Goal: Information Seeking & Learning: Find specific page/section

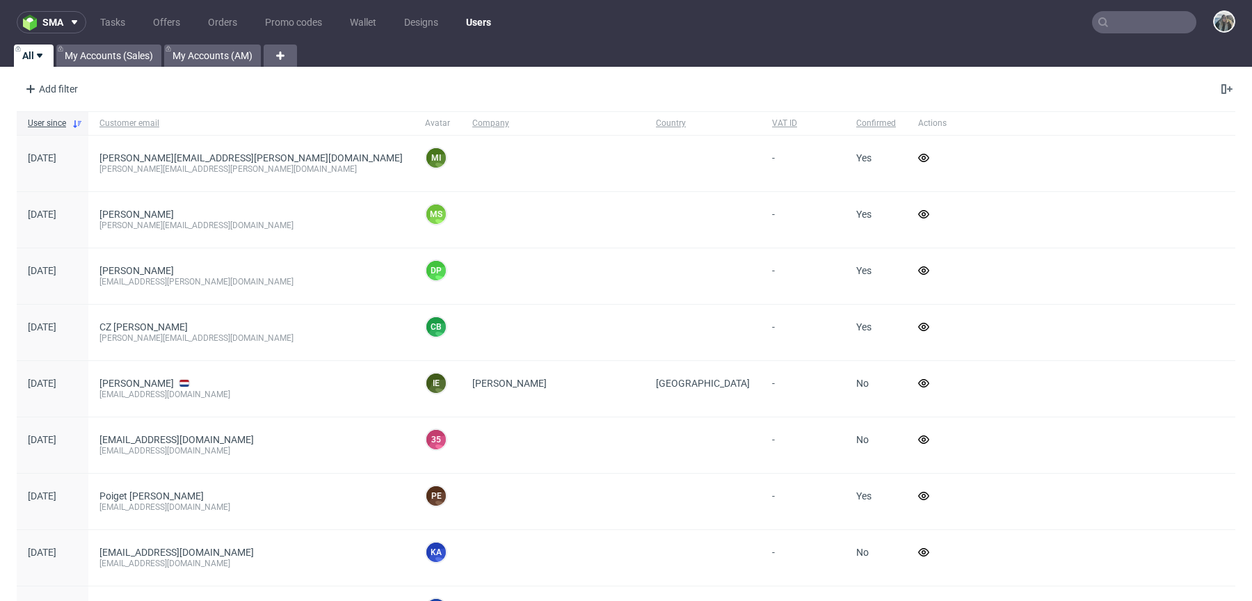
click at [1122, 11] on input "text" at bounding box center [1144, 22] width 104 height 22
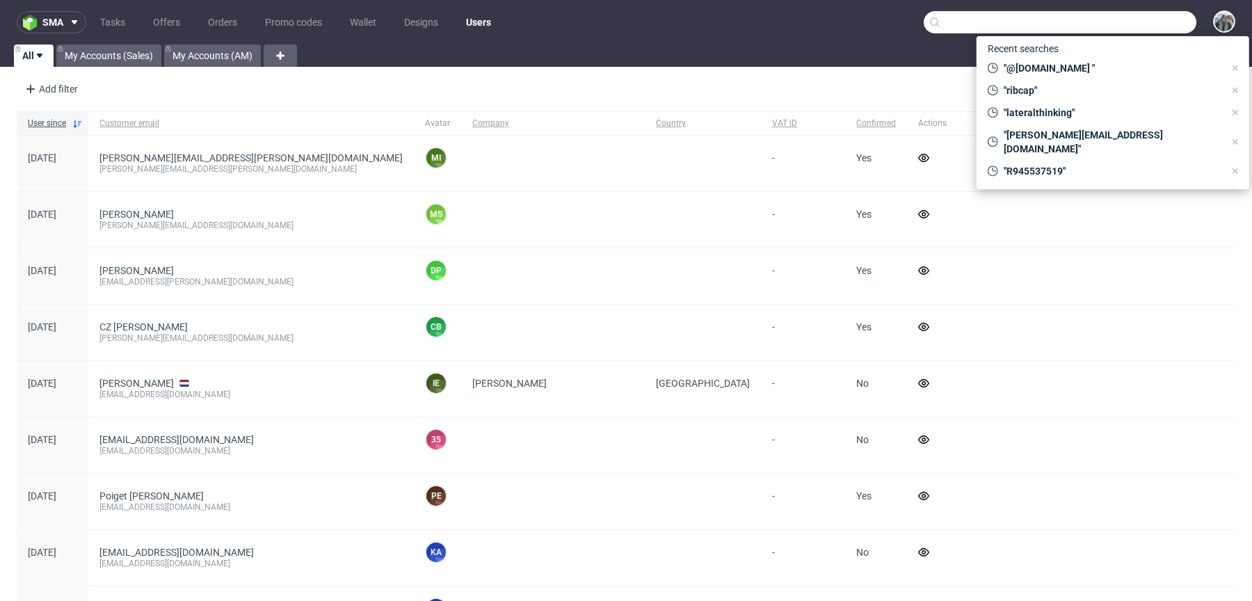
paste input "auxivo"
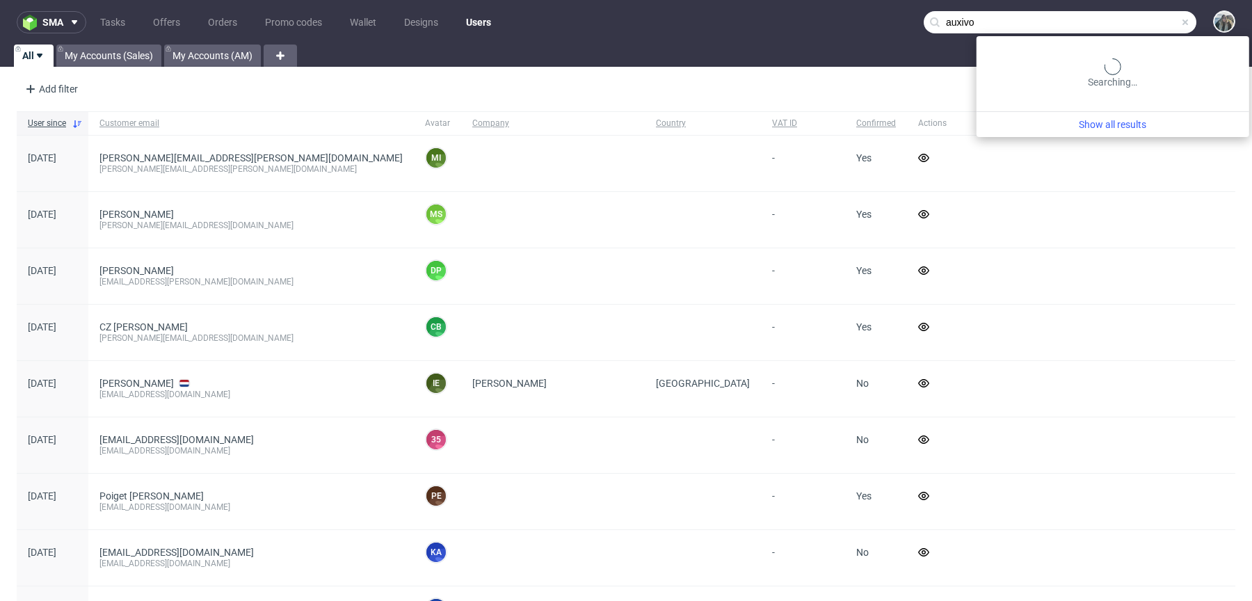
type input "auxivo"
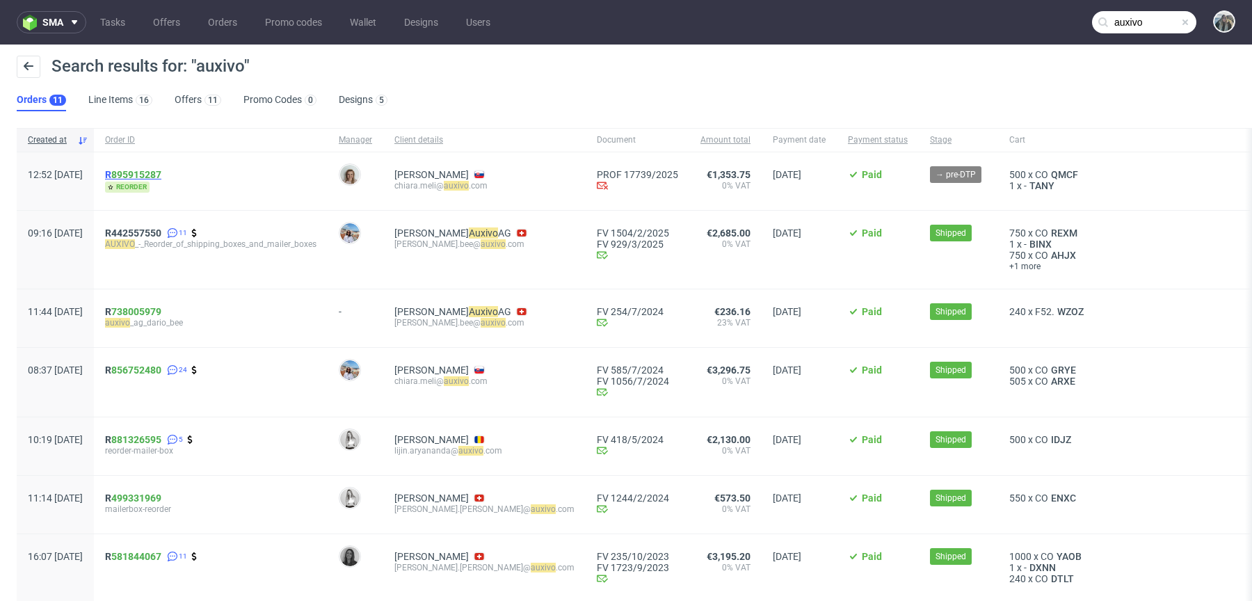
click at [151, 173] on span "R 895915287" at bounding box center [133, 174] width 56 height 11
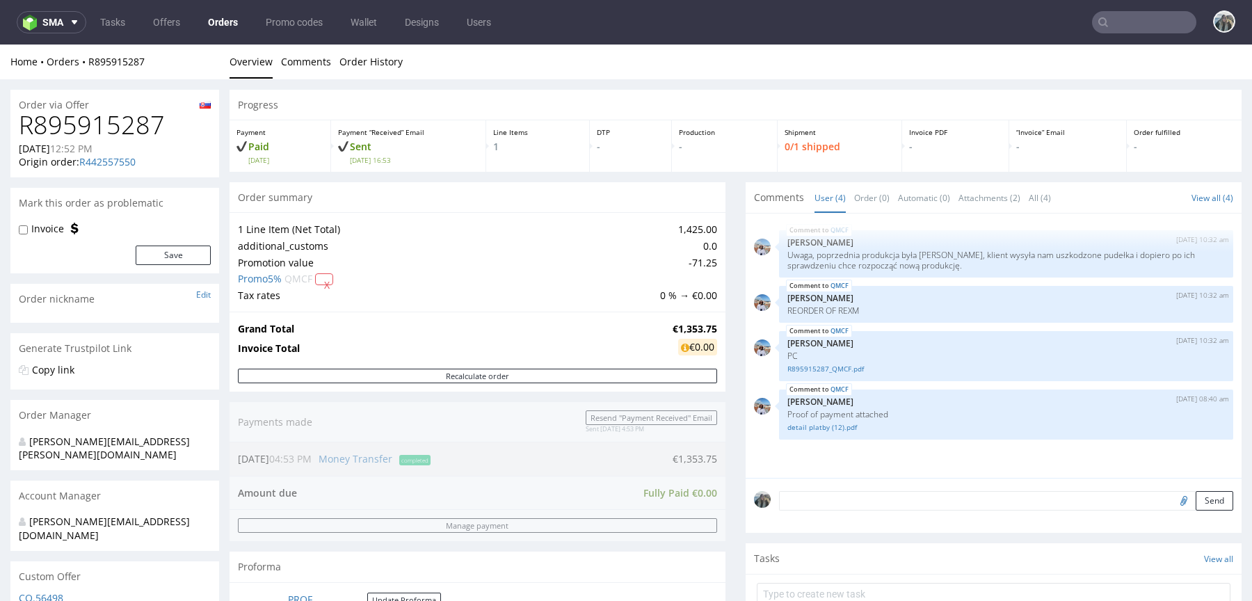
type input "auxivo"
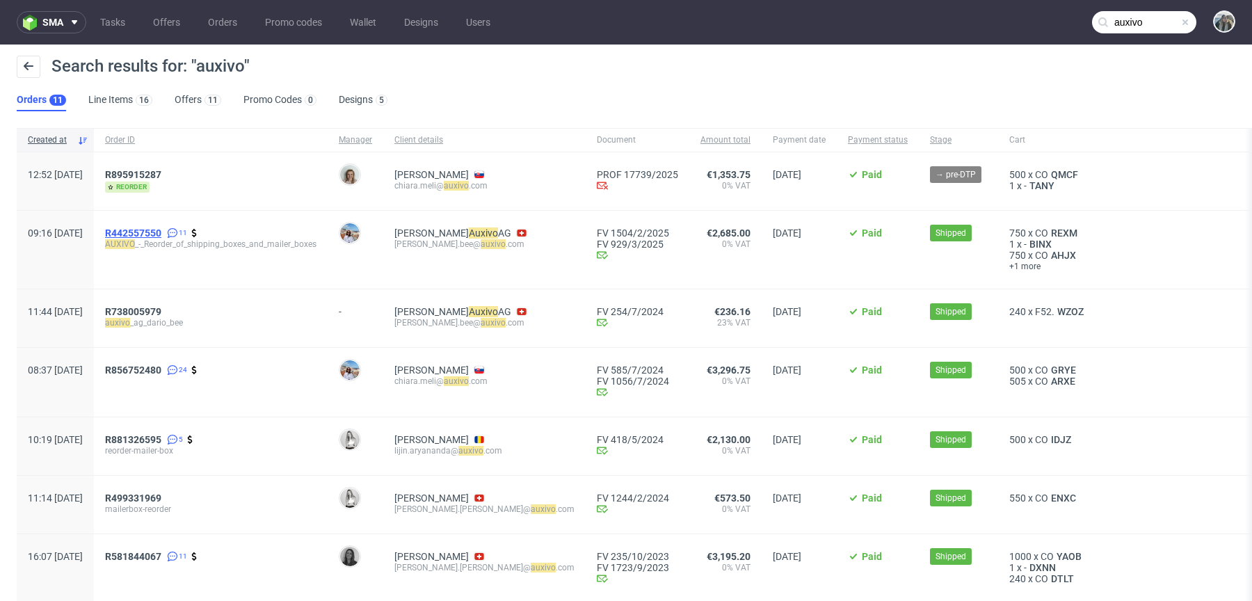
click at [161, 229] on span "R442557550" at bounding box center [133, 232] width 56 height 11
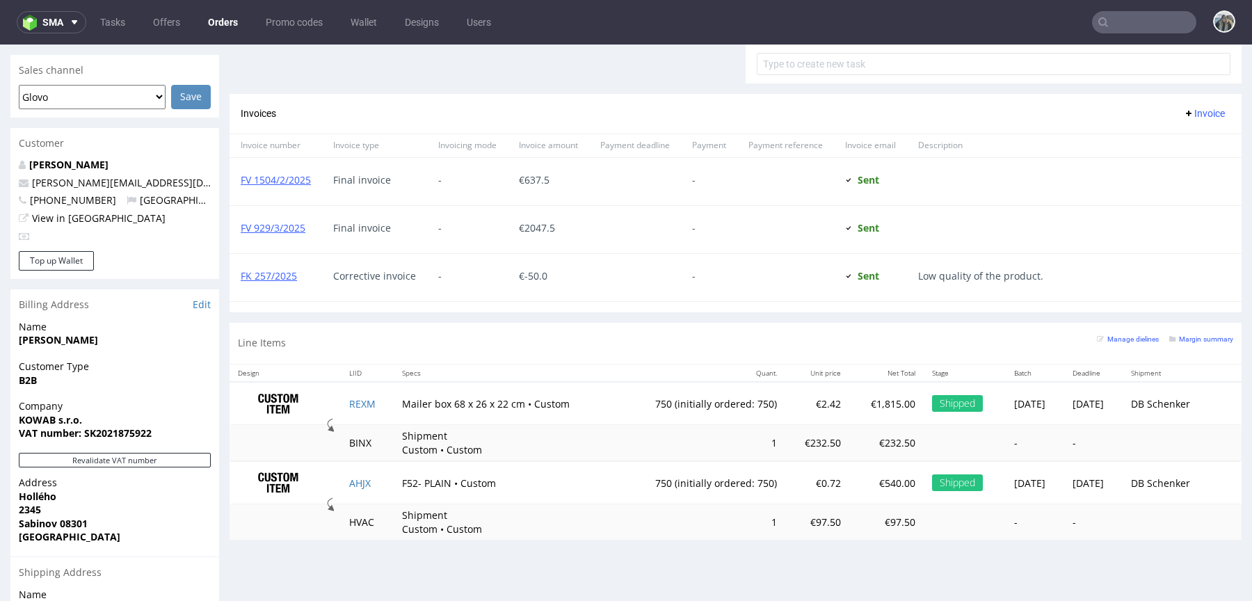
scroll to position [766, 0]
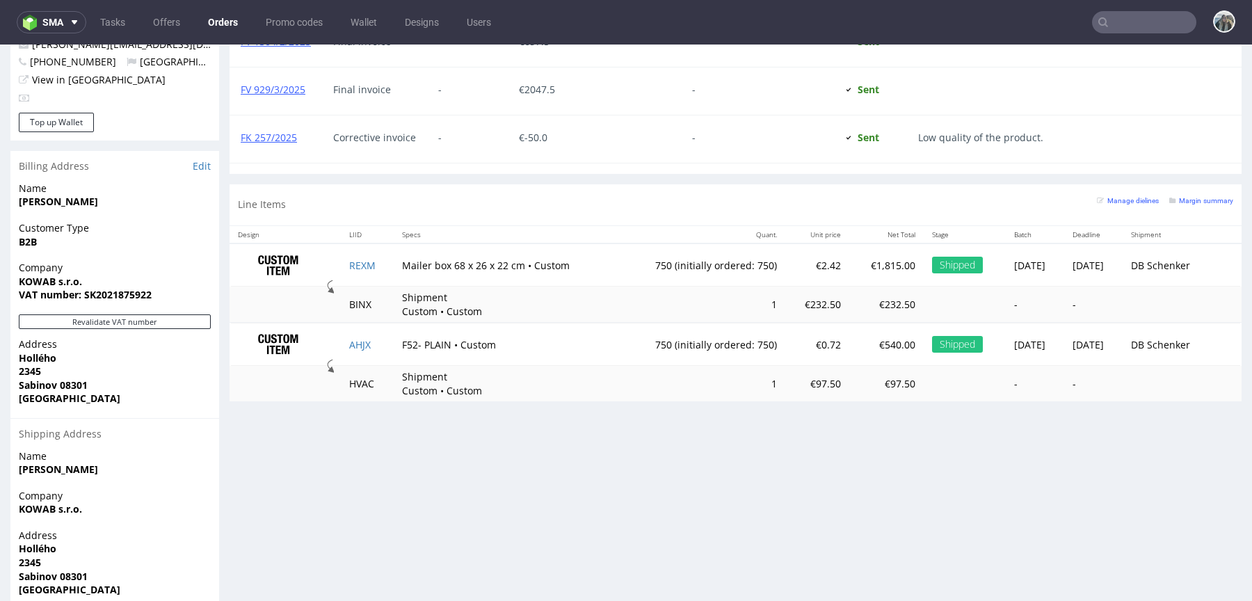
type input "auxivo"
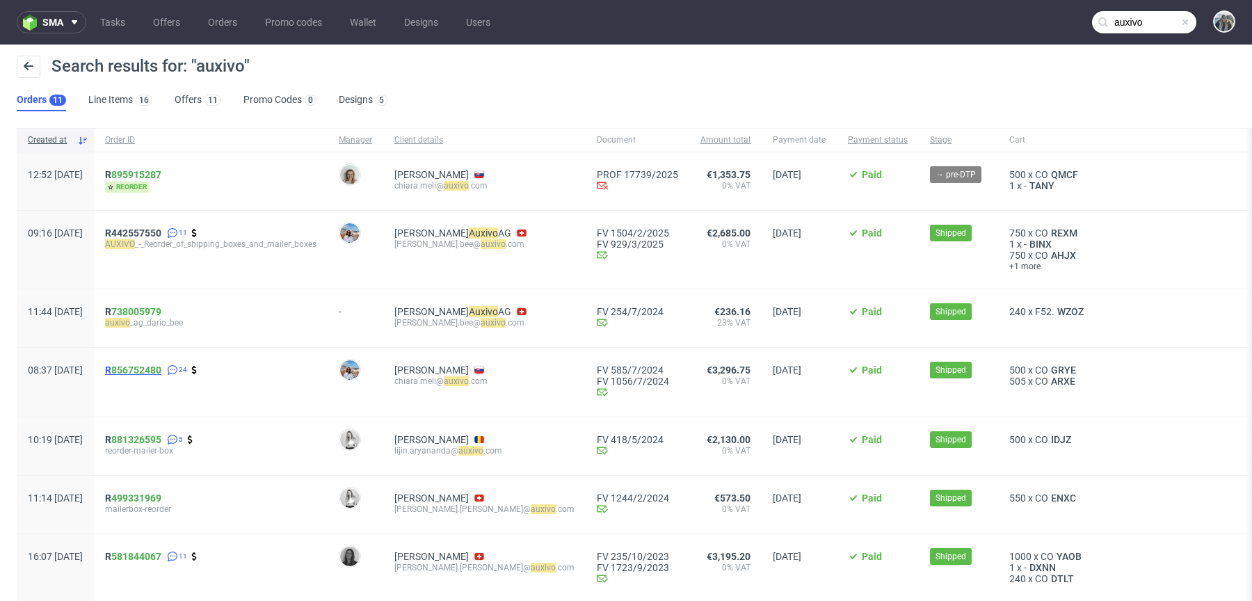
click at [150, 366] on span "R 856752480" at bounding box center [133, 369] width 56 height 11
click at [151, 442] on span "R 881326595" at bounding box center [133, 439] width 56 height 11
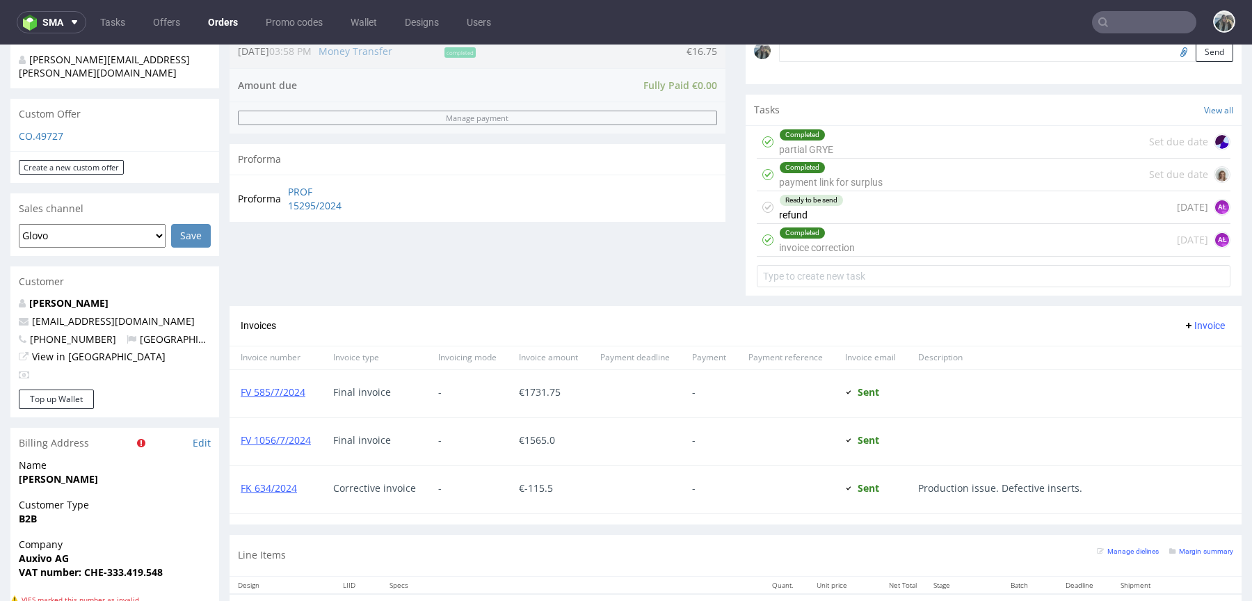
scroll to position [376, 0]
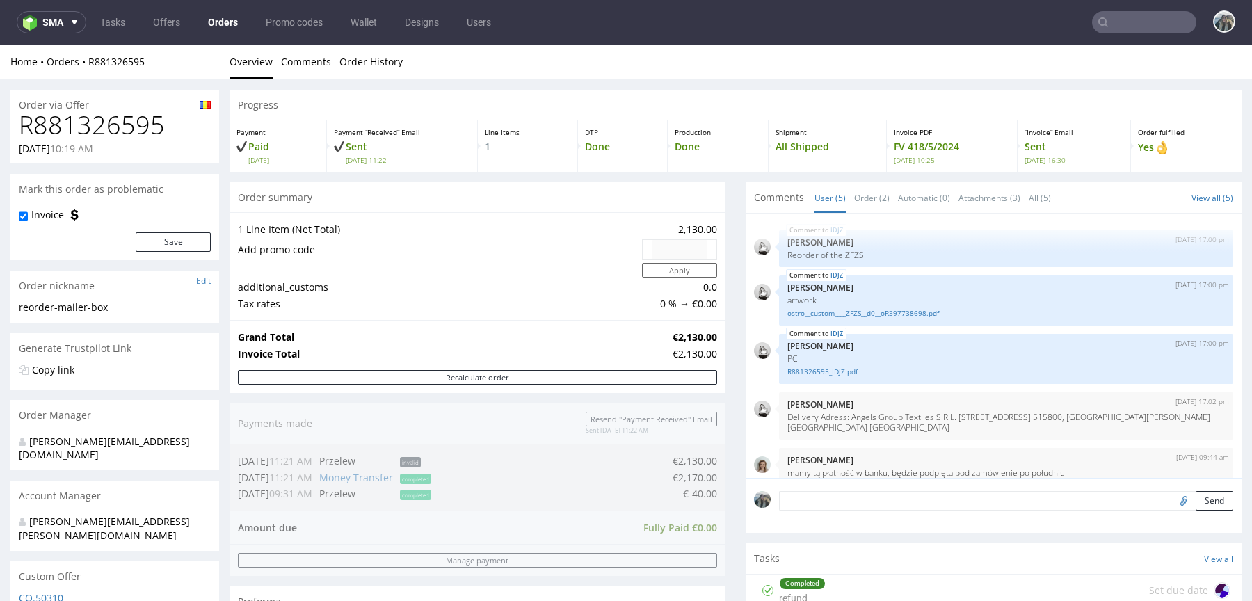
scroll to position [17, 0]
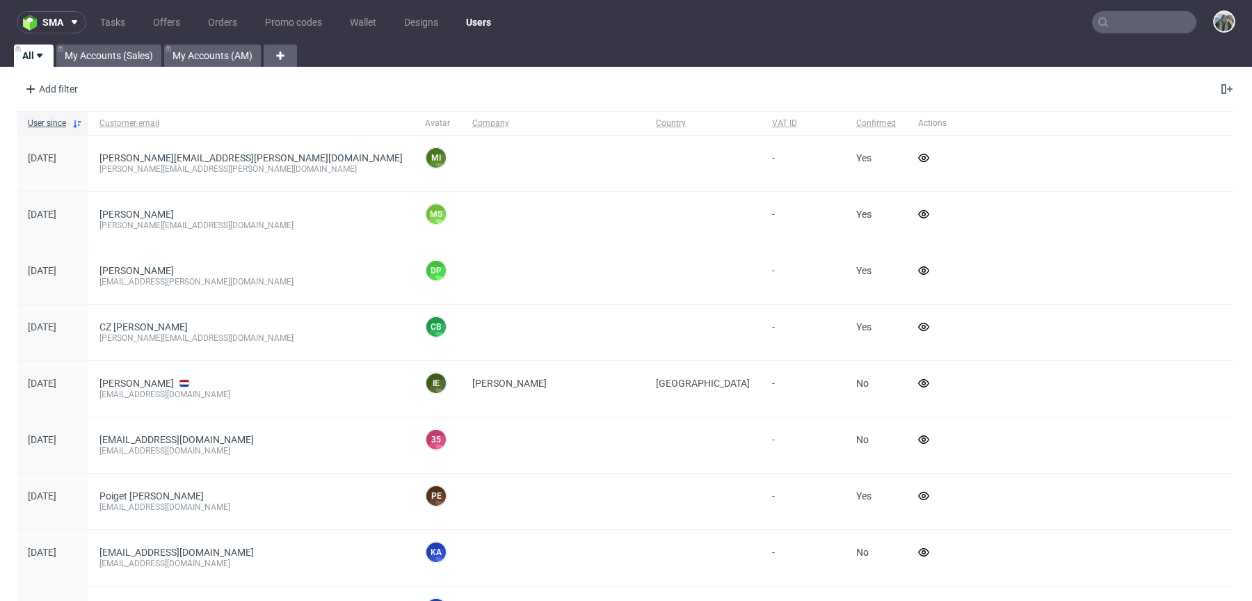
click at [1122, 28] on input "text" at bounding box center [1144, 22] width 104 height 22
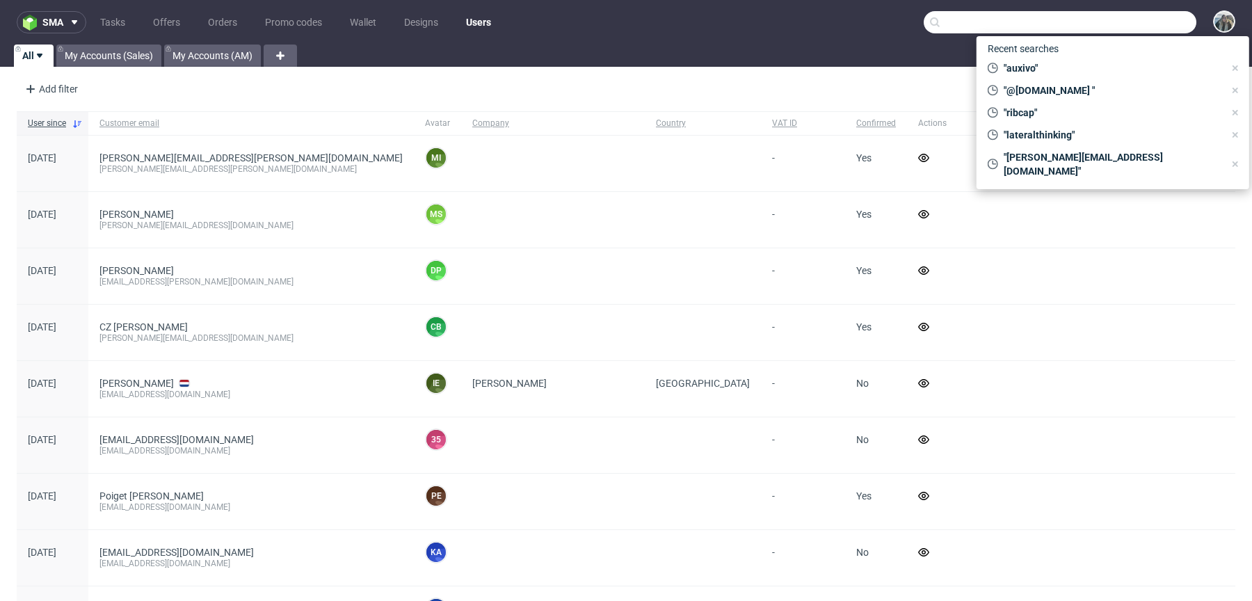
paste input "R071696560"
type input "R071696560"
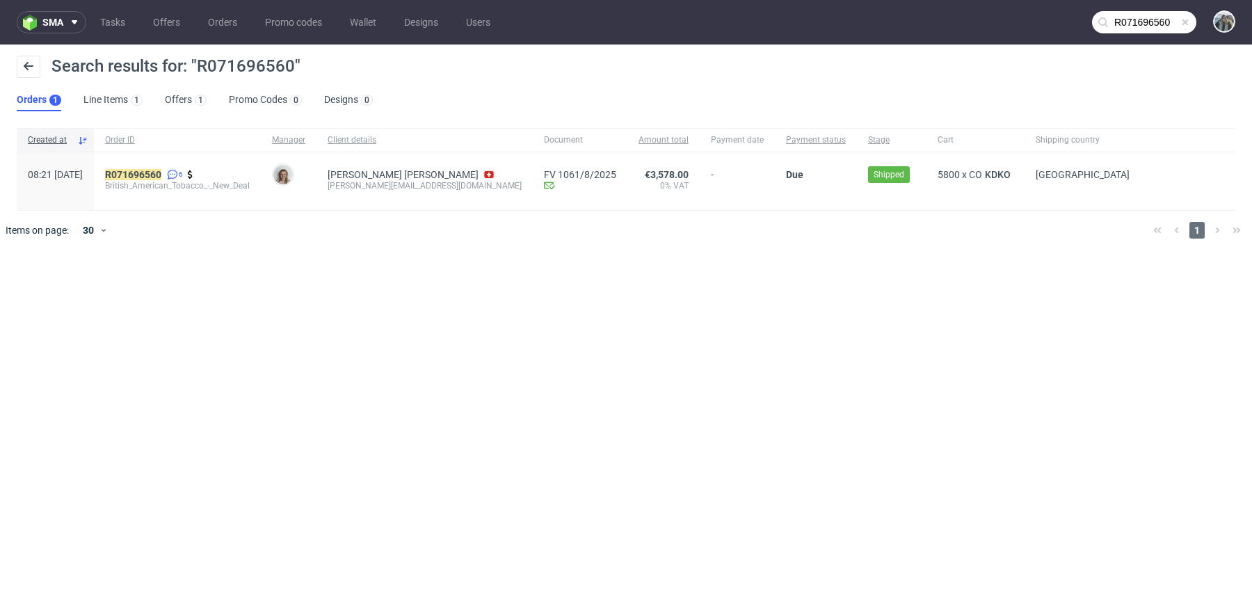
click at [157, 180] on span "British_American_Tobacco_-_New_Deal" at bounding box center [177, 185] width 145 height 11
click at [157, 177] on mark "R071696560" at bounding box center [133, 174] width 56 height 11
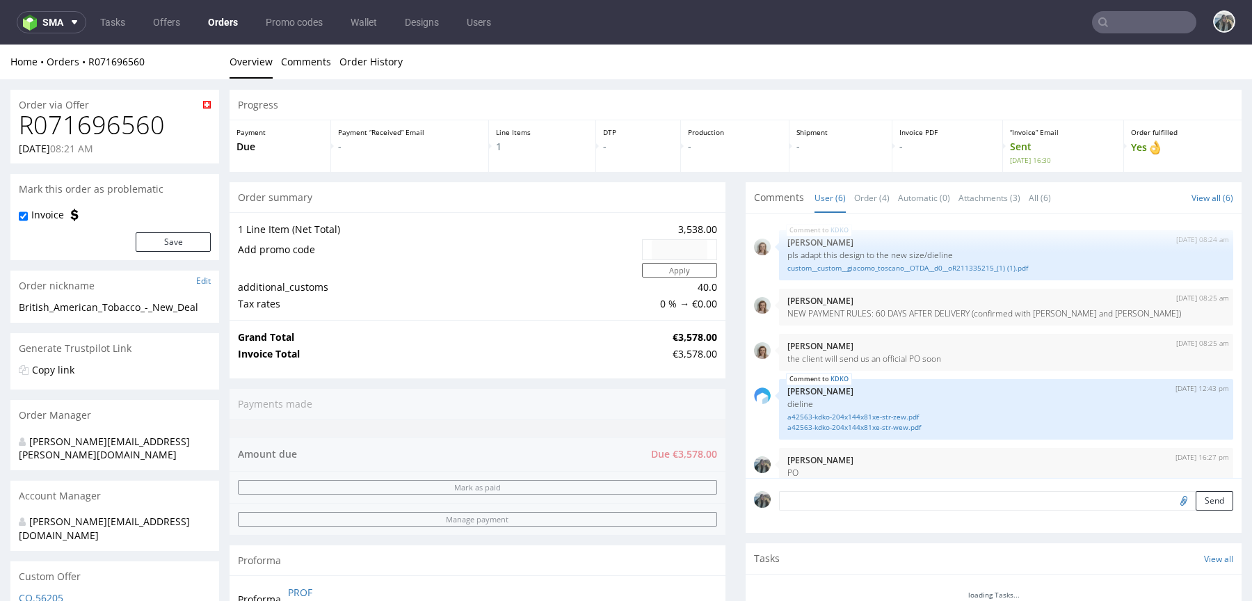
click at [102, 111] on h1 "R071696560" at bounding box center [115, 125] width 192 height 28
copy h1 "R071696560"
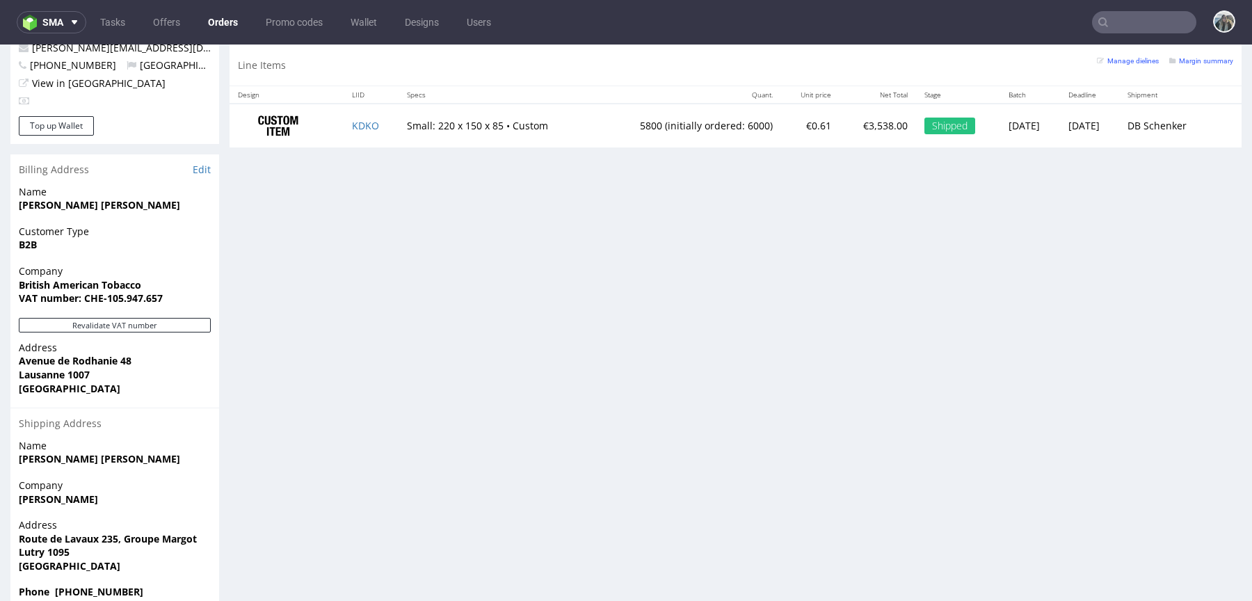
scroll to position [735, 0]
click at [381, 127] on td "KDKO" at bounding box center [370, 126] width 54 height 44
copy link "KDKO"
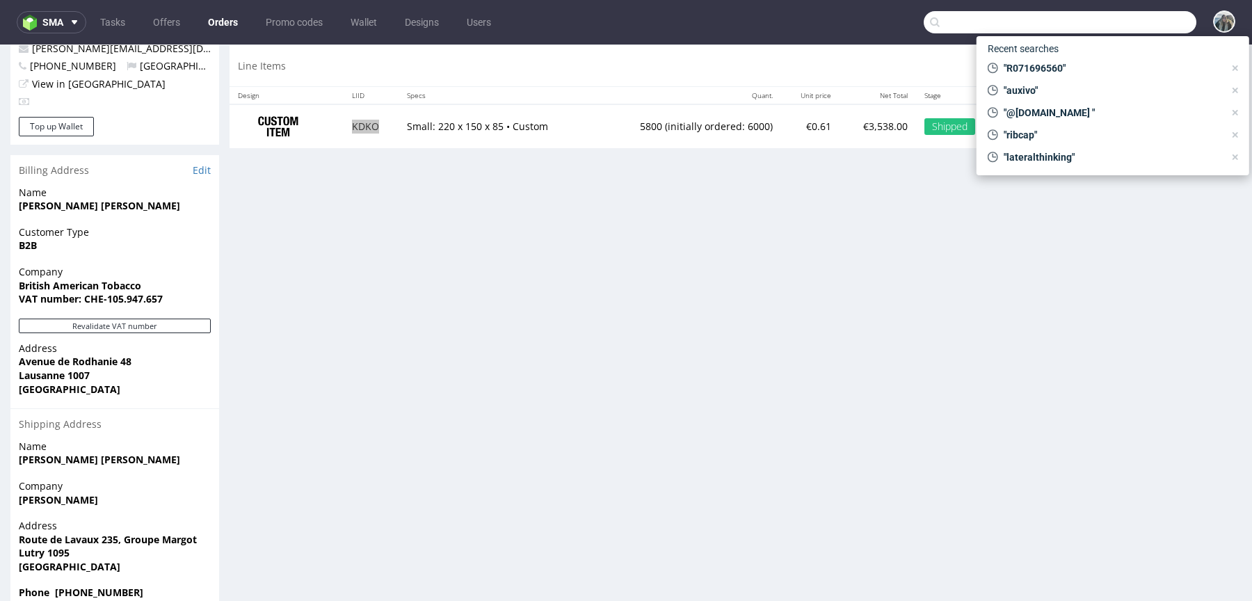
click at [1114, 17] on input "text" at bounding box center [1059, 22] width 273 height 22
paste input "R926960959"
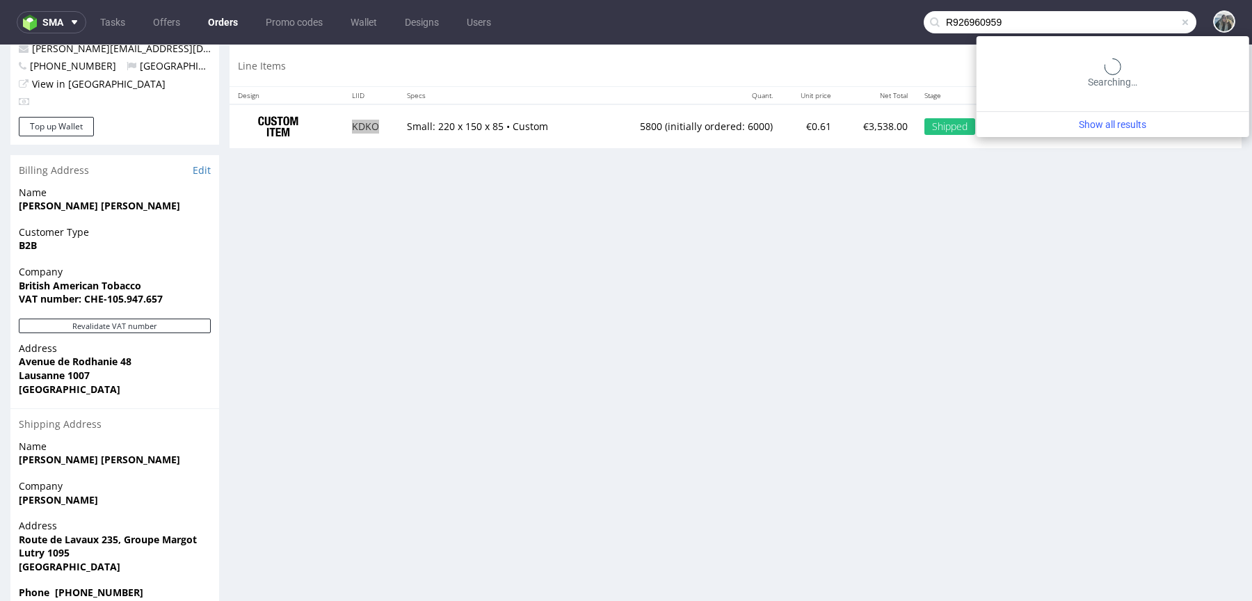
type input "R926960959"
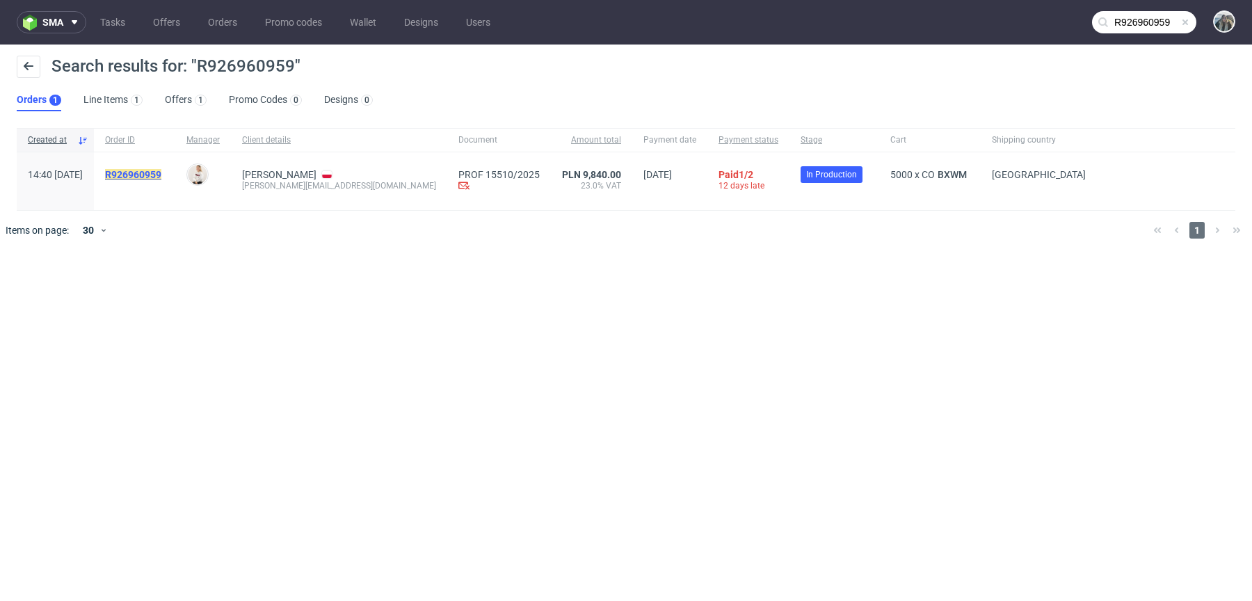
click at [161, 170] on mark "R926960959" at bounding box center [133, 174] width 56 height 11
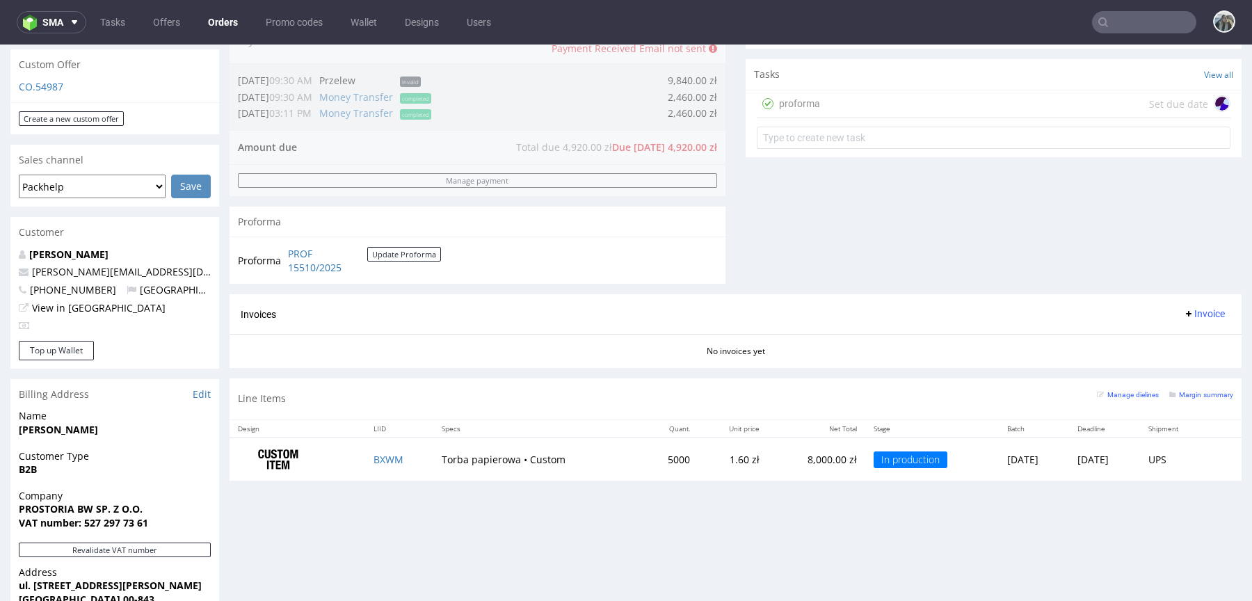
scroll to position [471, 0]
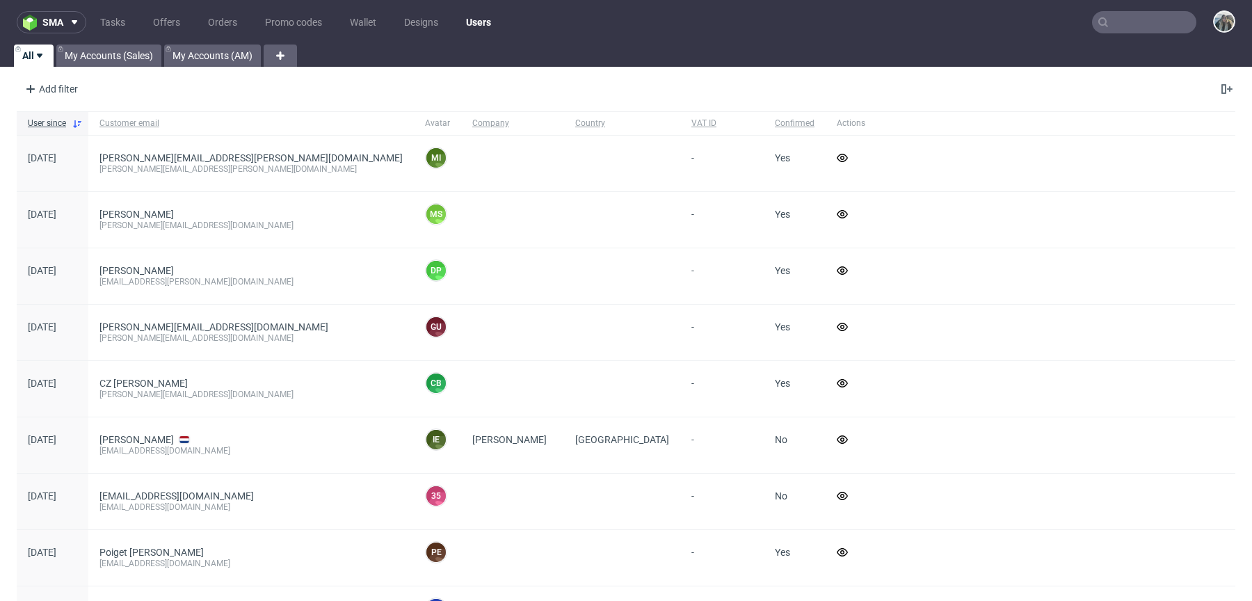
click at [1135, 25] on input "text" at bounding box center [1144, 22] width 104 height 22
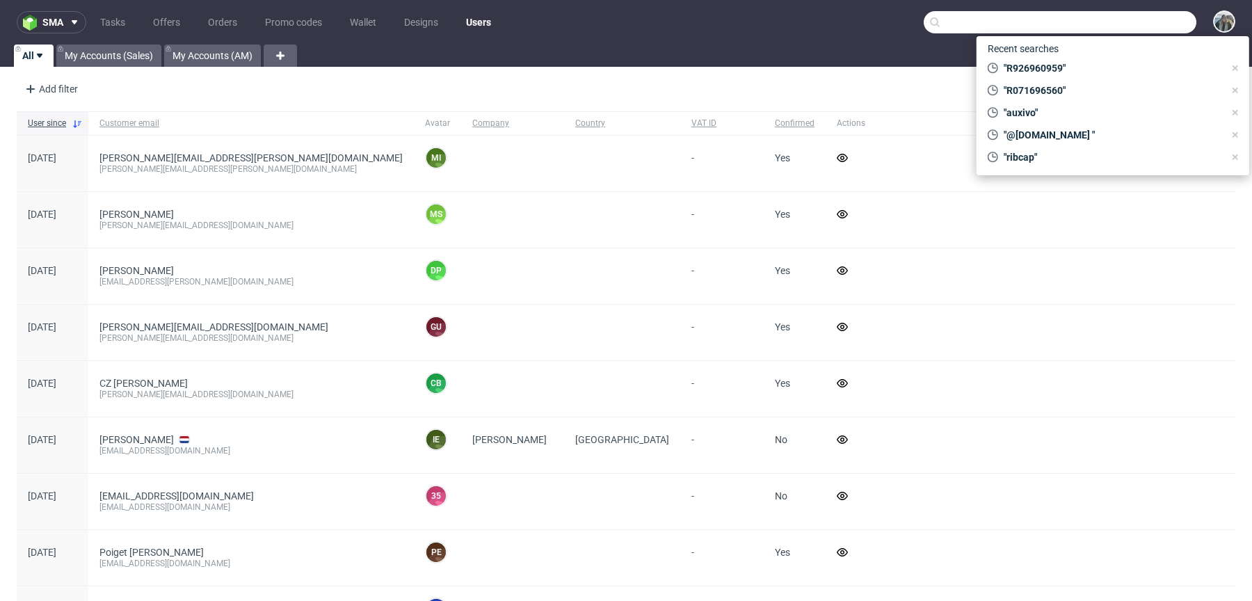
paste input "R143962878"
type input "R143962878"
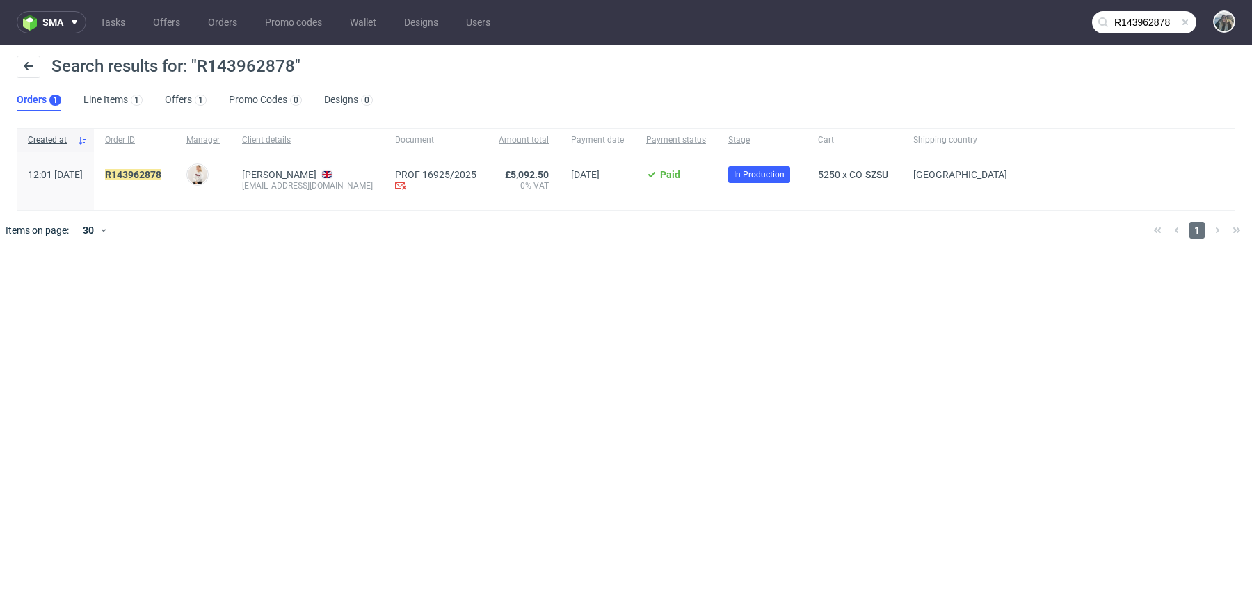
click at [175, 163] on div "R143962878" at bounding box center [134, 181] width 81 height 58
click at [161, 172] on mark "R143962878" at bounding box center [133, 174] width 56 height 11
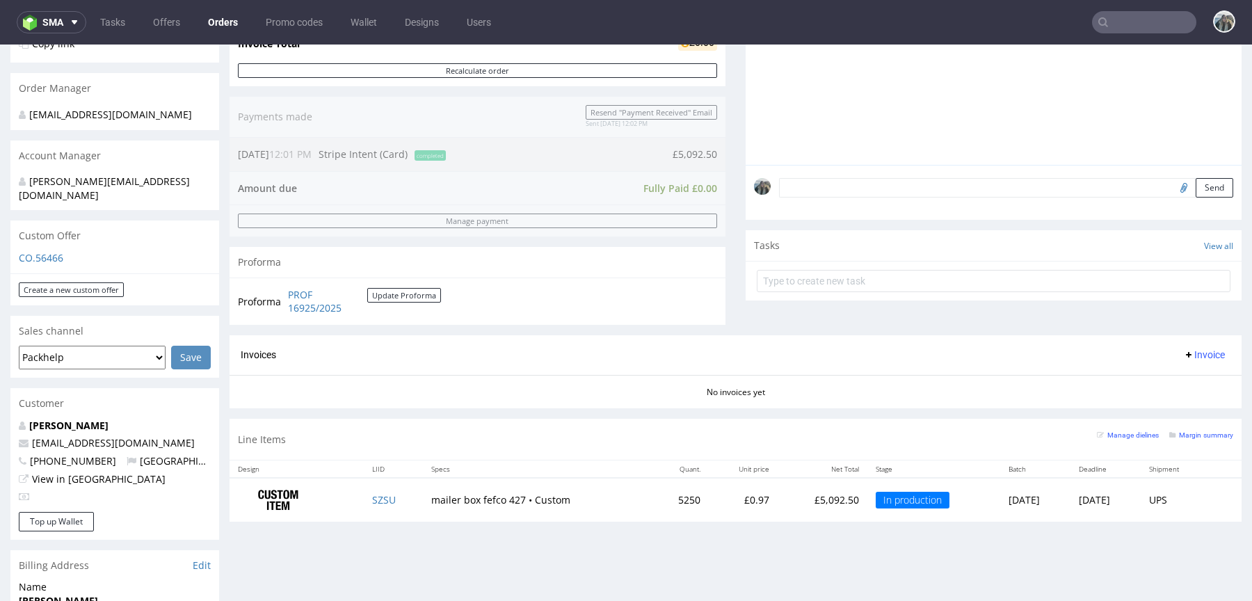
scroll to position [424, 0]
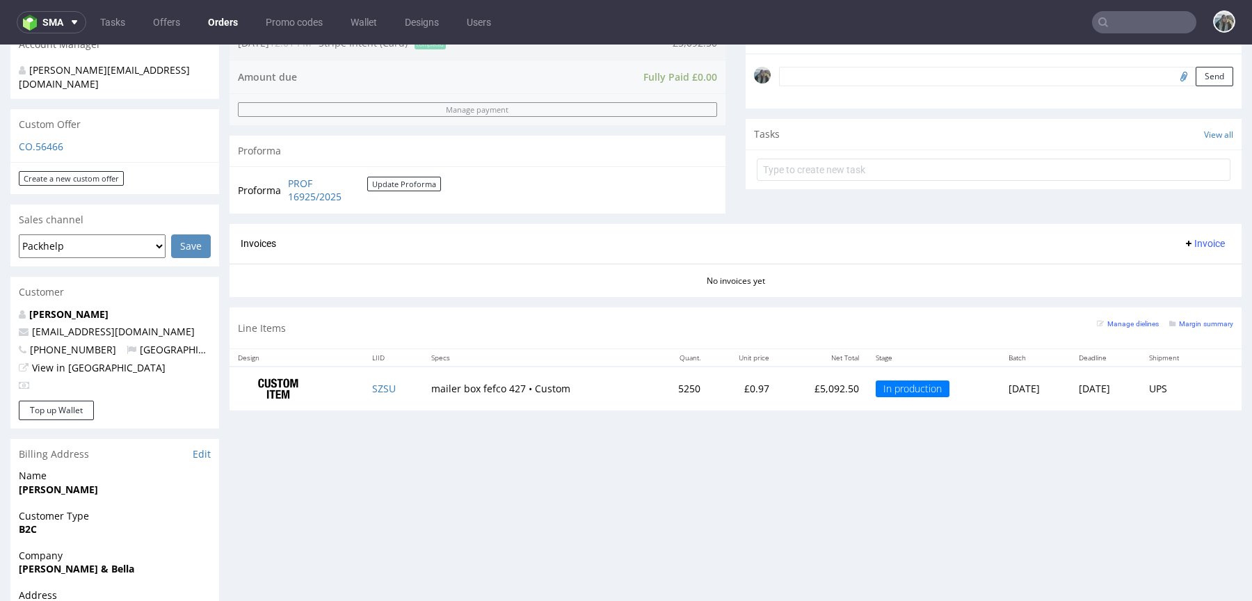
click at [1108, 13] on input "text" at bounding box center [1144, 22] width 104 height 22
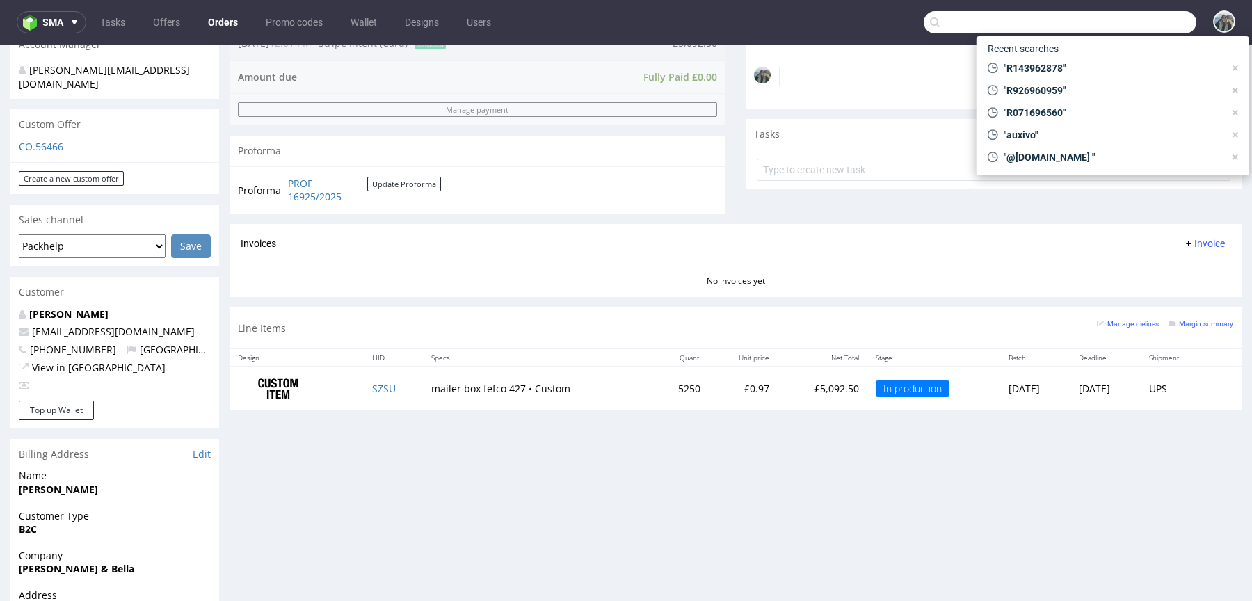
paste input "R903095205"
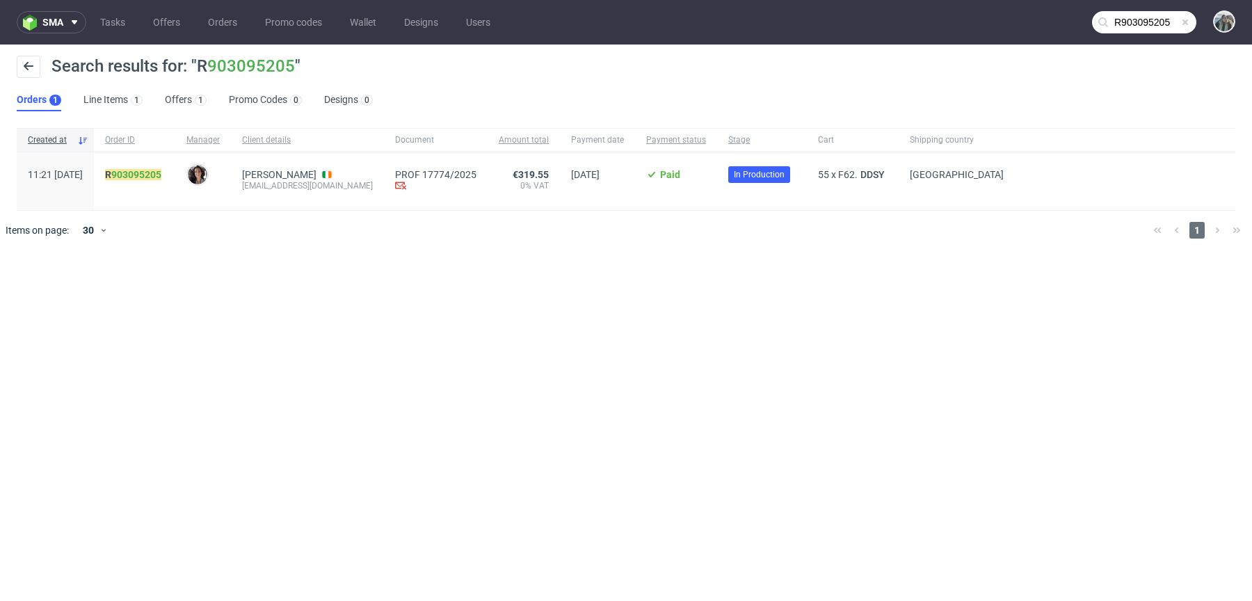
click at [1117, 22] on input "R903095205" at bounding box center [1144, 22] width 104 height 22
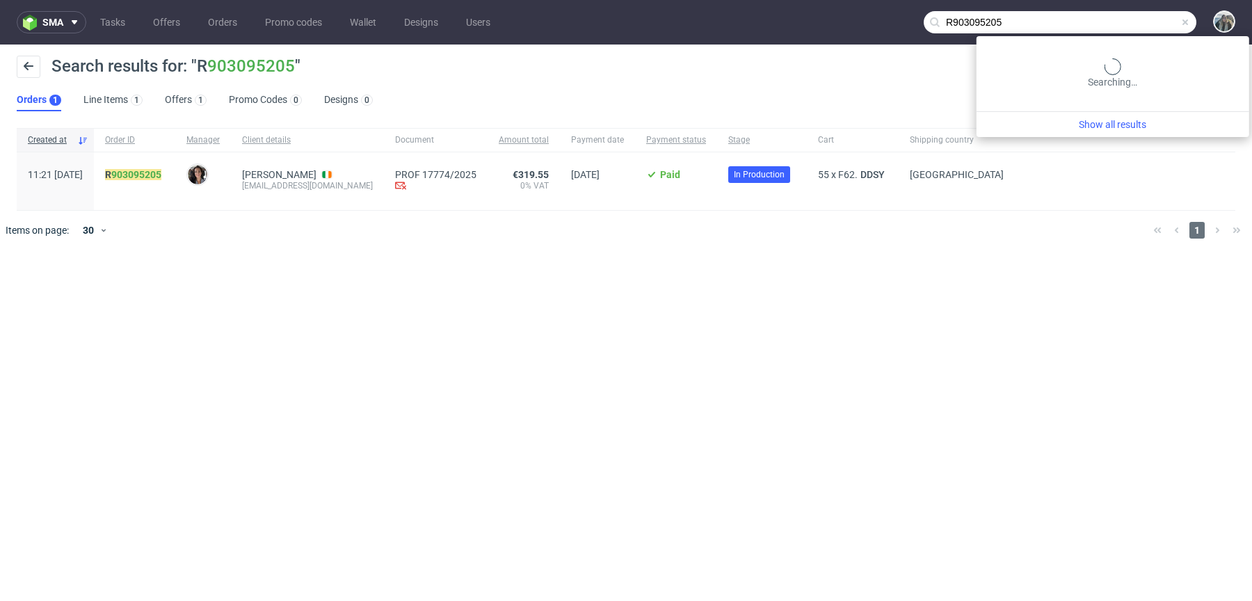
paste input "420222654"
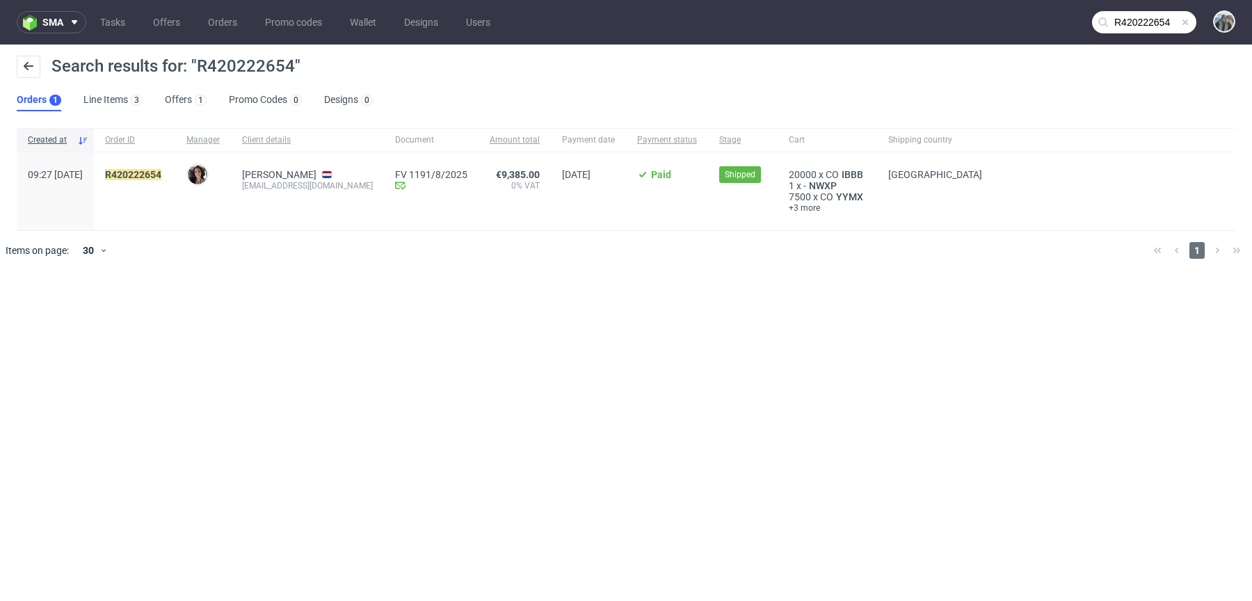
click at [1122, 21] on input "R420222654" at bounding box center [1144, 22] width 104 height 22
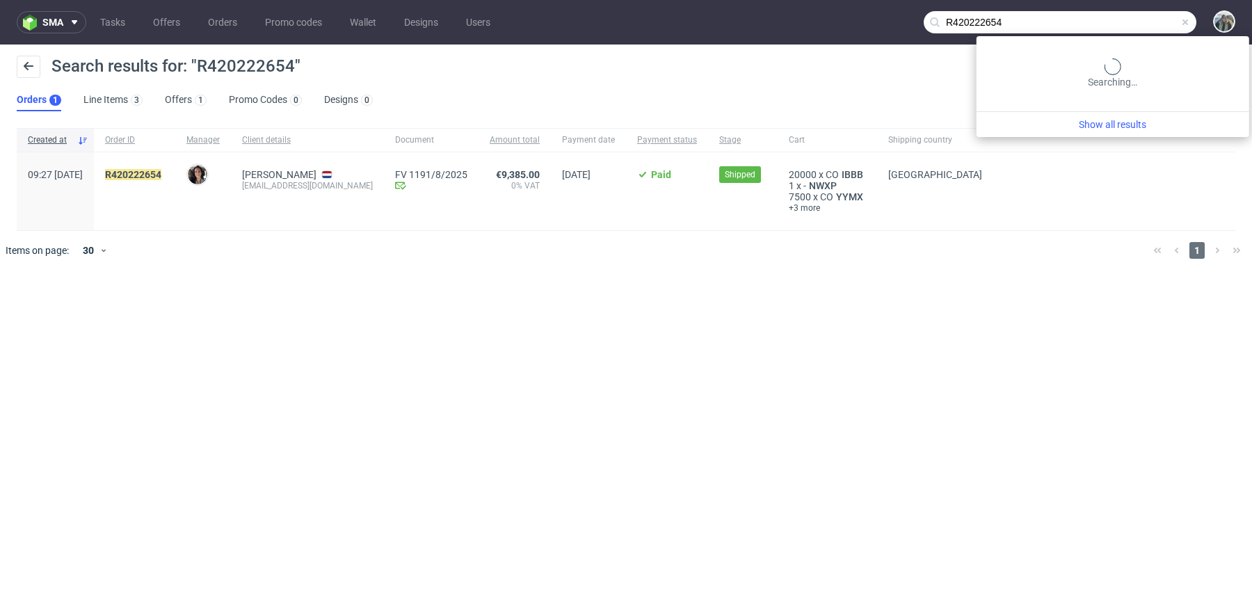
paste input "766589641"
type input "R766589641"
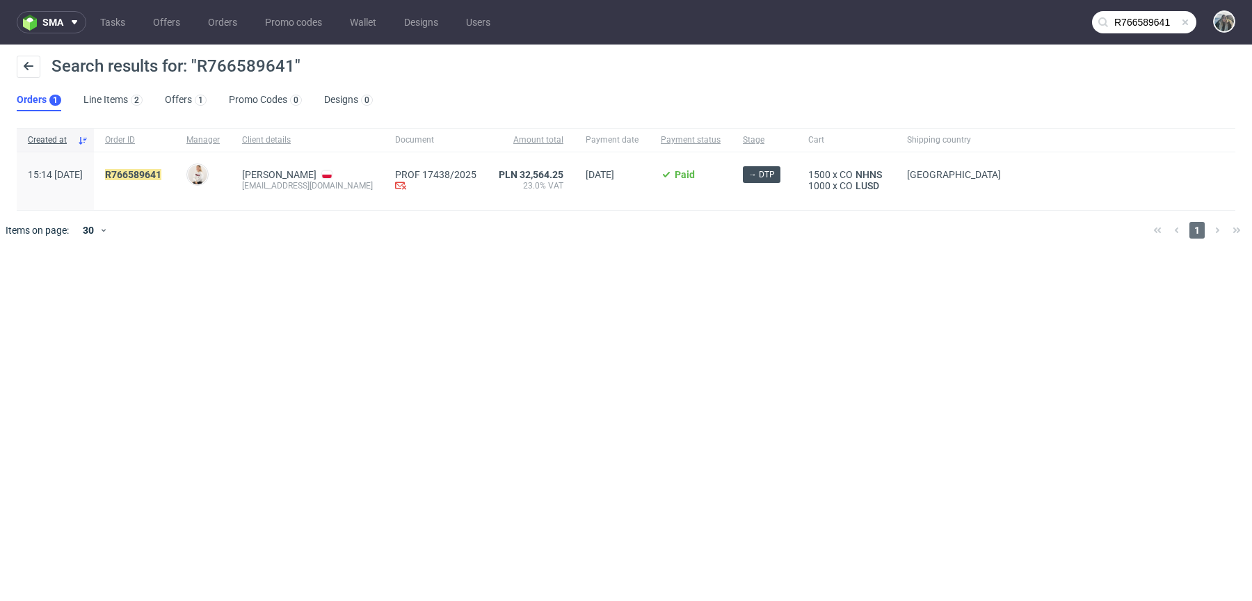
click at [164, 180] on span "R766589641" at bounding box center [134, 181] width 59 height 24
click at [161, 175] on mark "R766589641" at bounding box center [133, 174] width 56 height 11
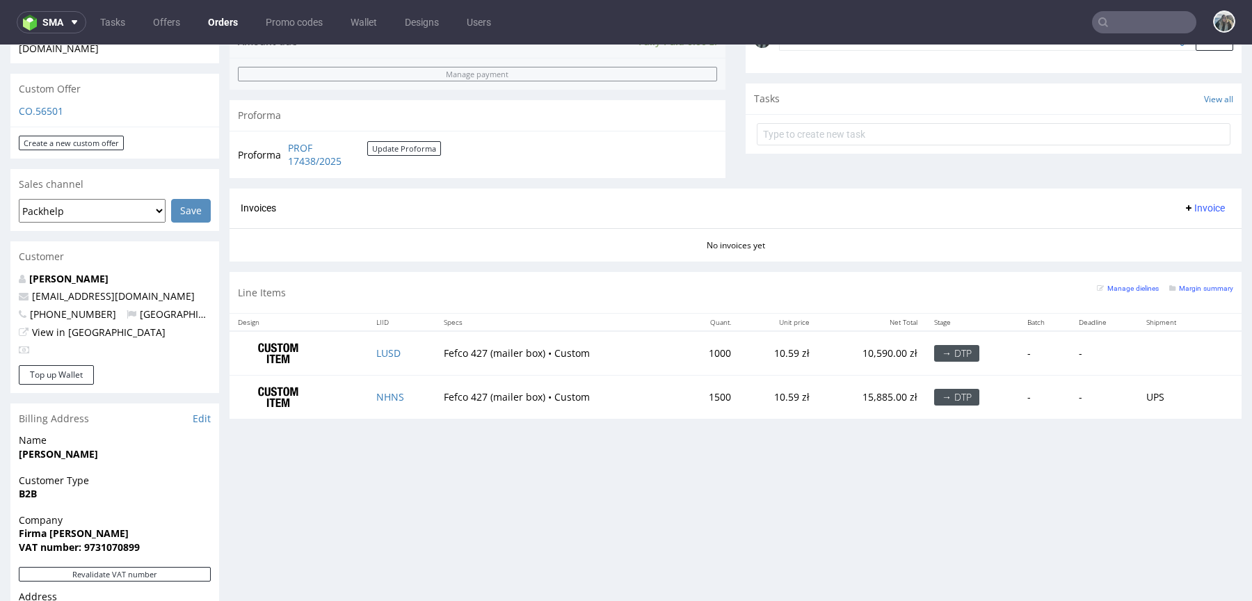
scroll to position [461, 0]
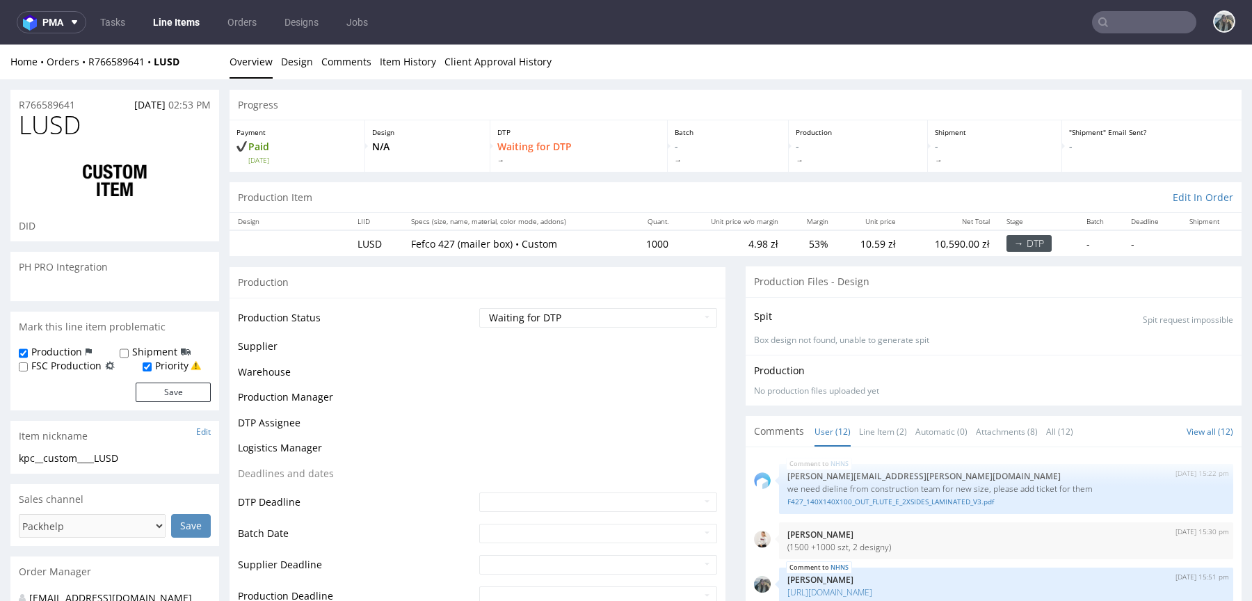
scroll to position [650, 0]
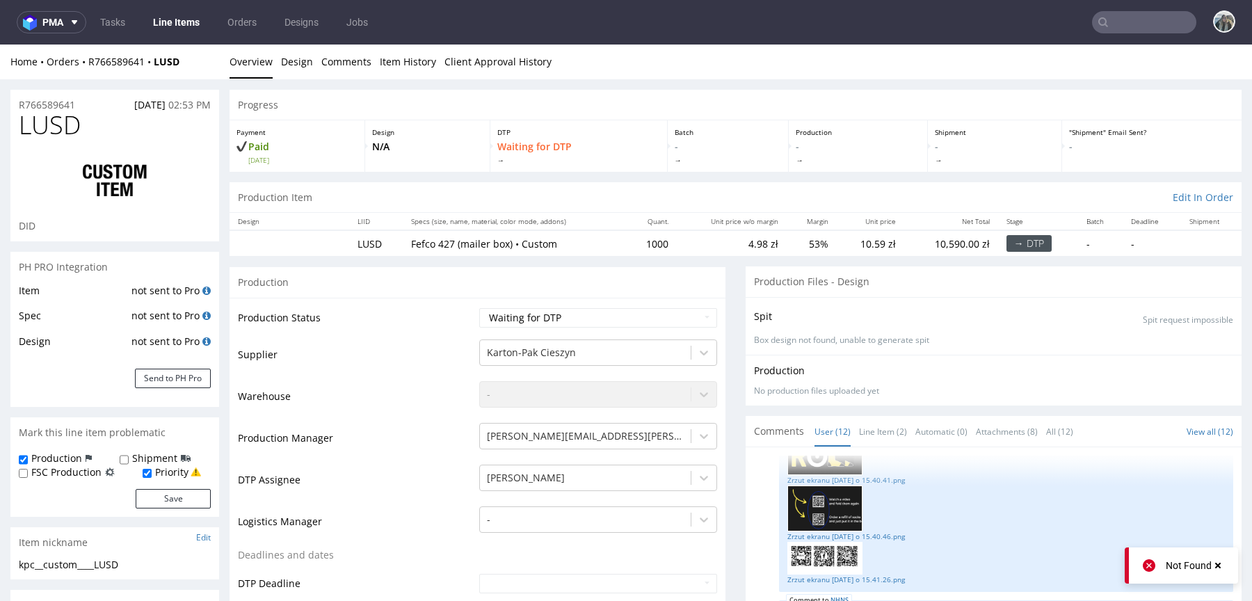
click at [47, 137] on span "LUSD" at bounding box center [50, 125] width 62 height 28
click at [47, 136] on span "LUSD" at bounding box center [50, 125] width 62 height 28
copy span "LUSD"
click at [1115, 22] on input "text" at bounding box center [1144, 22] width 104 height 22
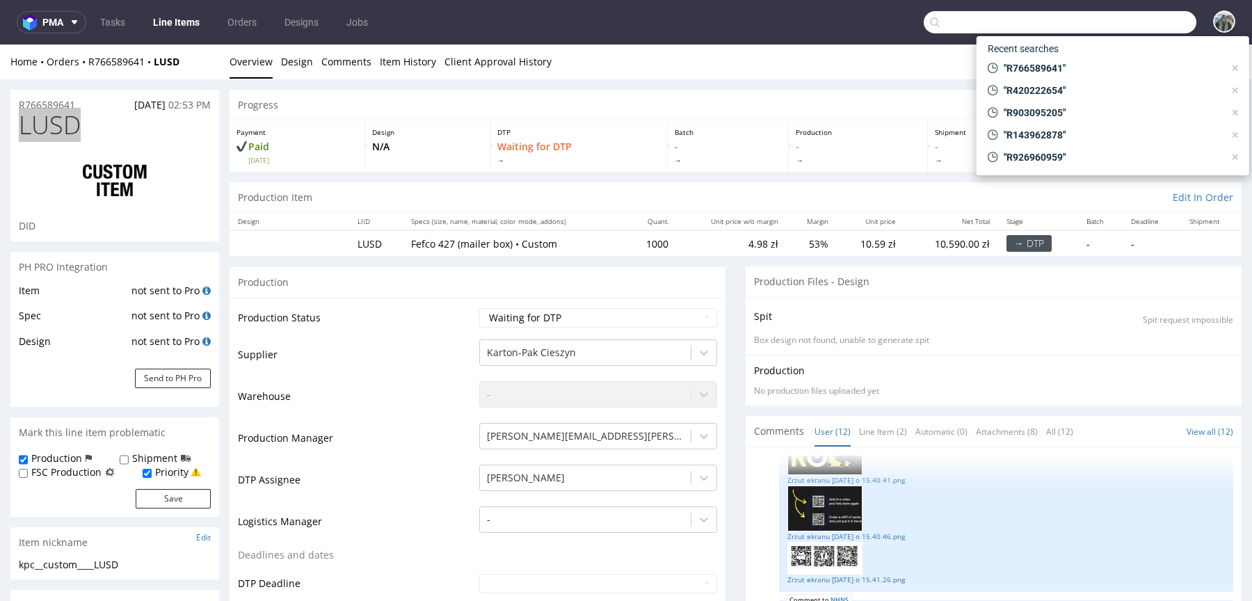
paste input "R858063325"
type input "R858063325"
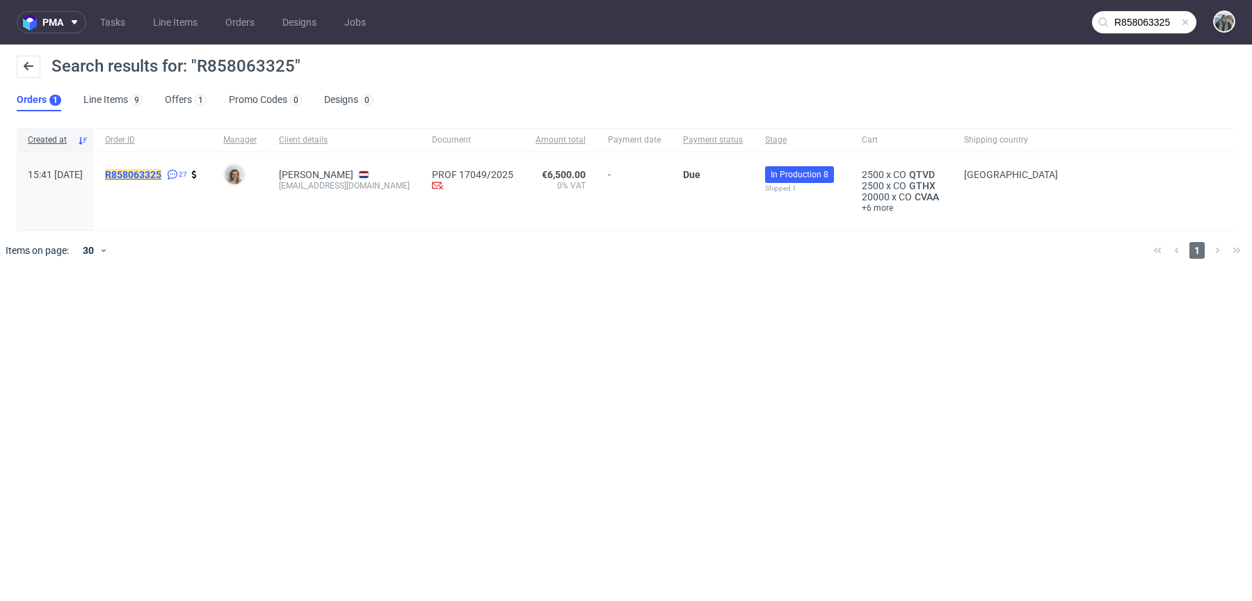
click at [160, 176] on mark "R858063325" at bounding box center [133, 174] width 56 height 11
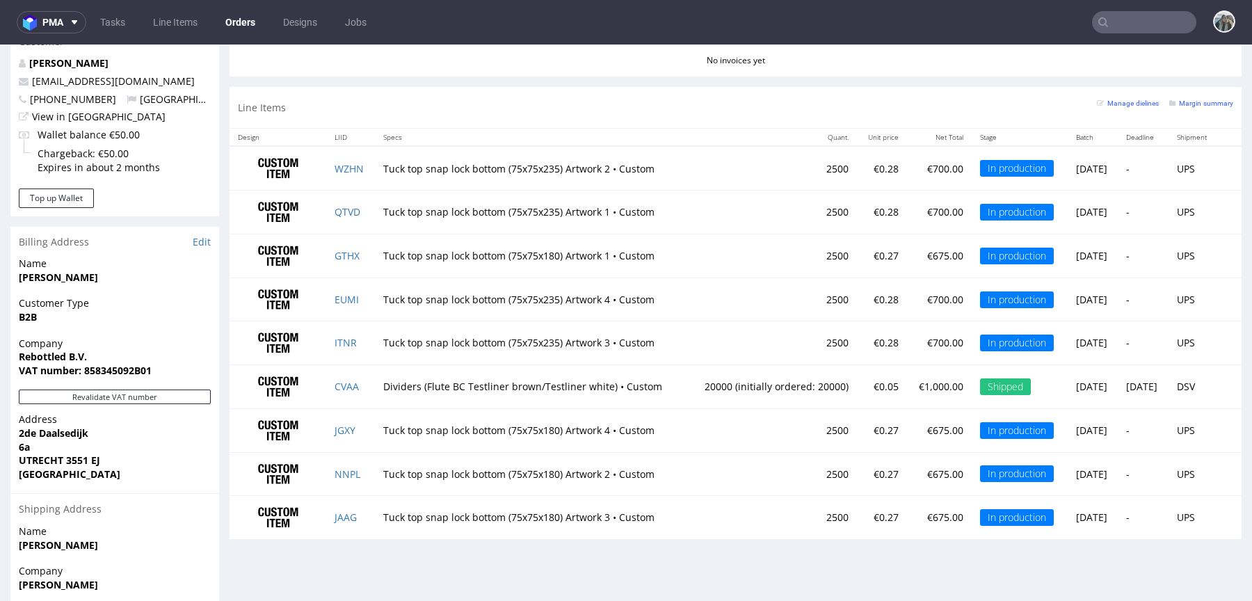
scroll to position [741, 0]
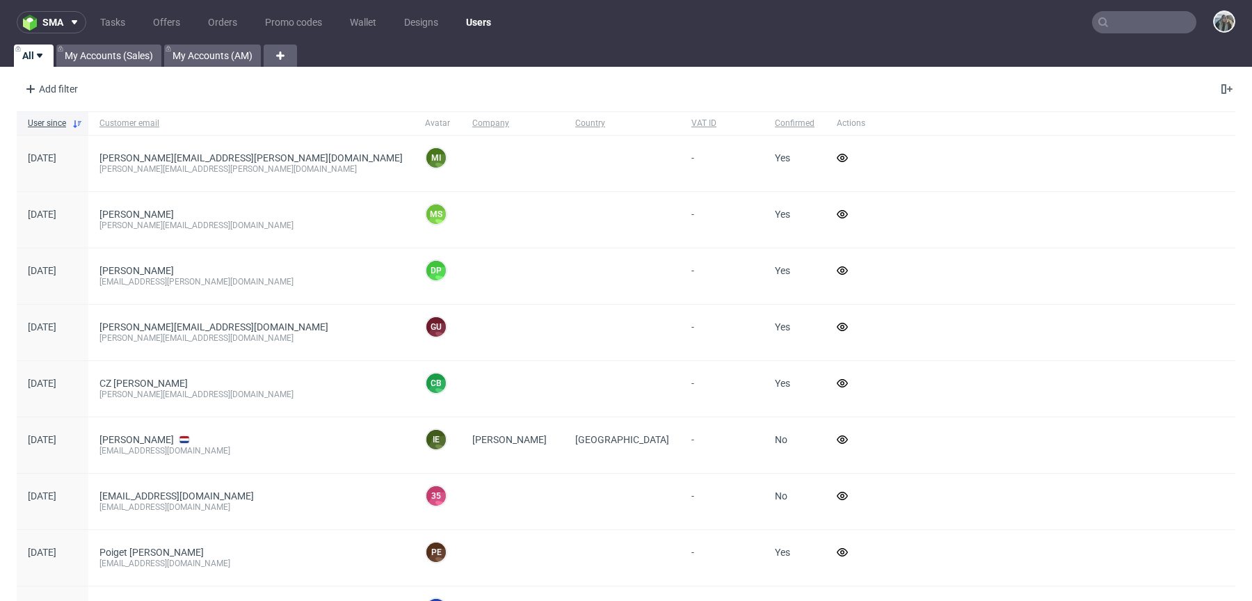
click at [1120, 20] on input "text" at bounding box center [1144, 22] width 104 height 22
paste input "R798442831"
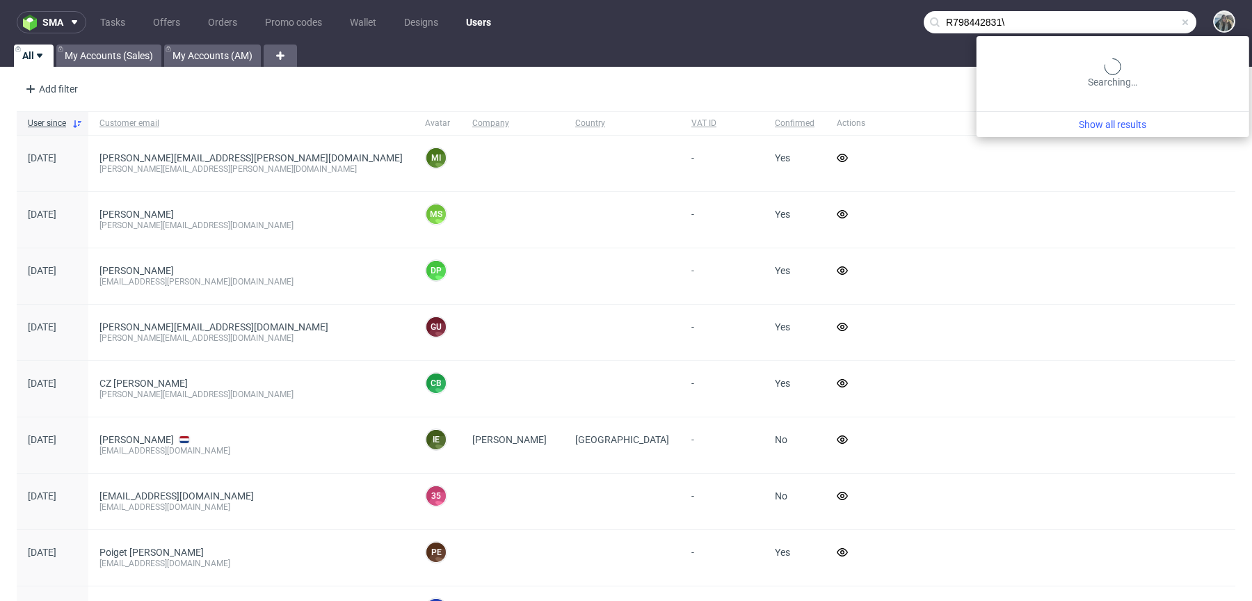
paste input "text"
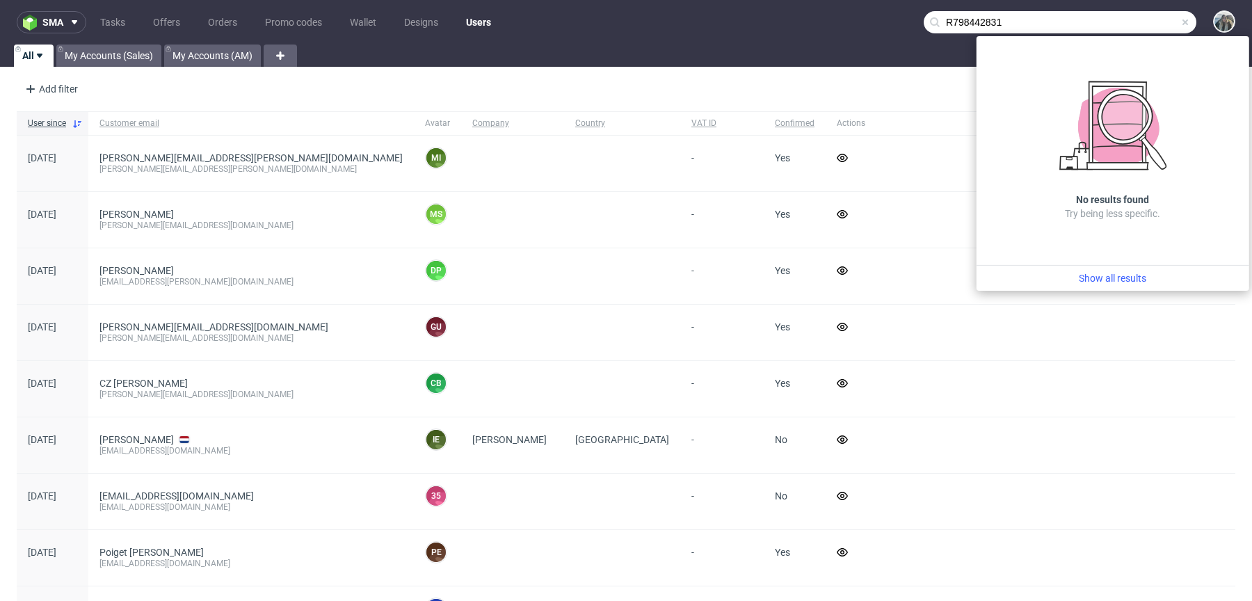
type input "R798442831"
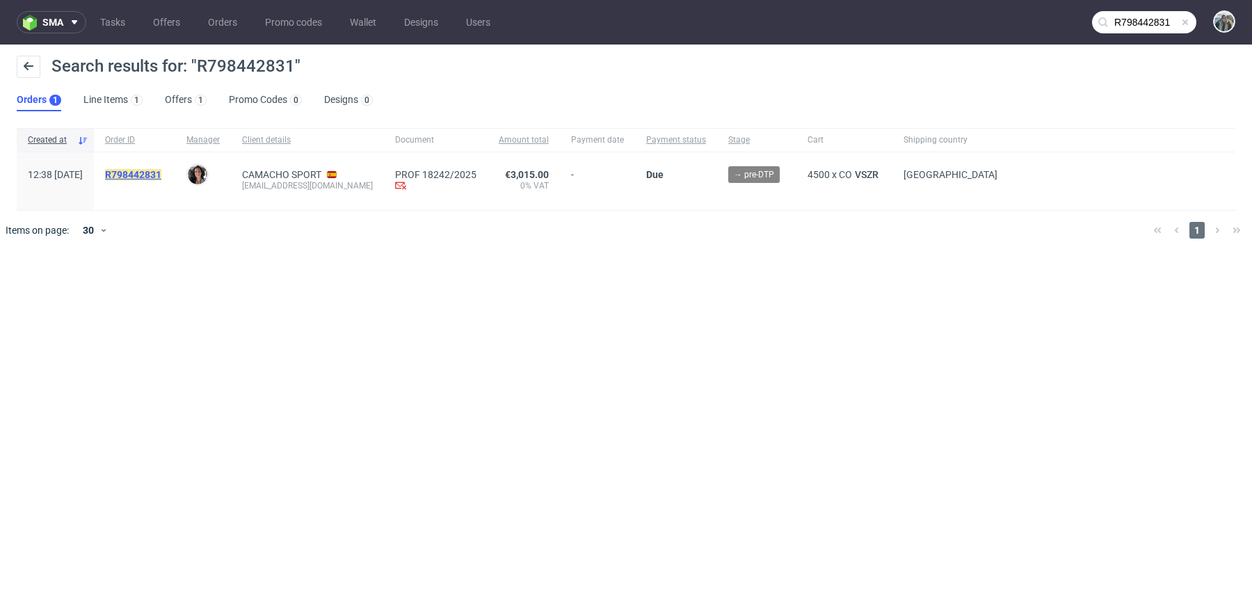
click at [161, 169] on mark "R798442831" at bounding box center [133, 174] width 56 height 11
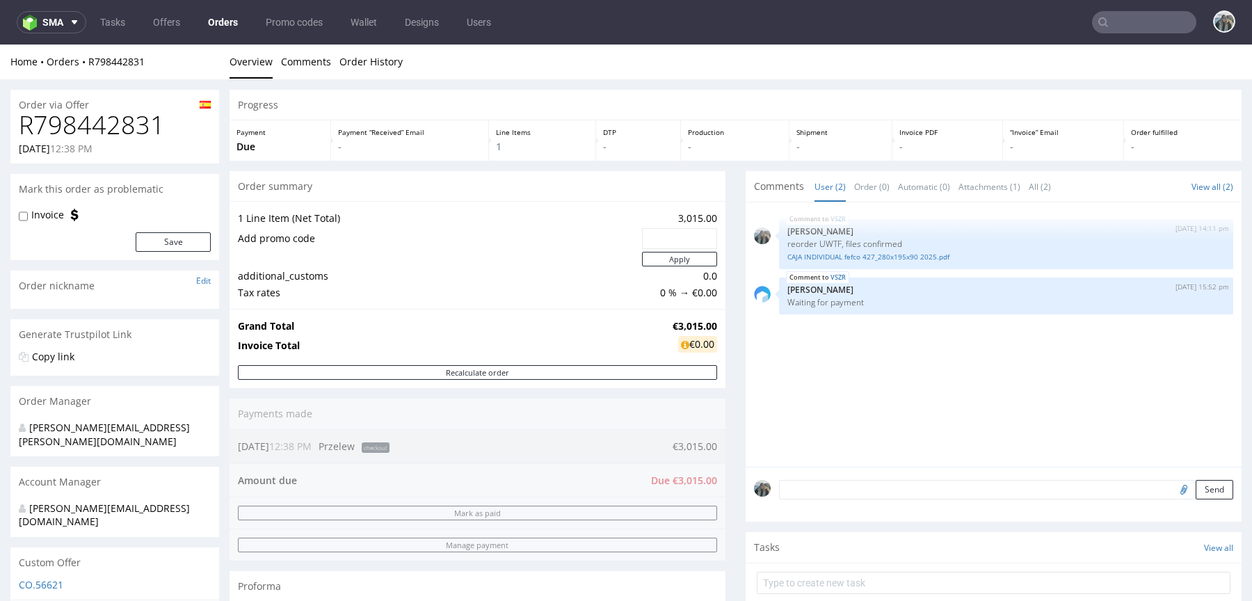
click at [1121, 19] on input "text" at bounding box center [1144, 22] width 104 height 22
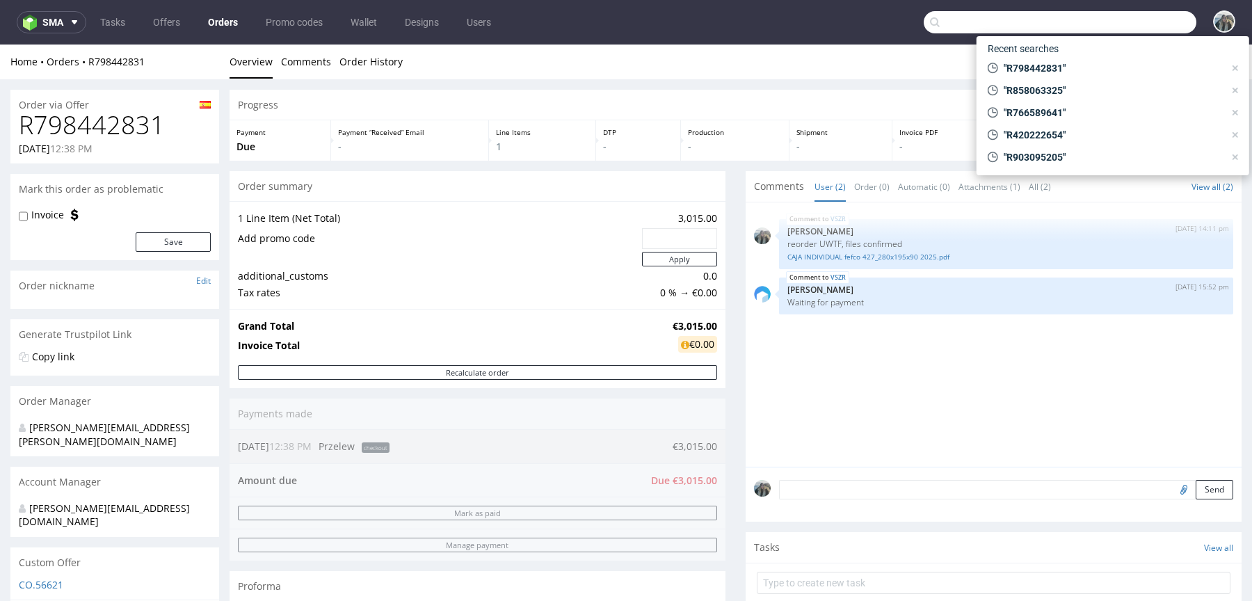
paste input "R541204118"
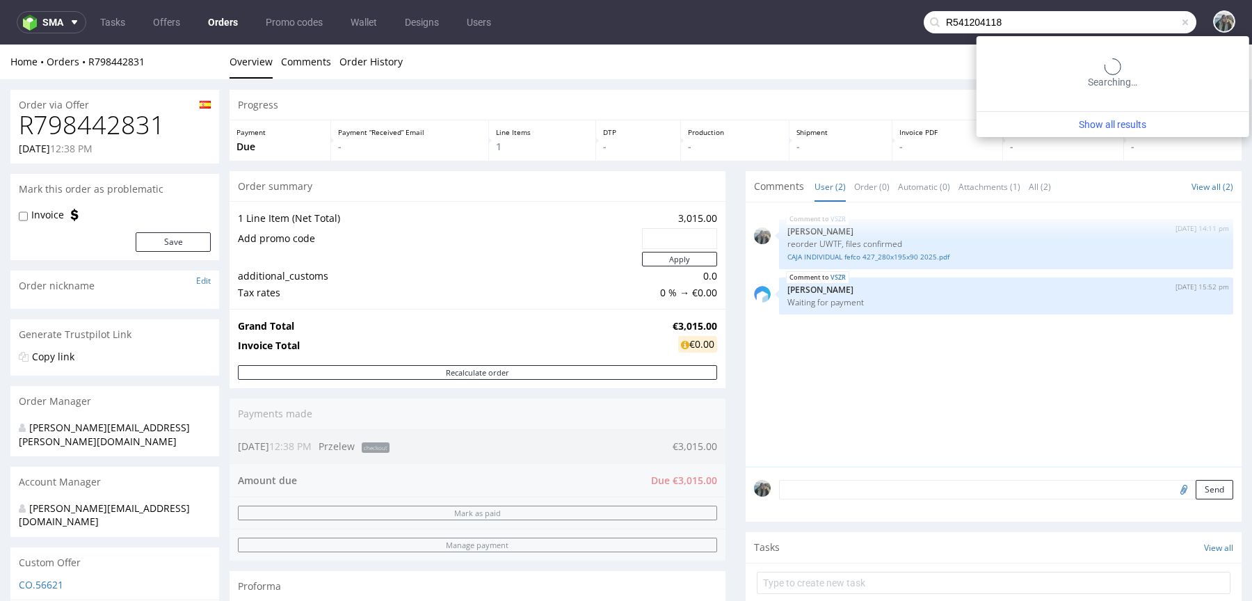
type input "R541204118"
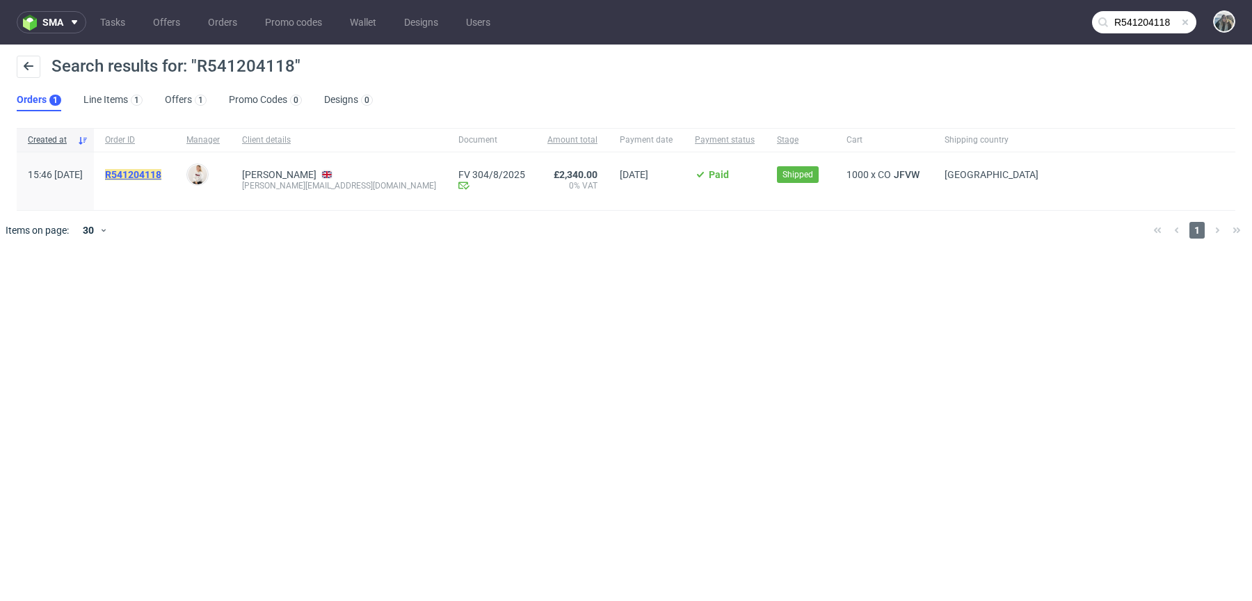
click at [161, 175] on mark "R541204118" at bounding box center [133, 174] width 56 height 11
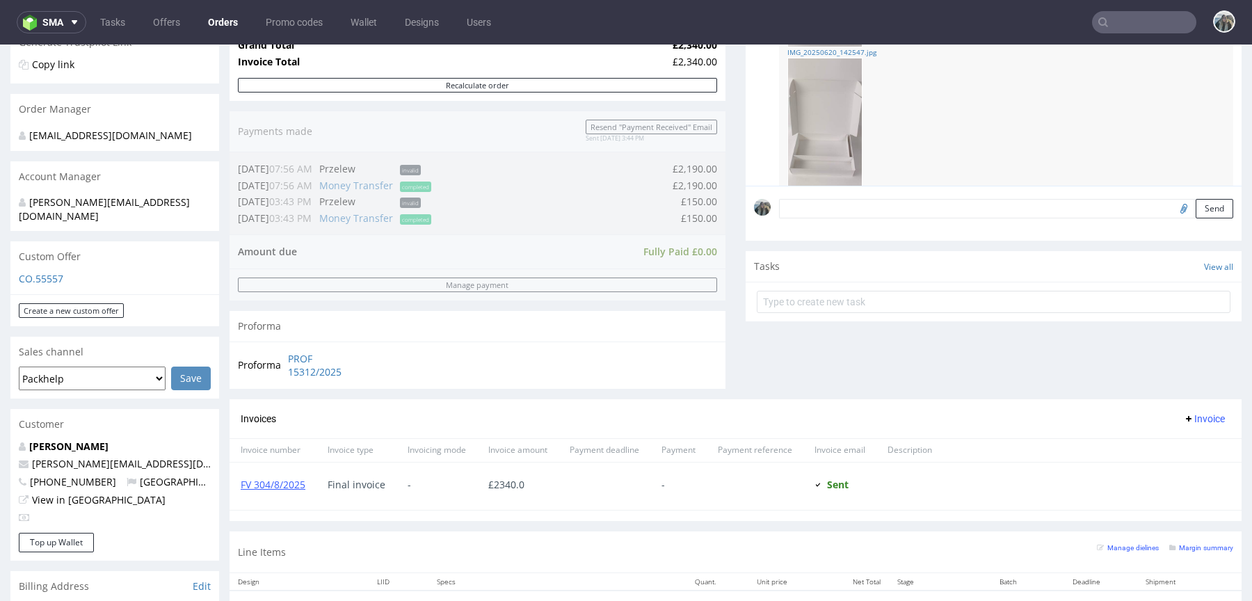
scroll to position [590, 0]
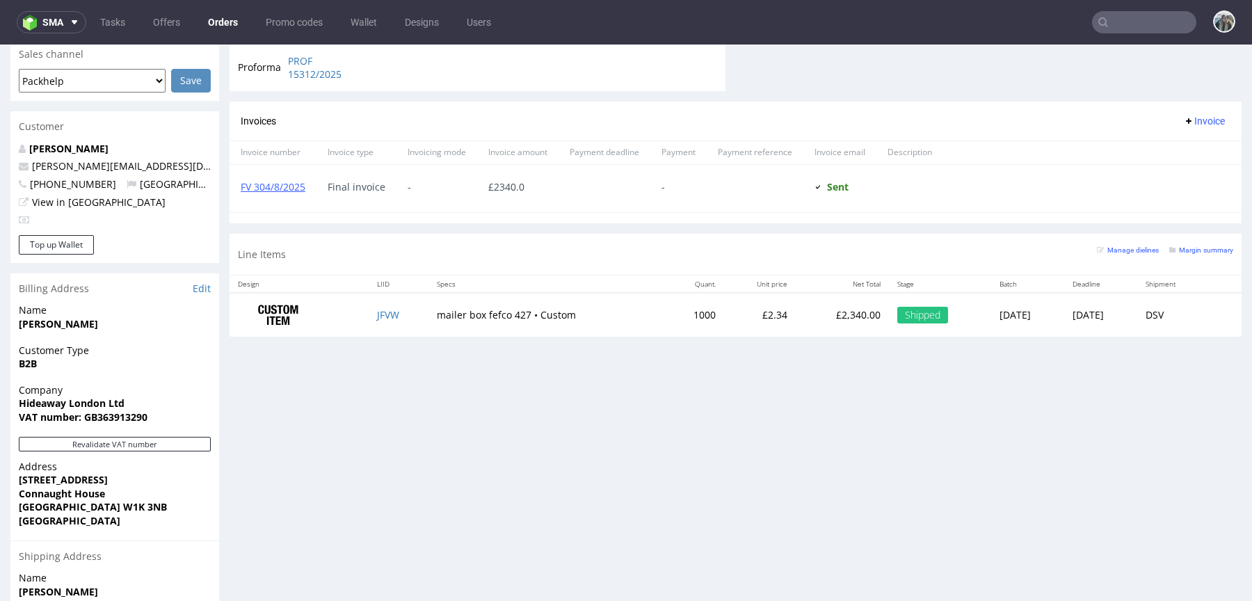
click at [1132, 18] on input "text" at bounding box center [1144, 22] width 104 height 22
paste input "R564640564"
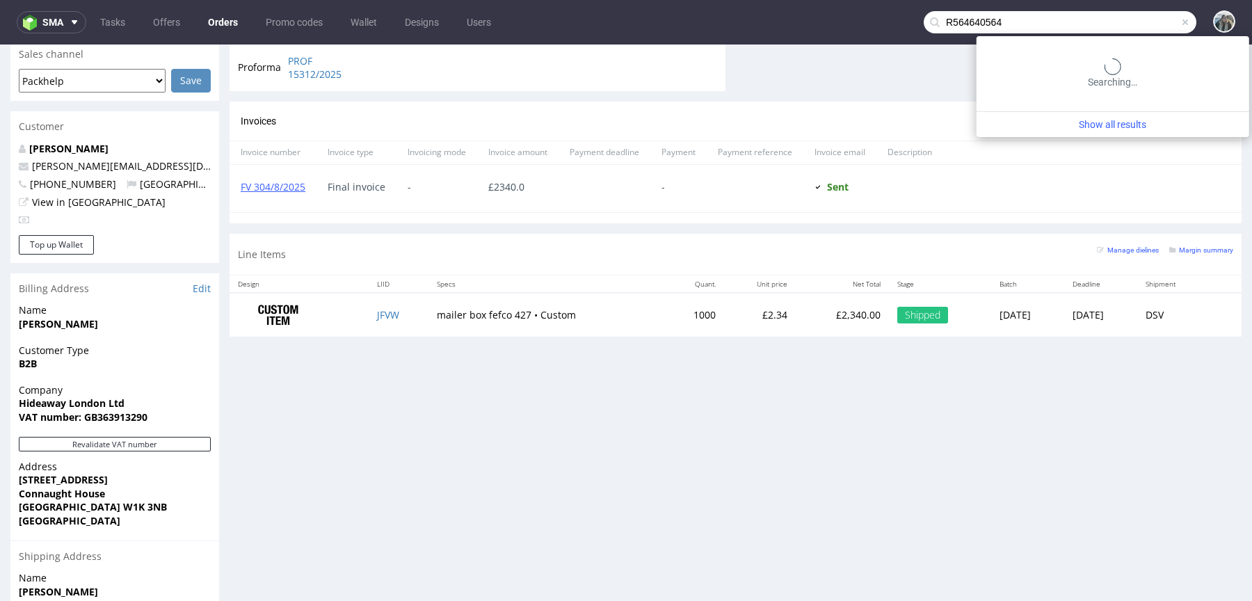
type input "R564640564"
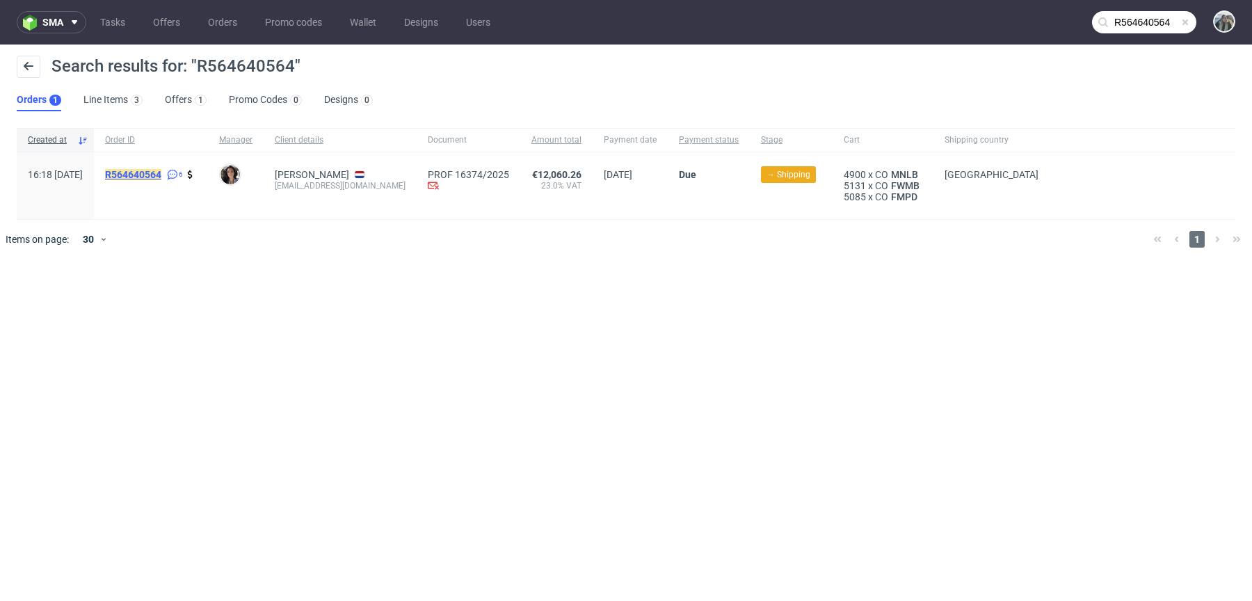
click at [161, 173] on mark "R564640564" at bounding box center [133, 174] width 56 height 11
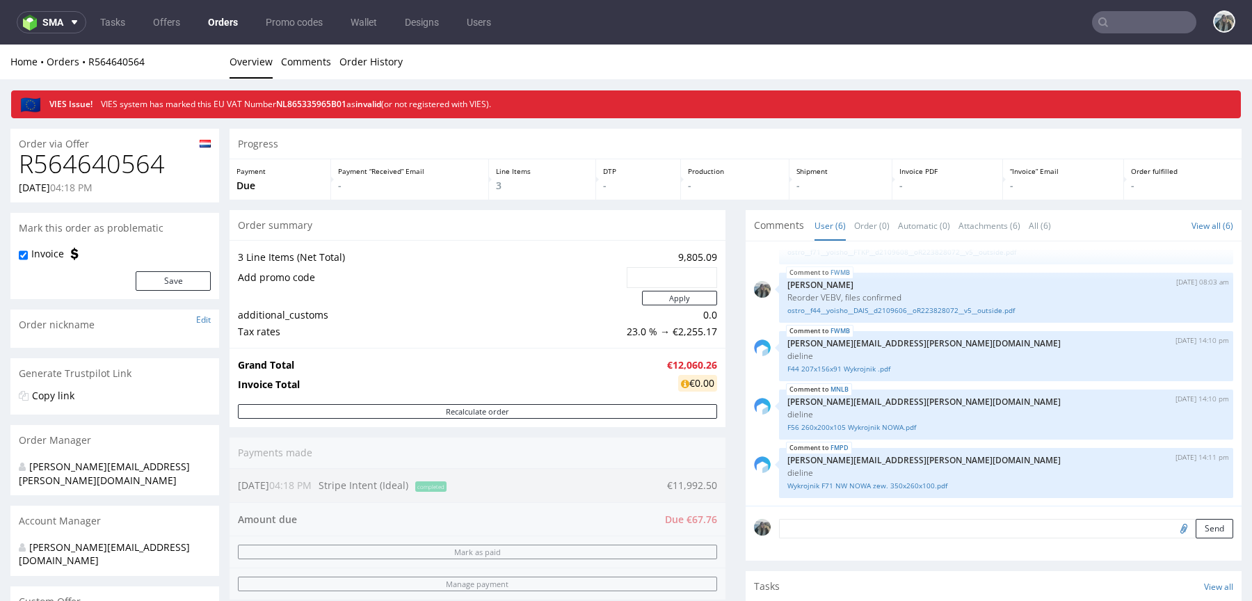
click at [100, 154] on h1 "R564640564" at bounding box center [115, 164] width 192 height 28
click at [100, 155] on h1 "R564640564" at bounding box center [115, 164] width 192 height 28
copy h1 "R564640564"
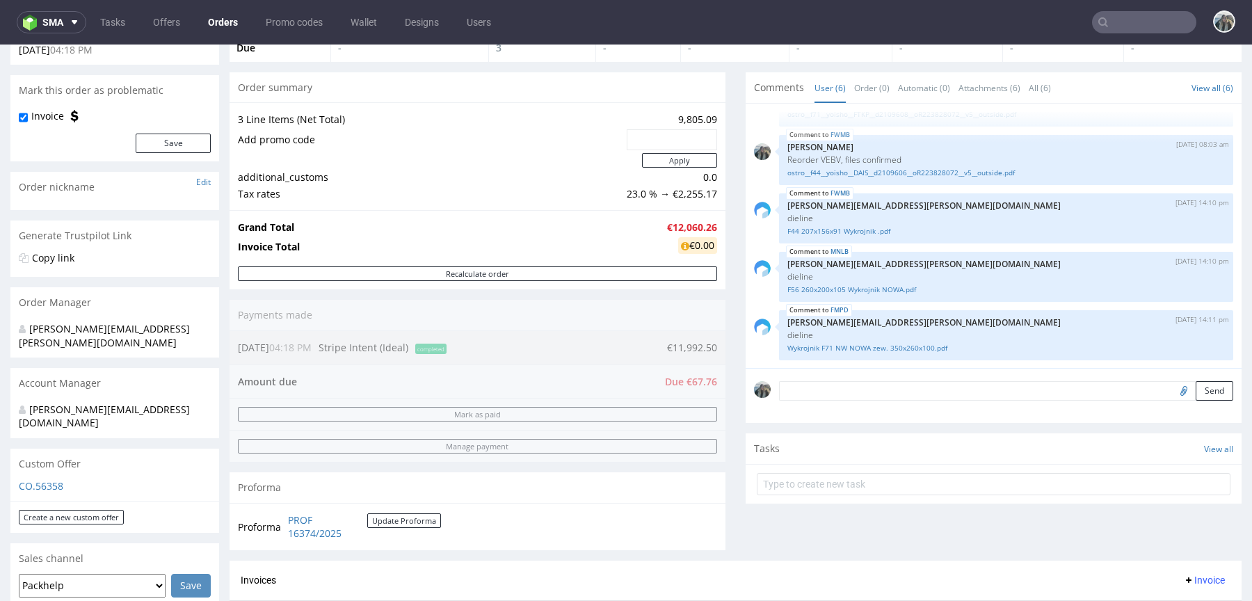
scroll to position [534, 0]
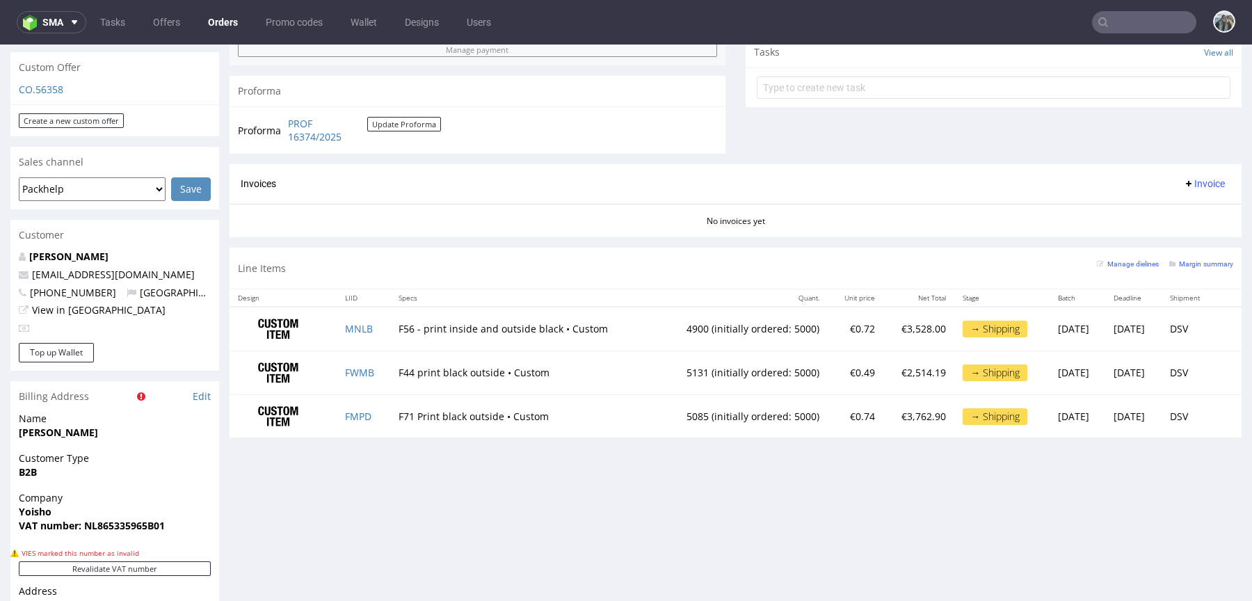
drag, startPoint x: 331, startPoint y: 324, endPoint x: 464, endPoint y: 327, distance: 133.5
click at [475, 327] on tr "MNLB F56 - print inside and outside black • Custom 4900 (initially ordered: 500…" at bounding box center [735, 329] width 1012 height 44
drag, startPoint x: 325, startPoint y: 323, endPoint x: 410, endPoint y: 324, distance: 84.1
click at [410, 325] on tr "MNLB F56 - print inside and outside black • Custom 4900 (initially ordered: 500…" at bounding box center [735, 329] width 1012 height 44
copy tr "MNLB F56"
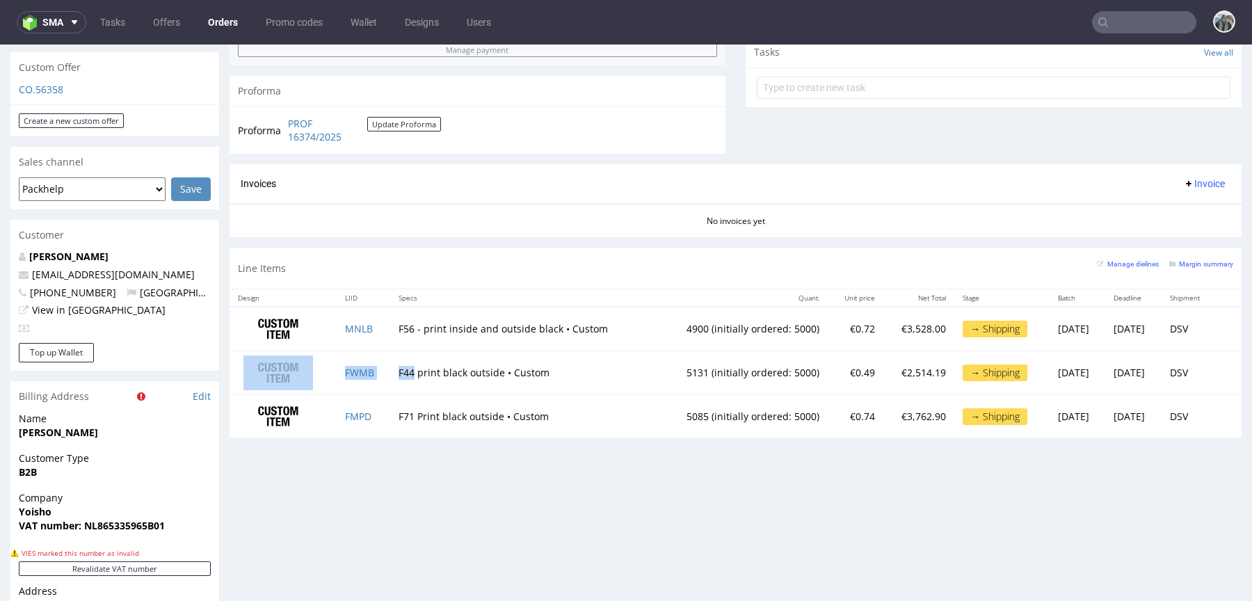
drag, startPoint x: 323, startPoint y: 373, endPoint x: 406, endPoint y: 371, distance: 82.8
click at [406, 371] on tr "FWMB F44 print black outside • Custom 5131 (initially ordered: 5000) €0.49 €2,5…" at bounding box center [735, 373] width 1012 height 44
copy tr "FWMB F44"
drag, startPoint x: 326, startPoint y: 410, endPoint x: 410, endPoint y: 410, distance: 83.4
click at [410, 410] on tr "FMPD F71 Print black outside • Custom 5085 (initially ordered: 5000) €0.74 €3,7…" at bounding box center [735, 415] width 1012 height 43
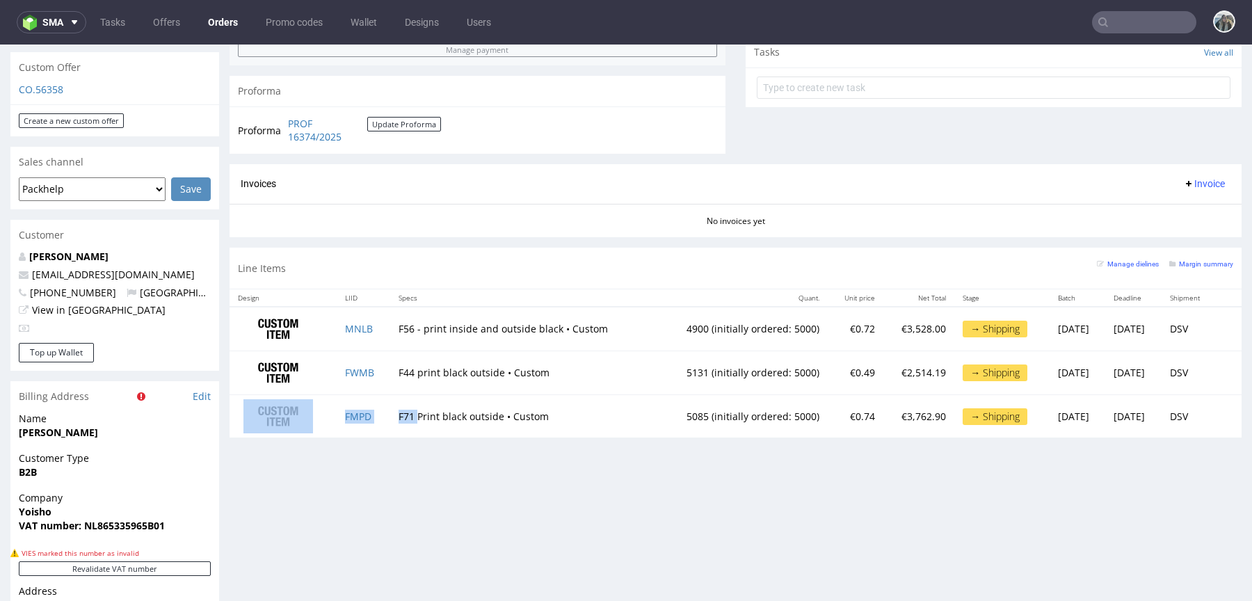
copy tr "FMPD F71"
click at [350, 333] on td "MNLB" at bounding box center [364, 329] width 54 height 44
click at [350, 325] on link "MNLB" at bounding box center [359, 328] width 28 height 13
click at [352, 371] on link "FWMB" at bounding box center [359, 372] width 29 height 13
click at [350, 415] on link "FMPD" at bounding box center [358, 416] width 26 height 13
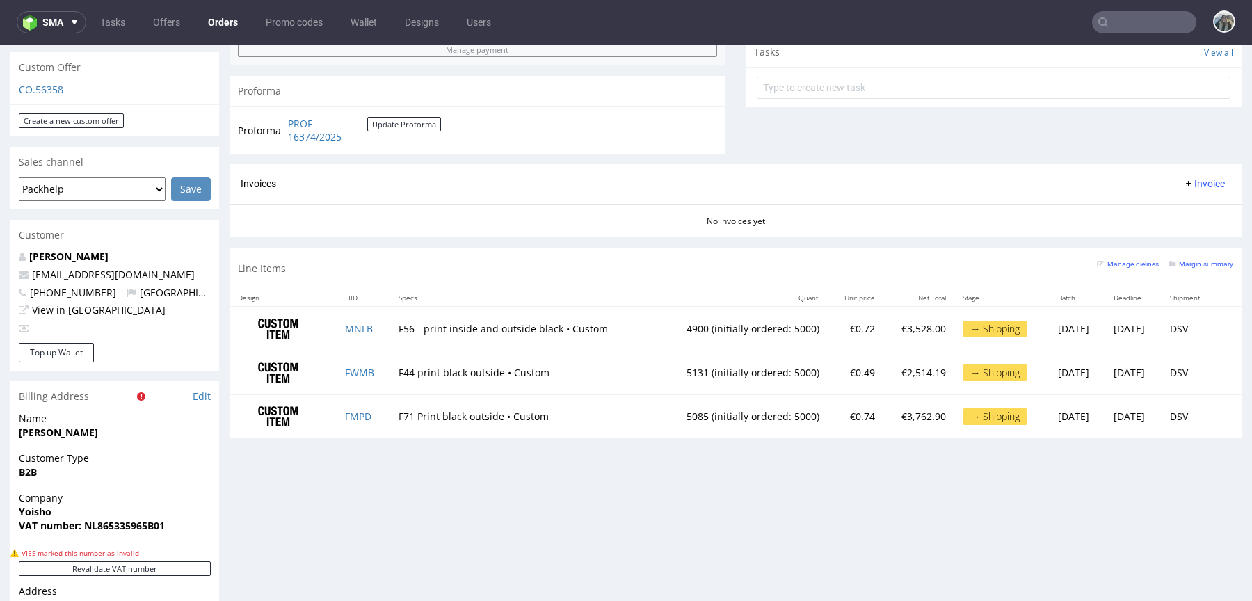
click at [617, 462] on div "Progress Payment Due Payment “Received” Email - Line Items 3 DTP - Production -…" at bounding box center [735, 225] width 1012 height 1261
click at [1128, 19] on input "text" at bounding box center [1144, 22] width 104 height 22
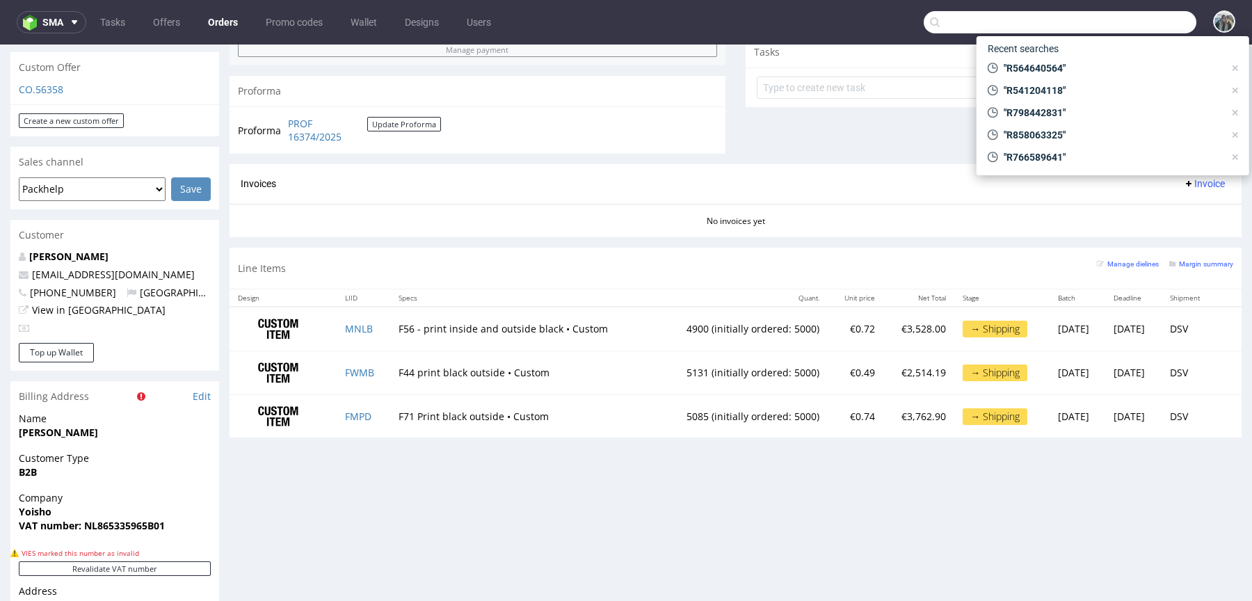
paste input "R652370559"
type input "R652370559"
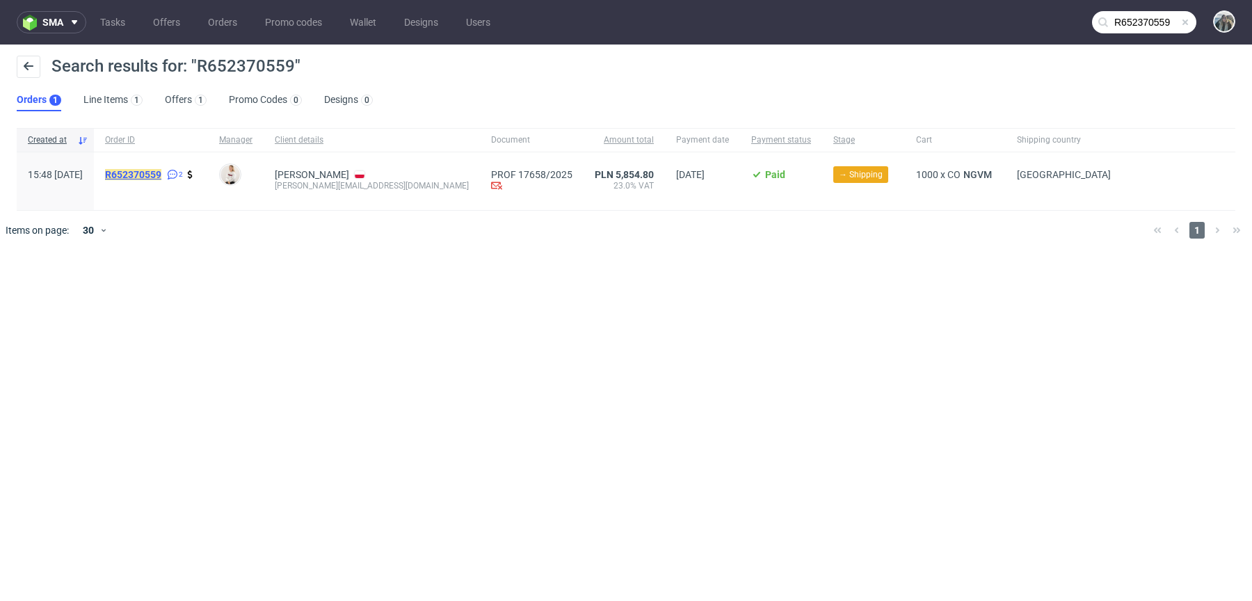
click at [161, 171] on mark "R652370559" at bounding box center [133, 174] width 56 height 11
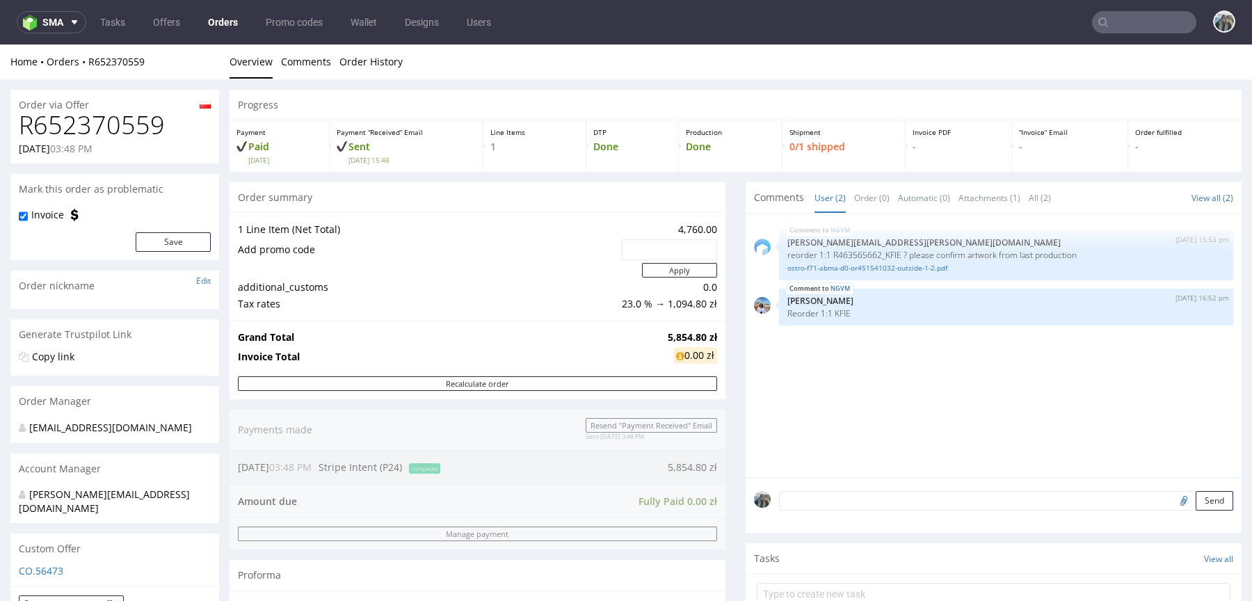
scroll to position [415, 0]
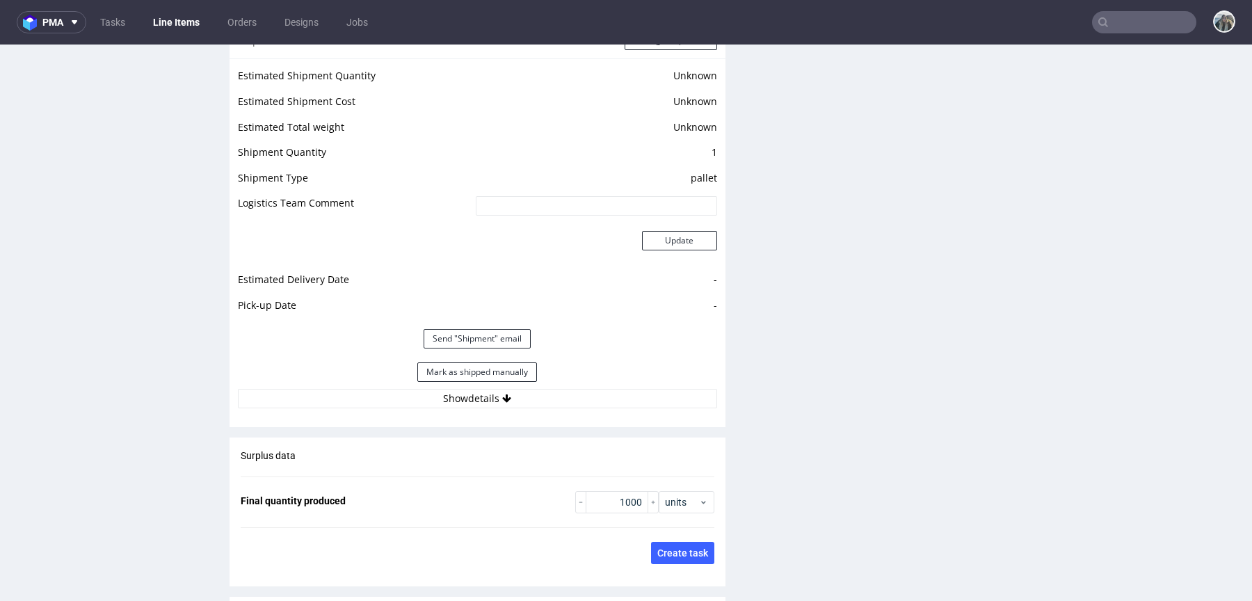
scroll to position [1871, 0]
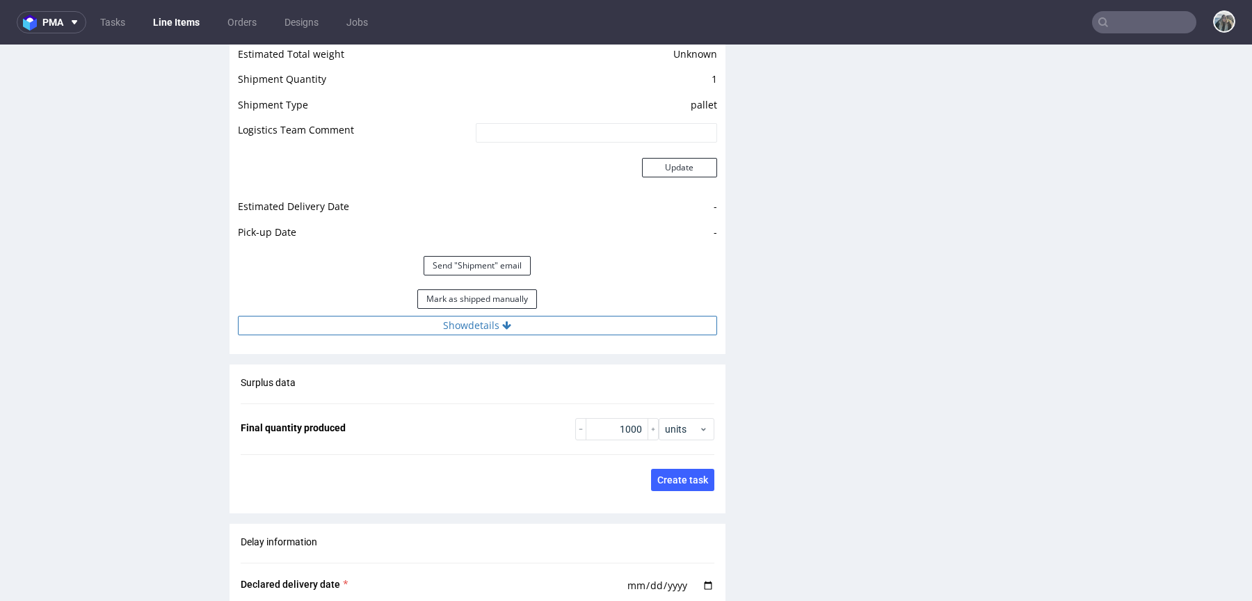
click at [515, 335] on button "Show details" at bounding box center [477, 325] width 479 height 19
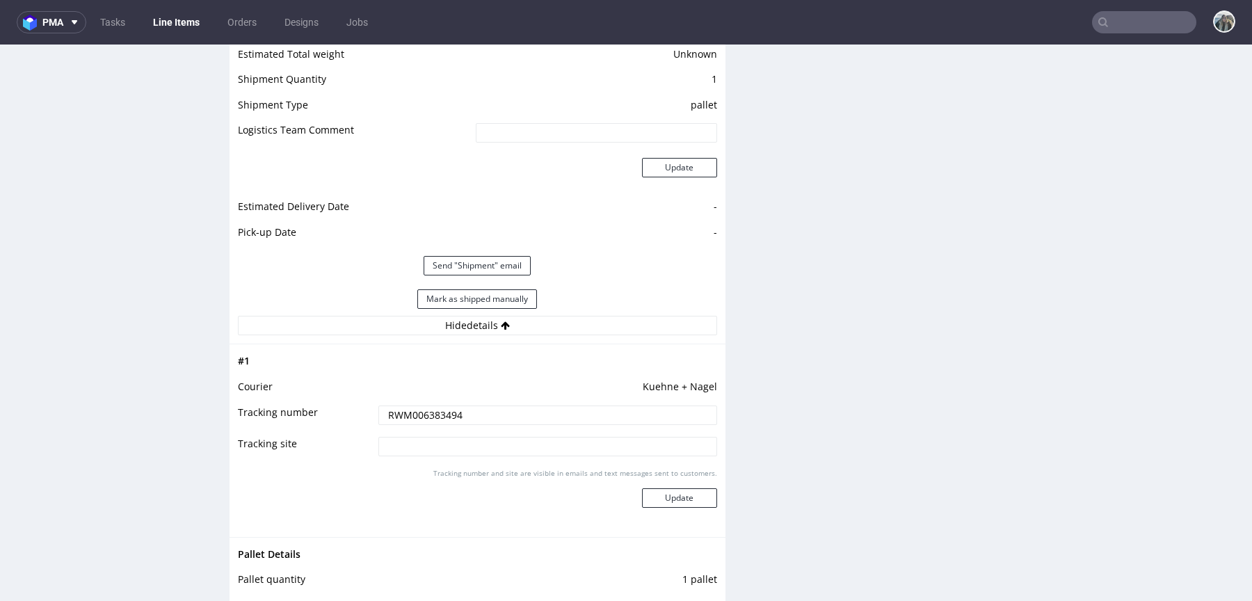
click at [503, 419] on input "RWM006383494" at bounding box center [547, 414] width 339 height 19
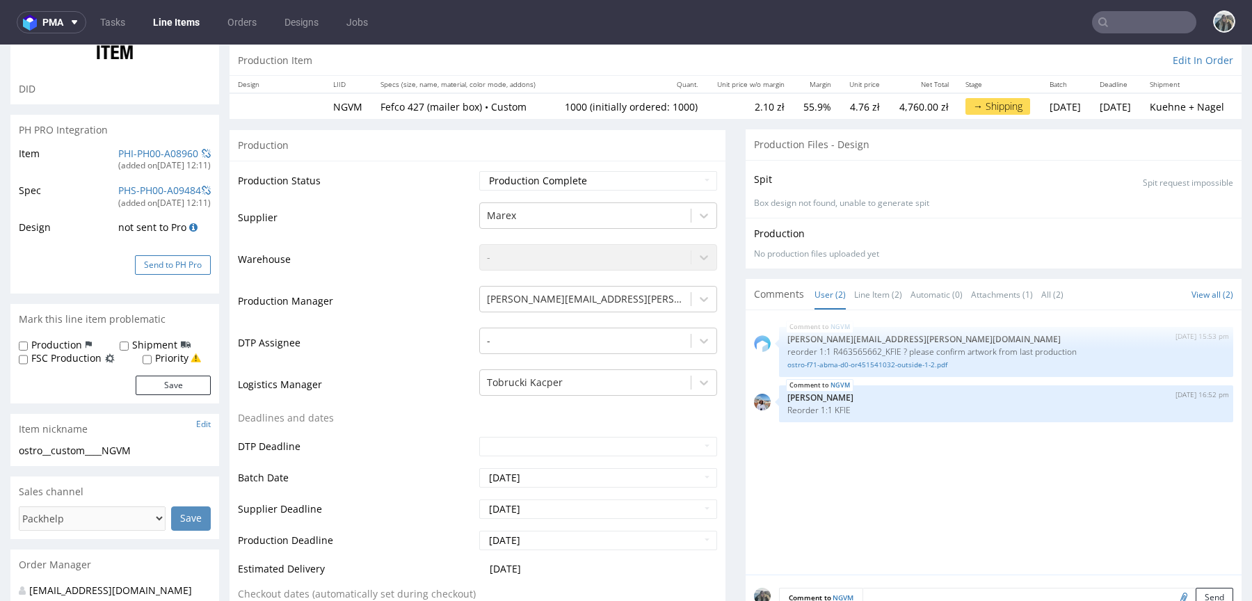
scroll to position [0, 0]
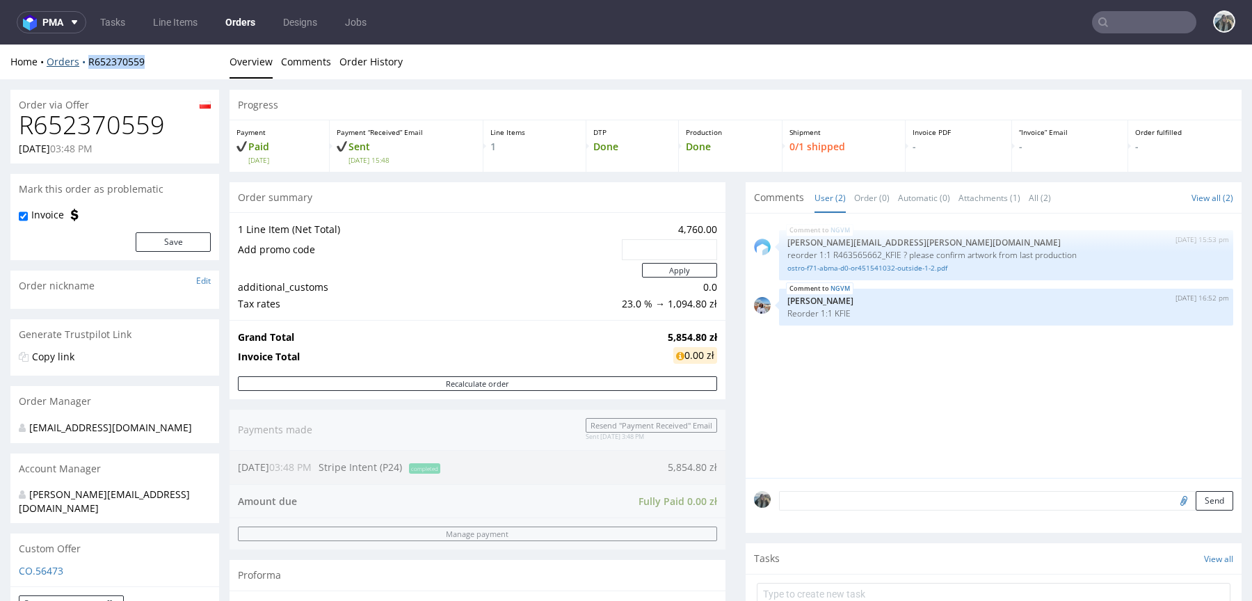
drag, startPoint x: 157, startPoint y: 76, endPoint x: 87, endPoint y: 56, distance: 73.1
click at [87, 57] on div "Home Orders R652370559 Overview Comments Order History" at bounding box center [626, 62] width 1252 height 35
copy link "R652370559"
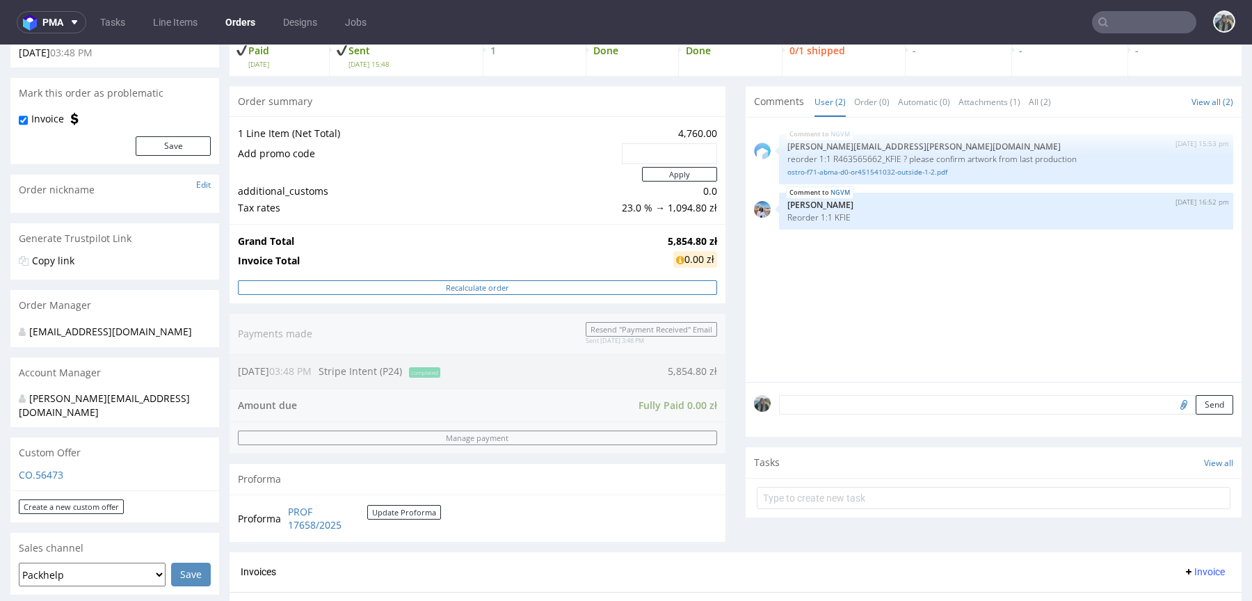
scroll to position [405, 0]
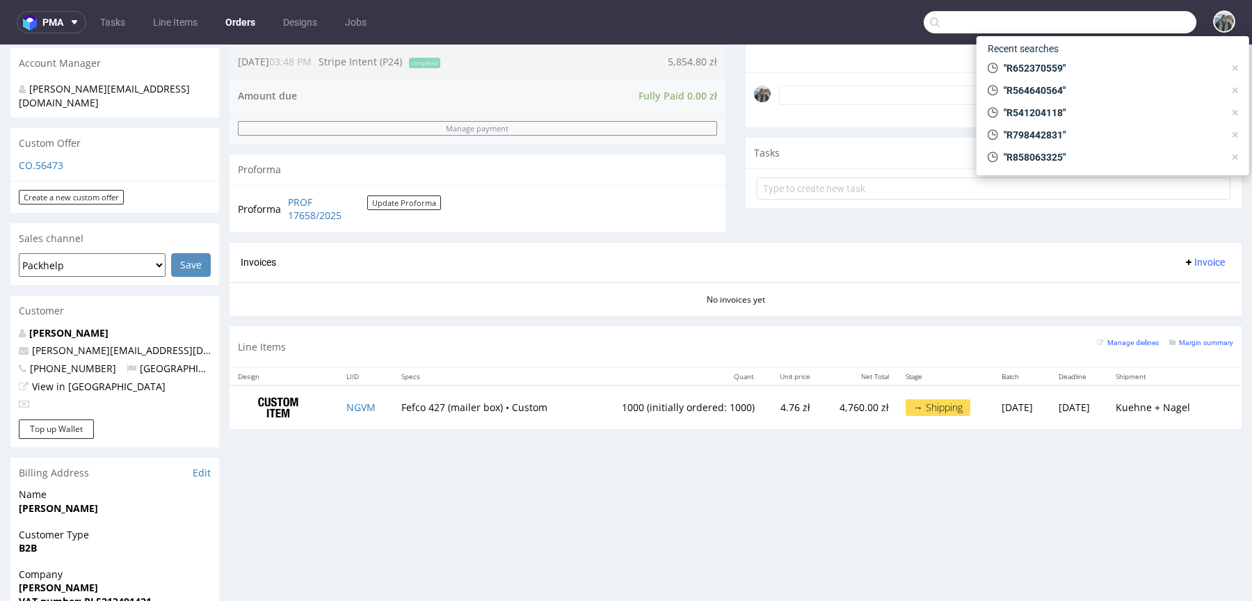
click at [1139, 22] on input "text" at bounding box center [1059, 22] width 273 height 22
paste input "R547396794"
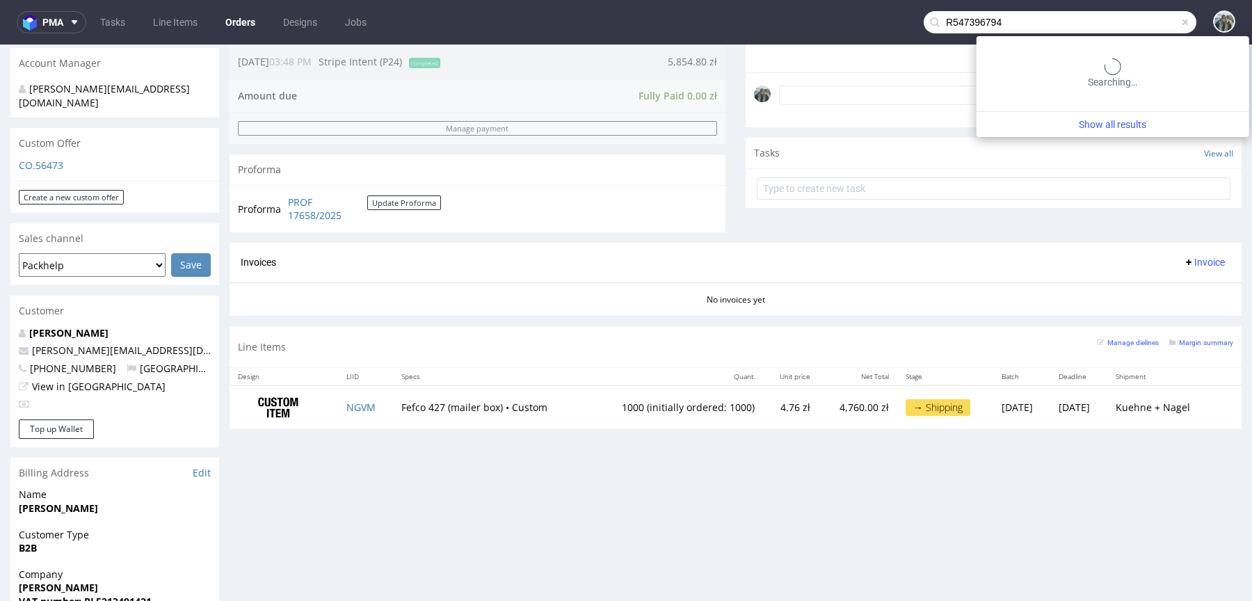
type input "R547396794"
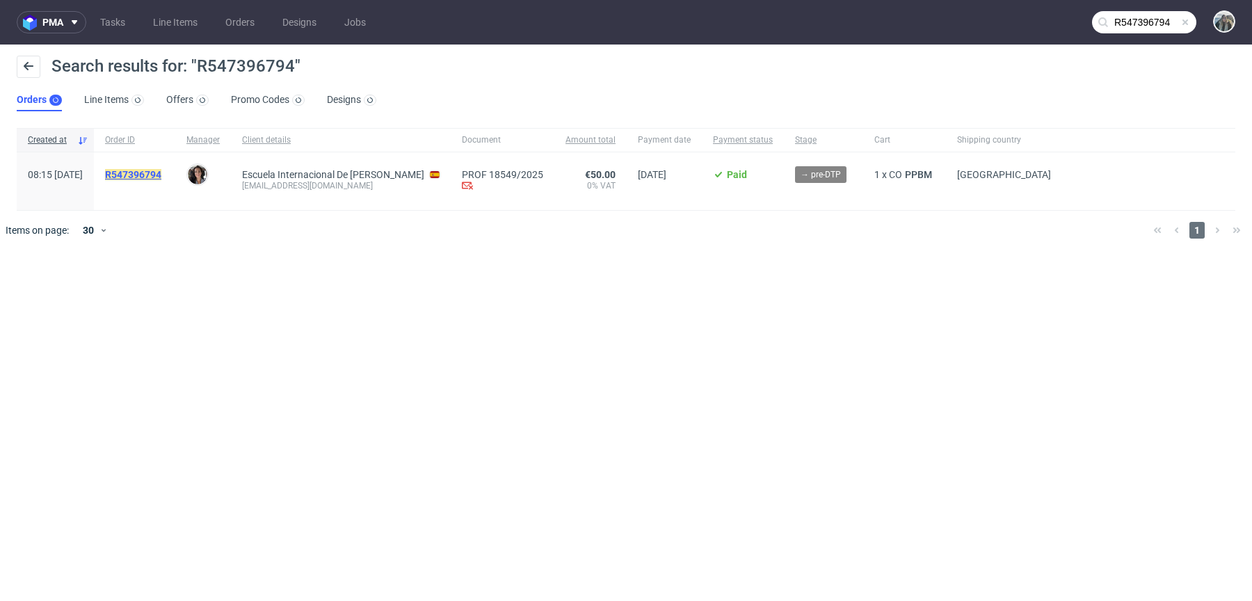
click at [161, 175] on mark "R547396794" at bounding box center [133, 174] width 56 height 11
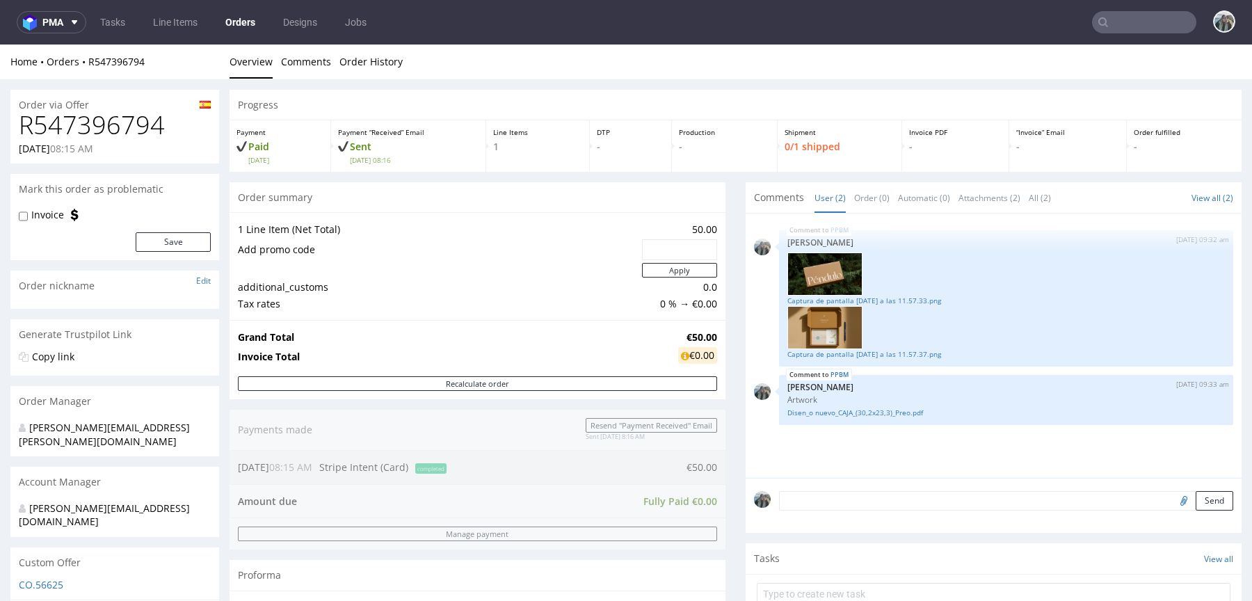
scroll to position [287, 0]
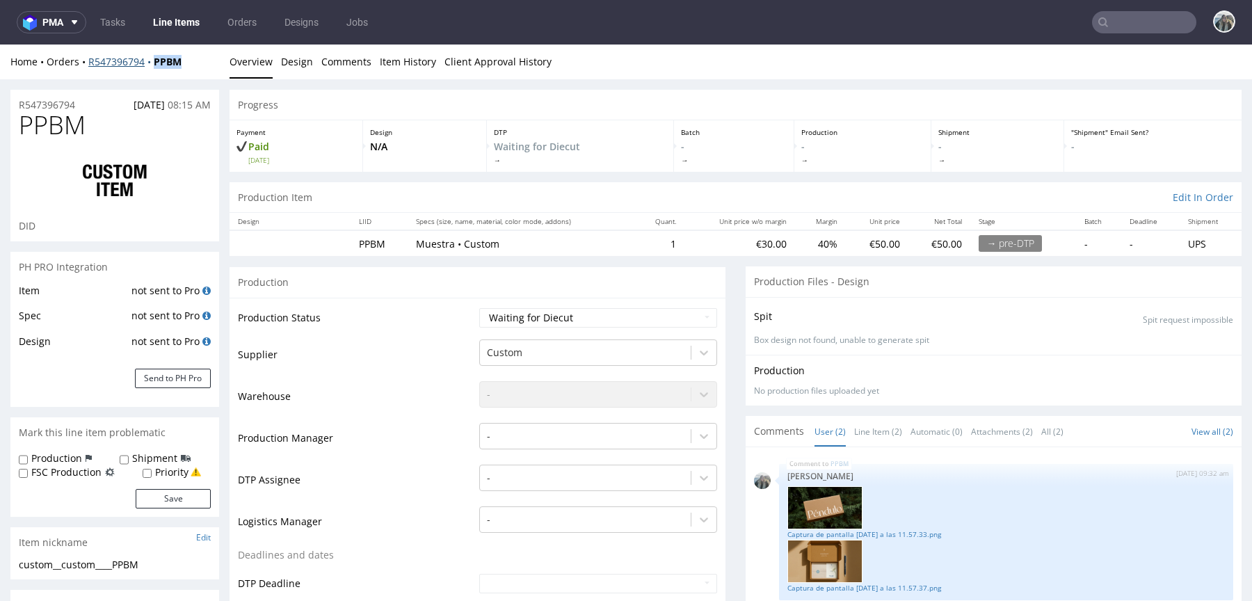
drag, startPoint x: 166, startPoint y: 72, endPoint x: 154, endPoint y: 63, distance: 15.0
click at [154, 63] on div "Home Orders R547396794 PPBM Overview Design Comments Item History Client Approv…" at bounding box center [626, 62] width 1252 height 35
copy strong "PPBM"
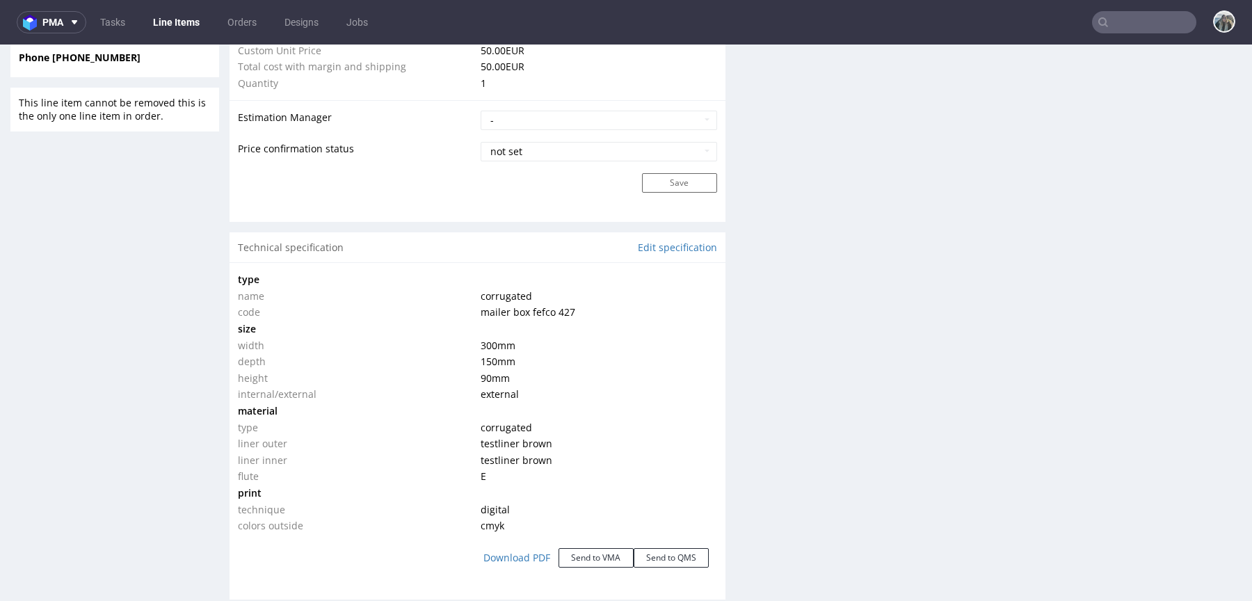
scroll to position [1204, 0]
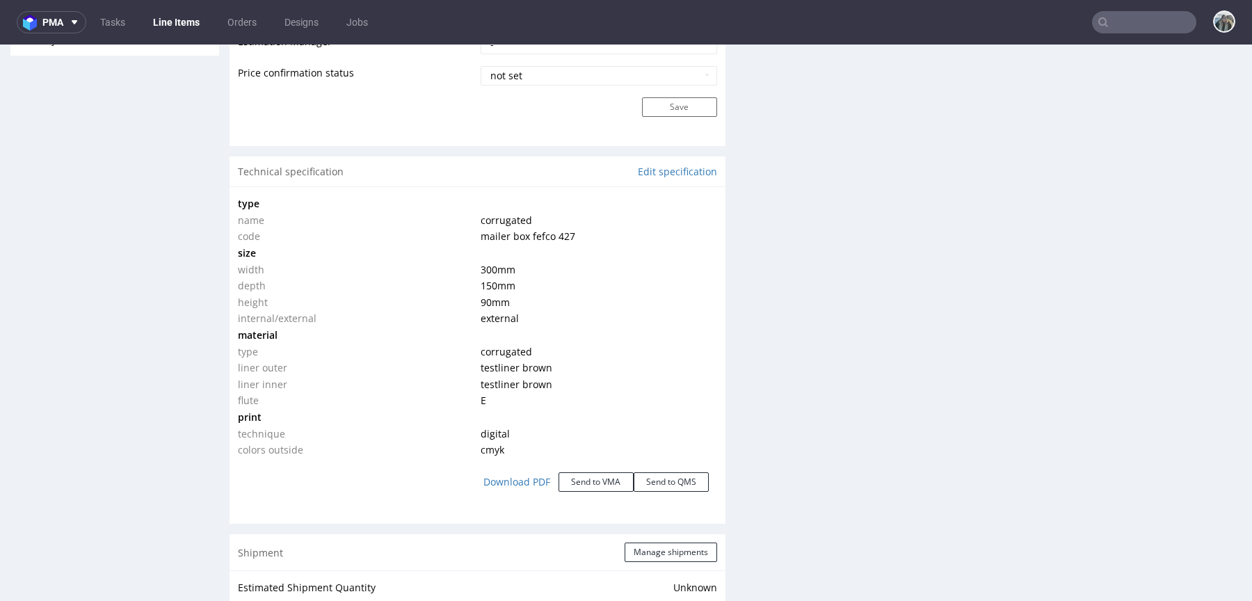
drag, startPoint x: 476, startPoint y: 264, endPoint x: 510, endPoint y: 305, distance: 53.3
click tbody "type name corrugated code mailer box fefco 427 size width 300 mm depth 150 mm h…"
click span "300 mm"
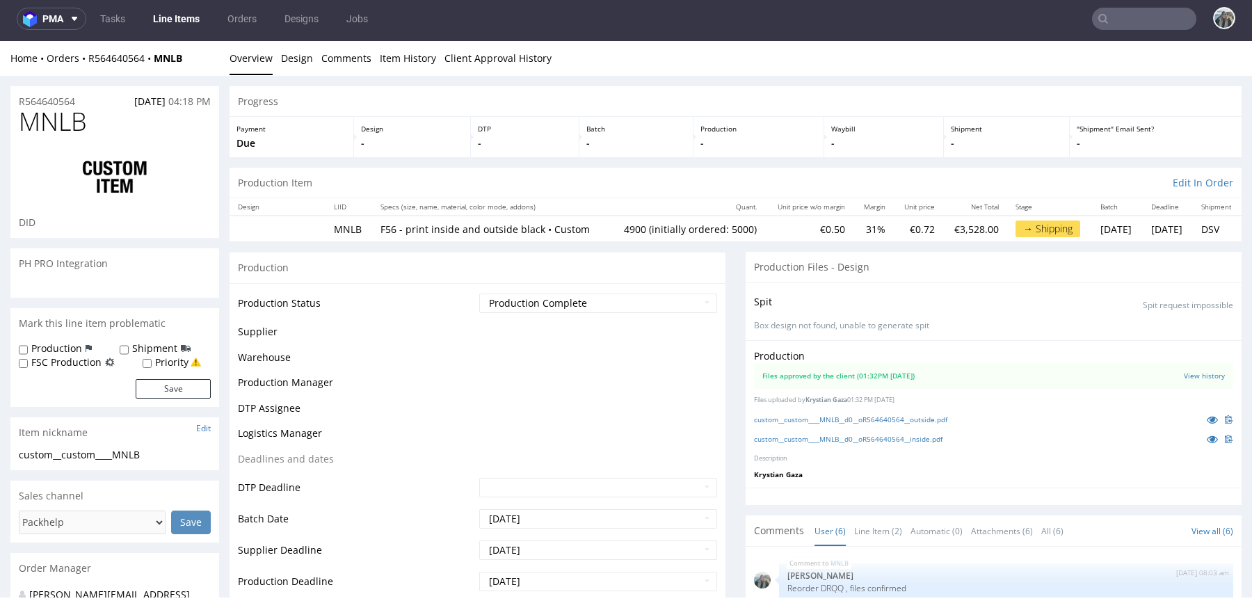
scroll to position [113, 0]
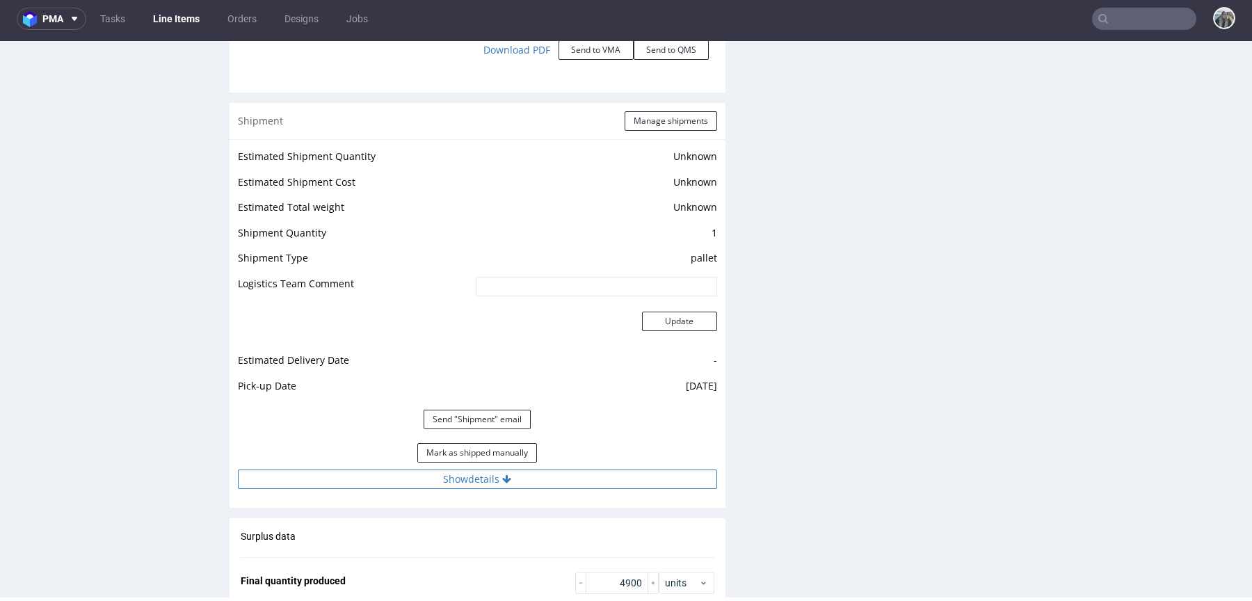
click at [443, 485] on button "Show details" at bounding box center [477, 478] width 479 height 19
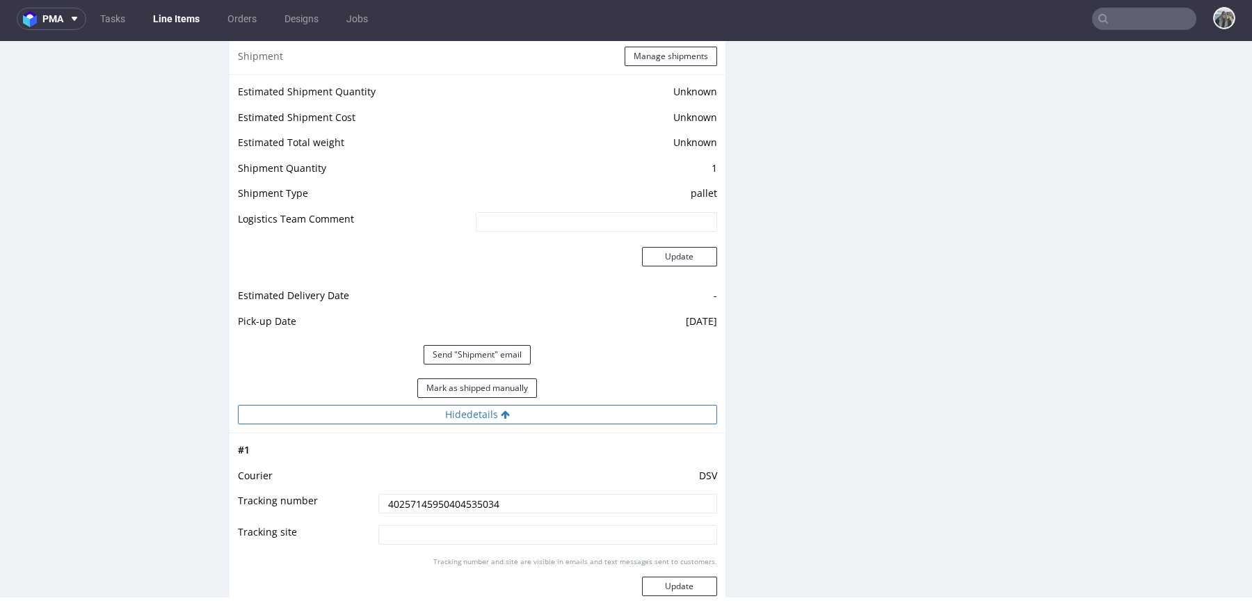
scroll to position [1847, 0]
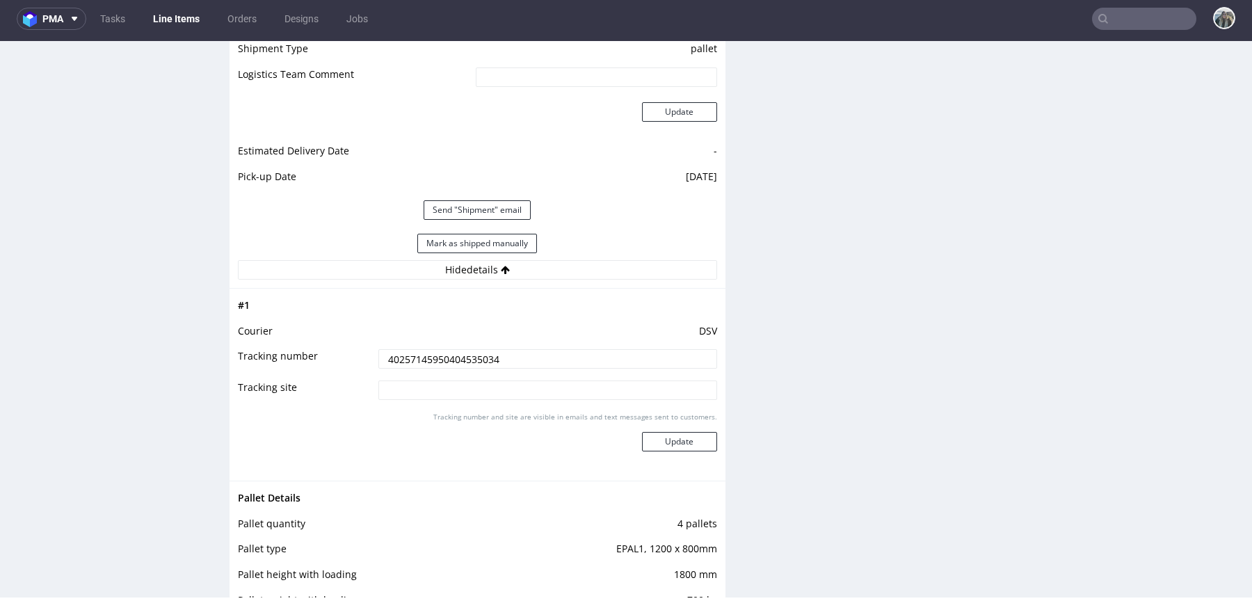
click at [478, 367] on input "40257145950404535034" at bounding box center [547, 358] width 339 height 19
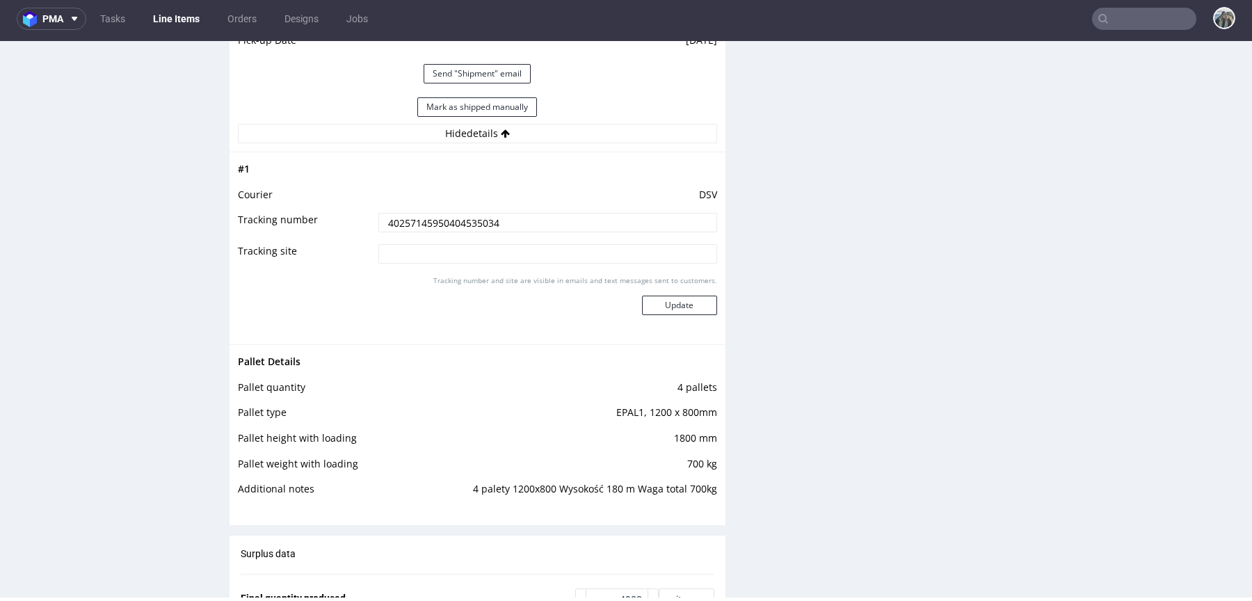
scroll to position [2055, 0]
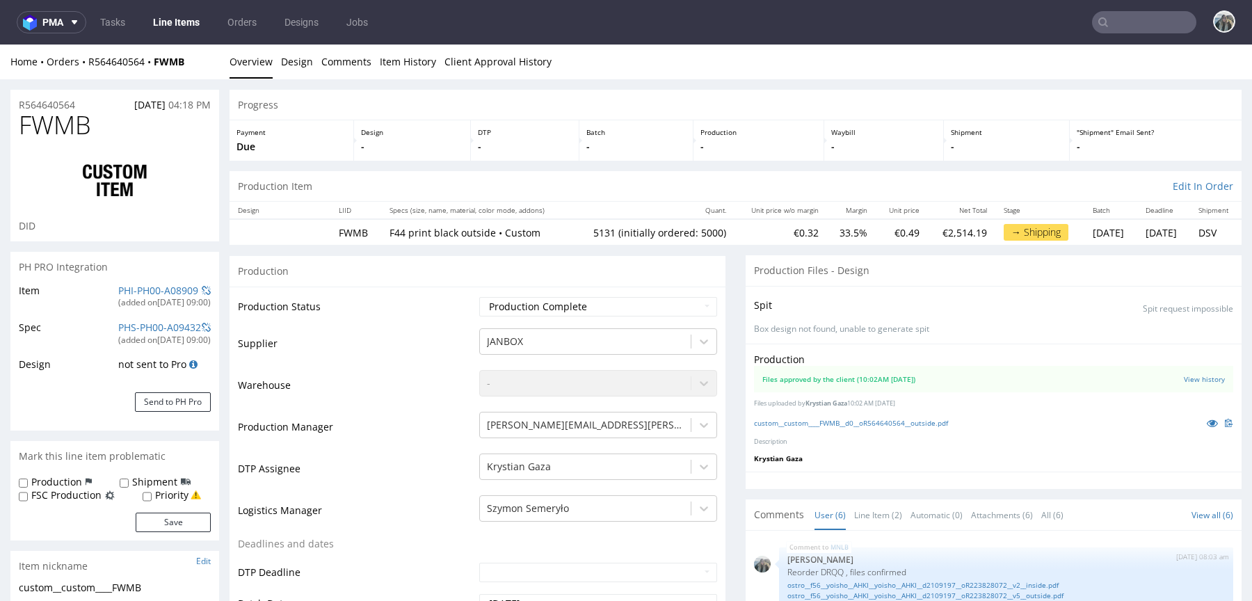
scroll to position [113, 0]
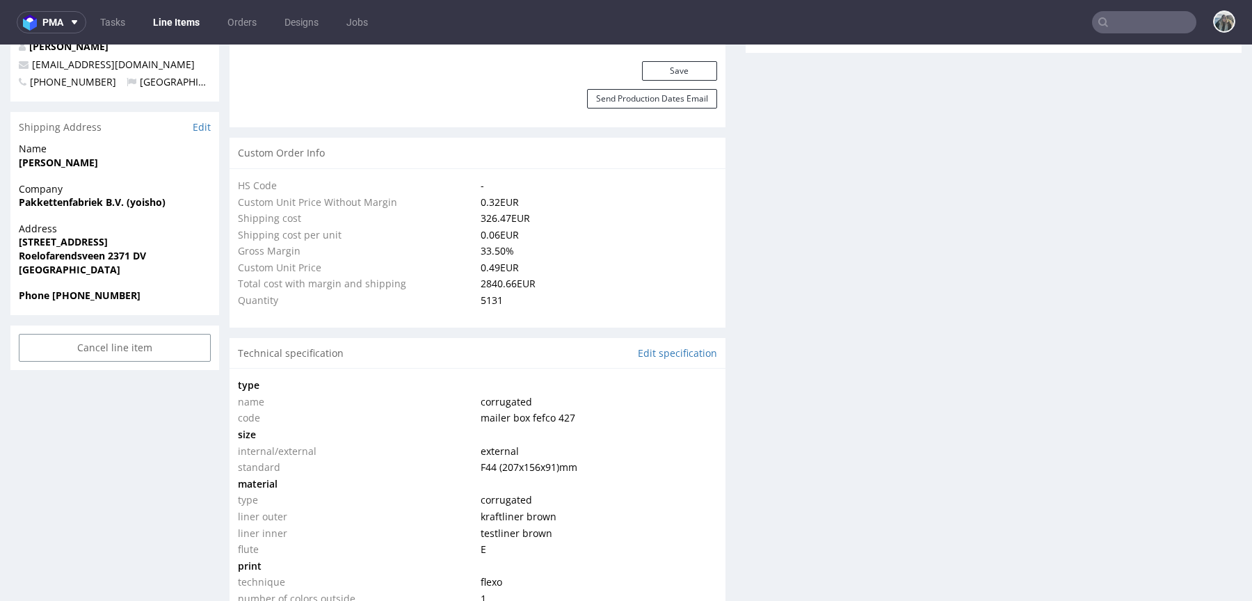
select select "in_progress"
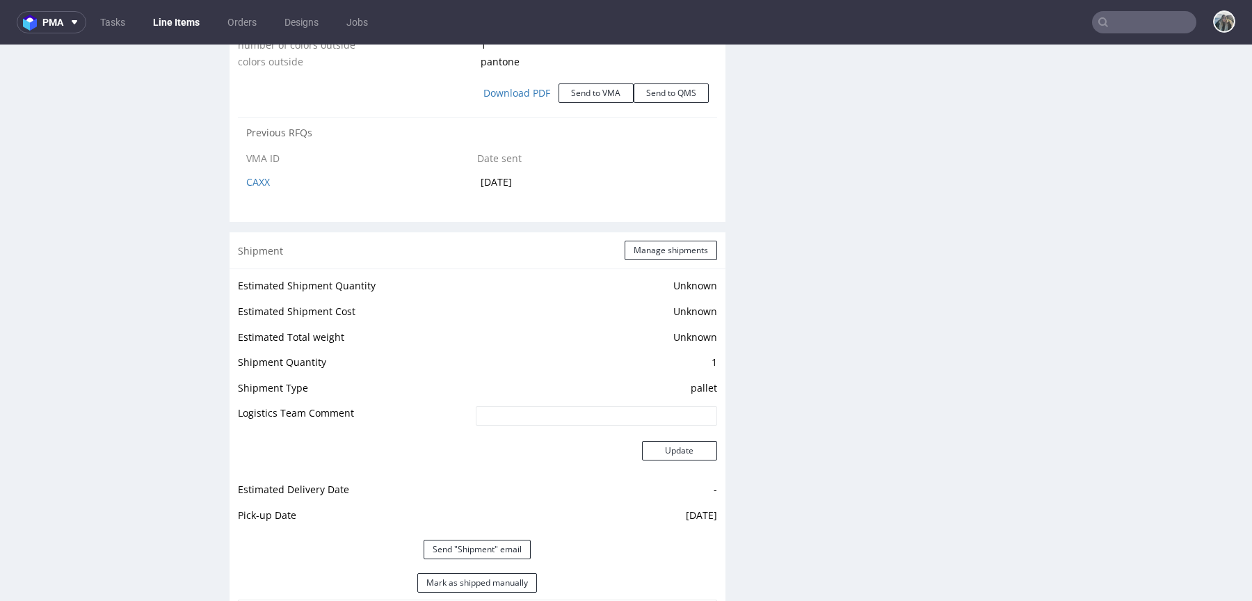
scroll to position [1900, 0]
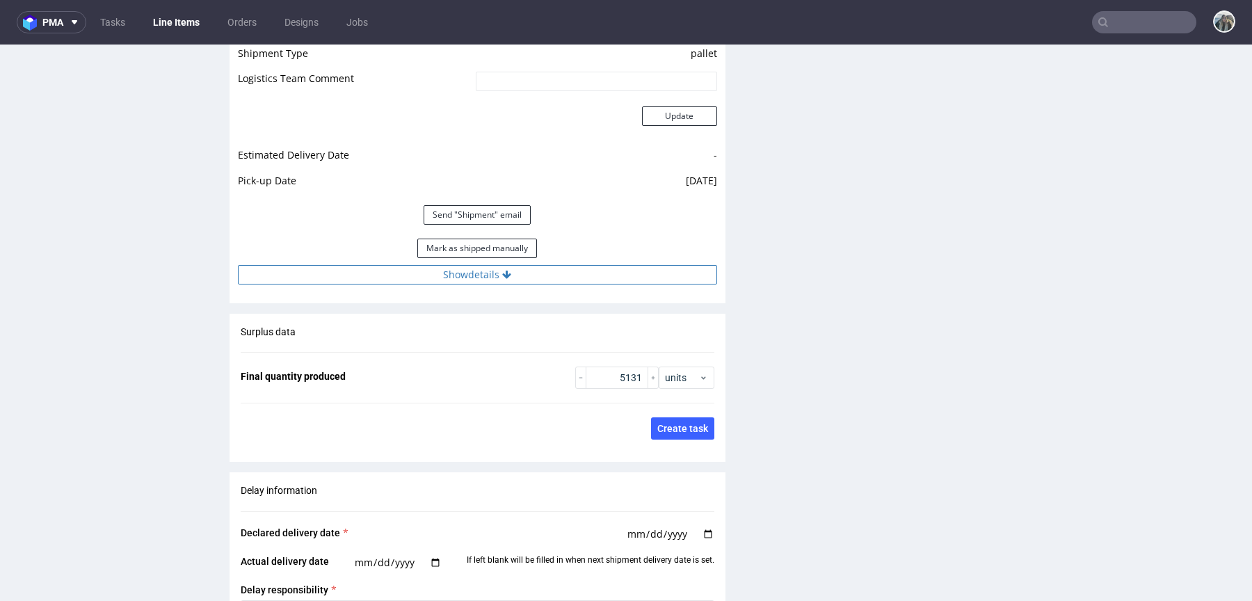
click at [486, 271] on button "Show details" at bounding box center [477, 274] width 479 height 19
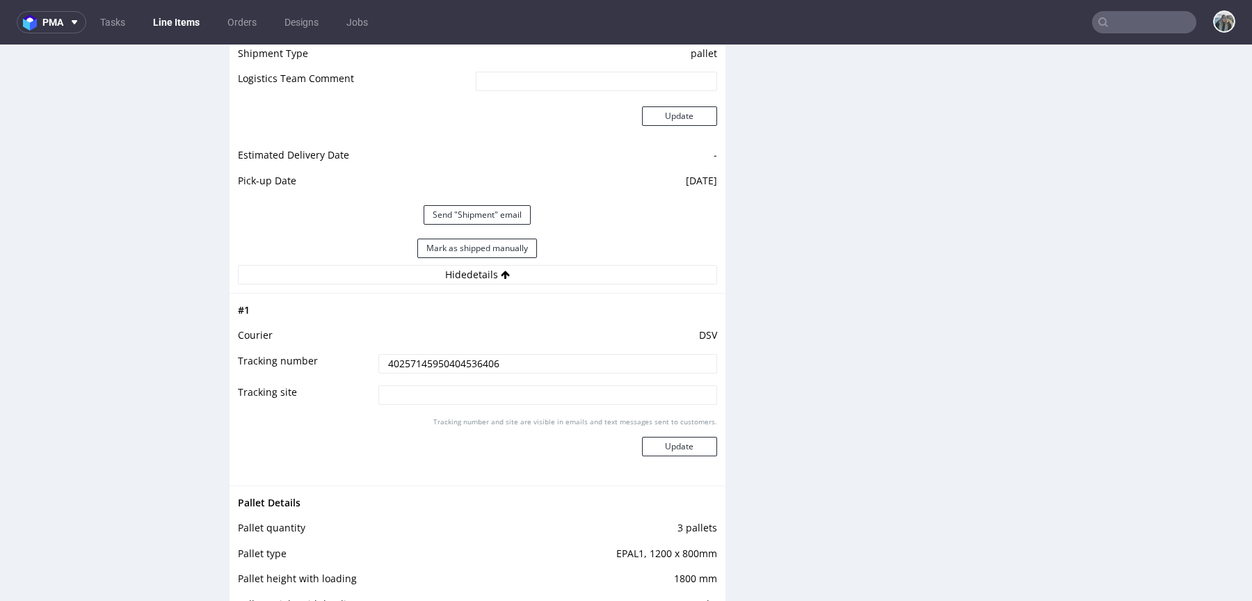
click at [458, 359] on input "40257145950404536406" at bounding box center [547, 363] width 339 height 19
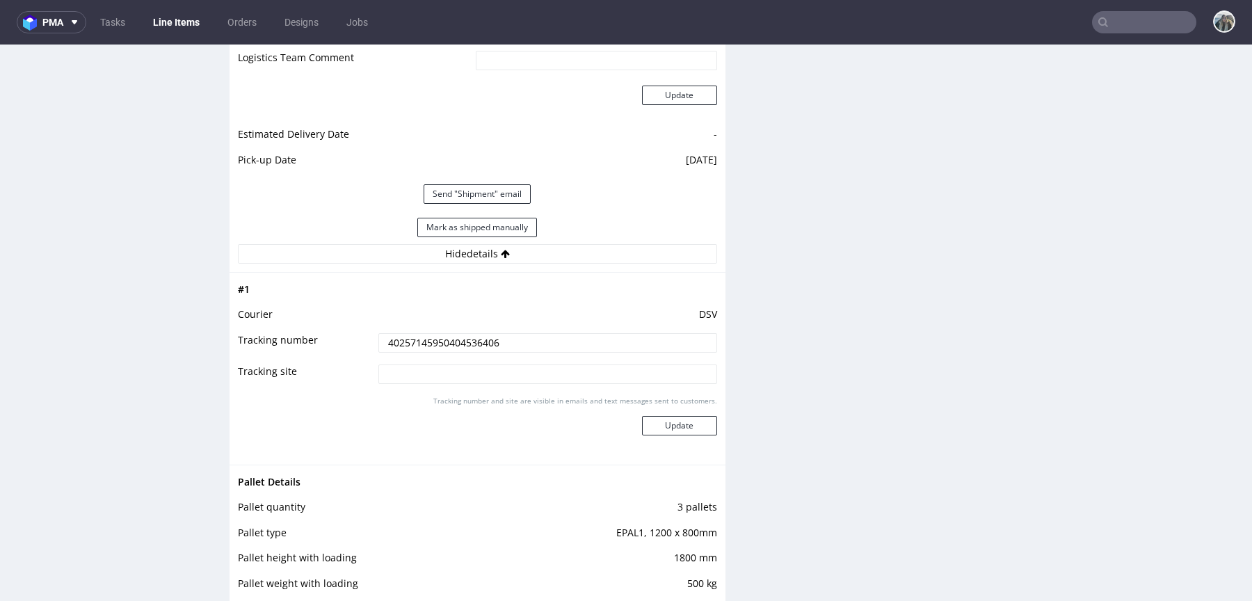
scroll to position [2077, 0]
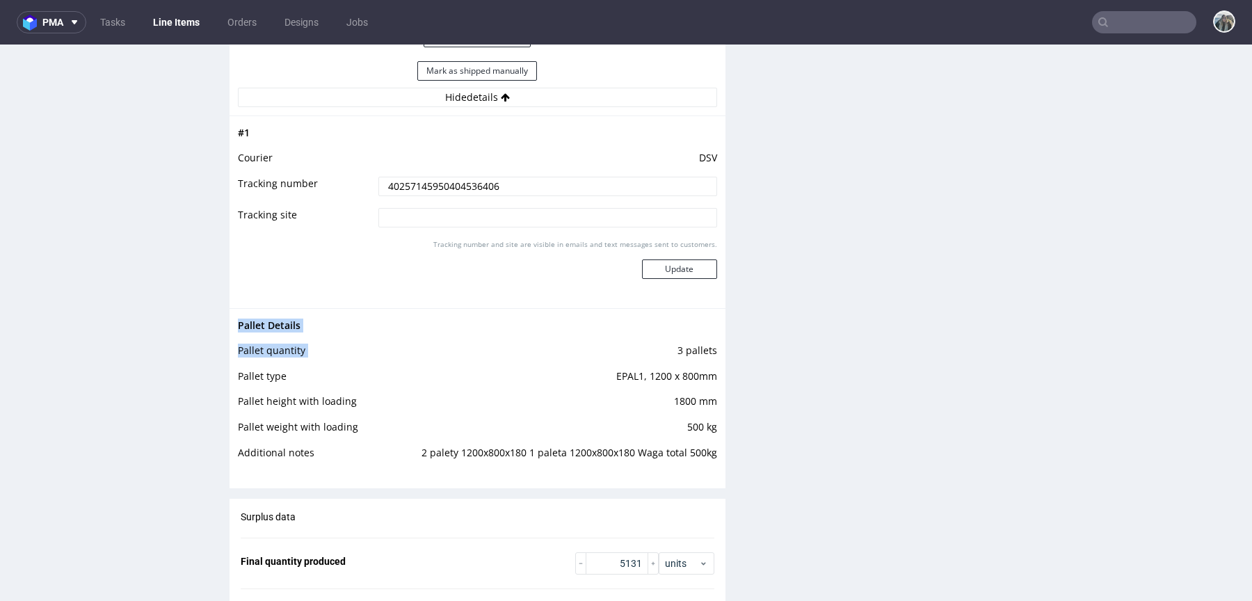
drag, startPoint x: 667, startPoint y: 346, endPoint x: 720, endPoint y: 346, distance: 53.5
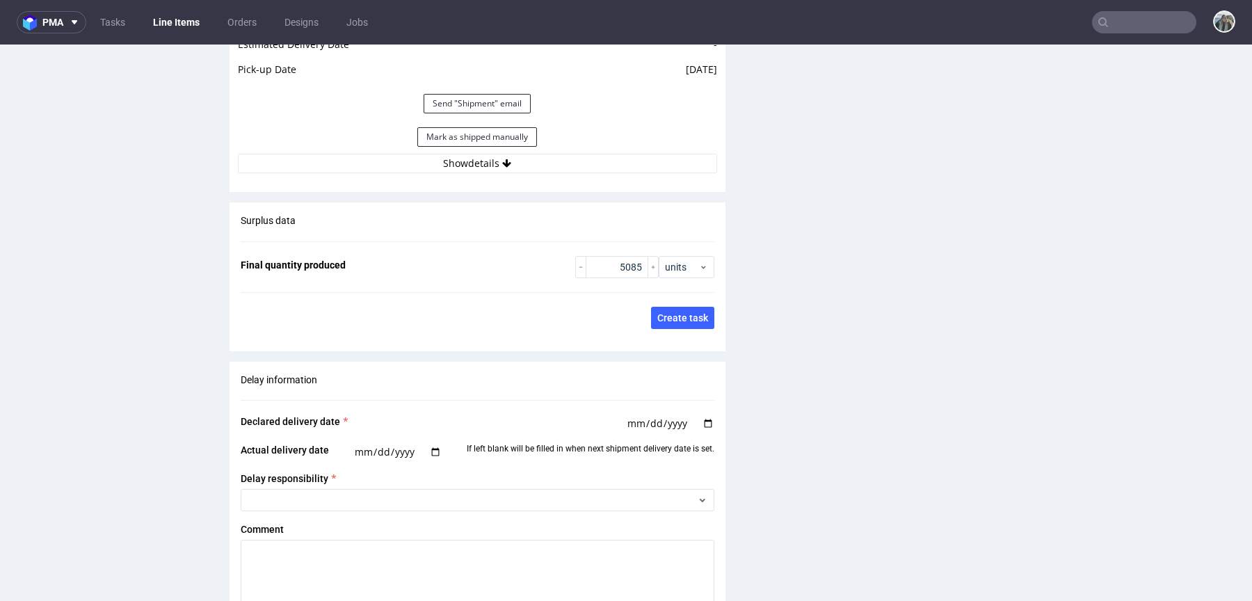
scroll to position [1872, 0]
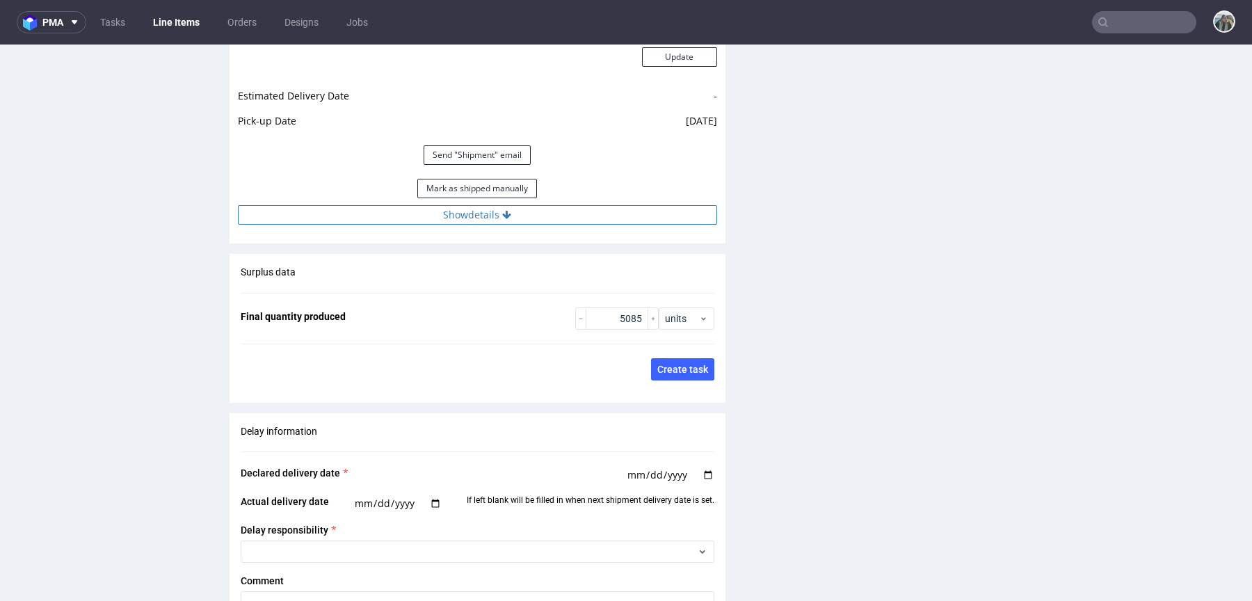
click at [451, 220] on button "Show details" at bounding box center [477, 214] width 479 height 19
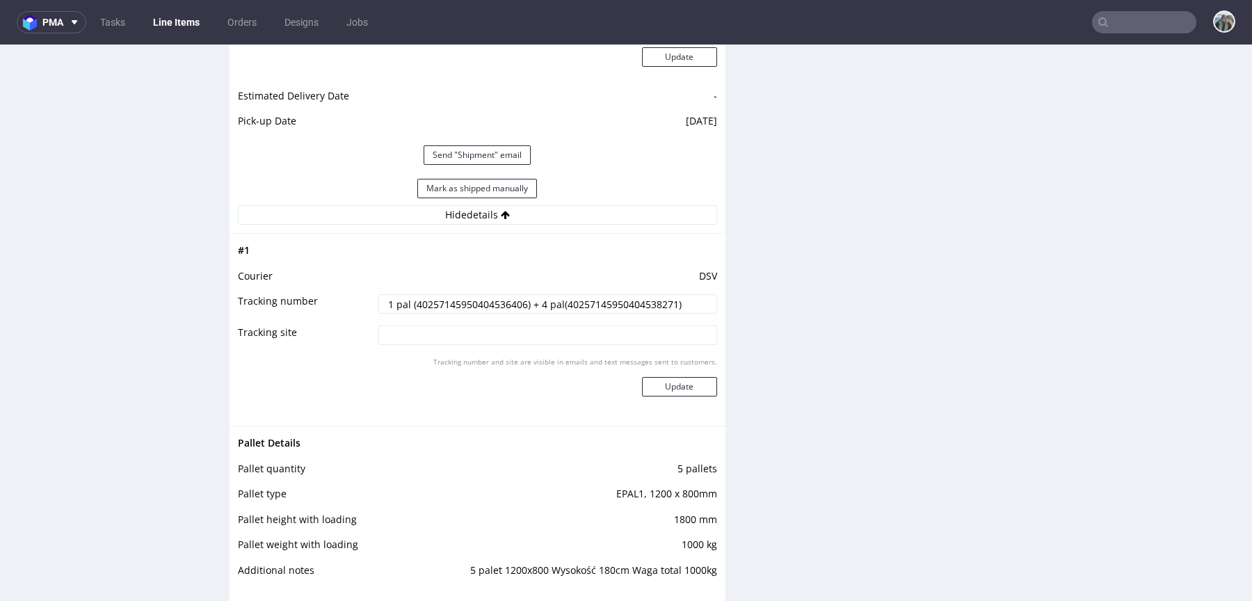
click at [449, 301] on input "1 pal (40257145950404536406) + 4 pal(40257145950404538271)" at bounding box center [547, 303] width 339 height 19
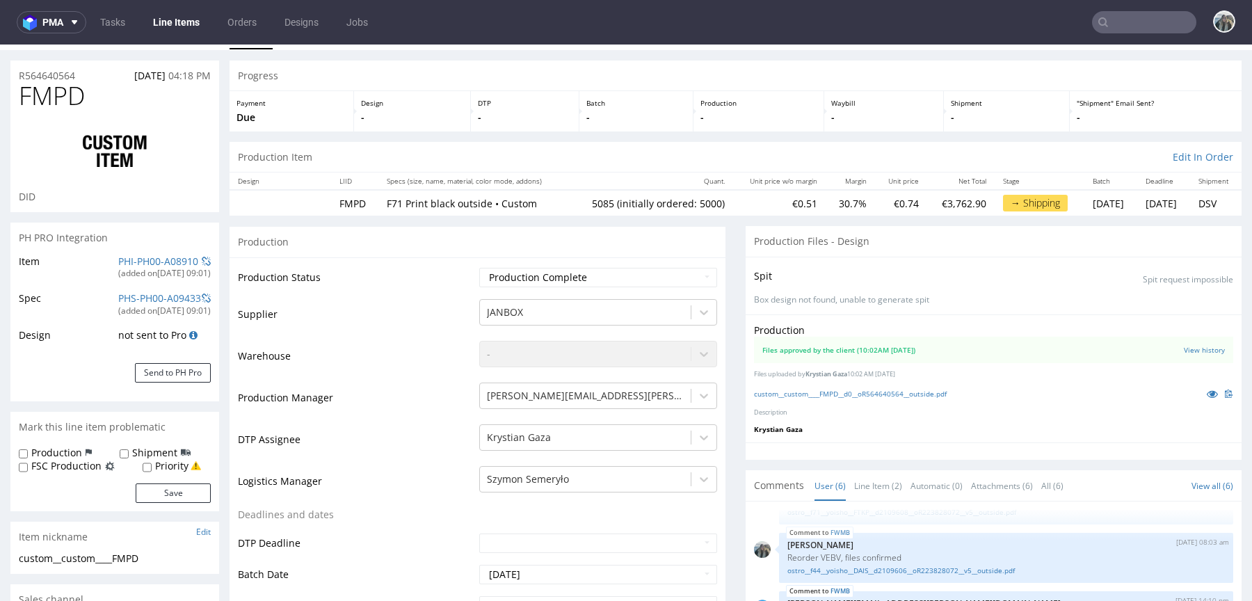
scroll to position [0, 0]
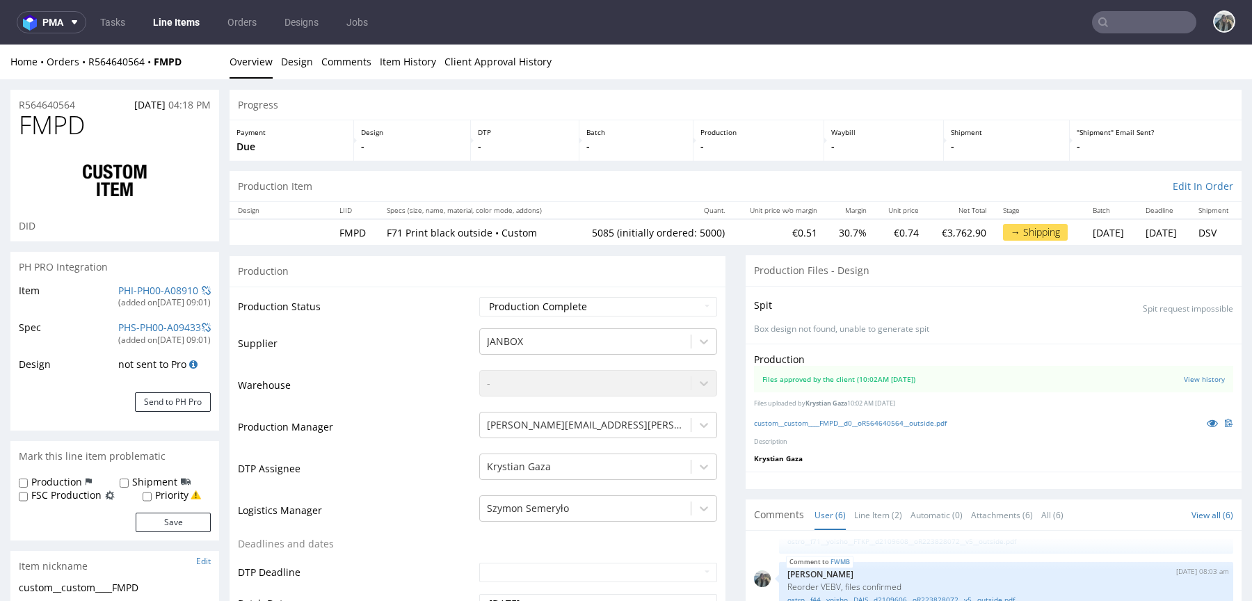
click at [58, 111] on span "FMPD" at bounding box center [52, 125] width 66 height 28
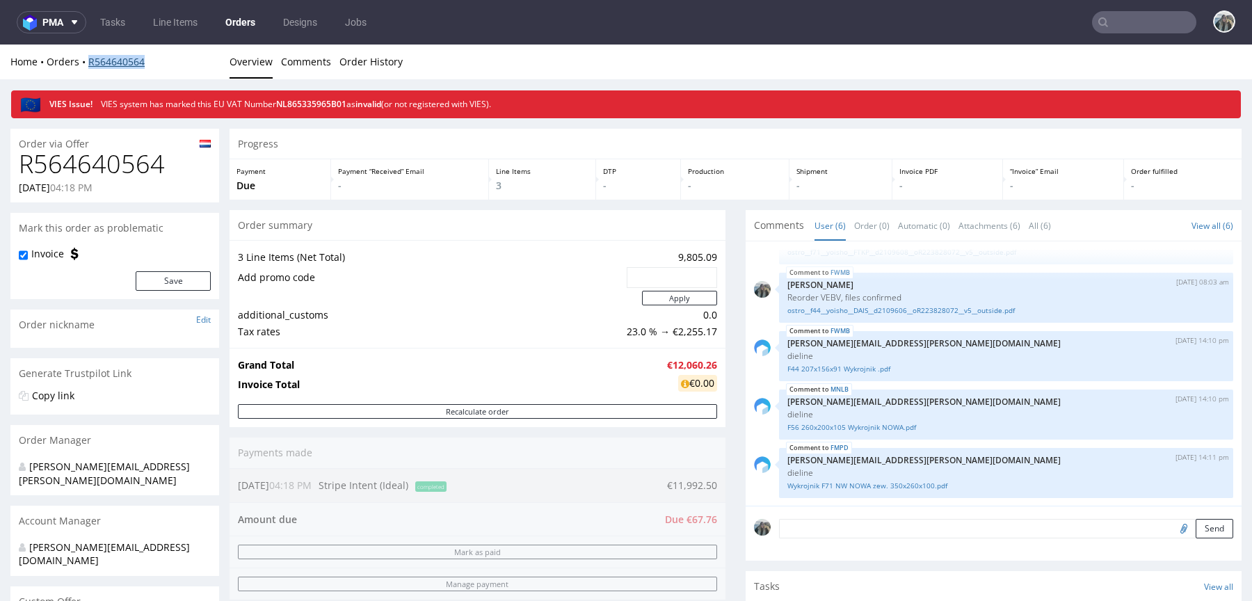
drag, startPoint x: 165, startPoint y: 63, endPoint x: 88, endPoint y: 60, distance: 77.9
click at [88, 60] on div "Home Orders R564640564" at bounding box center [114, 62] width 209 height 14
copy link "R564640564"
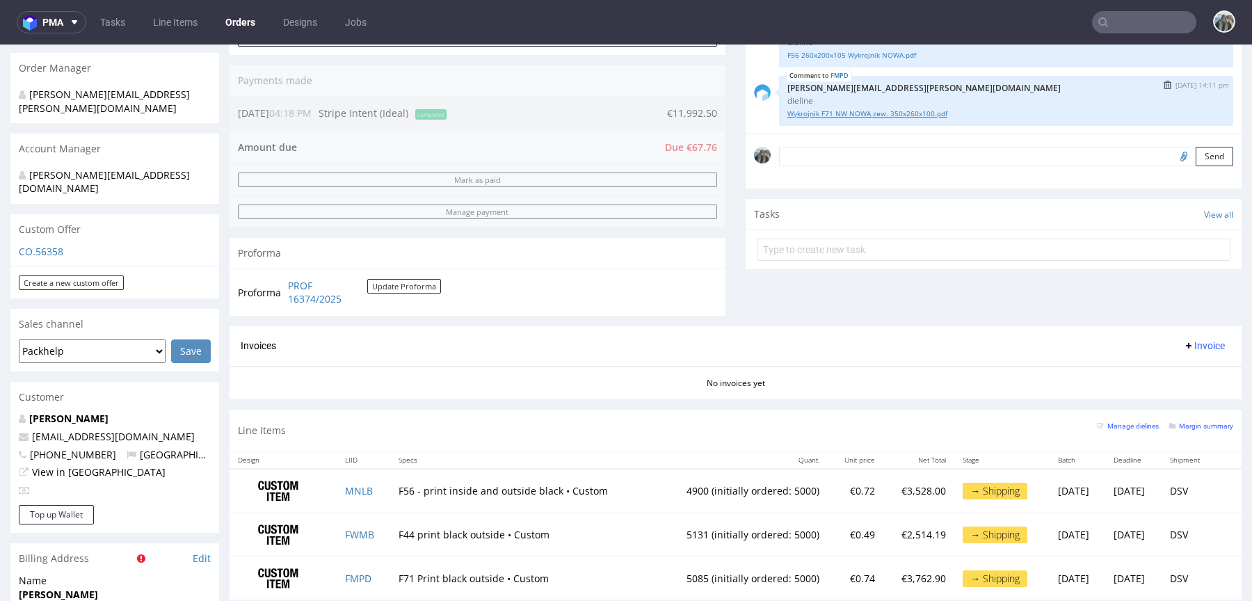
scroll to position [74, 0]
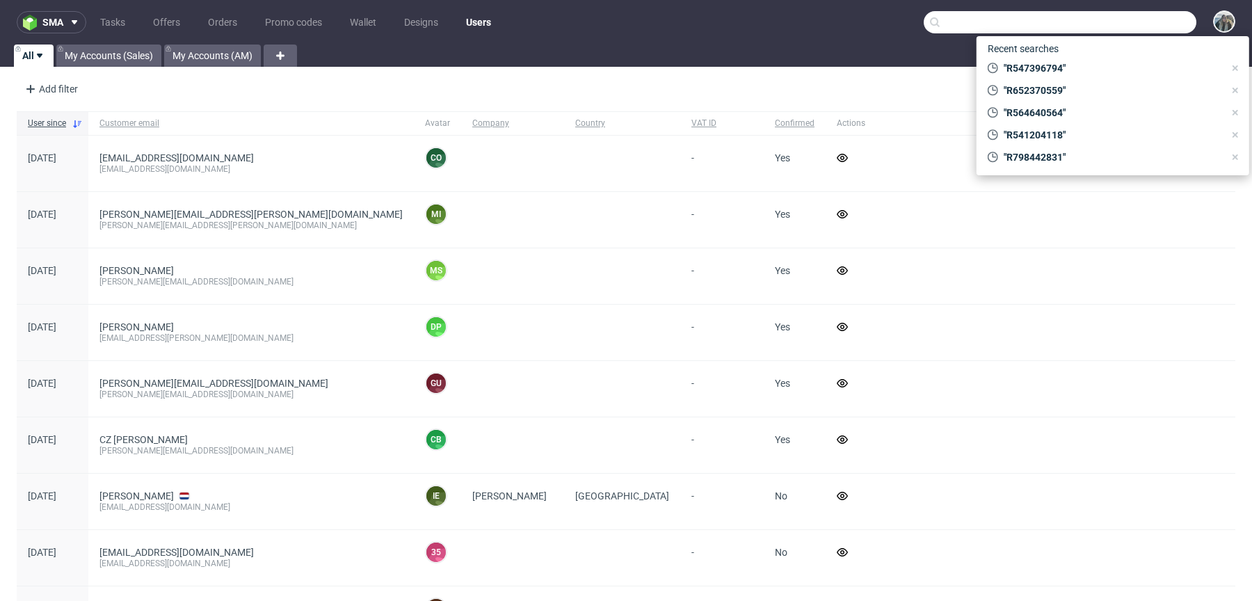
click at [1138, 28] on input "text" at bounding box center [1059, 22] width 273 height 22
paste input "R037952043"
type input "R037952043"
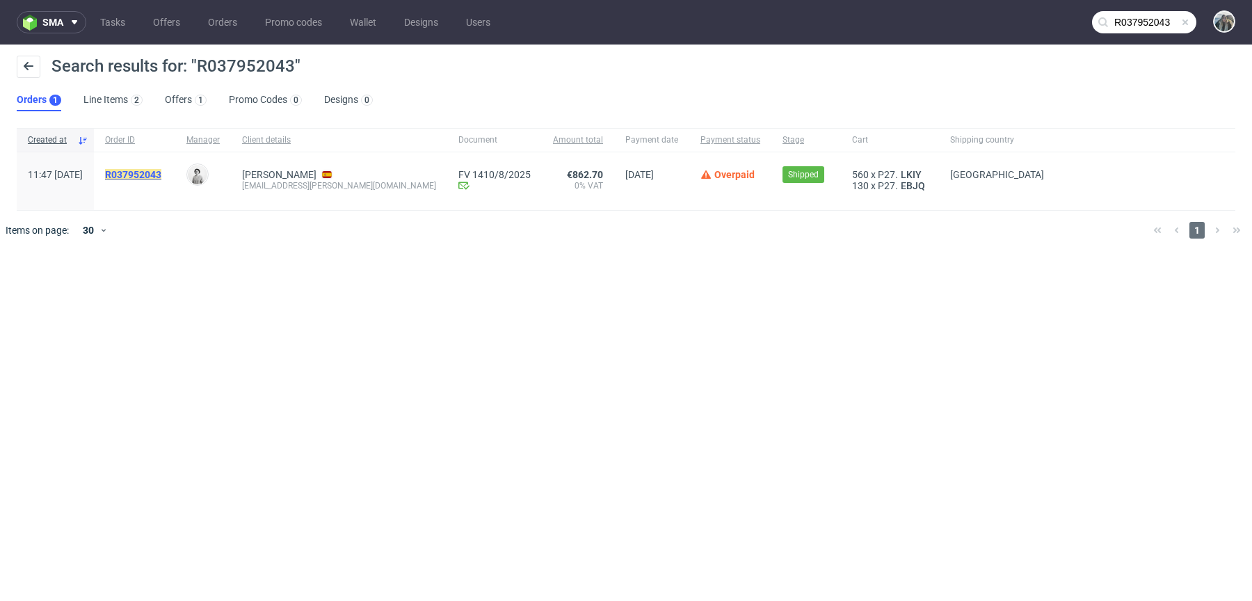
click at [161, 176] on mark "R037952043" at bounding box center [133, 174] width 56 height 11
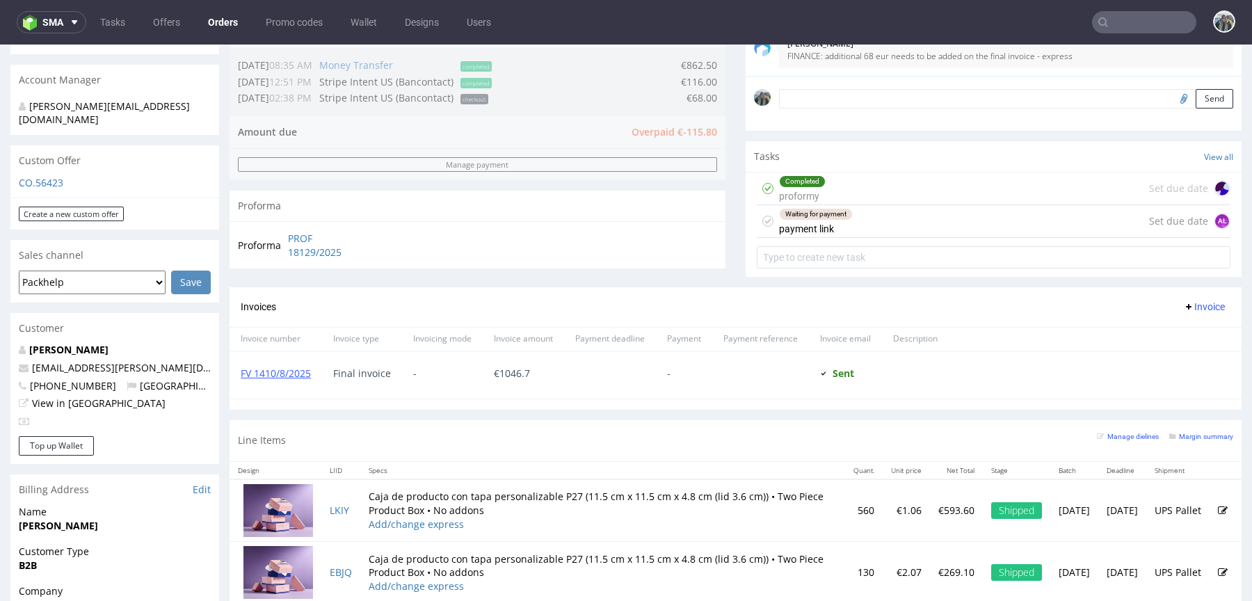
scroll to position [376, 0]
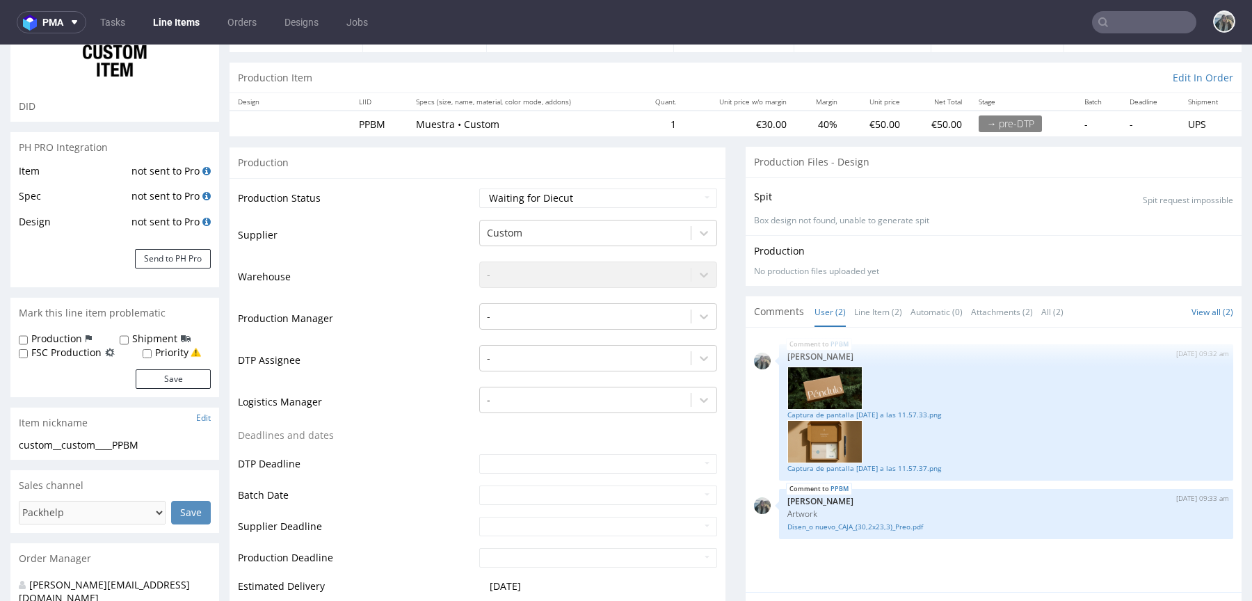
scroll to position [225, 0]
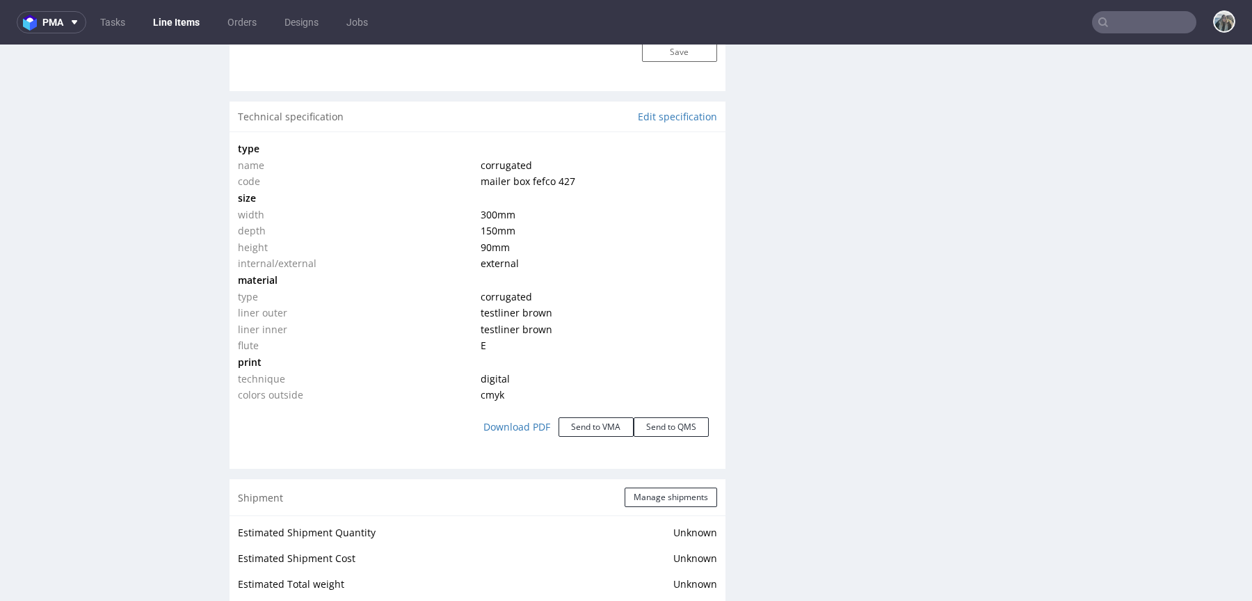
scroll to position [1229, 0]
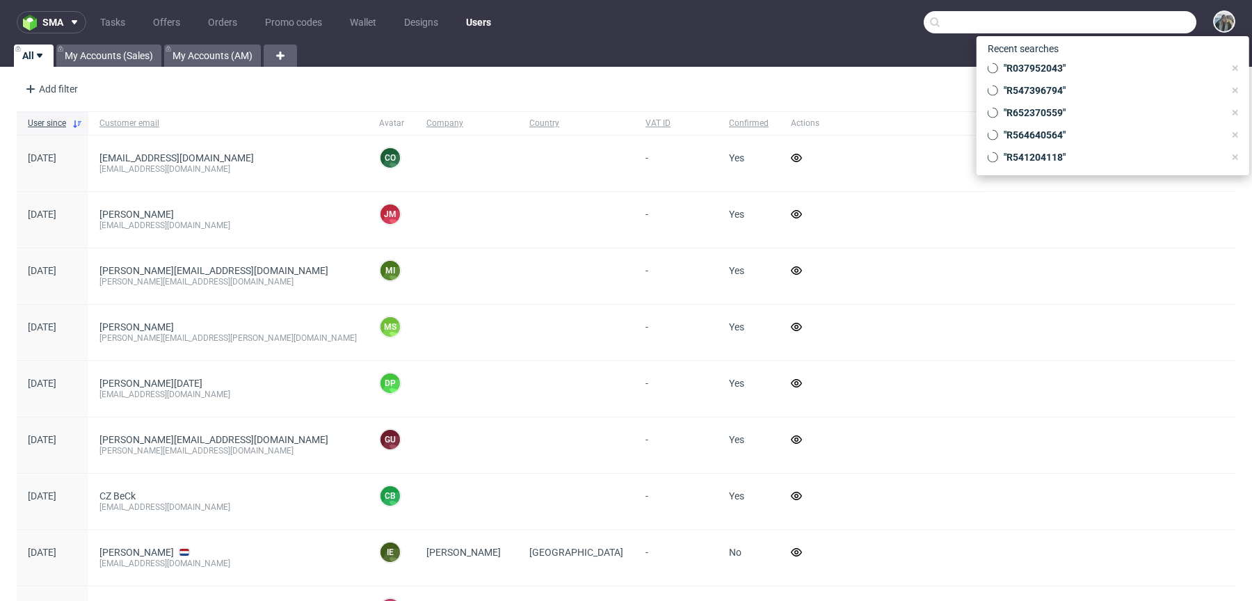
click at [1118, 18] on input "text" at bounding box center [1059, 22] width 273 height 22
paste input "CBFC"
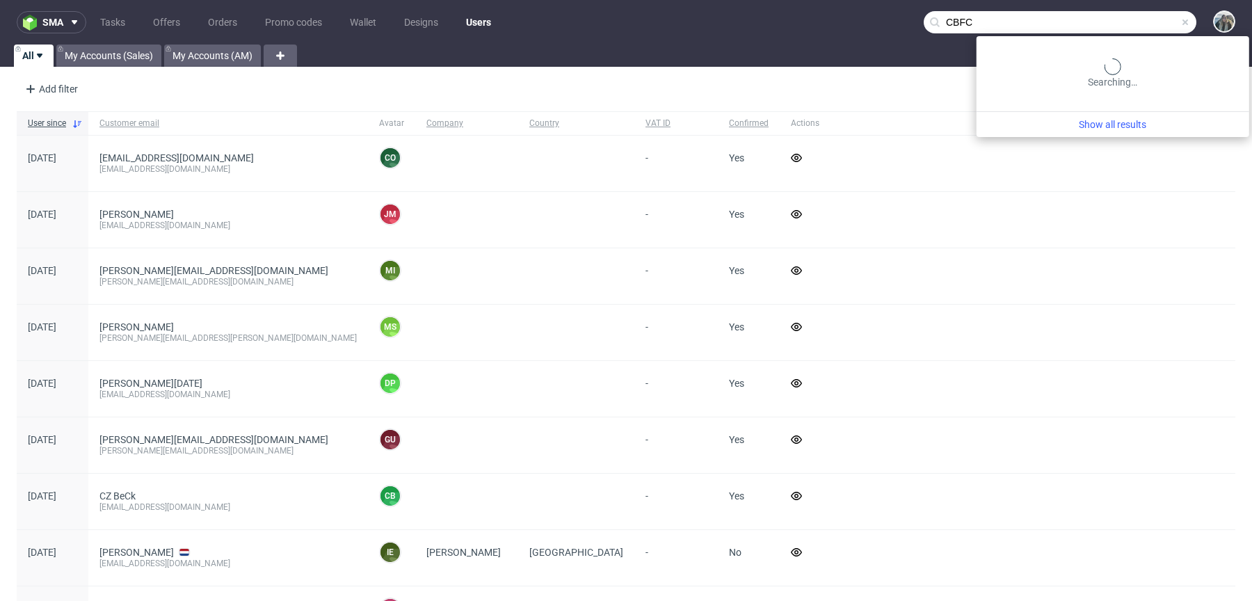
type input "CBFC"
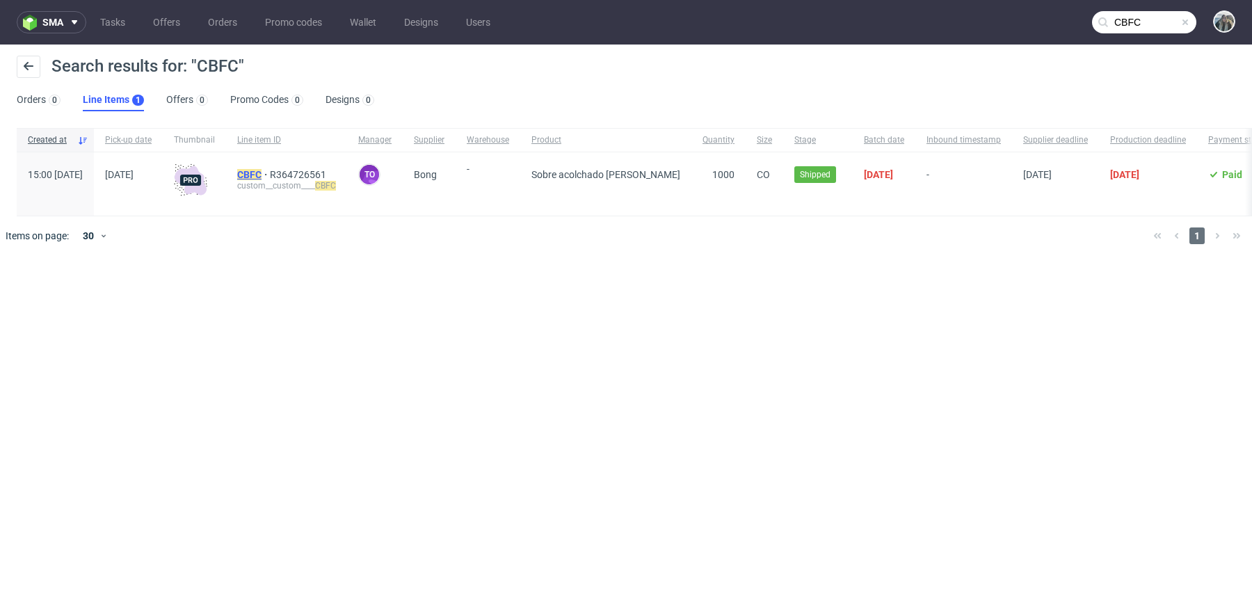
click at [261, 170] on mark "CBFC" at bounding box center [249, 174] width 24 height 11
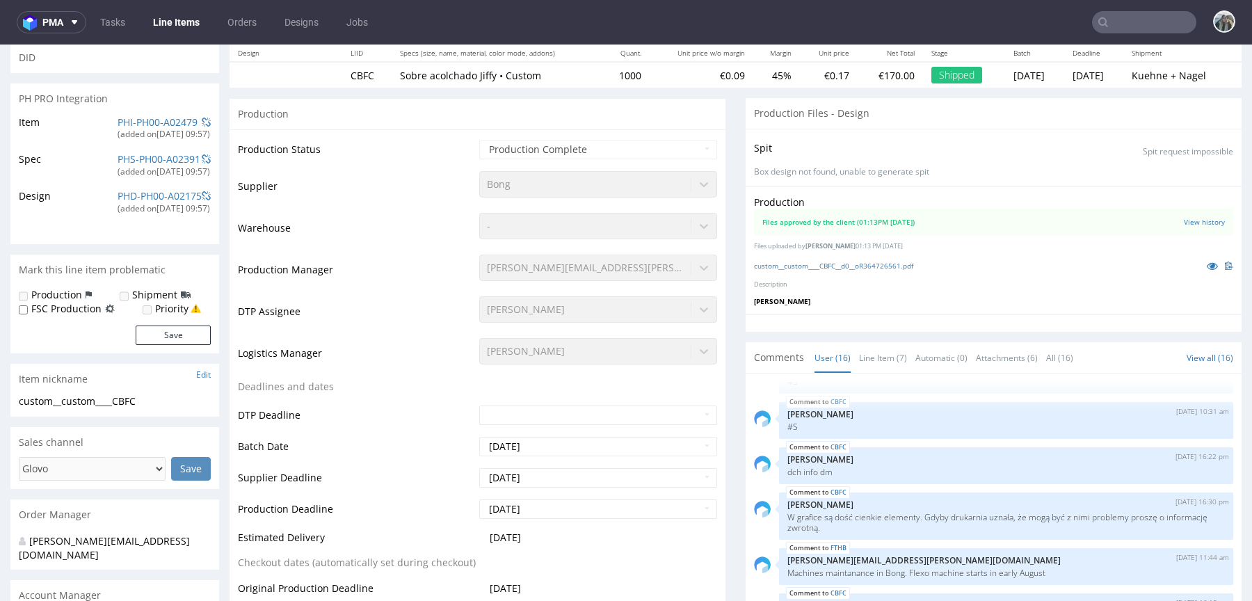
scroll to position [233, 0]
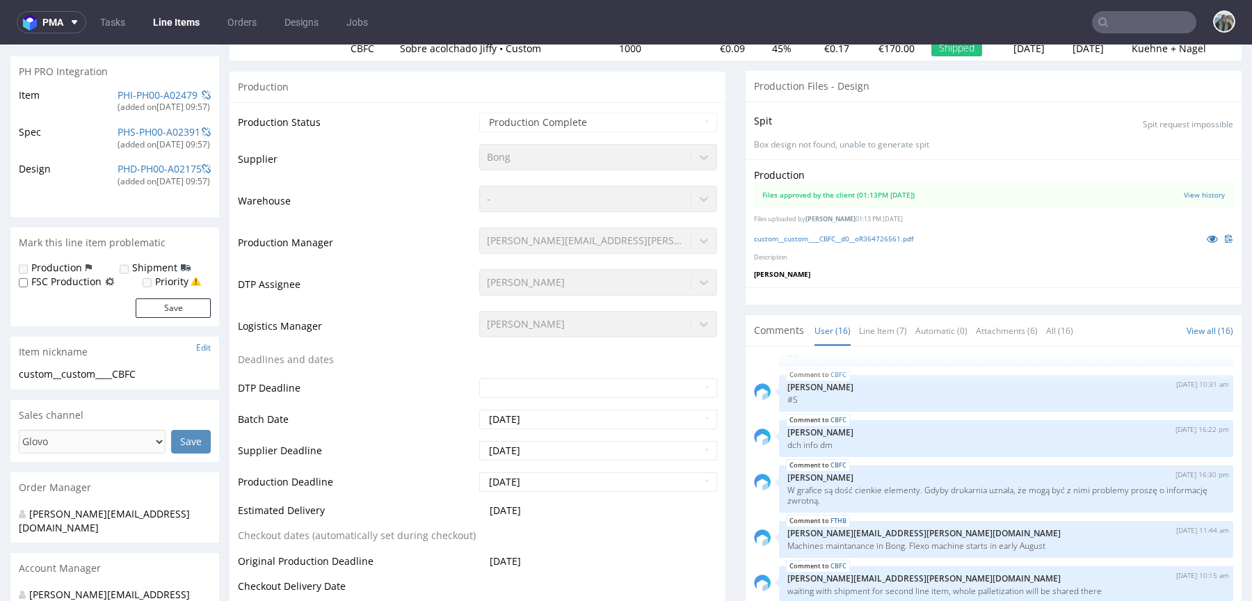
click at [38, 10] on nav "pma Tasks Line Items Orders Designs Jobs" at bounding box center [626, 22] width 1252 height 45
click at [47, 31] on button "pma" at bounding box center [52, 22] width 70 height 22
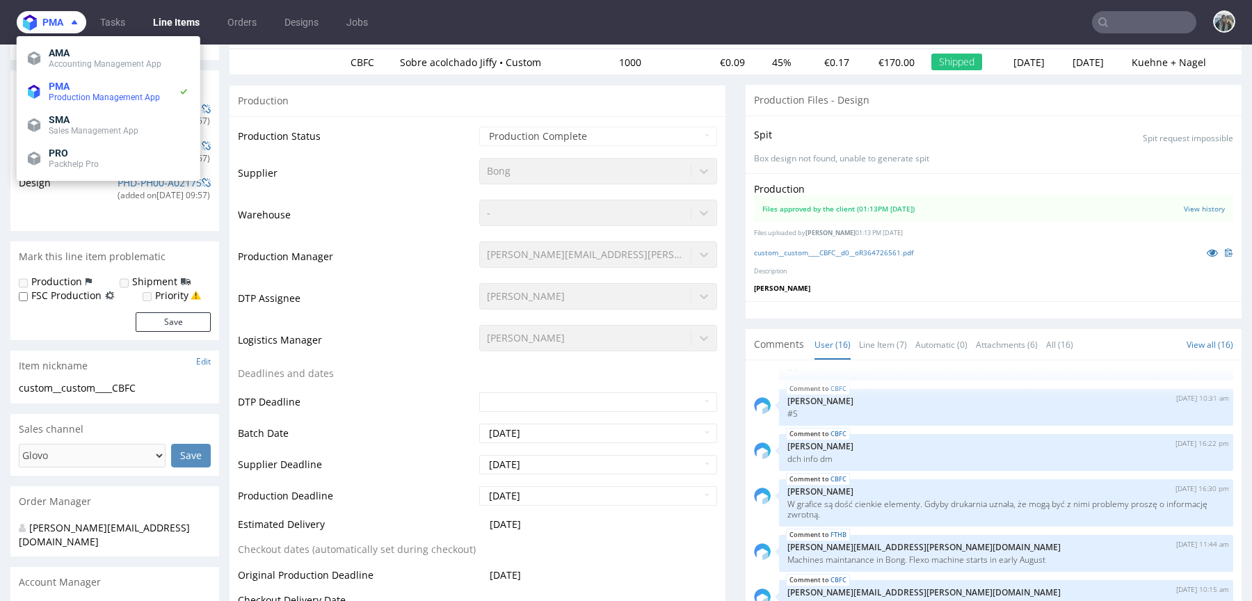
scroll to position [186, 0]
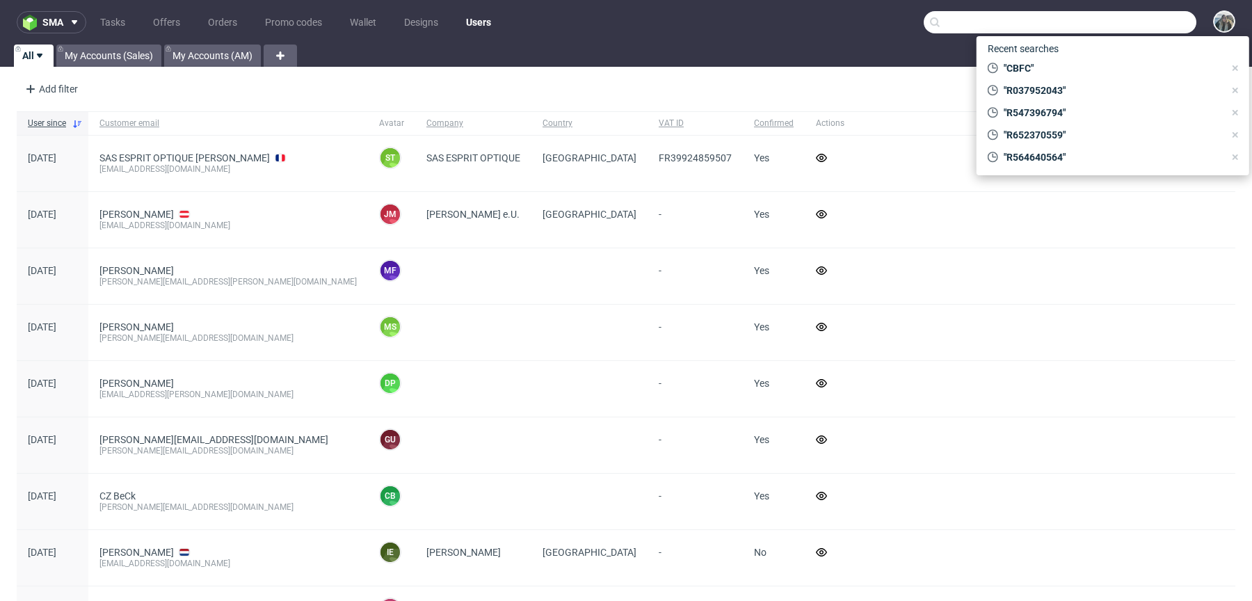
click at [1129, 25] on input "text" at bounding box center [1059, 22] width 273 height 22
paste input "R490736445"
type input "R490736445"
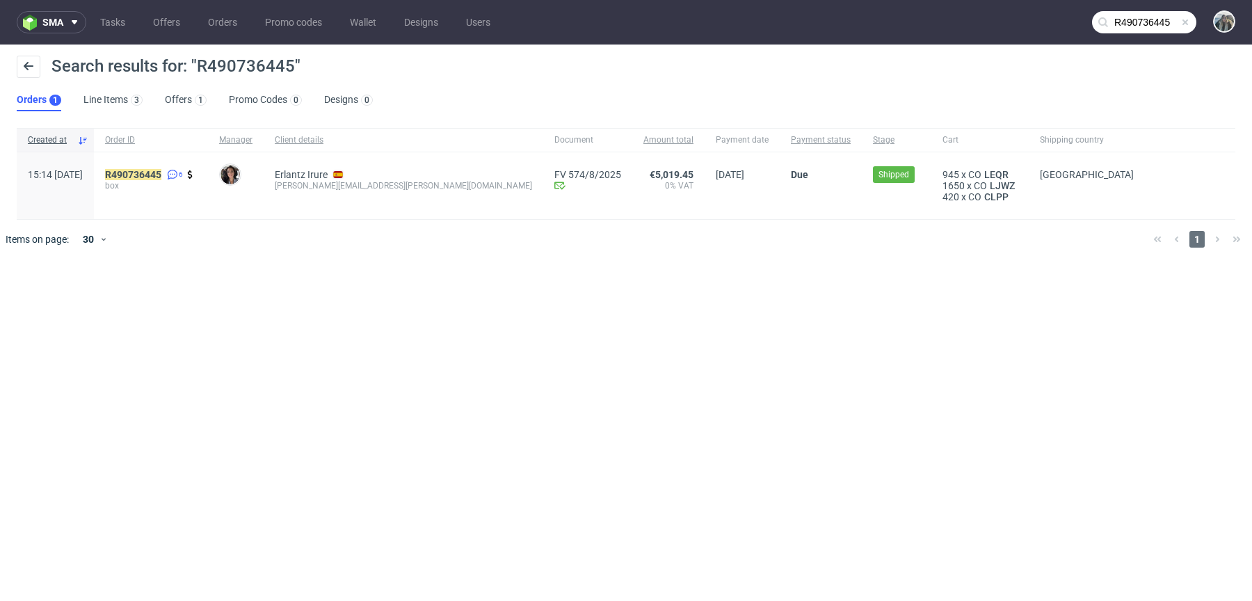
click at [326, 166] on div "Erlantz Irure nicolas.legrand@cartier.com" at bounding box center [404, 185] width 280 height 67
click at [327, 177] on link "Erlantz Irure" at bounding box center [301, 174] width 53 height 11
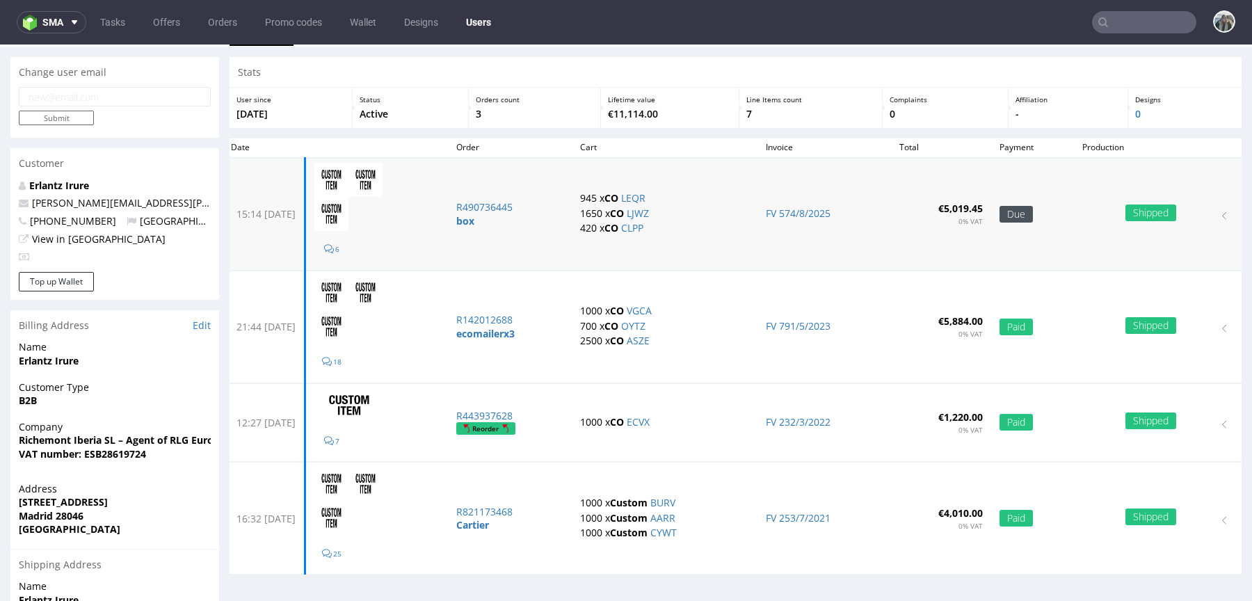
scroll to position [35, 0]
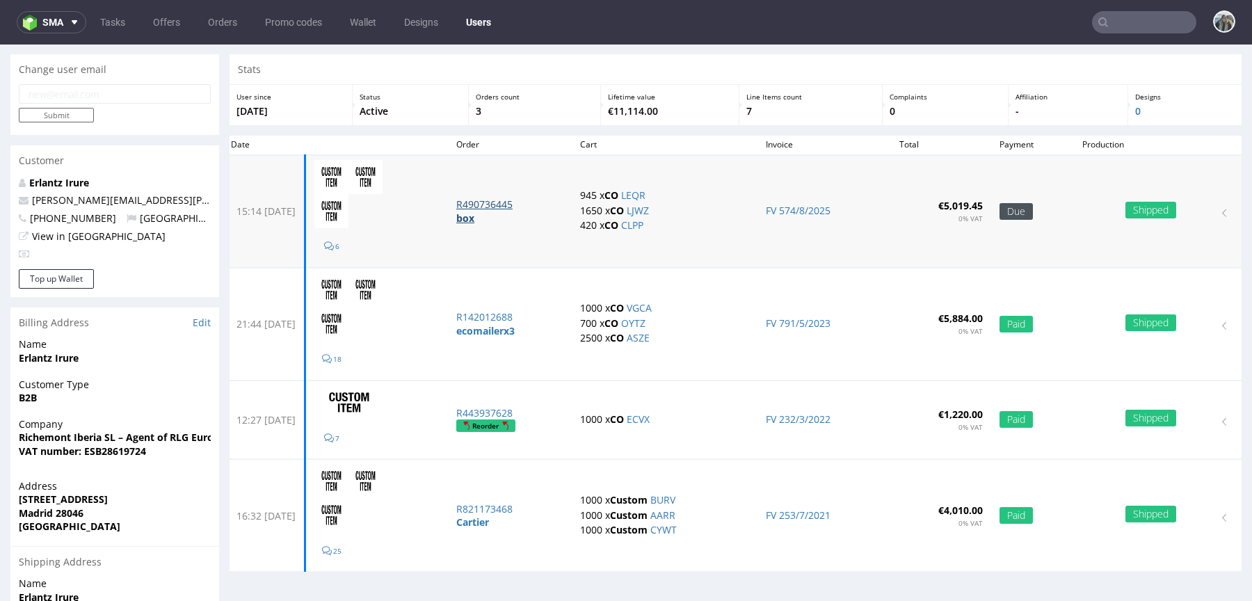
click at [513, 214] on p "box" at bounding box center [504, 218] width 97 height 14
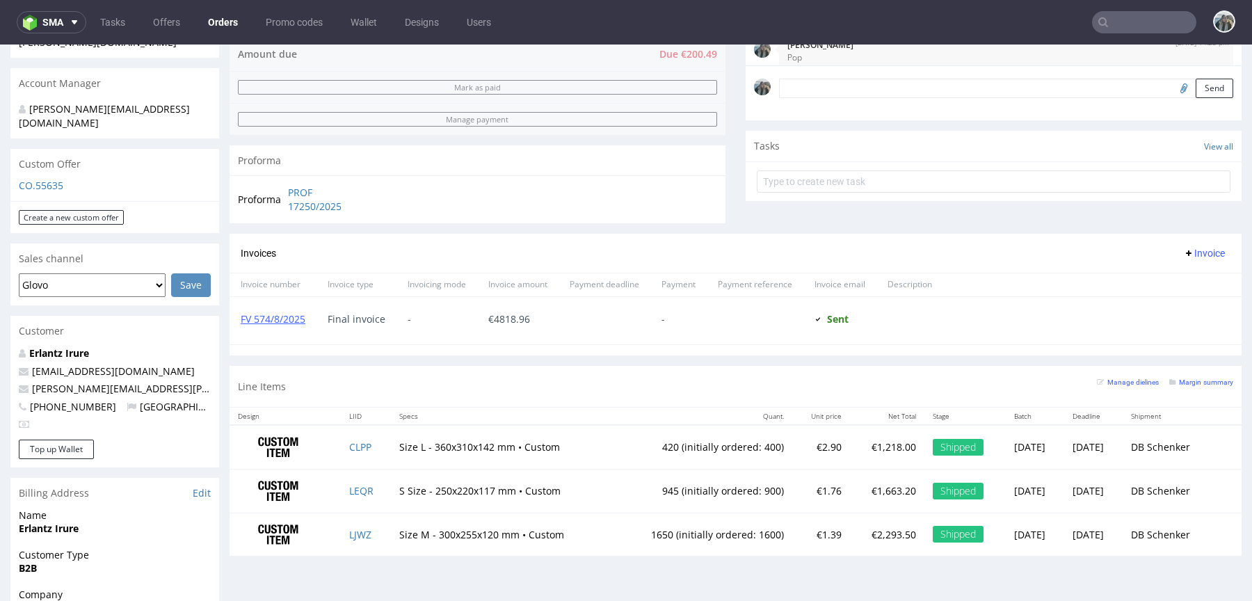
scroll to position [426, 0]
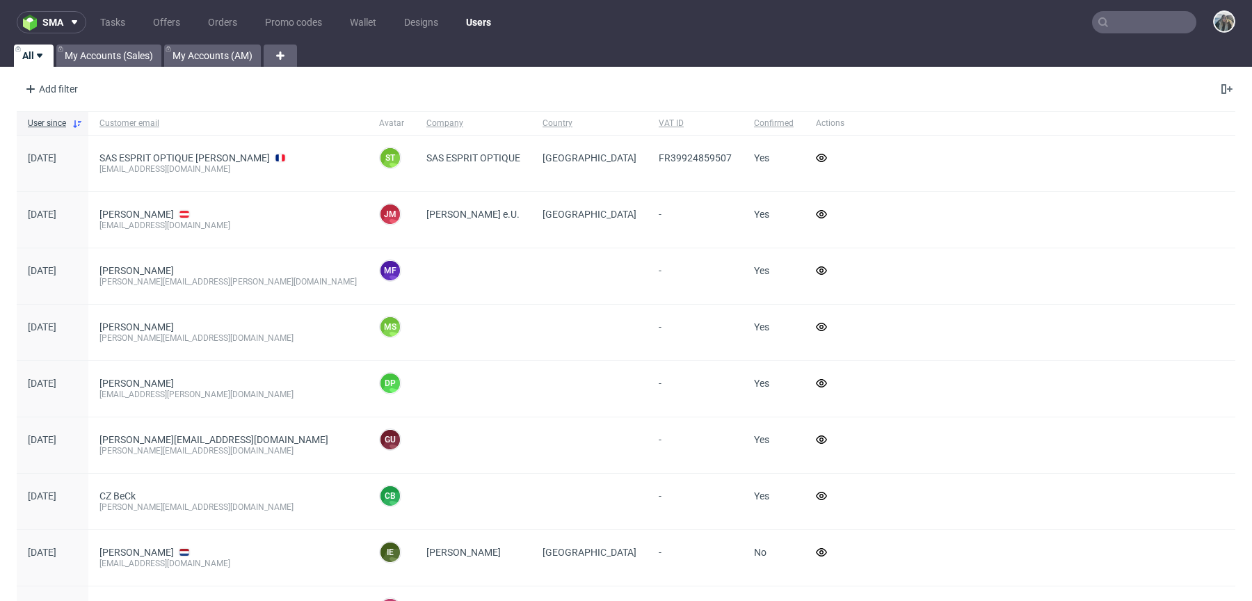
click at [1134, 41] on nav "sma Tasks Offers Orders Promo codes Wallet Designs Users" at bounding box center [626, 22] width 1252 height 45
click at [1140, 24] on input "text" at bounding box center [1144, 22] width 104 height 22
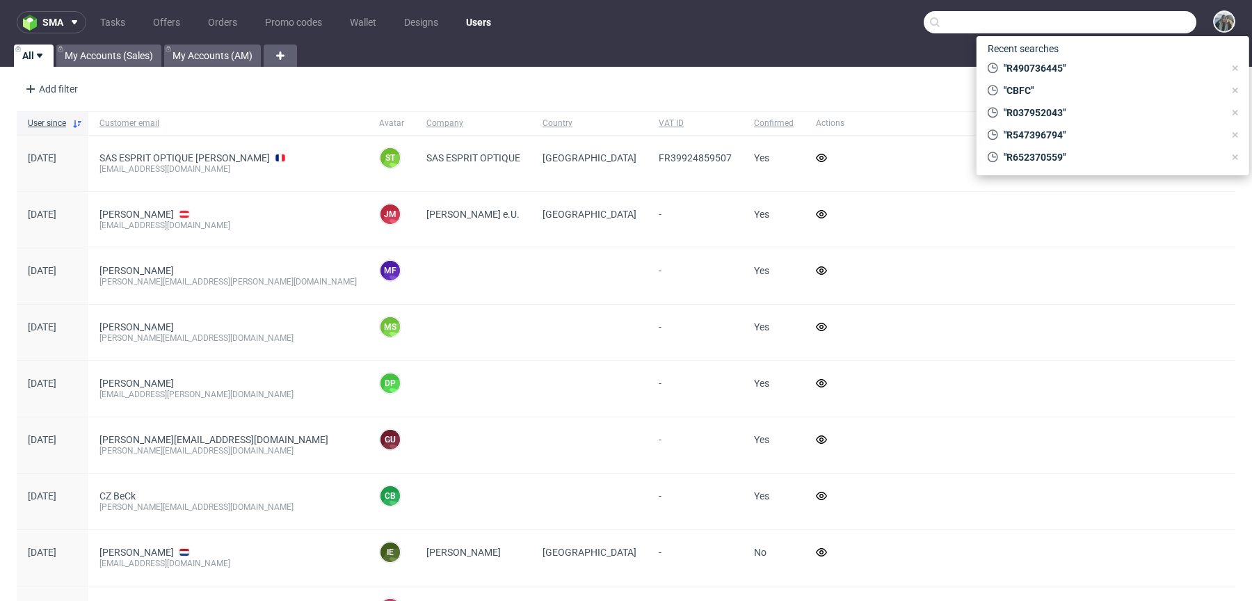
paste input "R474291914"
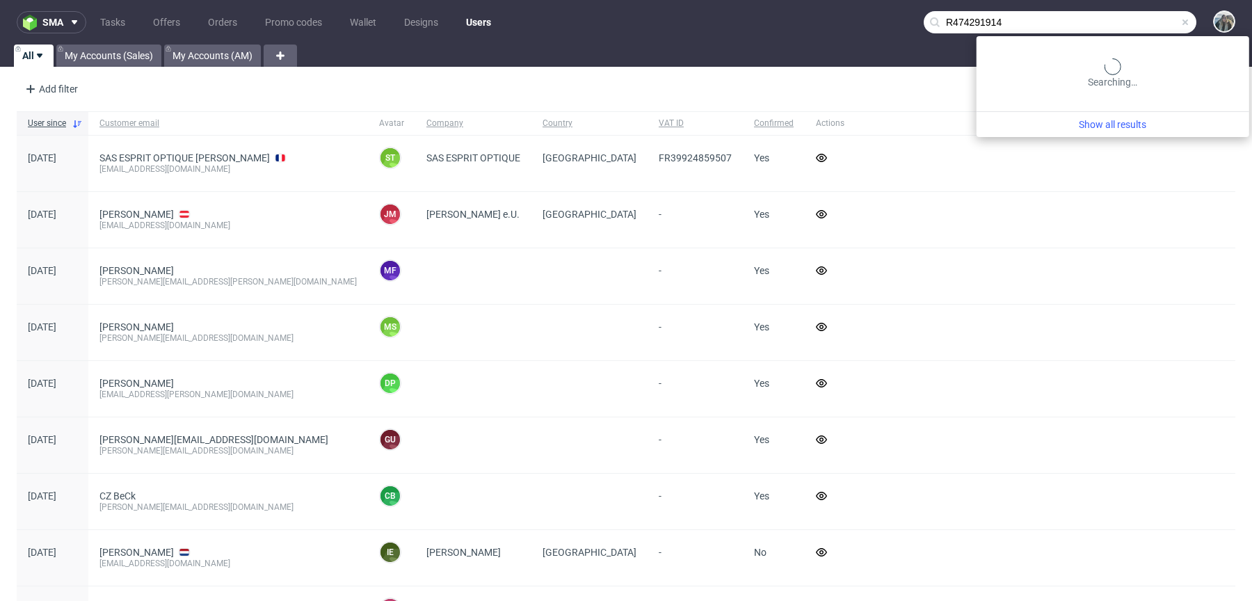
type input "R474291914"
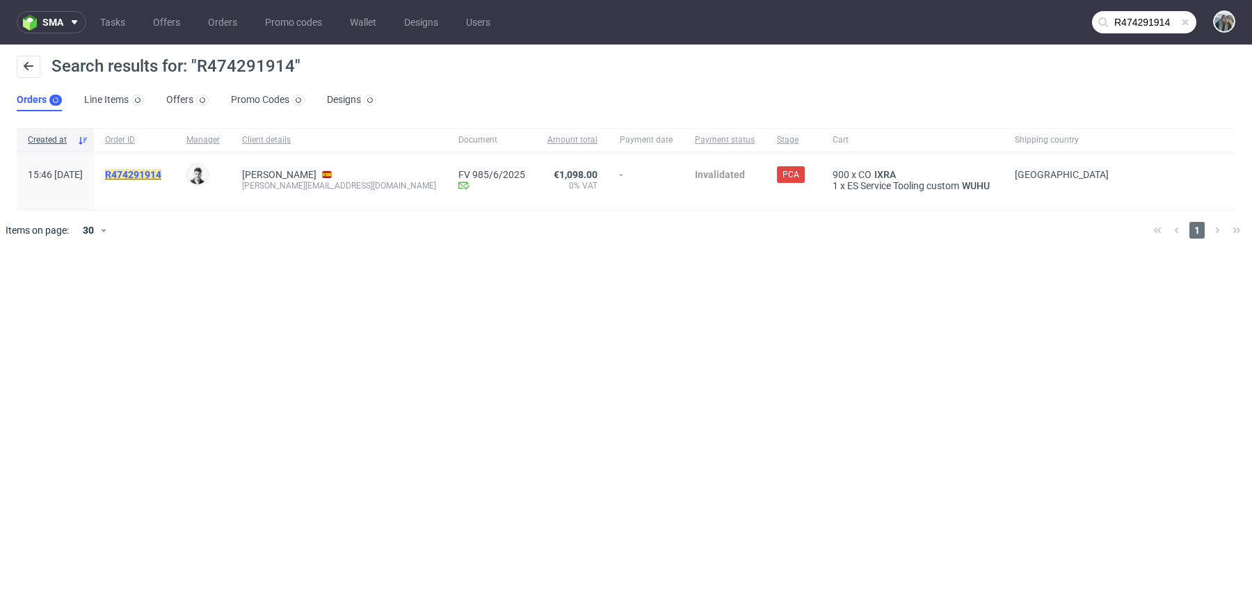
click at [161, 175] on mark "R474291914" at bounding box center [133, 174] width 56 height 11
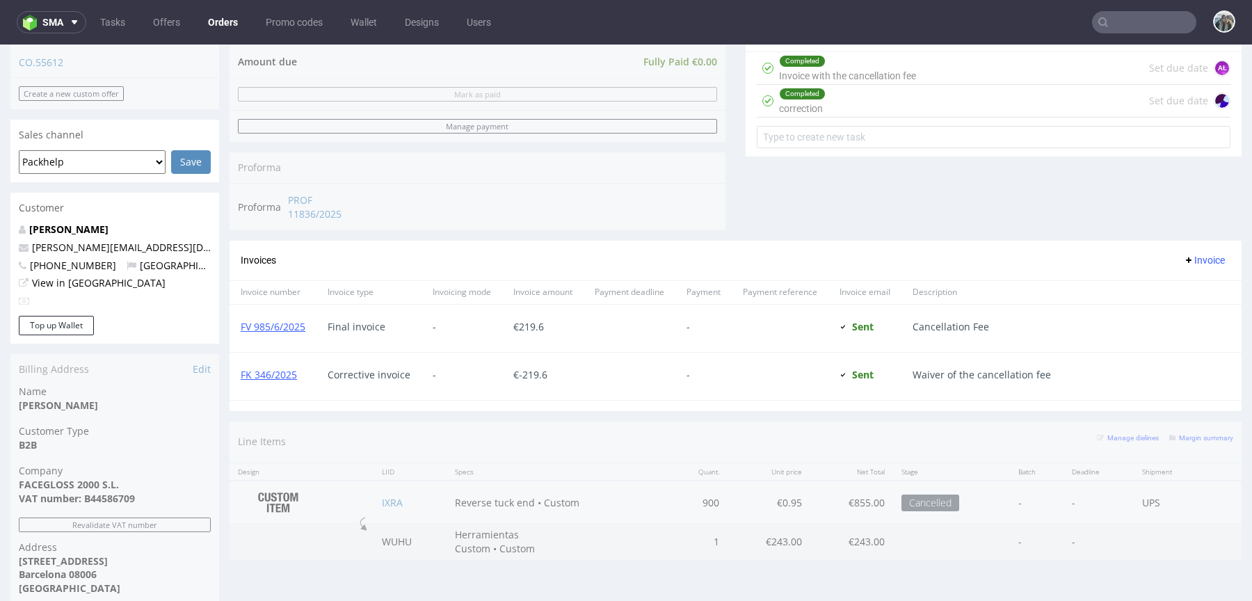
scroll to position [563, 0]
click at [1098, 22] on use at bounding box center [1103, 22] width 10 height 10
paste input "Julimex"
click at [1106, 21] on input "text" at bounding box center [1144, 22] width 104 height 22
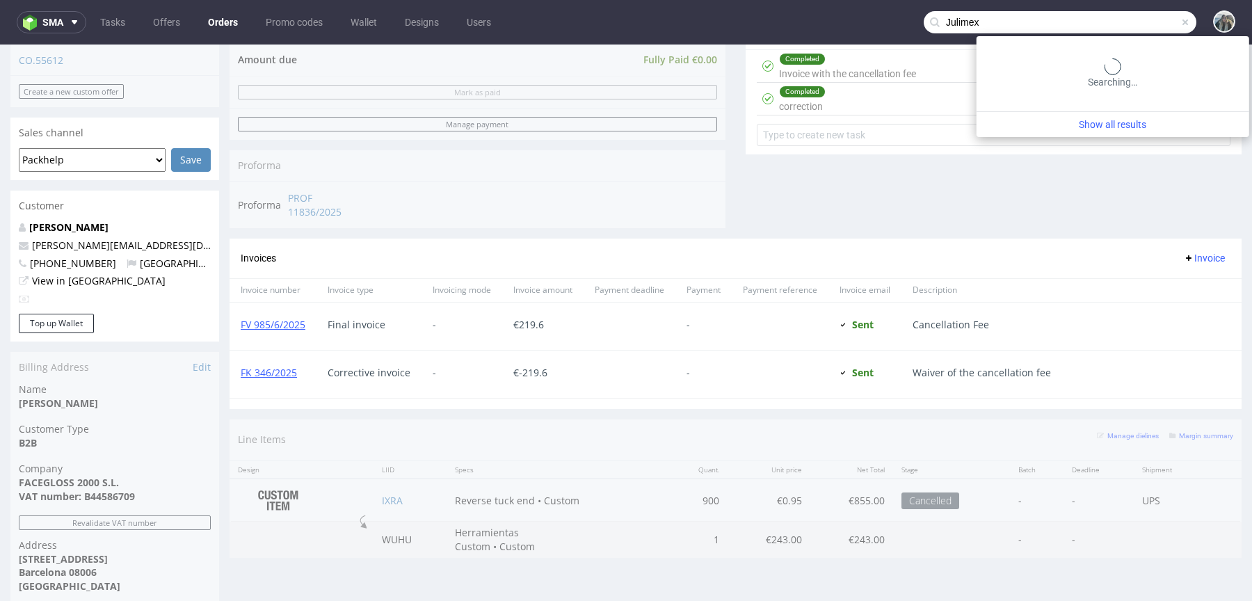
type input "Julimex"
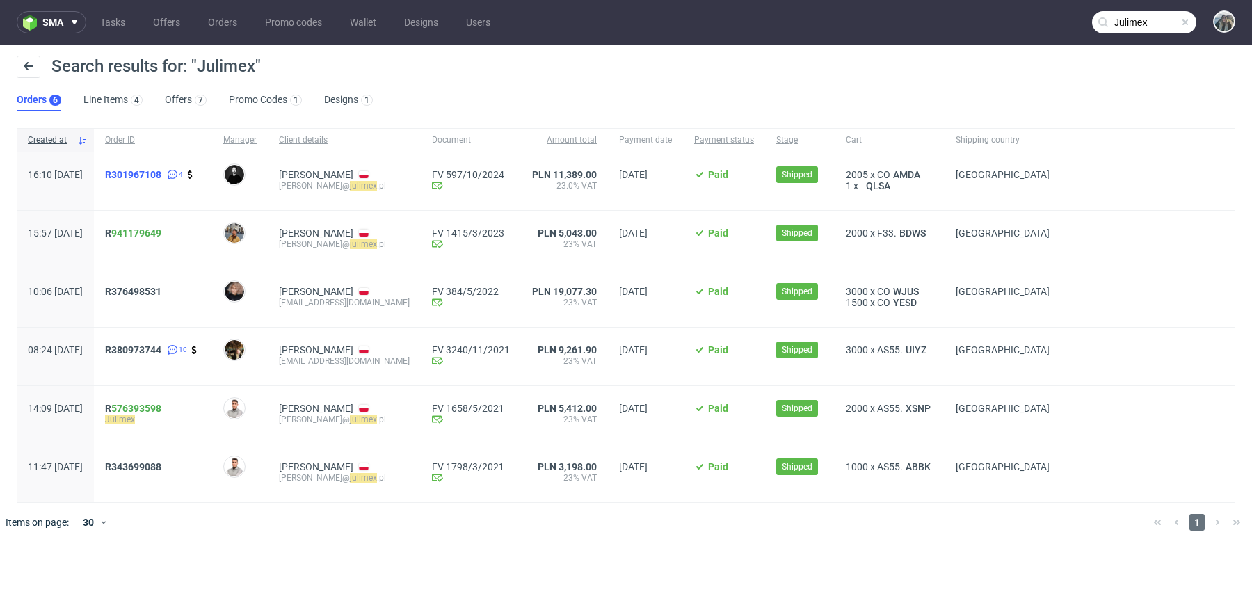
click at [161, 172] on span "R301967108" at bounding box center [133, 174] width 56 height 11
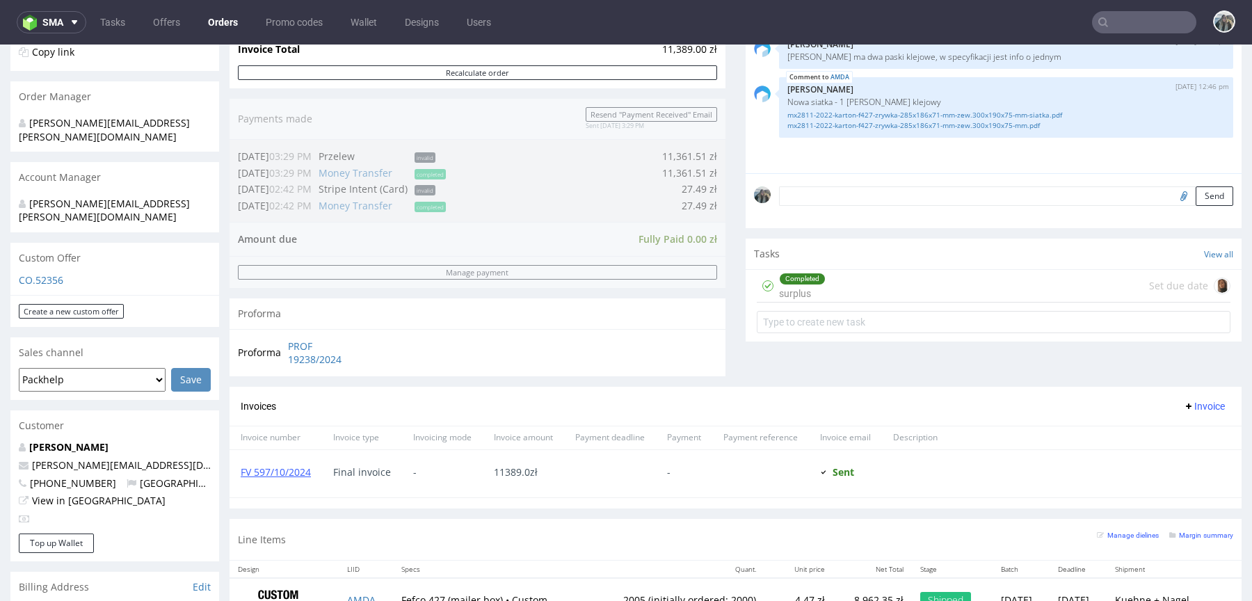
scroll to position [307, 0]
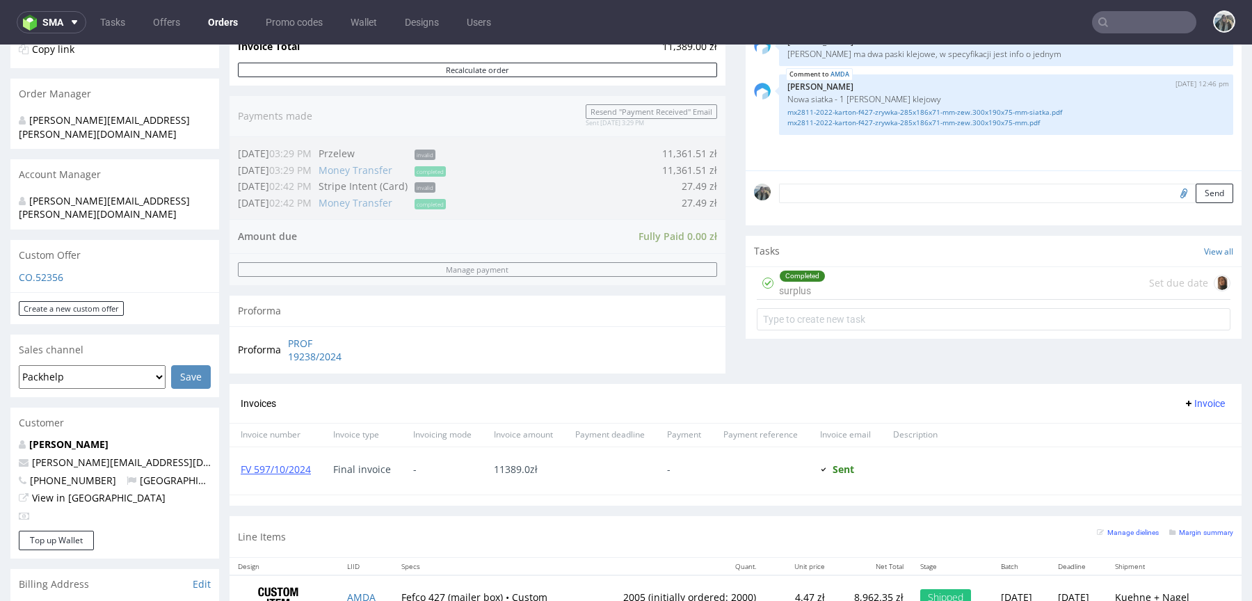
click at [83, 474] on span "+48882827070" at bounding box center [67, 480] width 97 height 13
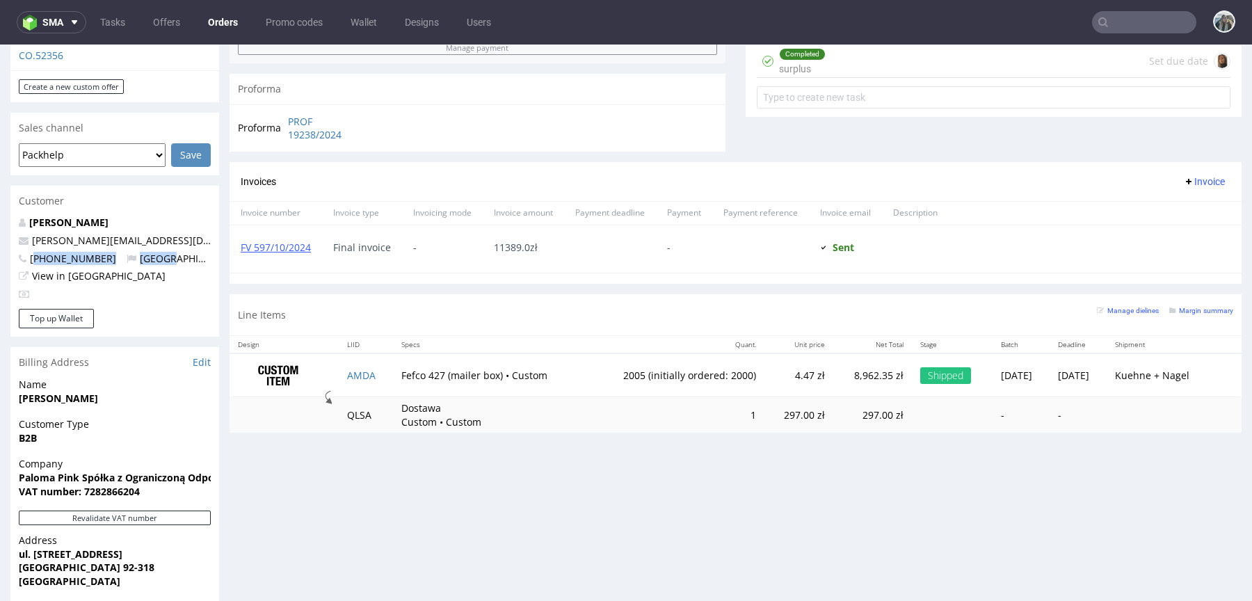
scroll to position [595, 0]
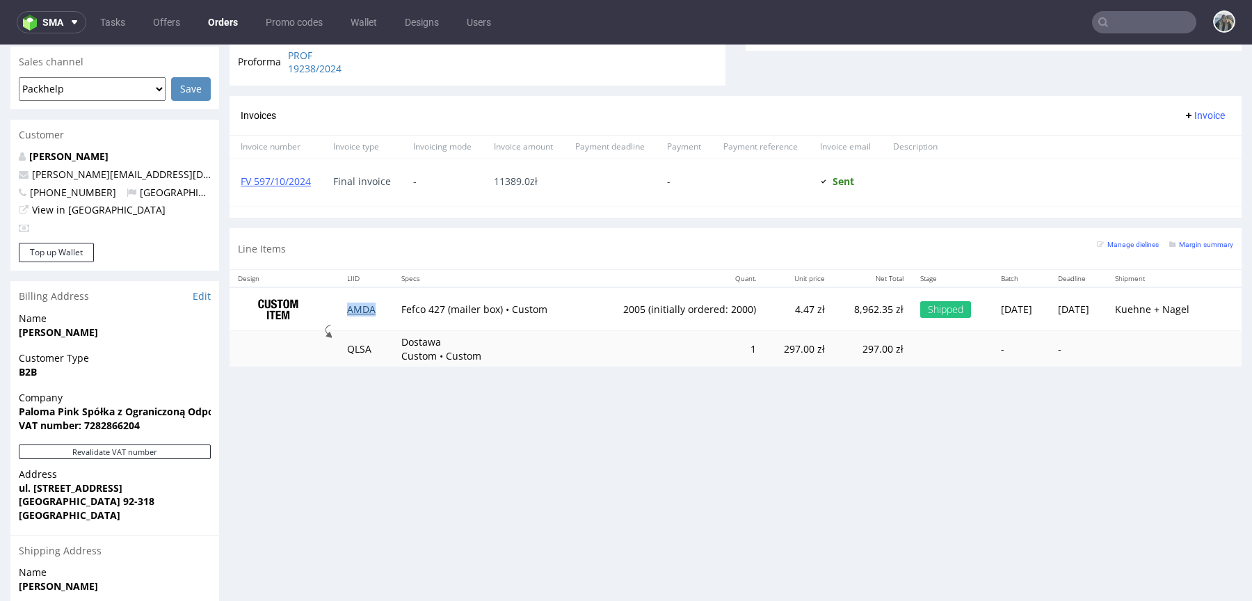
click at [358, 302] on link "AMDA" at bounding box center [361, 308] width 29 height 13
click at [346, 234] on div "Line Items Manage dielines Margin summary" at bounding box center [735, 248] width 1012 height 41
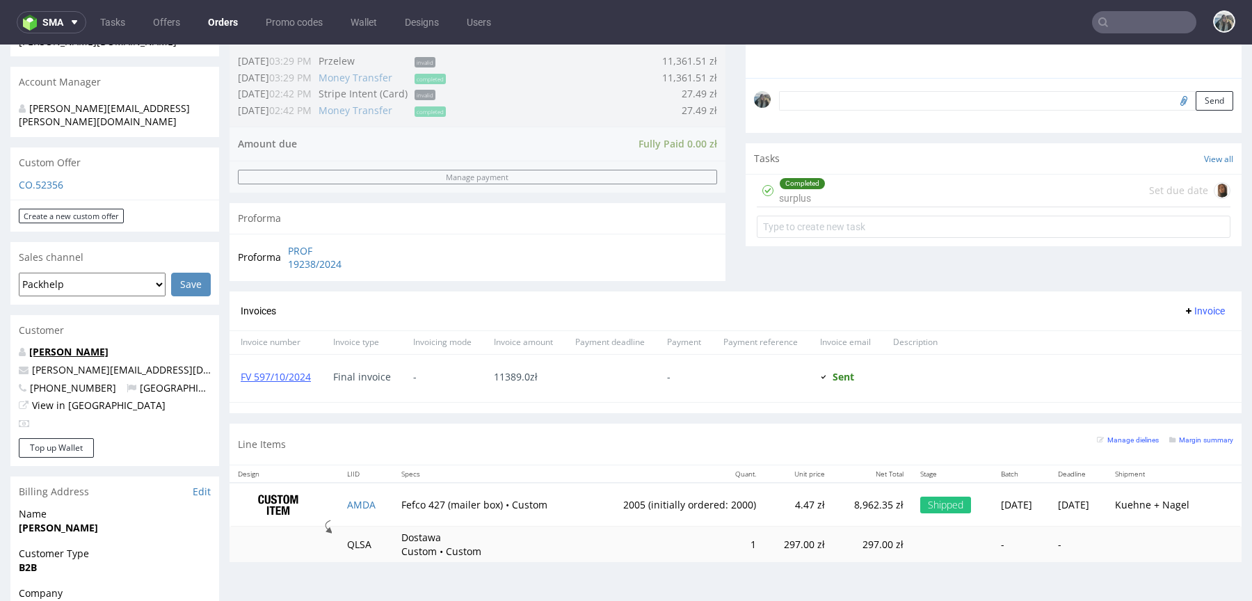
scroll to position [363, 0]
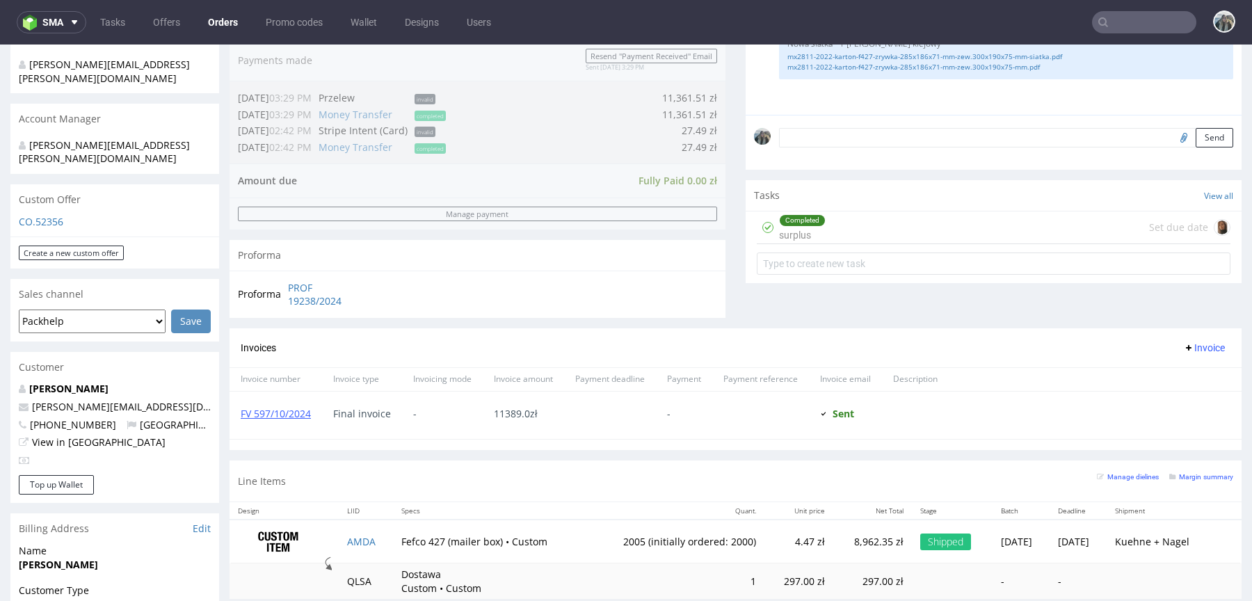
click at [108, 382] on p "Magdalena Misiak-Karp" at bounding box center [115, 389] width 192 height 14
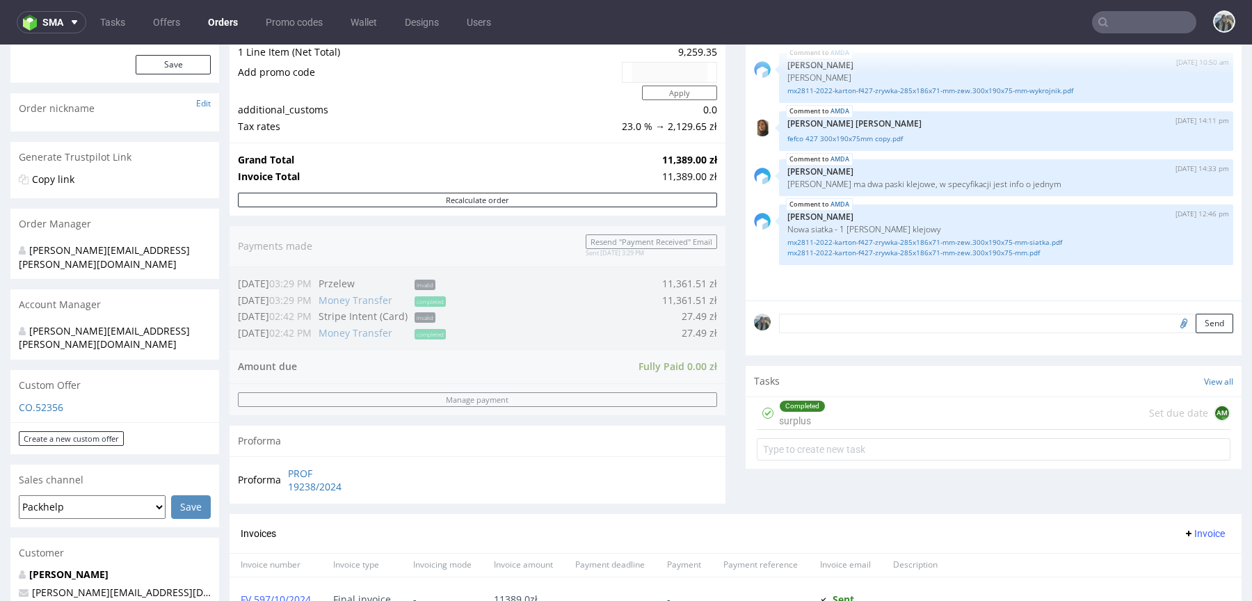
scroll to position [268, 0]
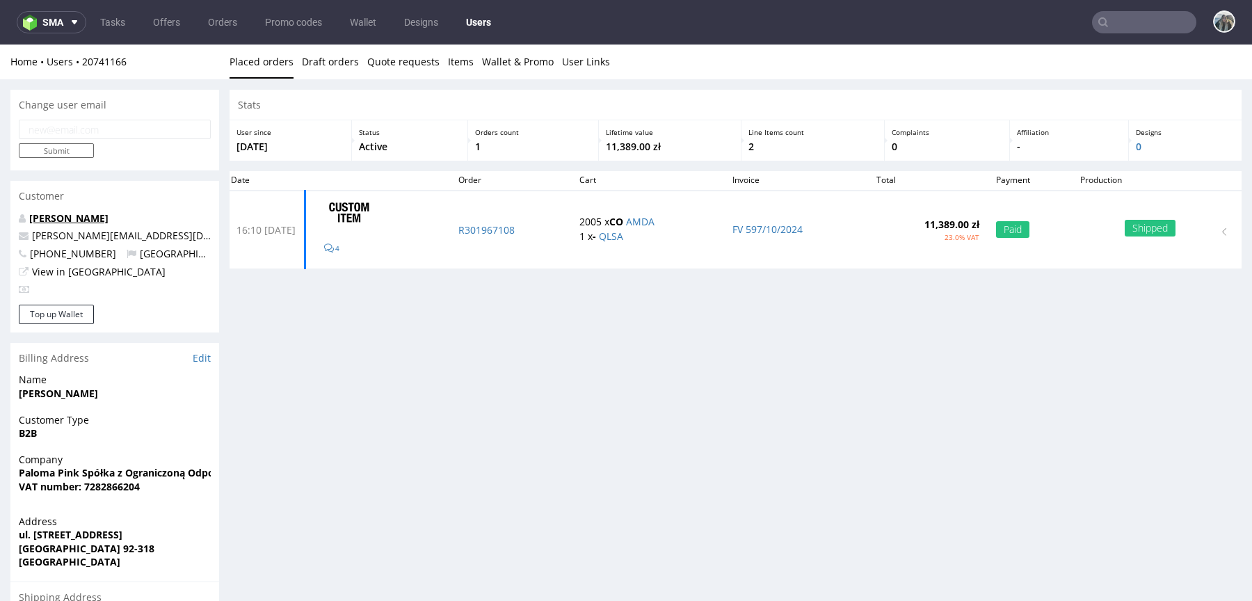
click at [90, 218] on link "Magdalena Misiak-Karp" at bounding box center [68, 217] width 79 height 13
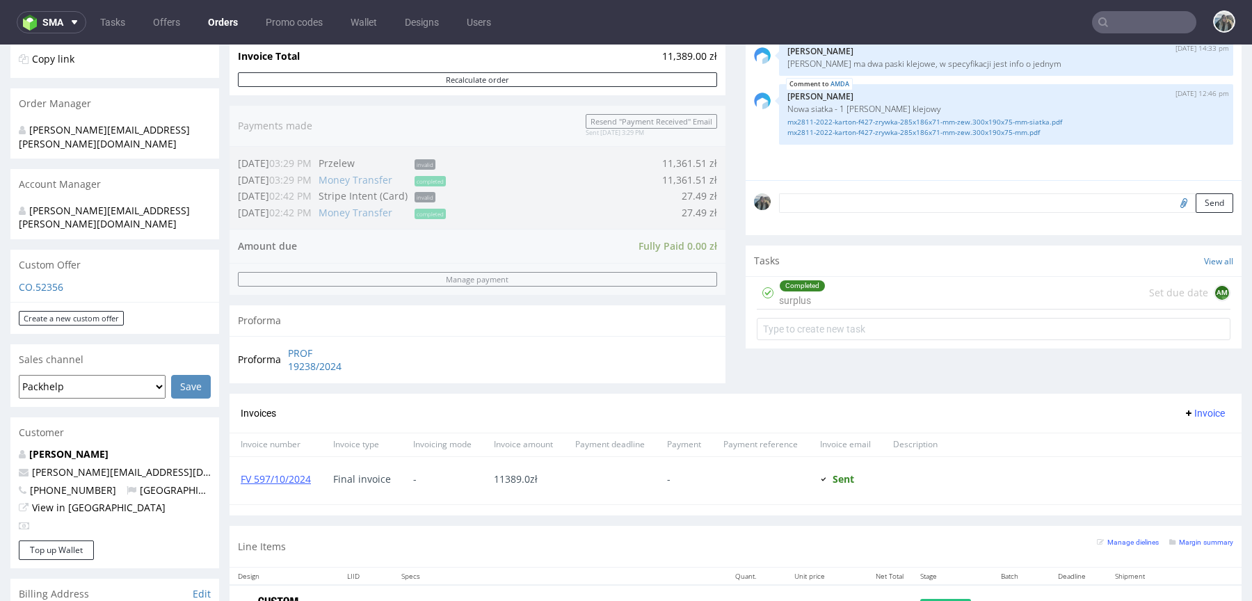
scroll to position [334, 0]
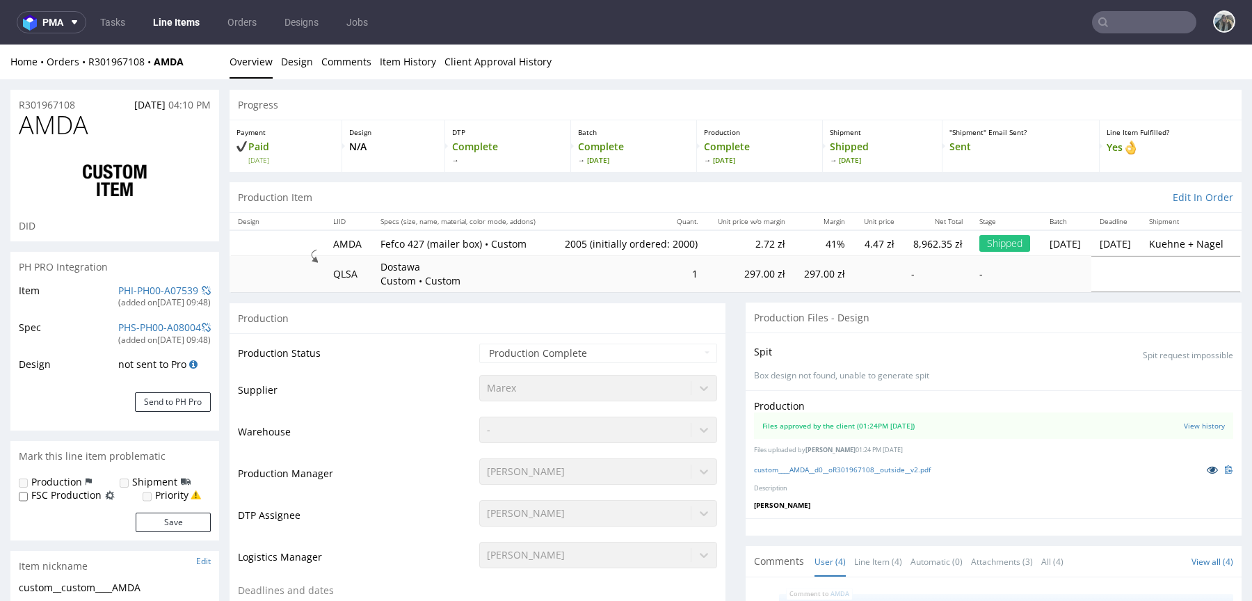
click at [1206, 473] on icon at bounding box center [1211, 469] width 11 height 10
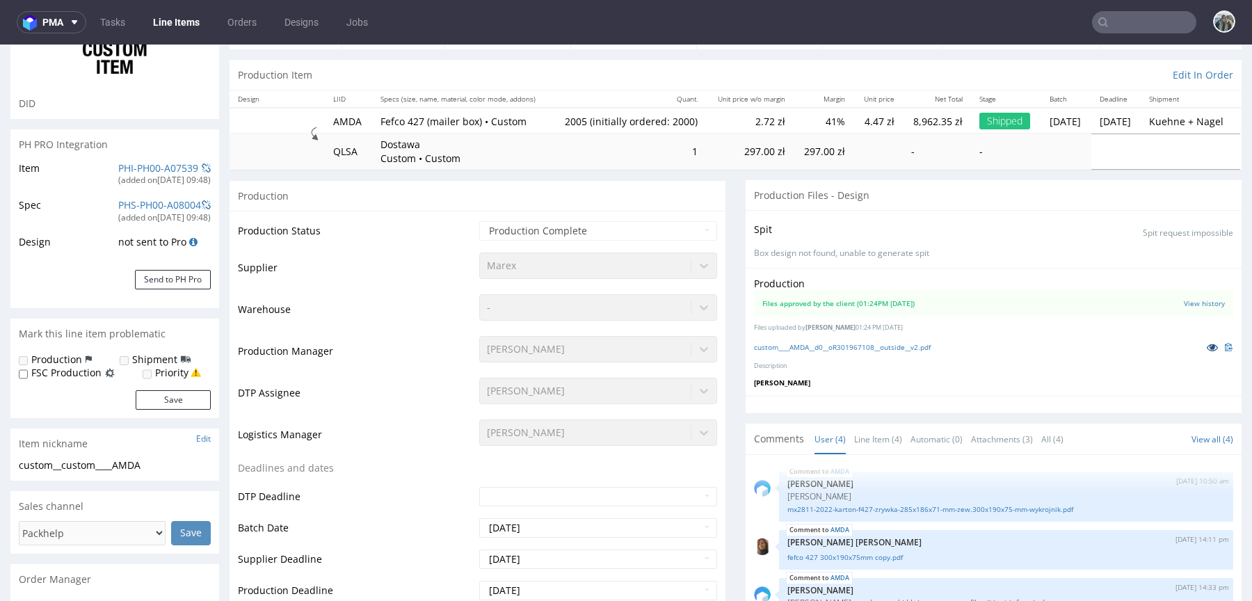
scroll to position [125, 0]
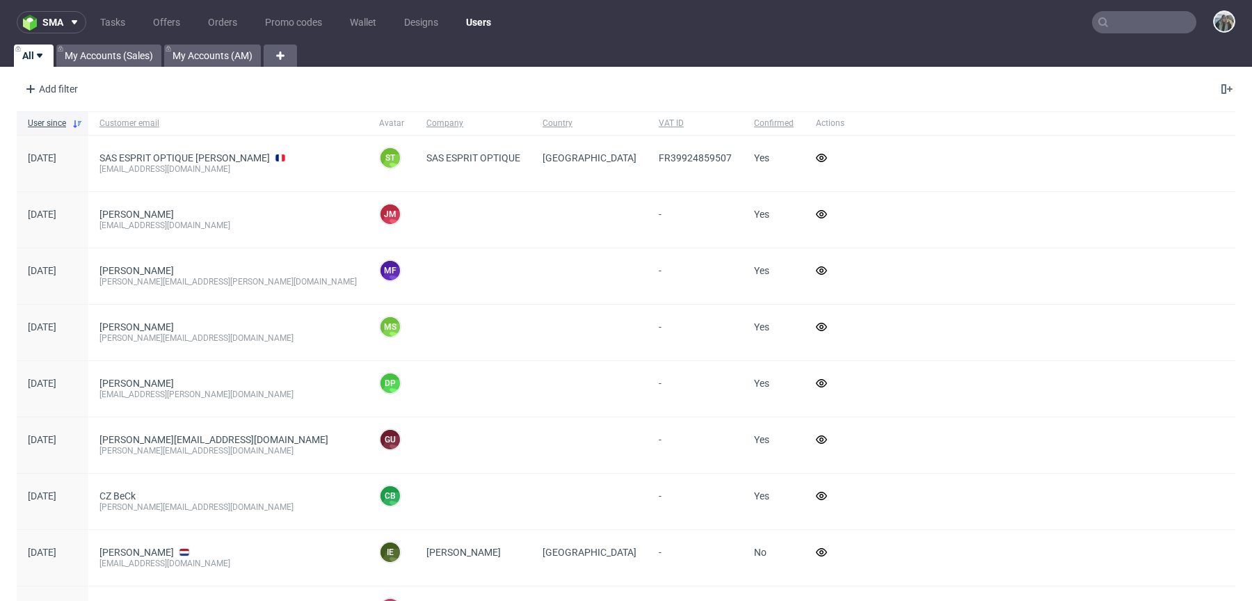
drag, startPoint x: 0, startPoint y: 0, endPoint x: 1103, endPoint y: 24, distance: 1103.7
click at [1102, 24] on input "text" at bounding box center [1144, 22] width 104 height 22
paste input "[PERSON_NAME] Group"
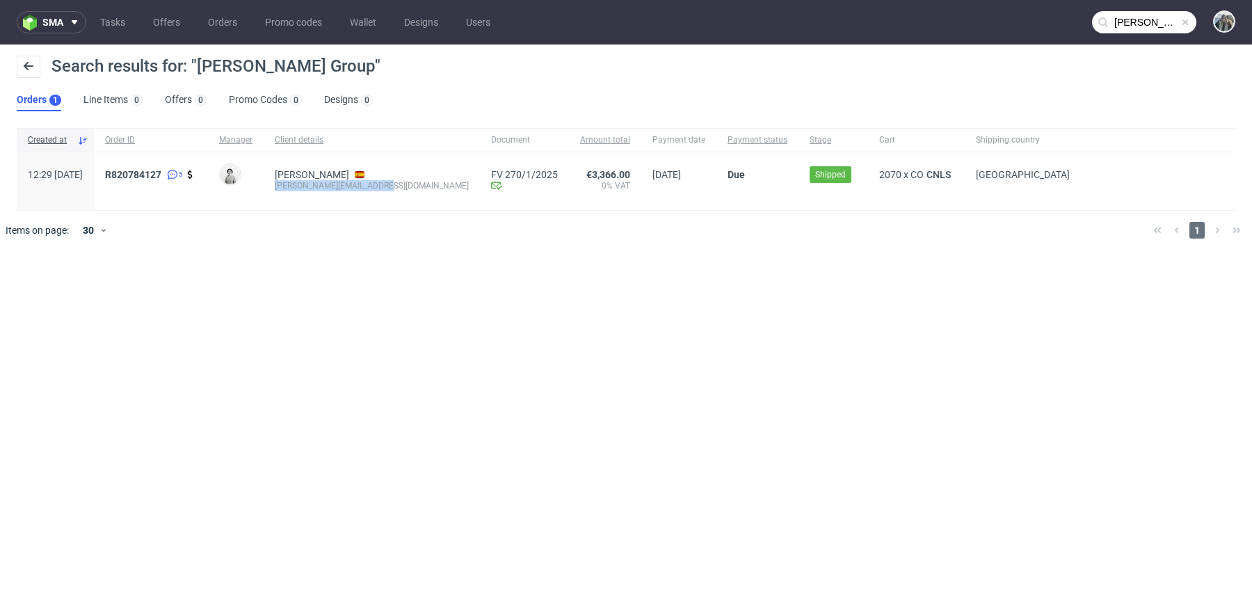
click at [305, 187] on div "[PERSON_NAME] [PERSON_NAME][EMAIL_ADDRESS][DOMAIN_NAME]" at bounding box center [372, 181] width 216 height 58
copy div "[PERSON_NAME][EMAIL_ADDRESS][DOMAIN_NAME]"
click at [1124, 15] on input "Amilia Group" at bounding box center [1144, 22] width 104 height 22
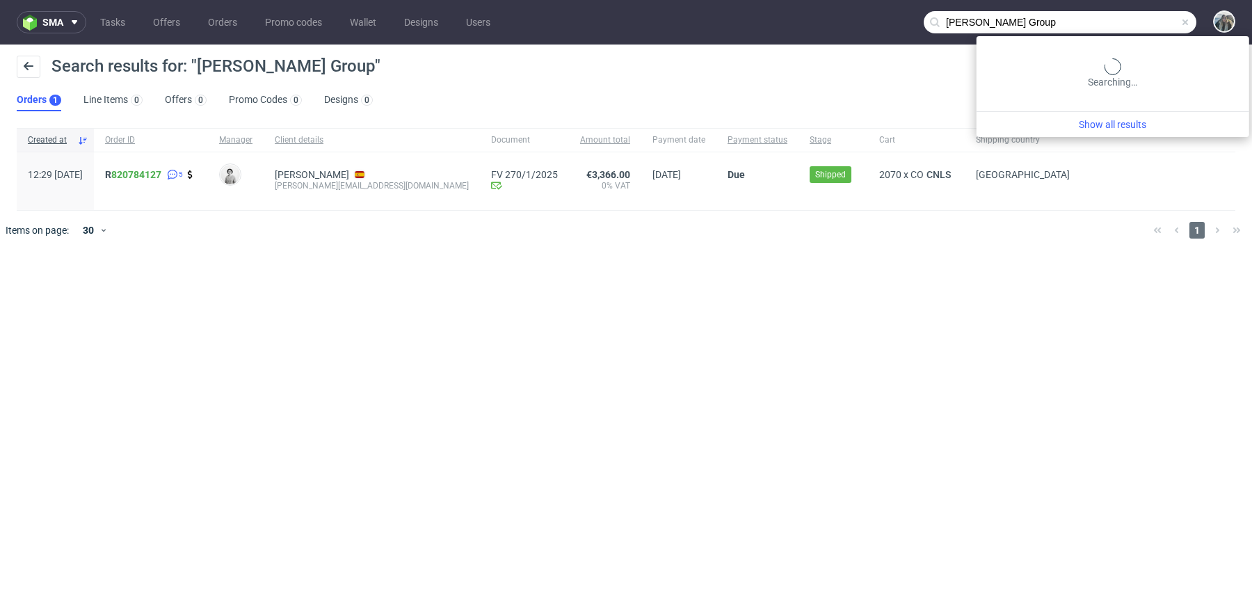
paste input "robin.guerreau1@gmail.com"
type input "robin.guerreau1@gmail.com"
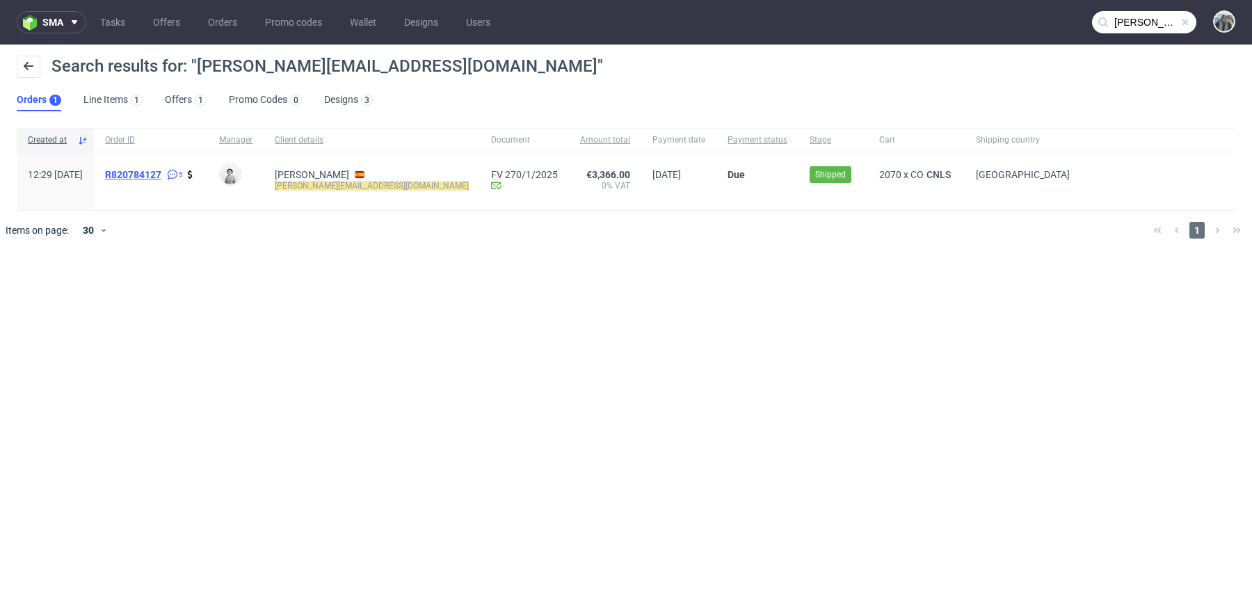
click at [160, 177] on span "R820784127" at bounding box center [133, 174] width 56 height 11
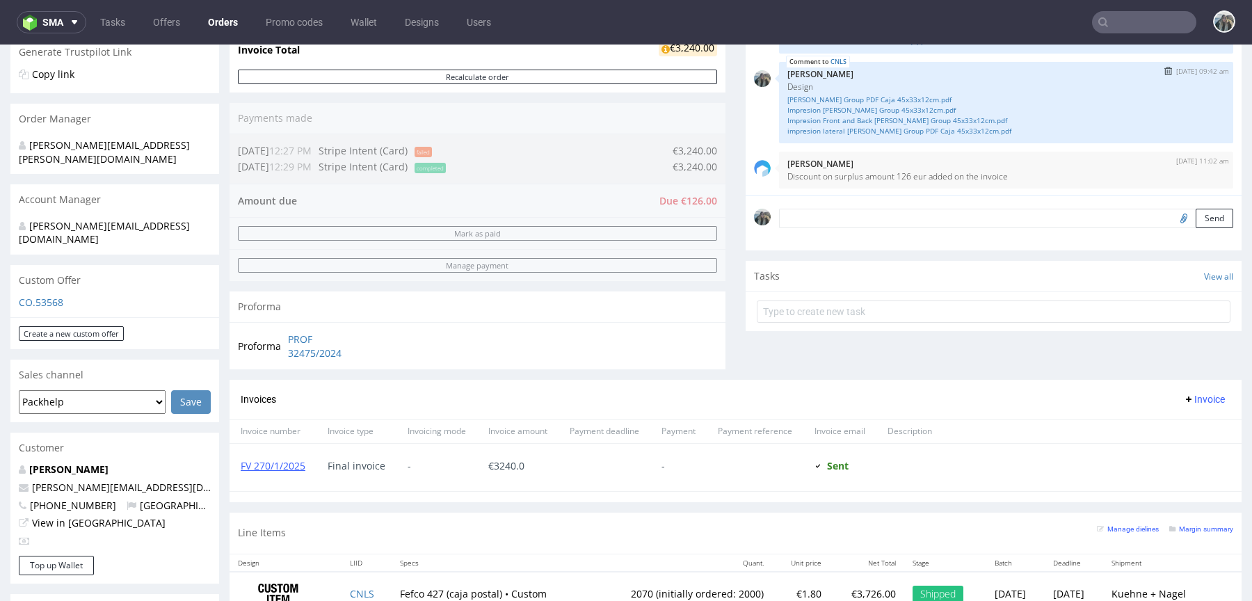
scroll to position [1, 0]
click at [859, 95] on link "Amilia Group PDF Caja 45x33x12cm.pdf" at bounding box center [1005, 99] width 437 height 10
click at [858, 110] on link "Impresion Amilia Group 45x33x12cm.pdf" at bounding box center [1005, 109] width 437 height 10
click at [858, 113] on link "Impresion Amilia Group 45x33x12cm.pdf" at bounding box center [1005, 109] width 437 height 10
click at [858, 126] on link "impresion lateral Amilia Group PDF Caja 45x33x12cm.pdf" at bounding box center [1005, 130] width 437 height 10
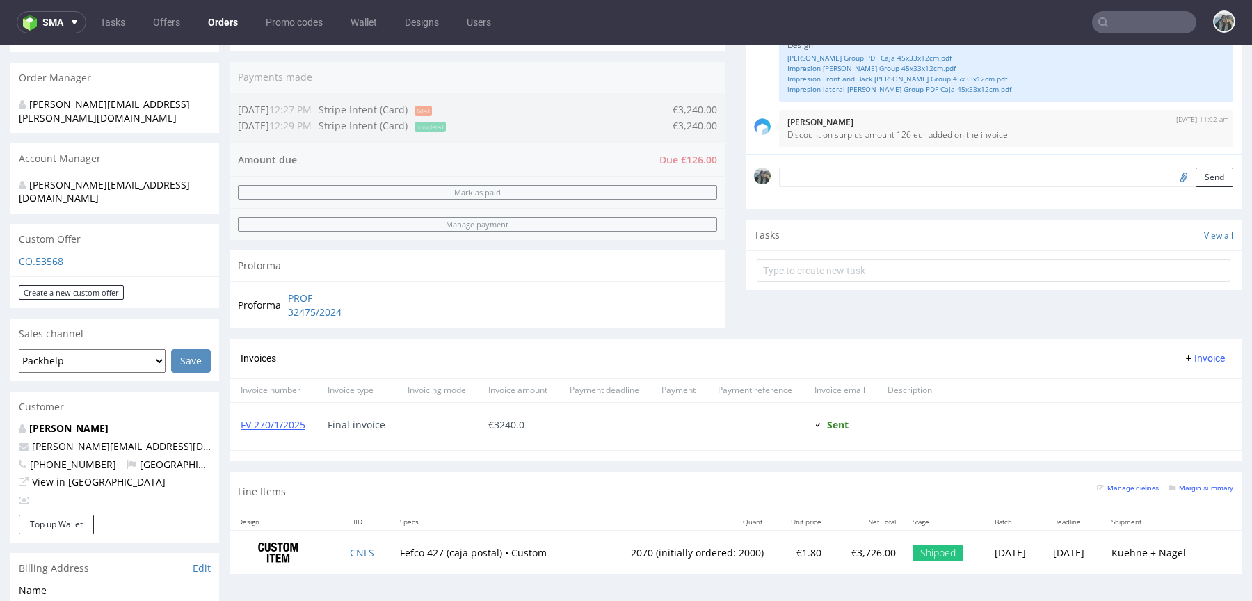
scroll to position [344, 0]
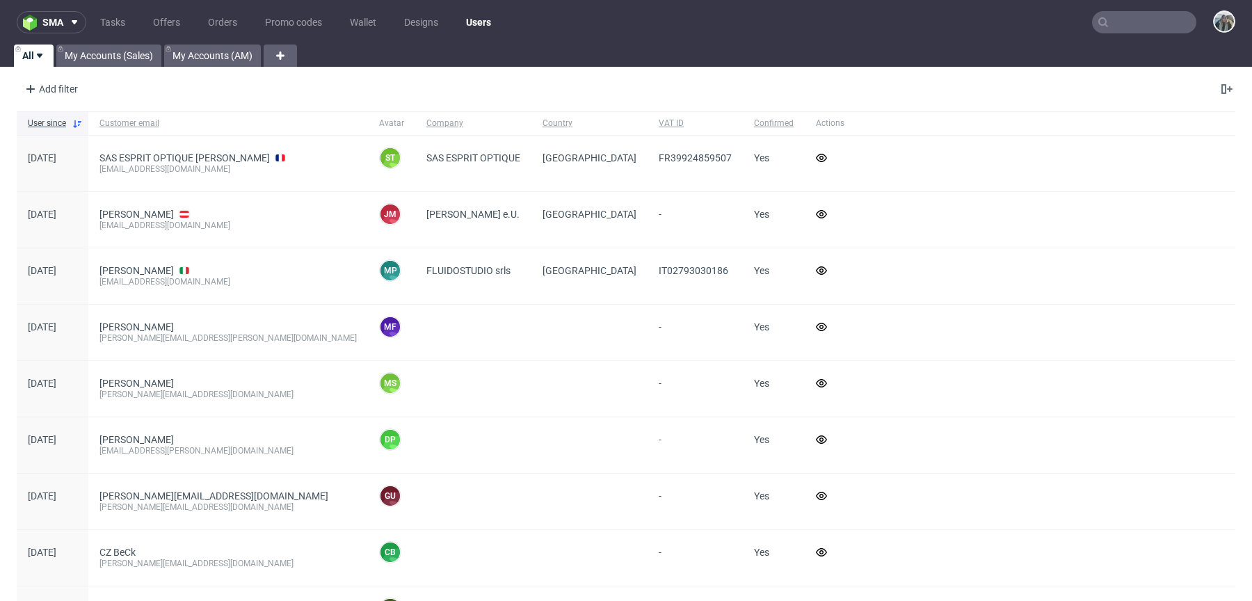
click at [1167, 33] on input "text" at bounding box center [1144, 22] width 104 height 22
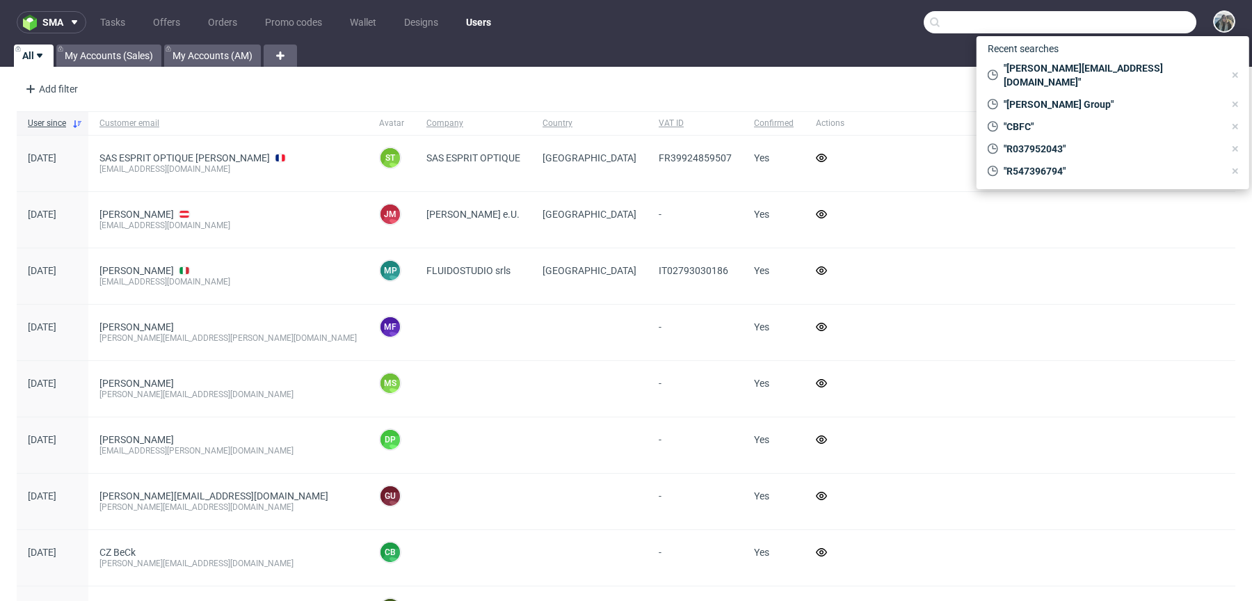
paste input "karmicare"
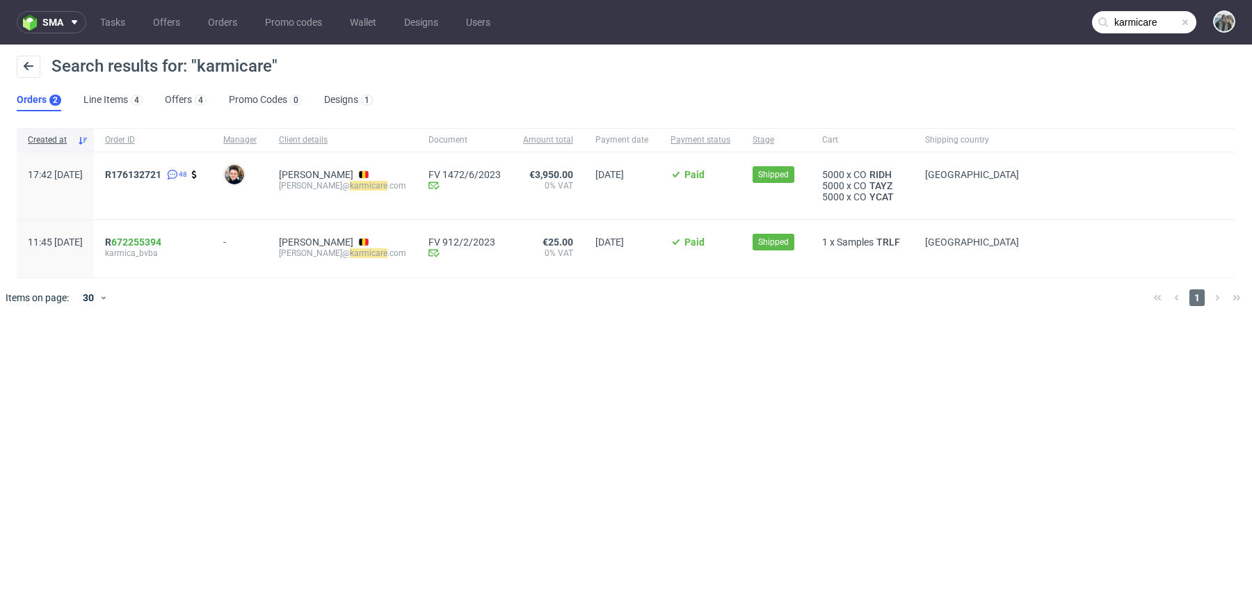
click at [1131, 31] on input "karmicare" at bounding box center [1144, 22] width 104 height 22
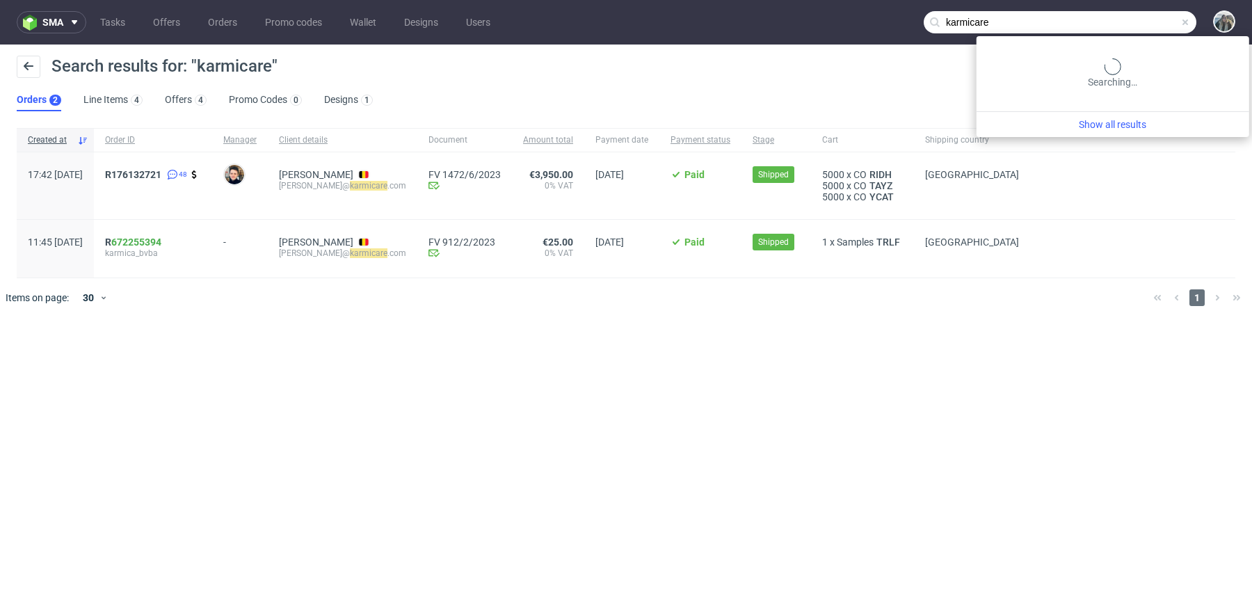
paste input "Langøra Kaffebrenner"
type input "Langøra Kaffebrenner"
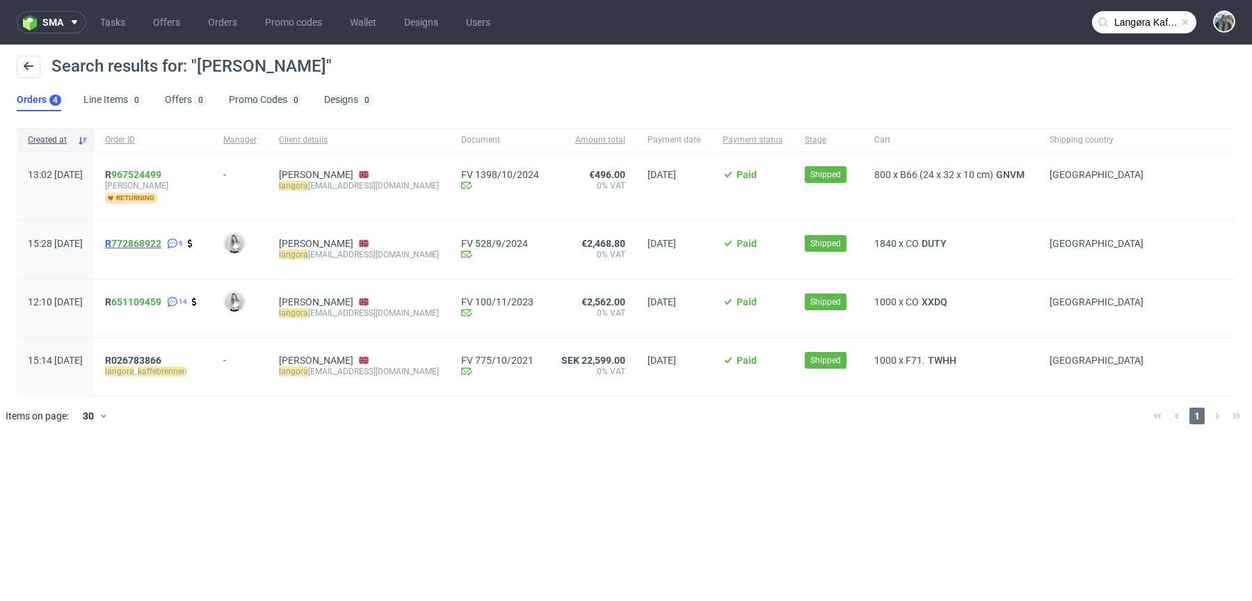
click at [149, 244] on span "R 772868922" at bounding box center [133, 243] width 56 height 11
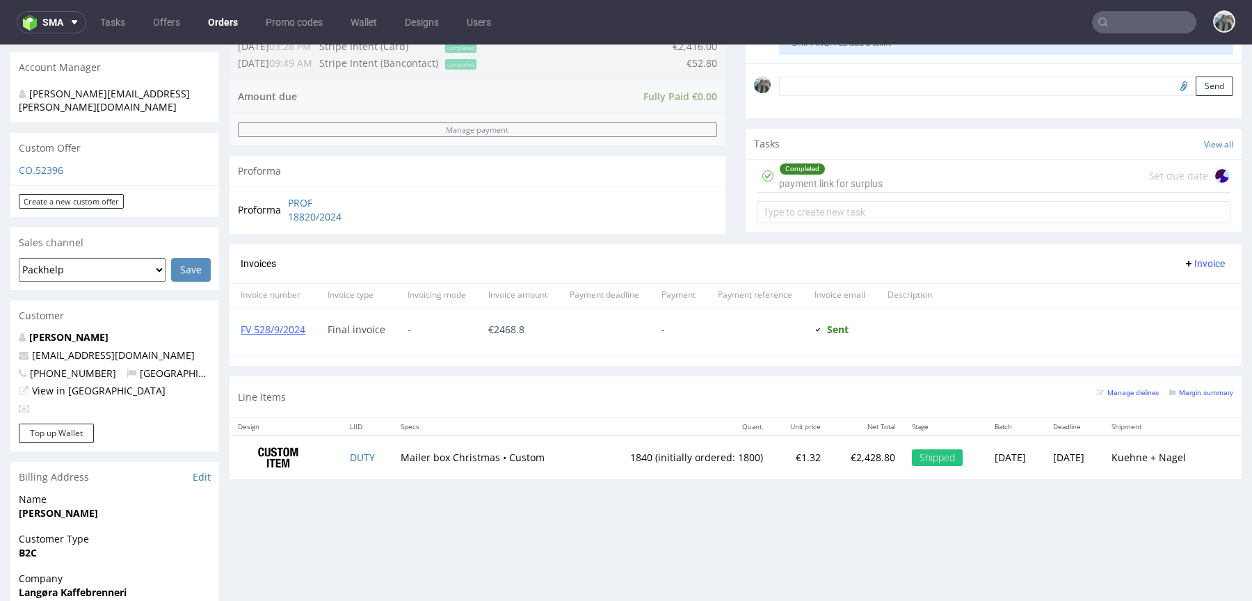
scroll to position [435, 0]
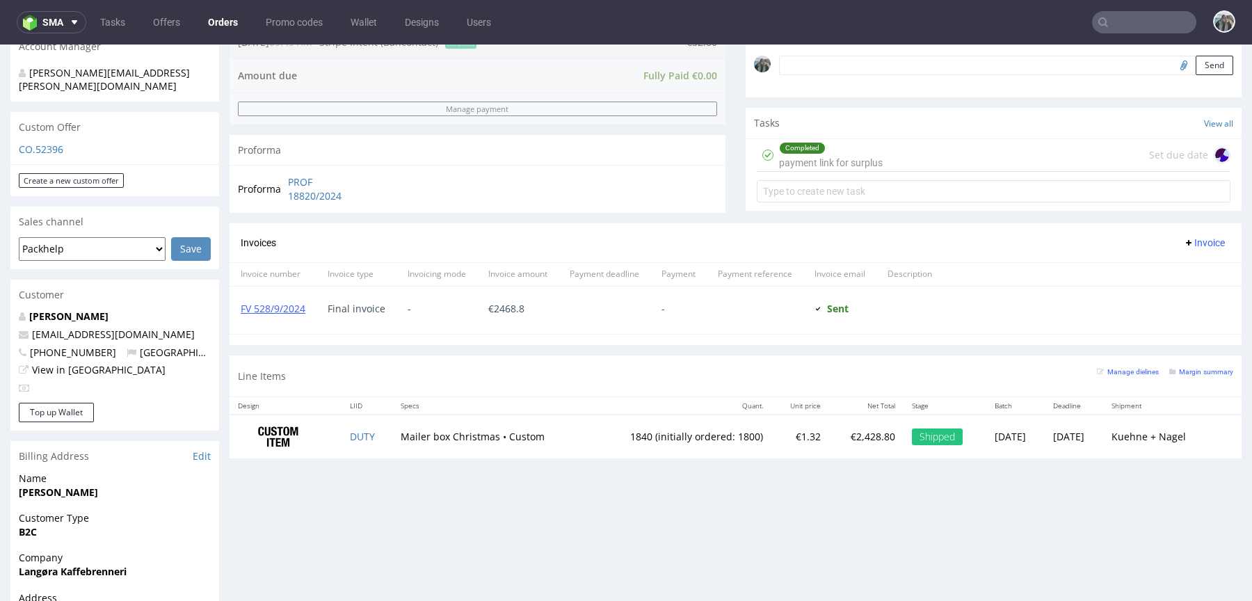
click at [1108, 13] on input "text" at bounding box center [1144, 22] width 104 height 22
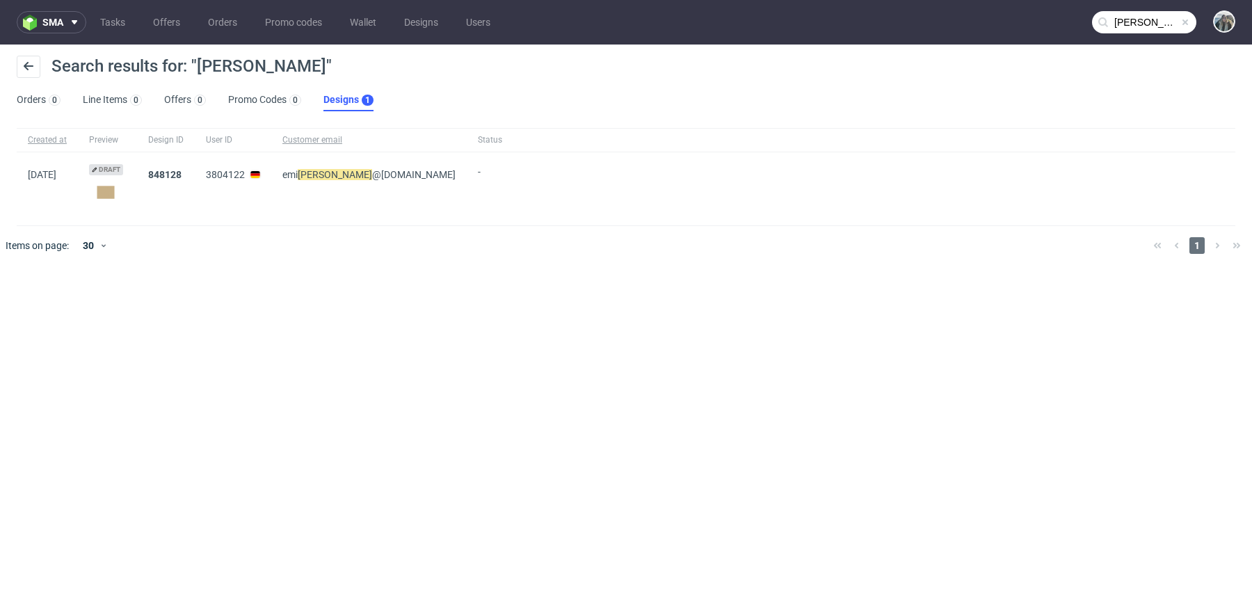
click at [1134, 16] on input "[PERSON_NAME]" at bounding box center [1144, 22] width 104 height 22
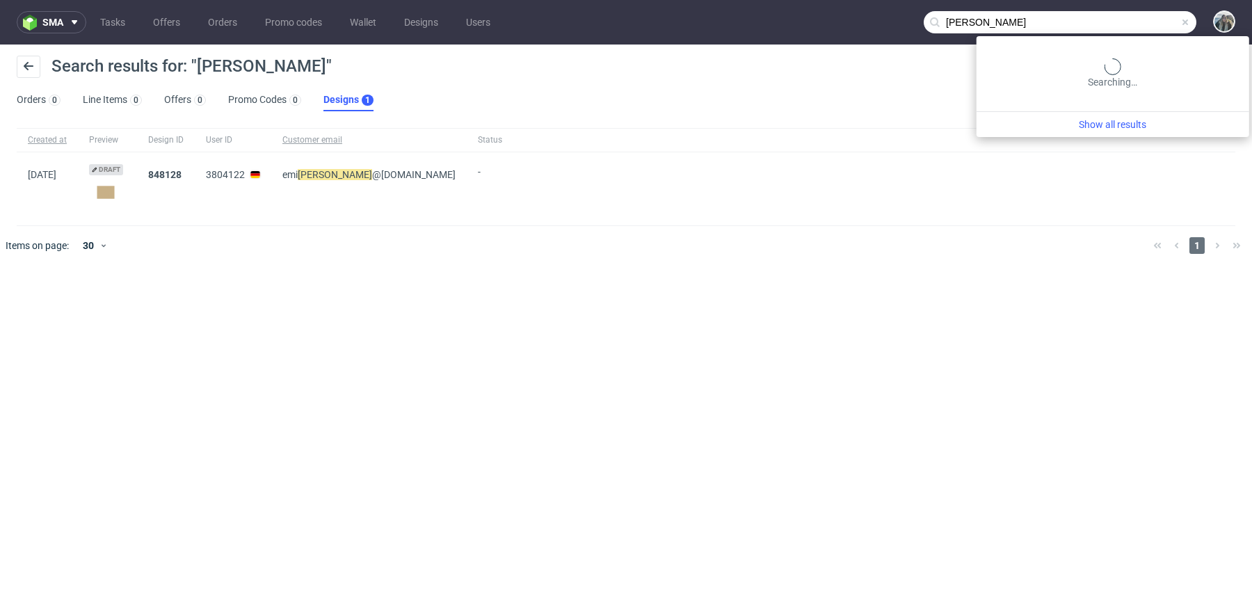
paste input "Shepherd Srl"
type input "Shepherd Srl"
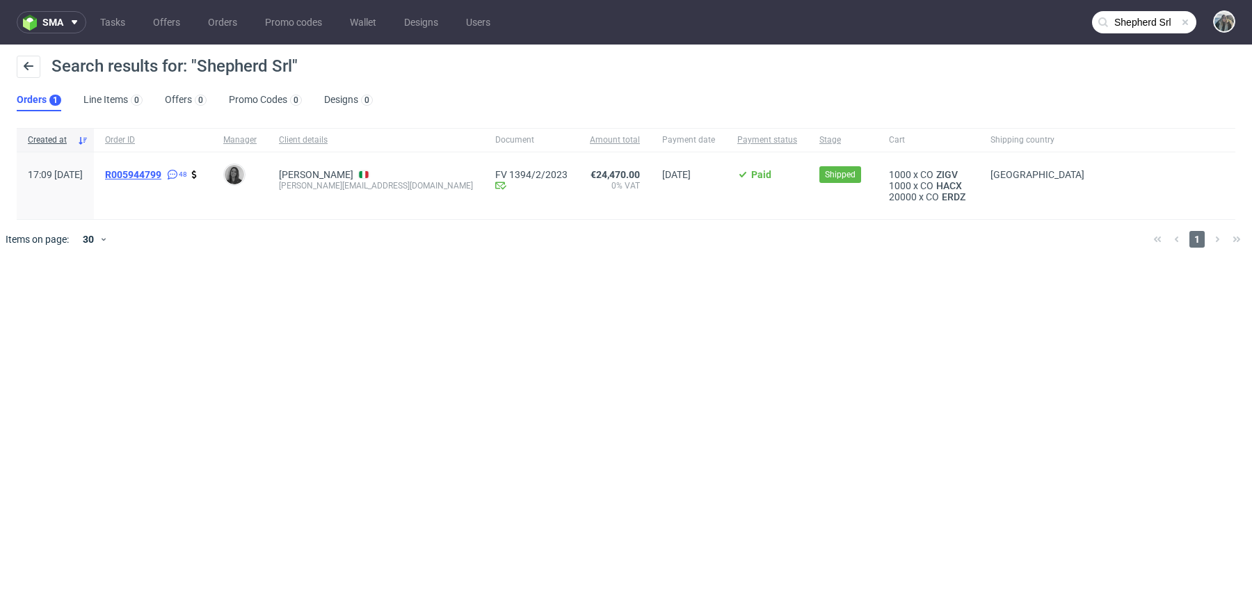
click at [161, 171] on span "R005944799" at bounding box center [133, 174] width 56 height 11
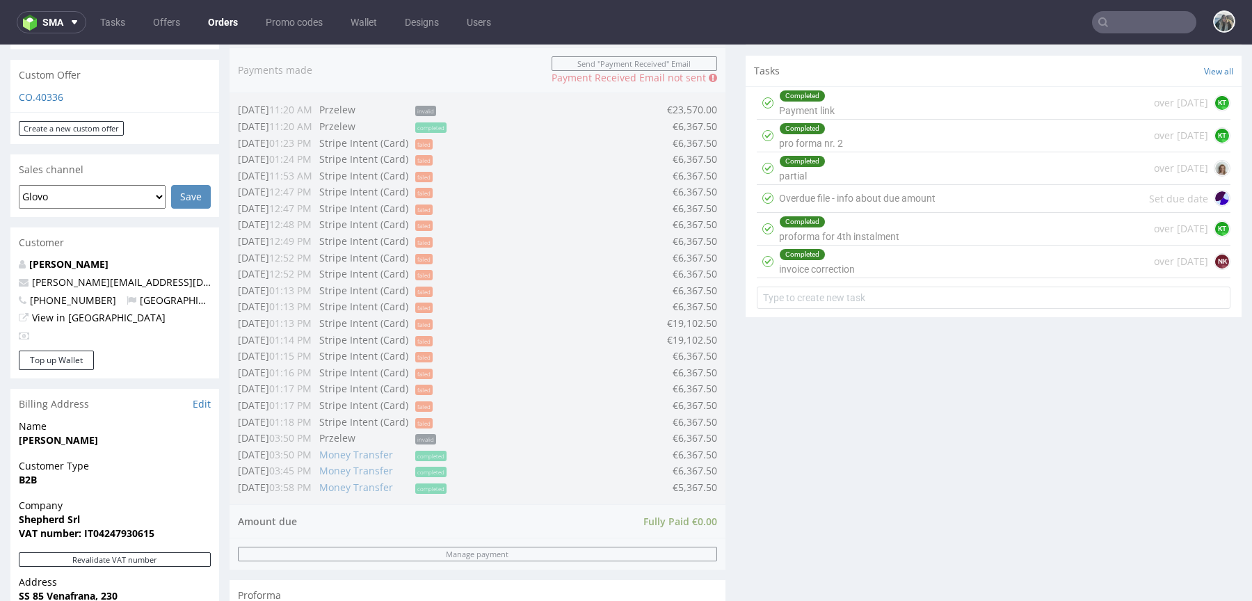
scroll to position [489, 0]
click at [1115, 37] on nav "sma Tasks Offers Orders Promo codes Wallet Designs Users" at bounding box center [626, 22] width 1252 height 45
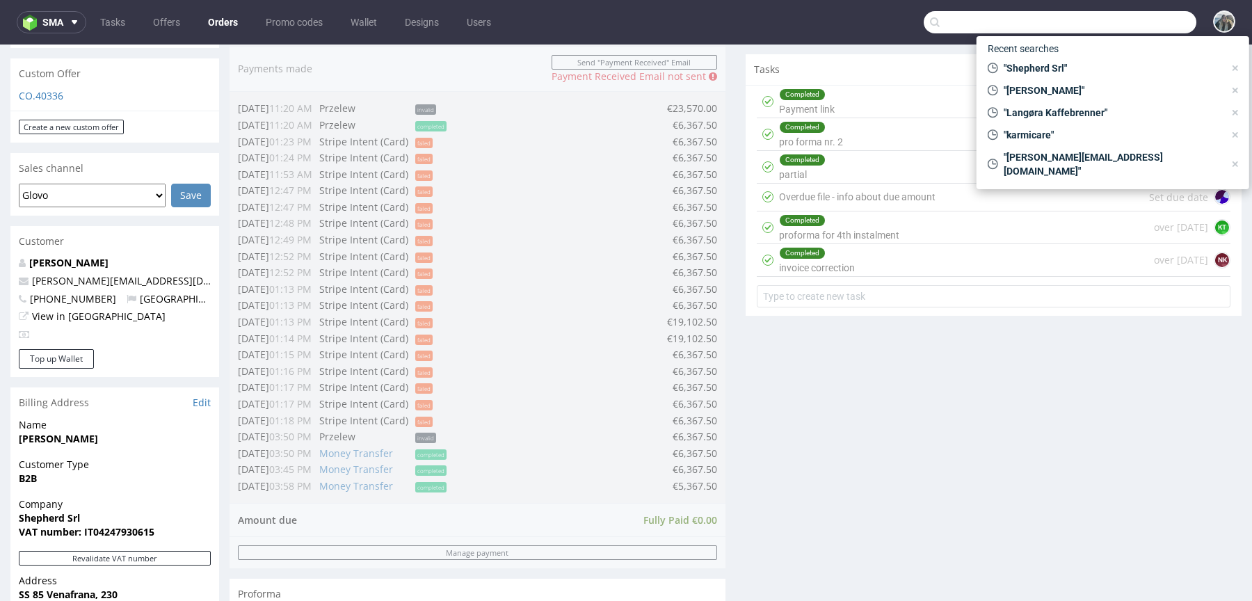
click at [1121, 30] on input "text" at bounding box center [1059, 22] width 273 height 22
paste input "Dr. Pocket BV"
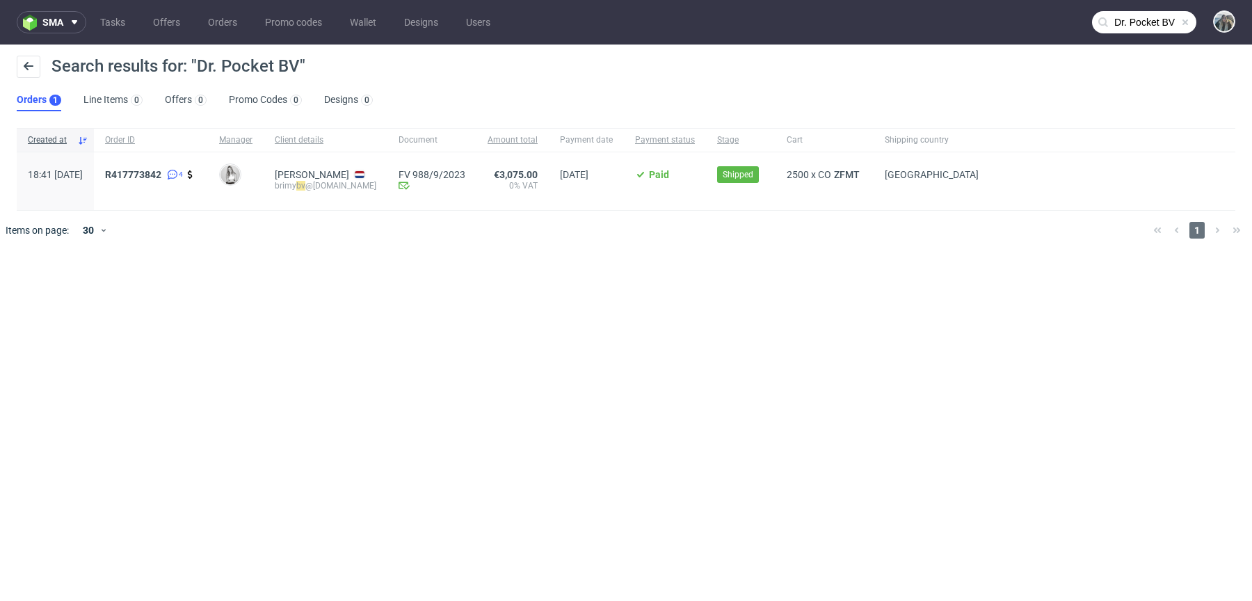
click at [309, 195] on div "Brian Martens brimy bv @gmail.com" at bounding box center [326, 181] width 124 height 58
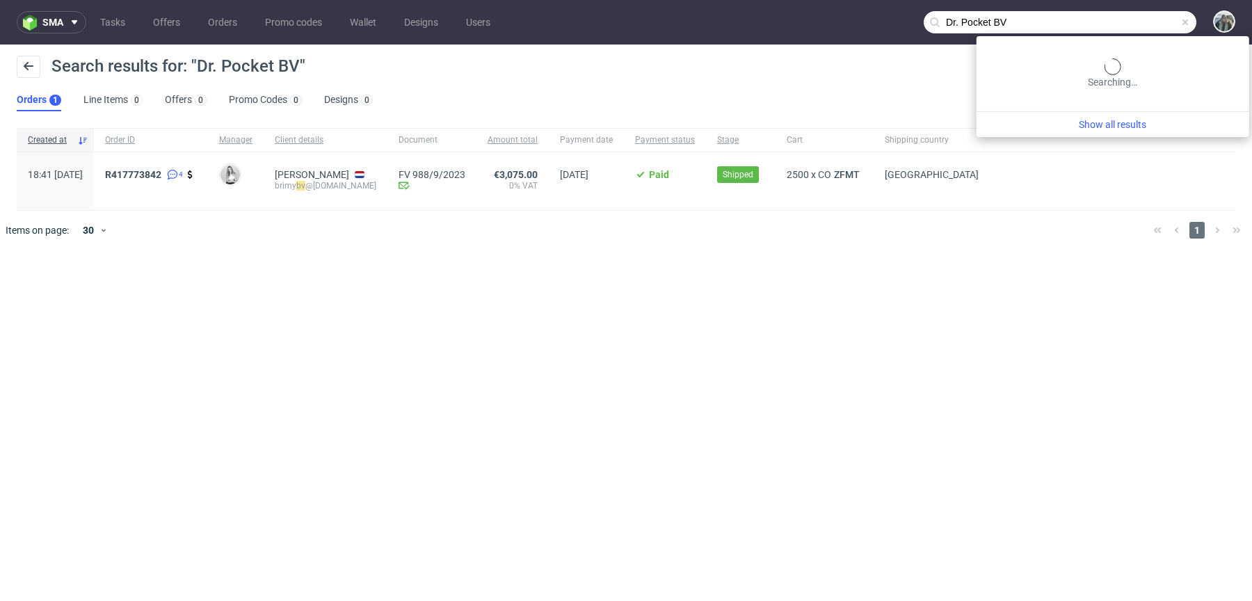
click at [1119, 18] on input "Dr. Pocket BV" at bounding box center [1059, 22] width 273 height 22
paste input "brimybv@gmail.com"
type input "brimybv@gmail.com"
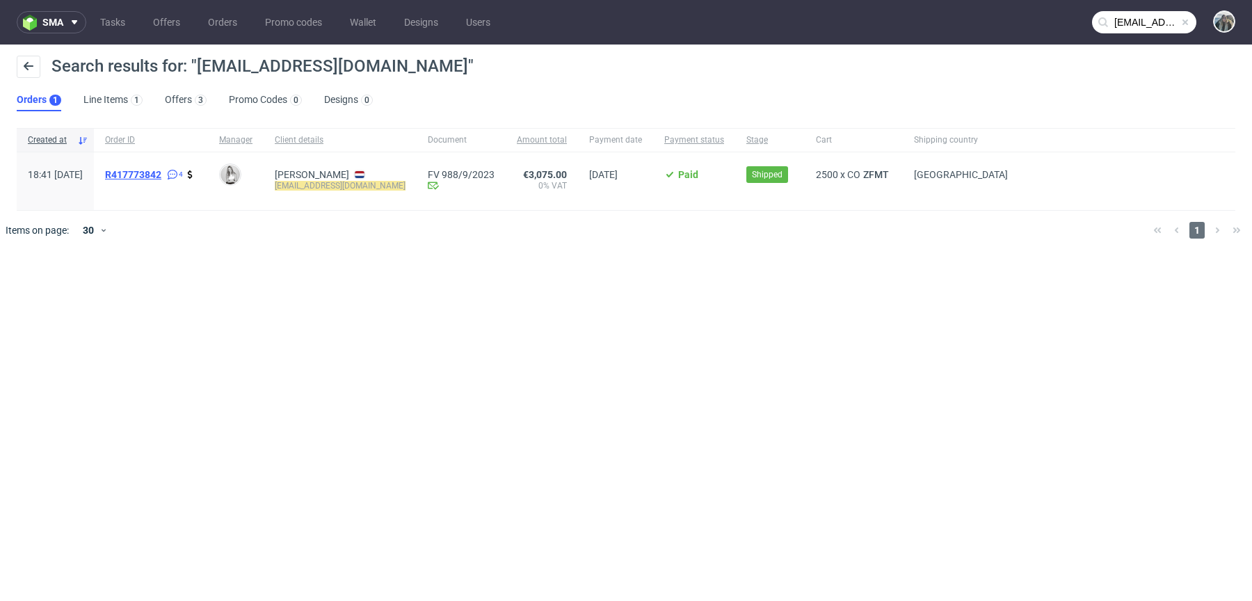
click at [161, 174] on span "R417773842" at bounding box center [133, 174] width 56 height 11
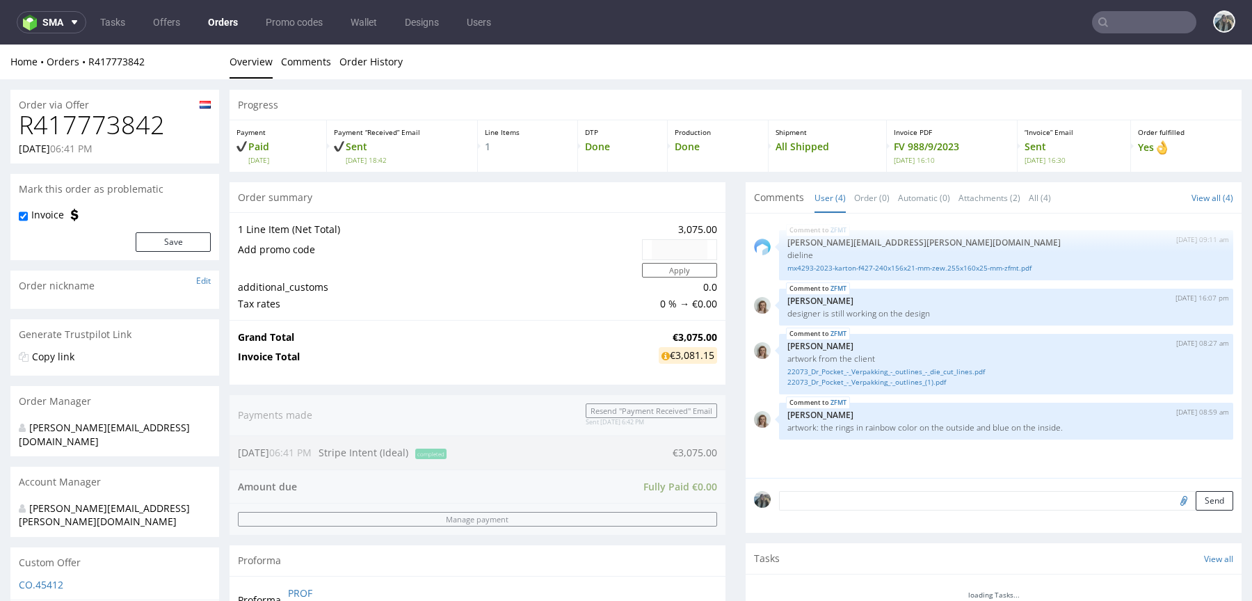
scroll to position [310, 0]
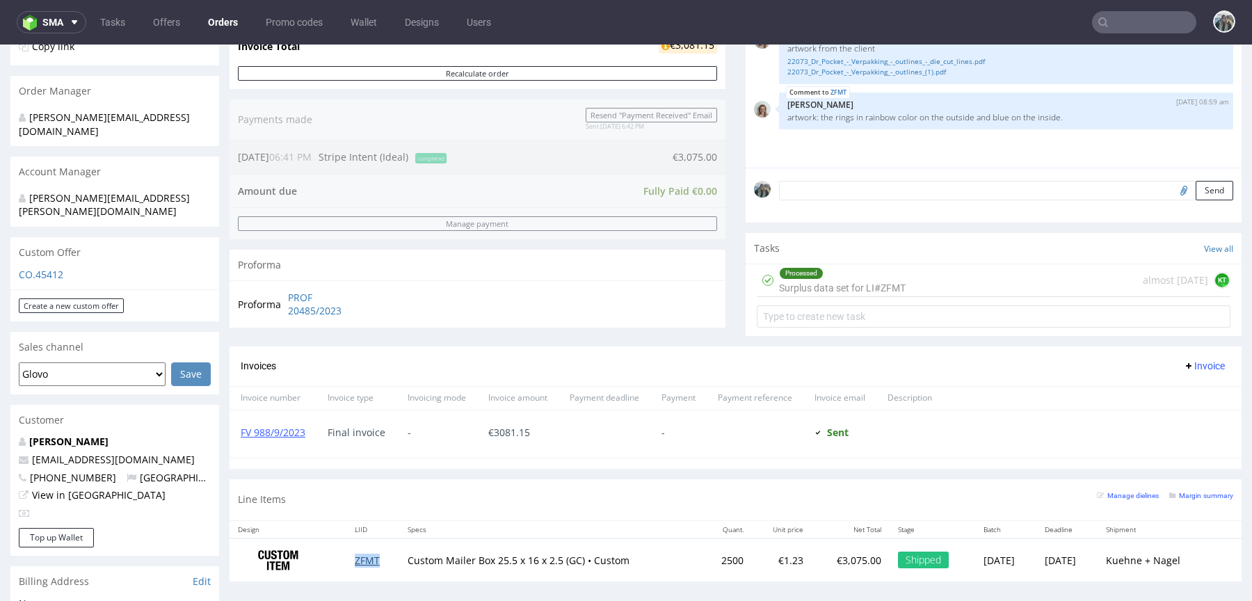
click at [362, 558] on link "ZFMT" at bounding box center [367, 559] width 25 height 13
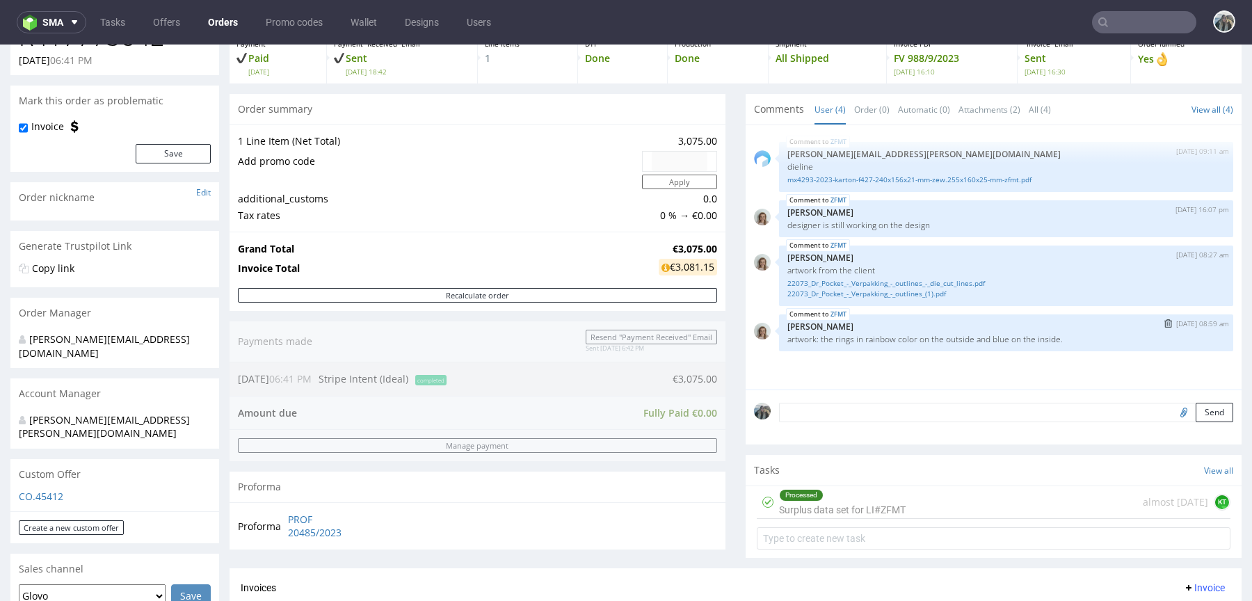
scroll to position [0, 0]
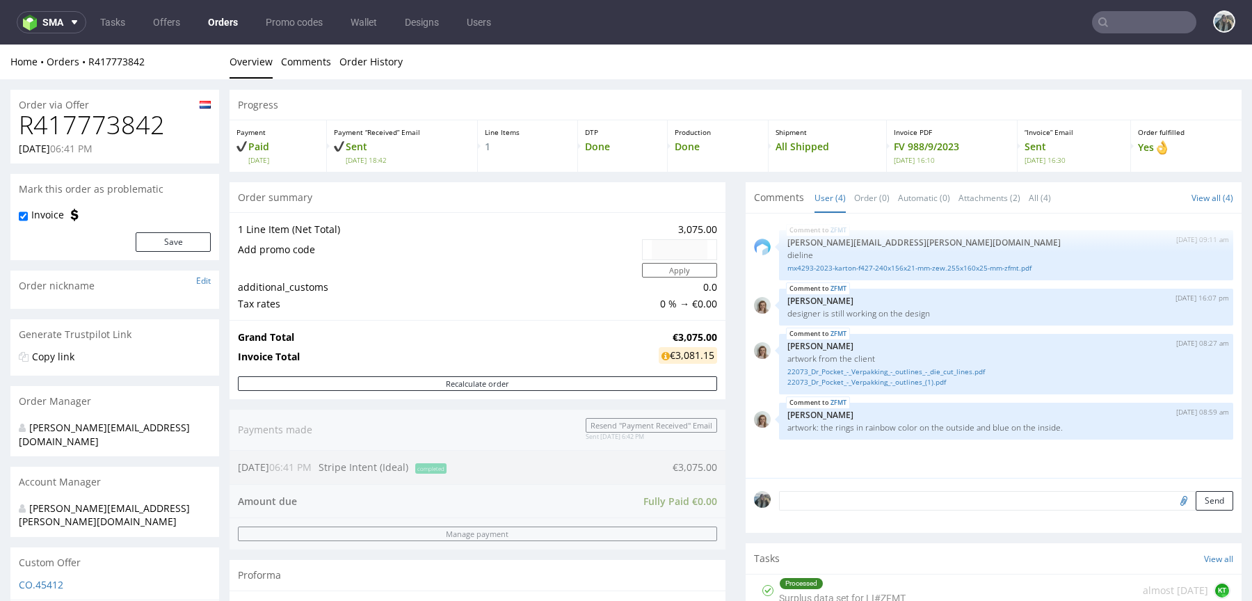
click at [1113, 15] on input "text" at bounding box center [1144, 22] width 104 height 22
paste input "Workvivo"
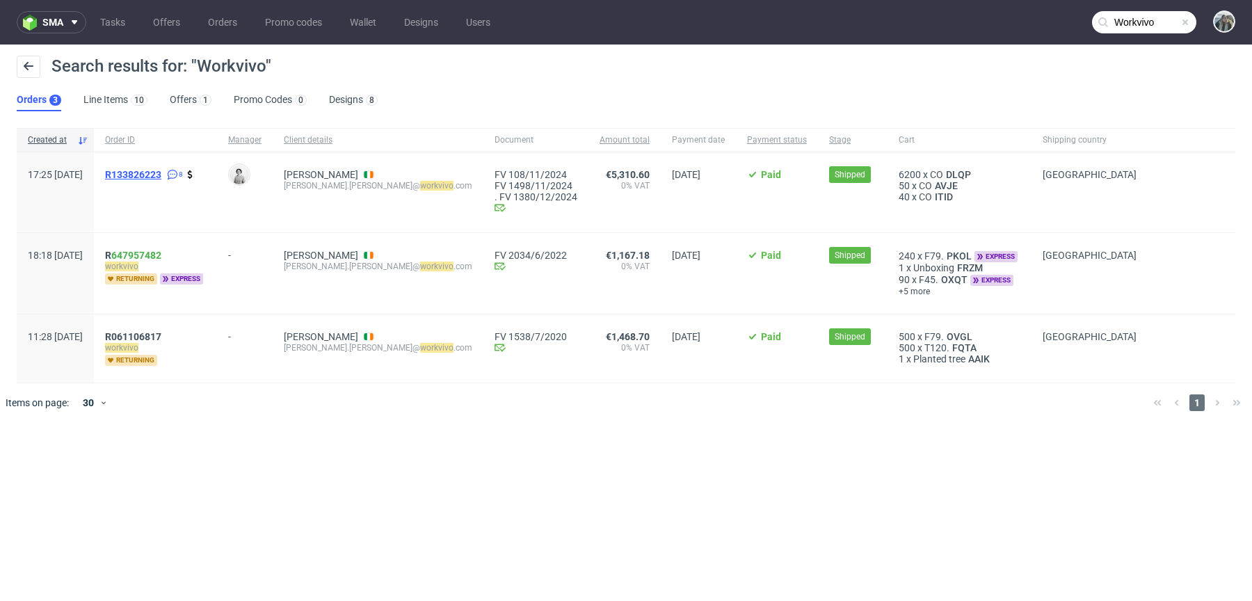
click at [159, 177] on span "R133826223" at bounding box center [133, 174] width 56 height 11
click at [149, 250] on span "R 647957482" at bounding box center [133, 255] width 56 height 11
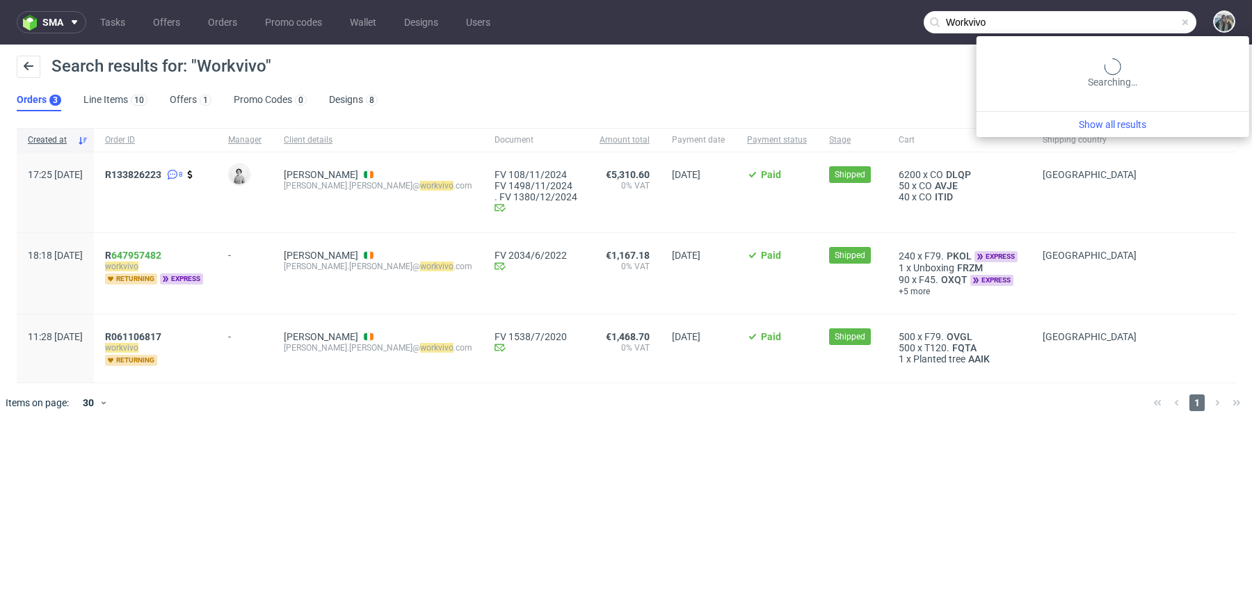
click at [1115, 17] on input "Workvivo" at bounding box center [1059, 22] width 273 height 22
paste input "Lora Bailora"
type input "Lora Bailora"
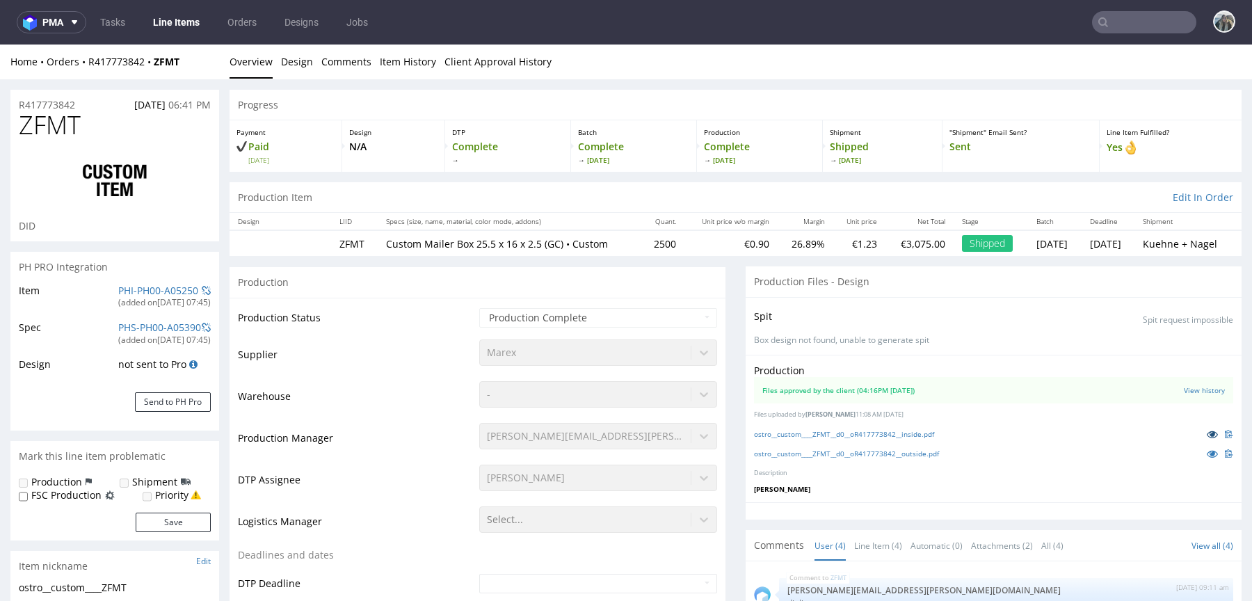
click at [1206, 436] on icon at bounding box center [1211, 434] width 11 height 10
click at [1206, 452] on icon at bounding box center [1211, 453] width 11 height 10
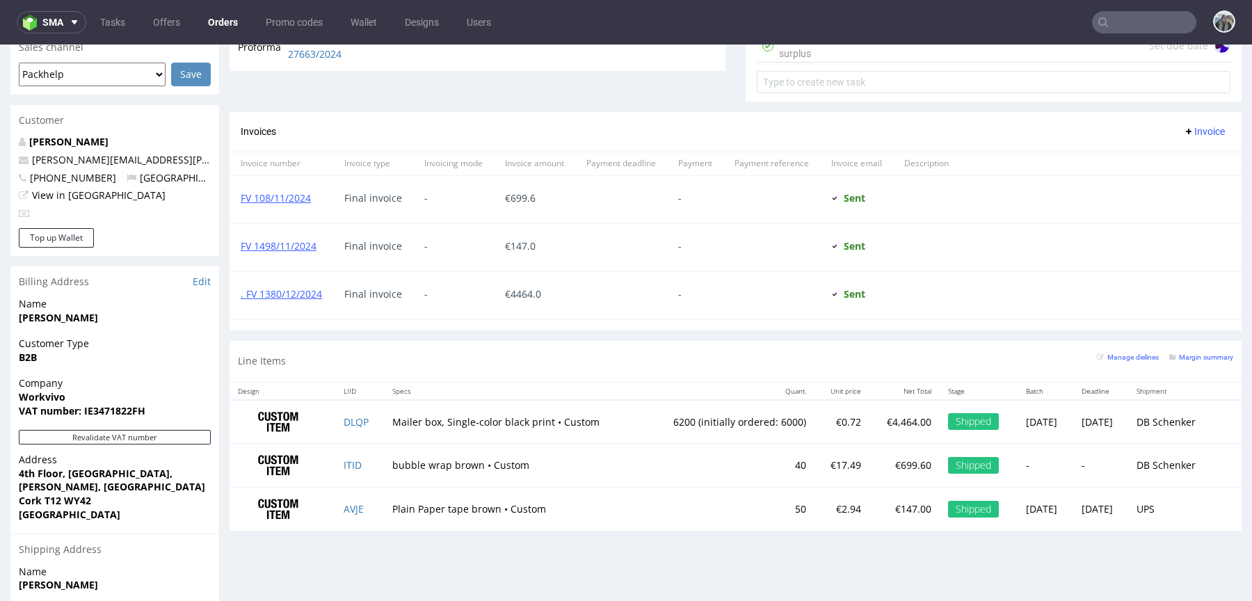
scroll to position [609, 0]
click at [345, 416] on link "DLQP" at bounding box center [355, 422] width 25 height 13
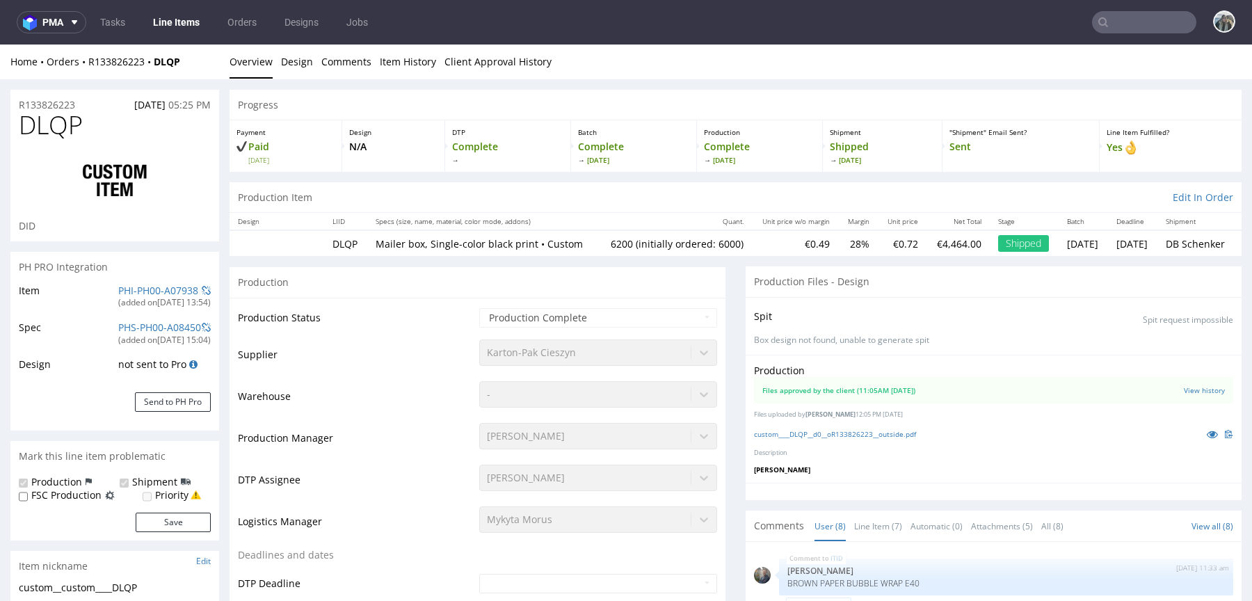
scroll to position [306, 0]
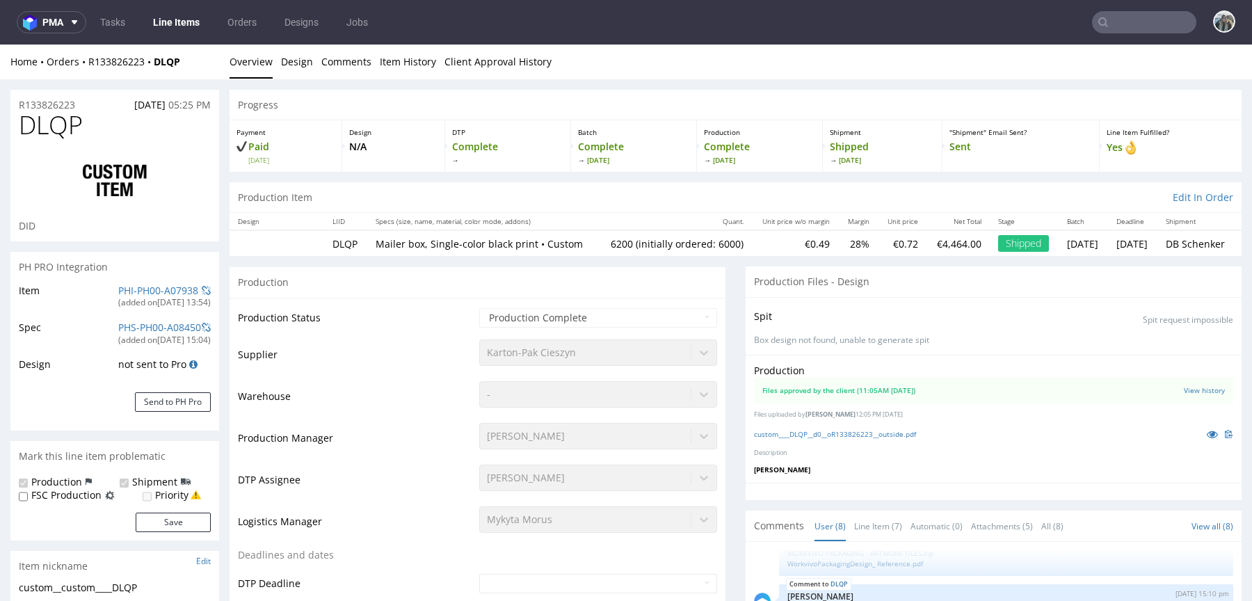
select select "in_progress"
click at [1206, 439] on icon at bounding box center [1211, 434] width 11 height 10
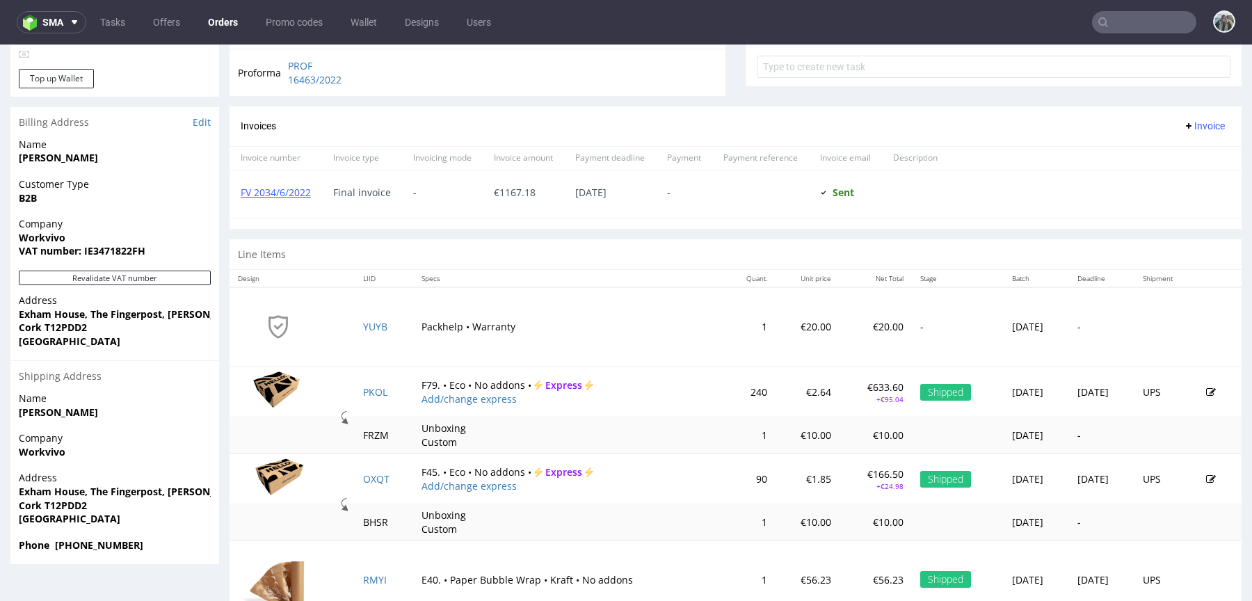
scroll to position [567, 0]
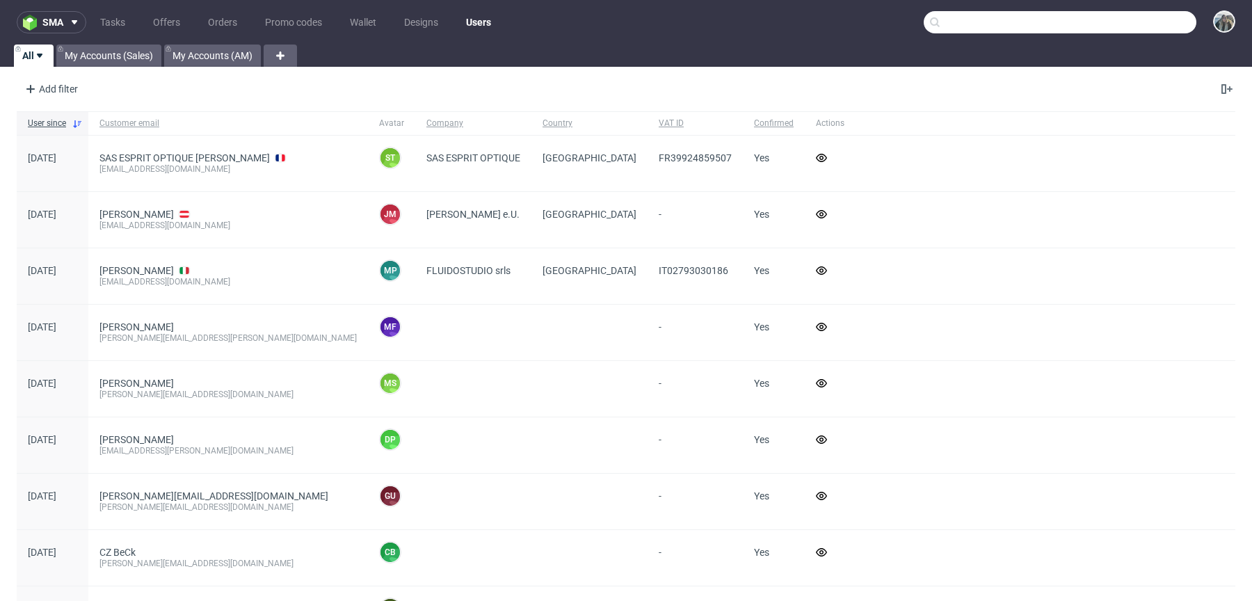
click at [1126, 19] on input "text" at bounding box center [1059, 22] width 273 height 22
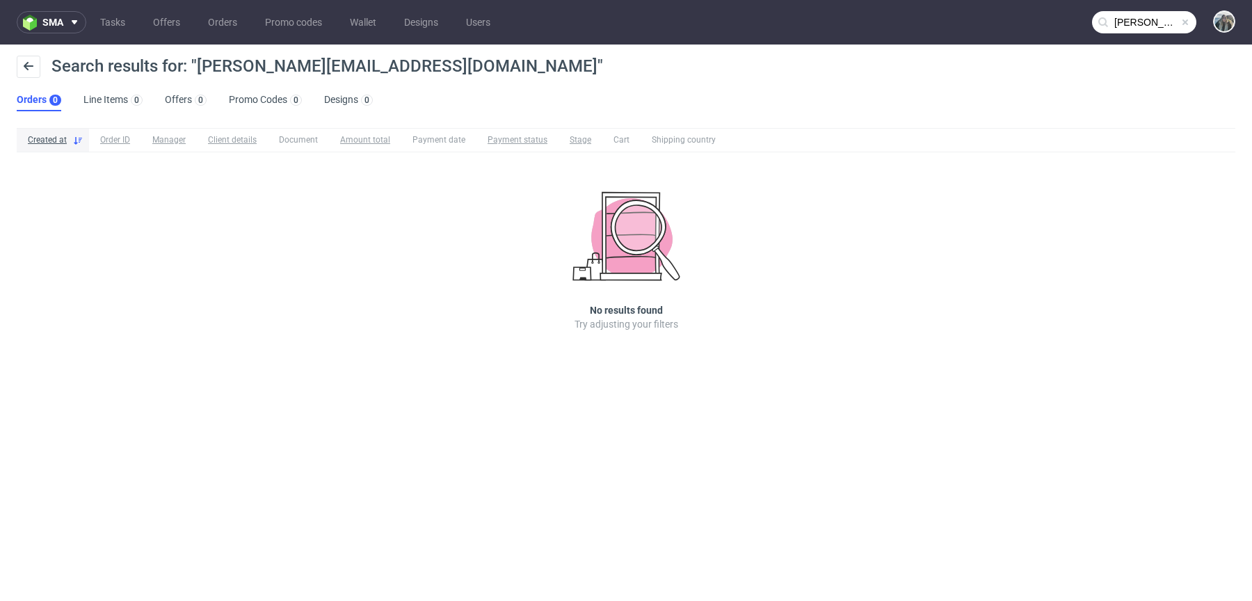
click at [1140, 20] on input "carla@bien.health" at bounding box center [1144, 22] width 104 height 22
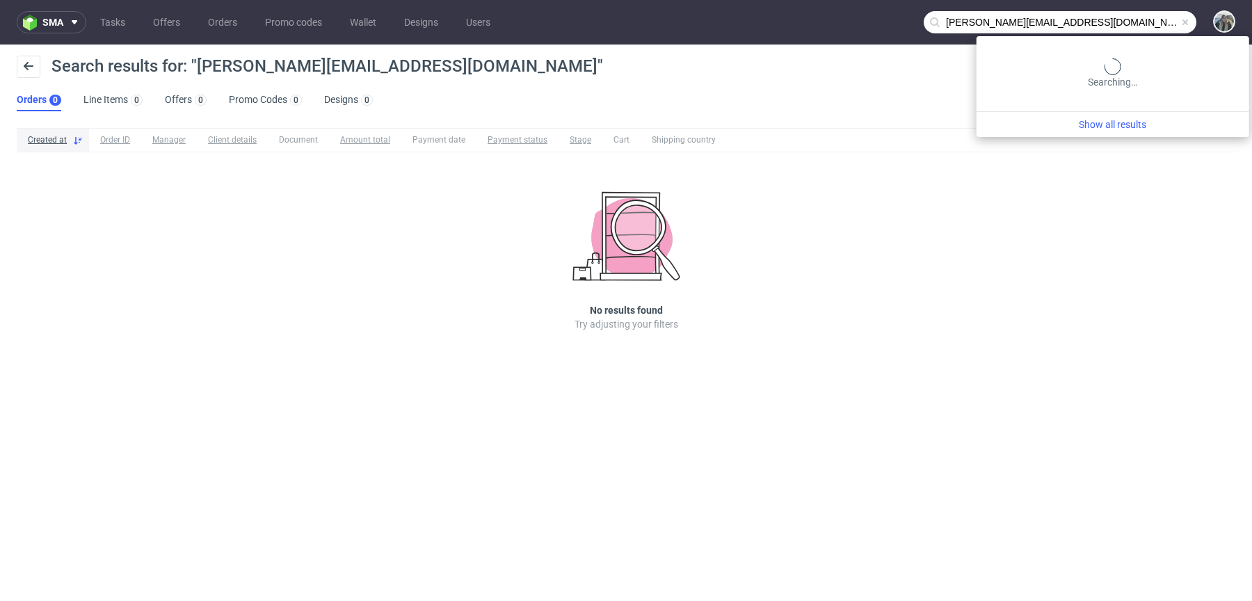
paste input "Joyrest"
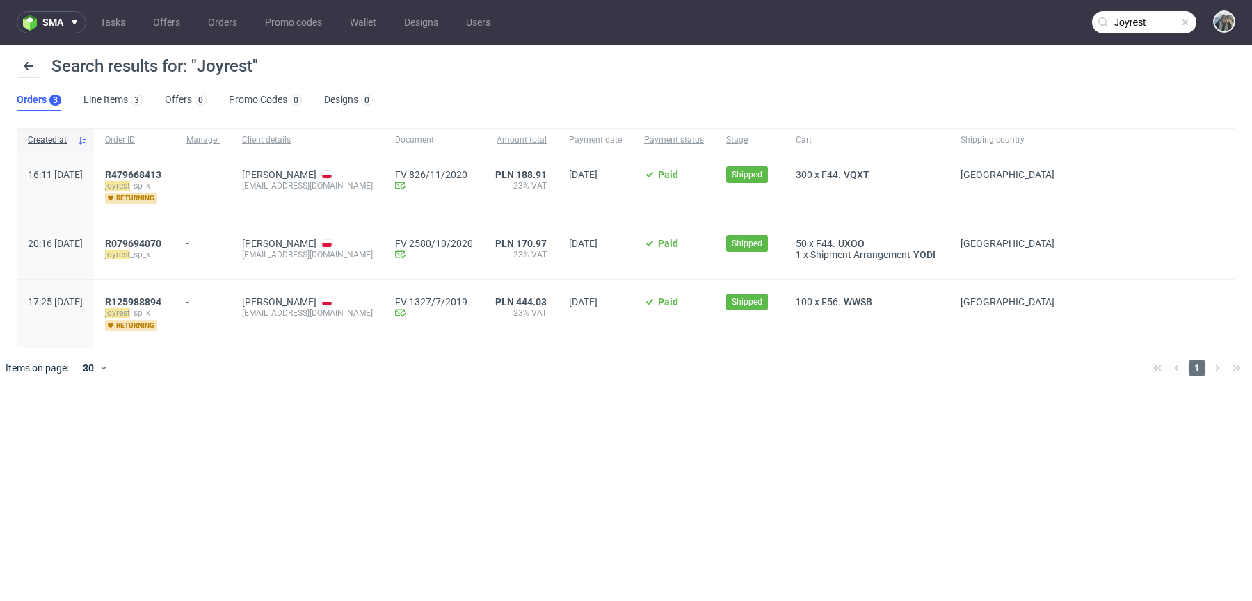
click at [1133, 29] on input "Joyrest" at bounding box center [1144, 22] width 104 height 22
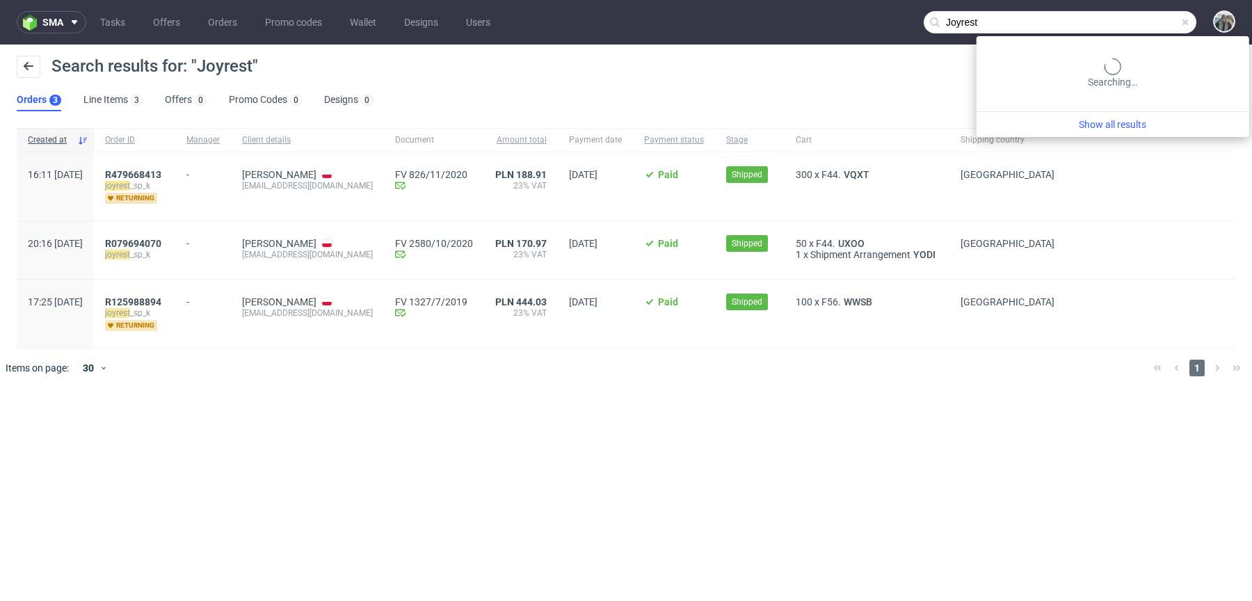
paste input "text"
type input "Joyrest"
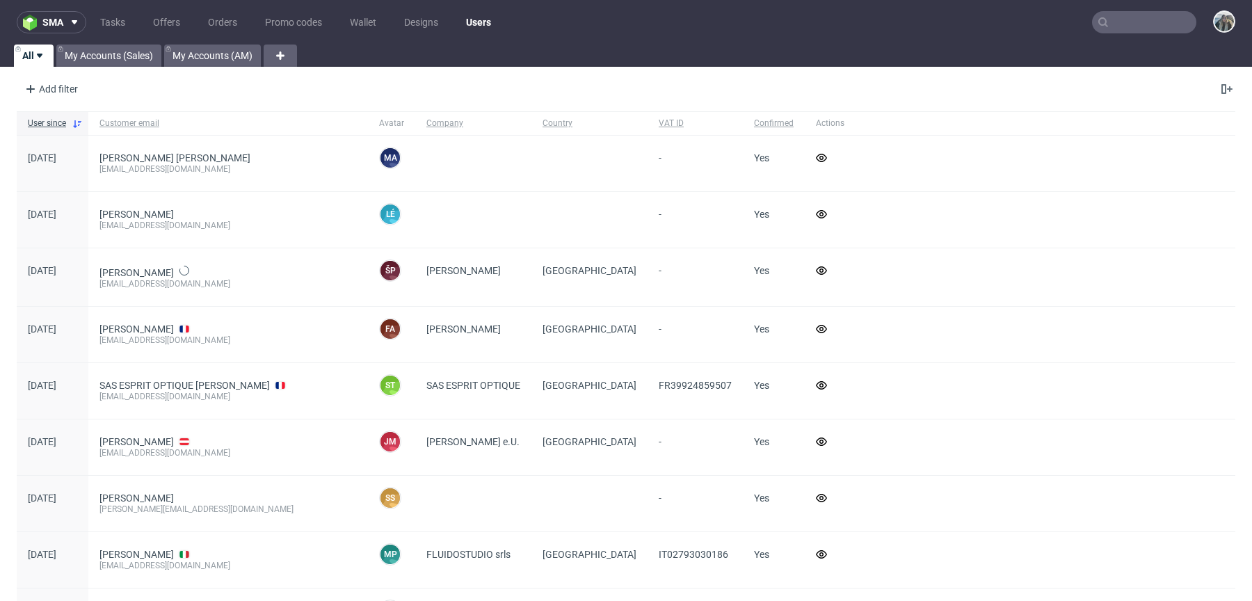
click at [1154, 20] on input "text" at bounding box center [1144, 22] width 104 height 22
paste input "Joyrest"
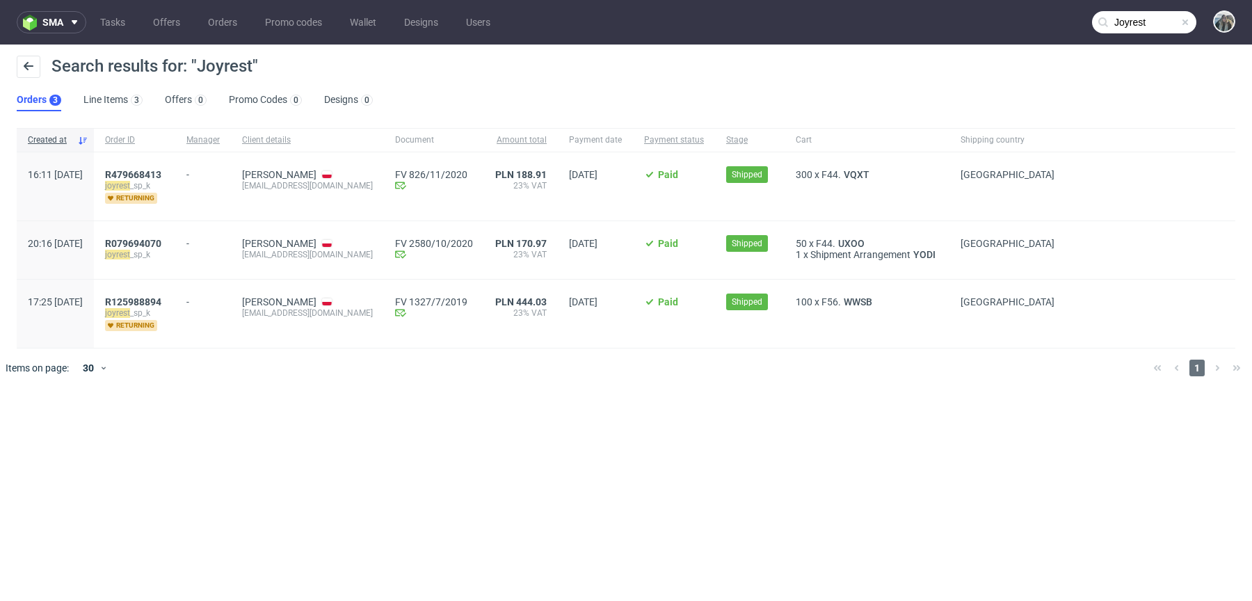
click at [1153, 21] on input "Joyrest" at bounding box center [1144, 22] width 104 height 22
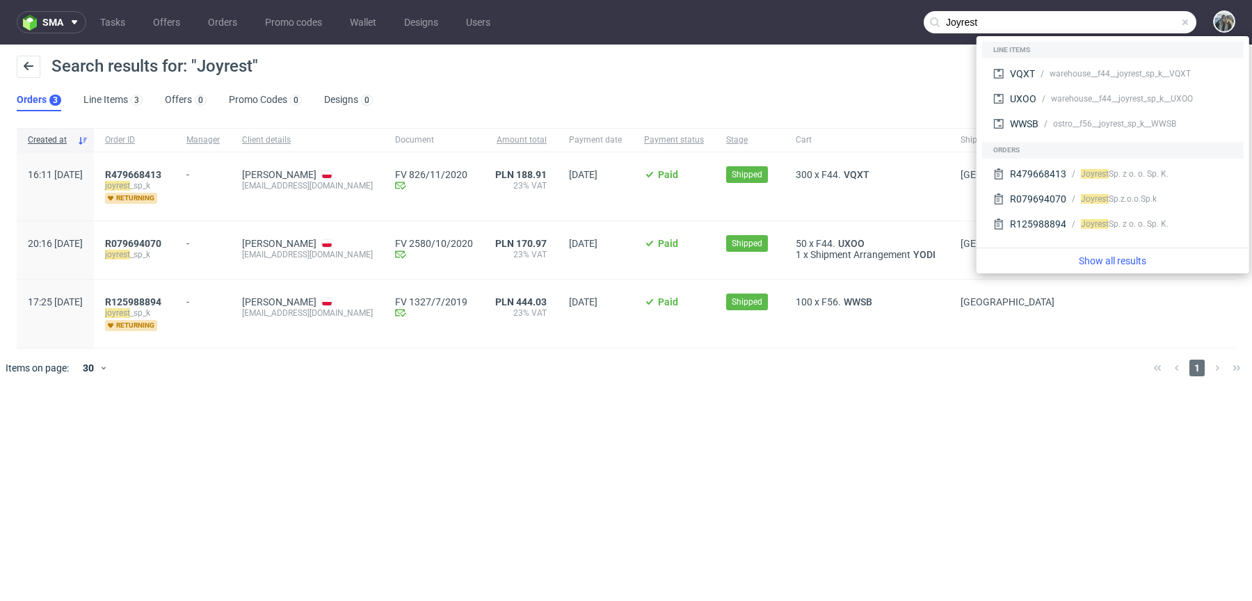
click at [220, 181] on span "-" at bounding box center [202, 183] width 33 height 40
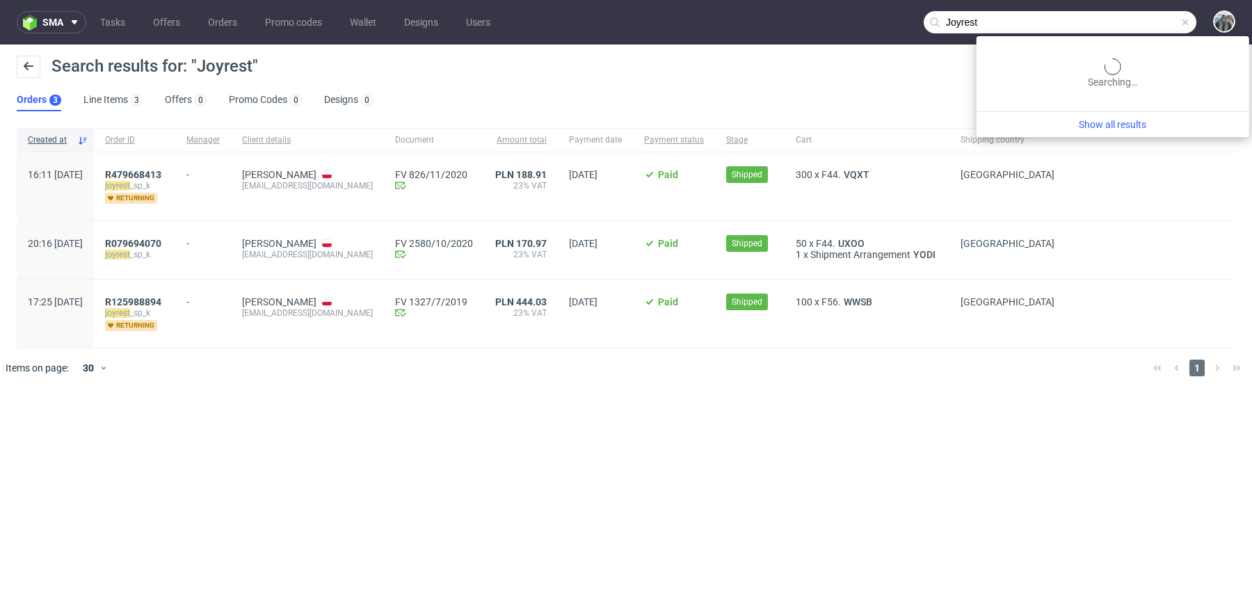
click at [1158, 31] on input "Joyrest" at bounding box center [1059, 22] width 273 height 22
paste input "jmroczkowska@ewesa.pl"
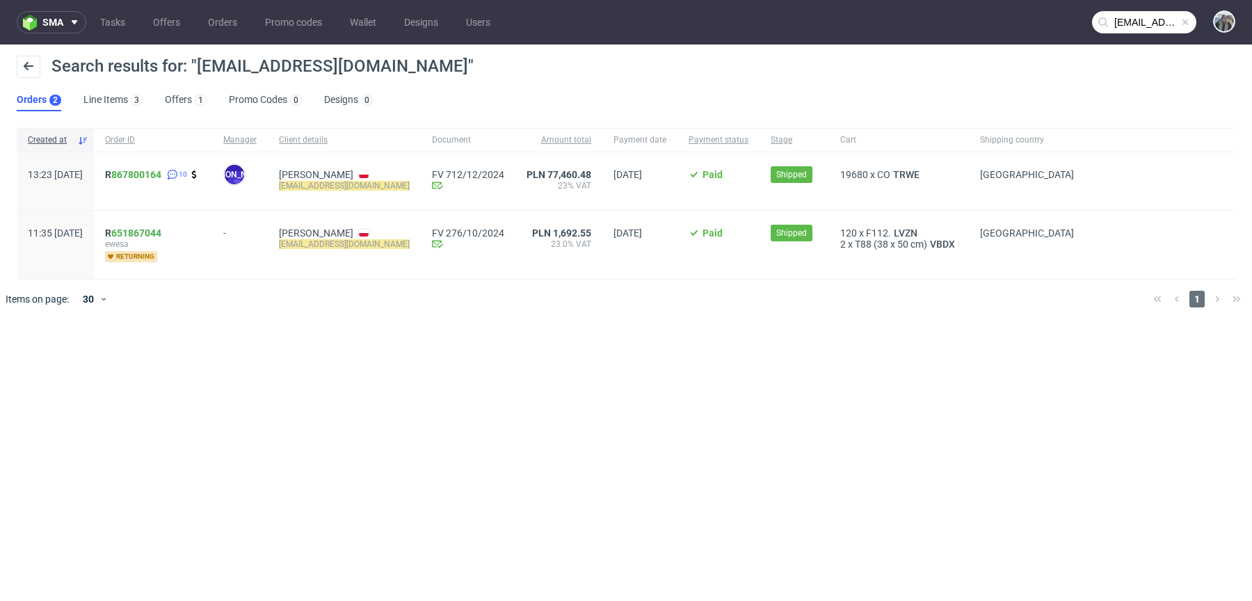
click at [1115, 23] on input "jmroczkowska@ewesa.pl" at bounding box center [1144, 22] width 104 height 22
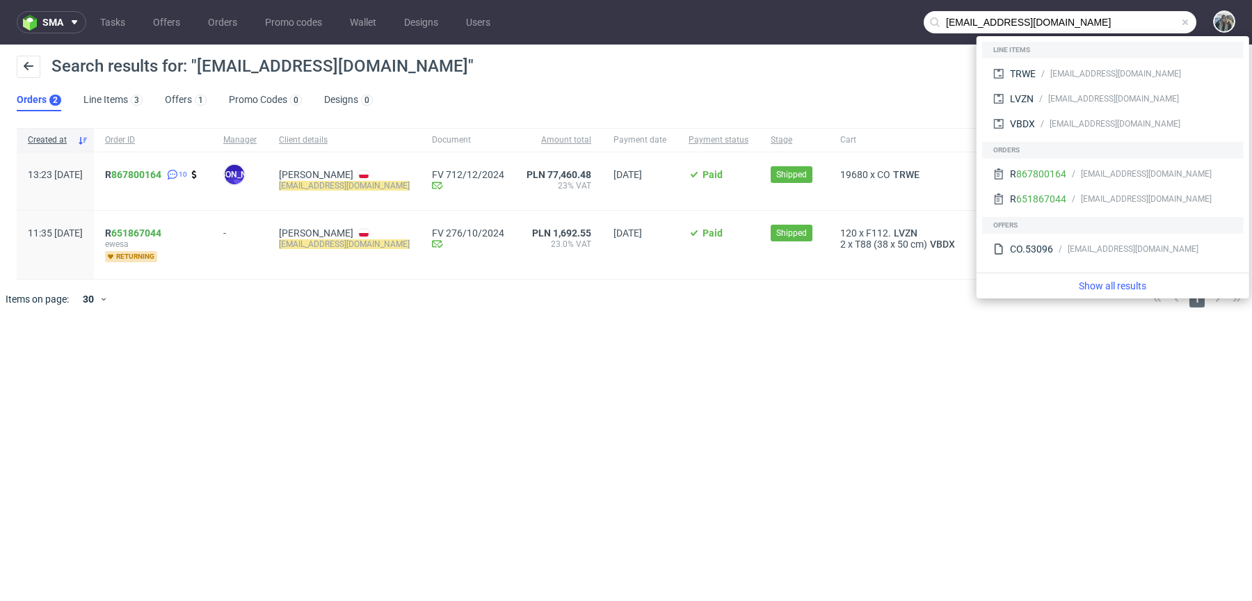
drag, startPoint x: 1011, startPoint y: 24, endPoint x: 874, endPoint y: 28, distance: 137.0
click at [877, 28] on nav "sma Tasks Offers Orders Promo codes Wallet Designs Users jmroczkowska@ewesa.pl" at bounding box center [626, 22] width 1252 height 45
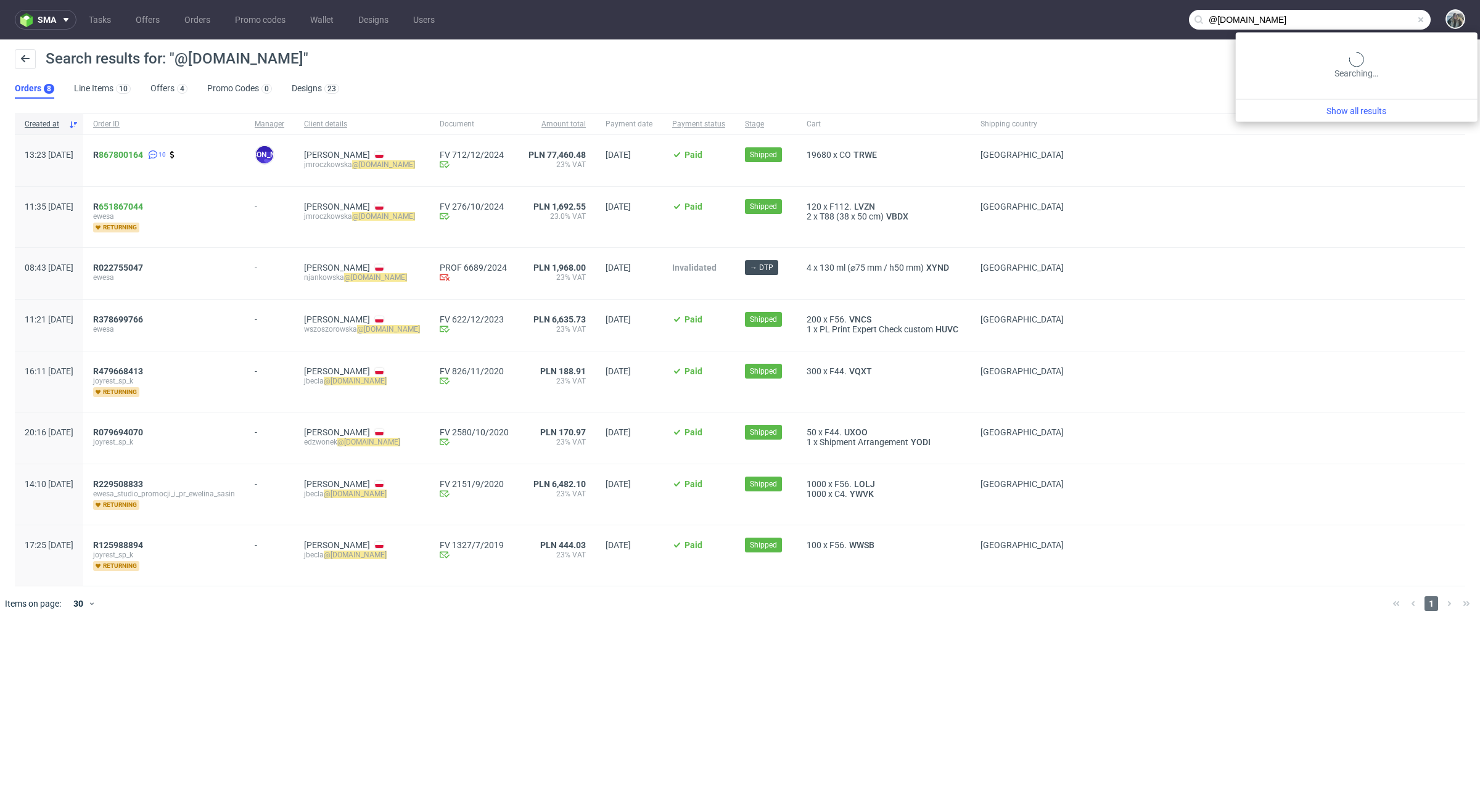
click at [1109, 20] on input "@ewesa.pl" at bounding box center [1310, 20] width 242 height 20
type input "tonisity"
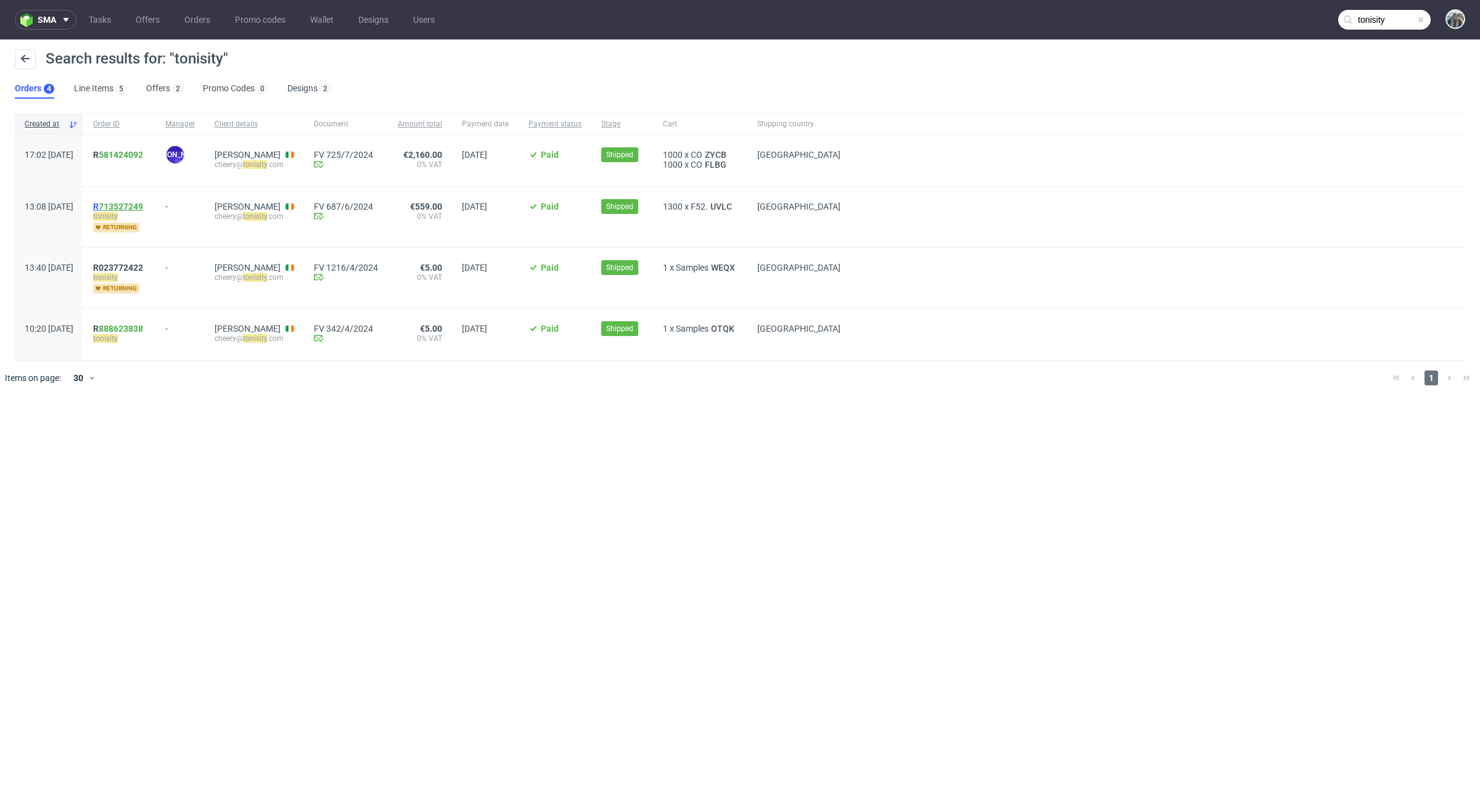
click at [137, 207] on link "713527249" at bounding box center [121, 206] width 44 height 10
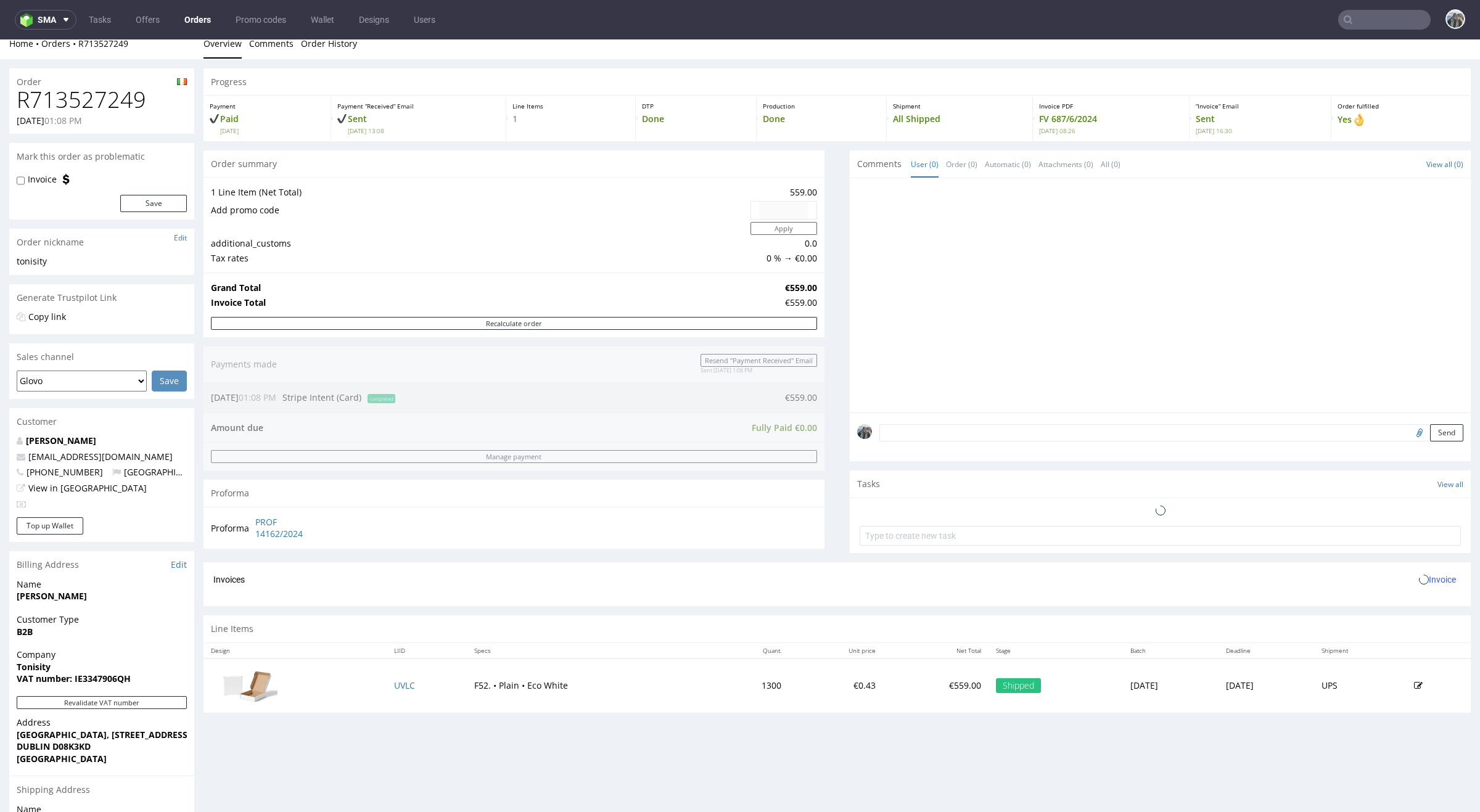
scroll to position [183, 0]
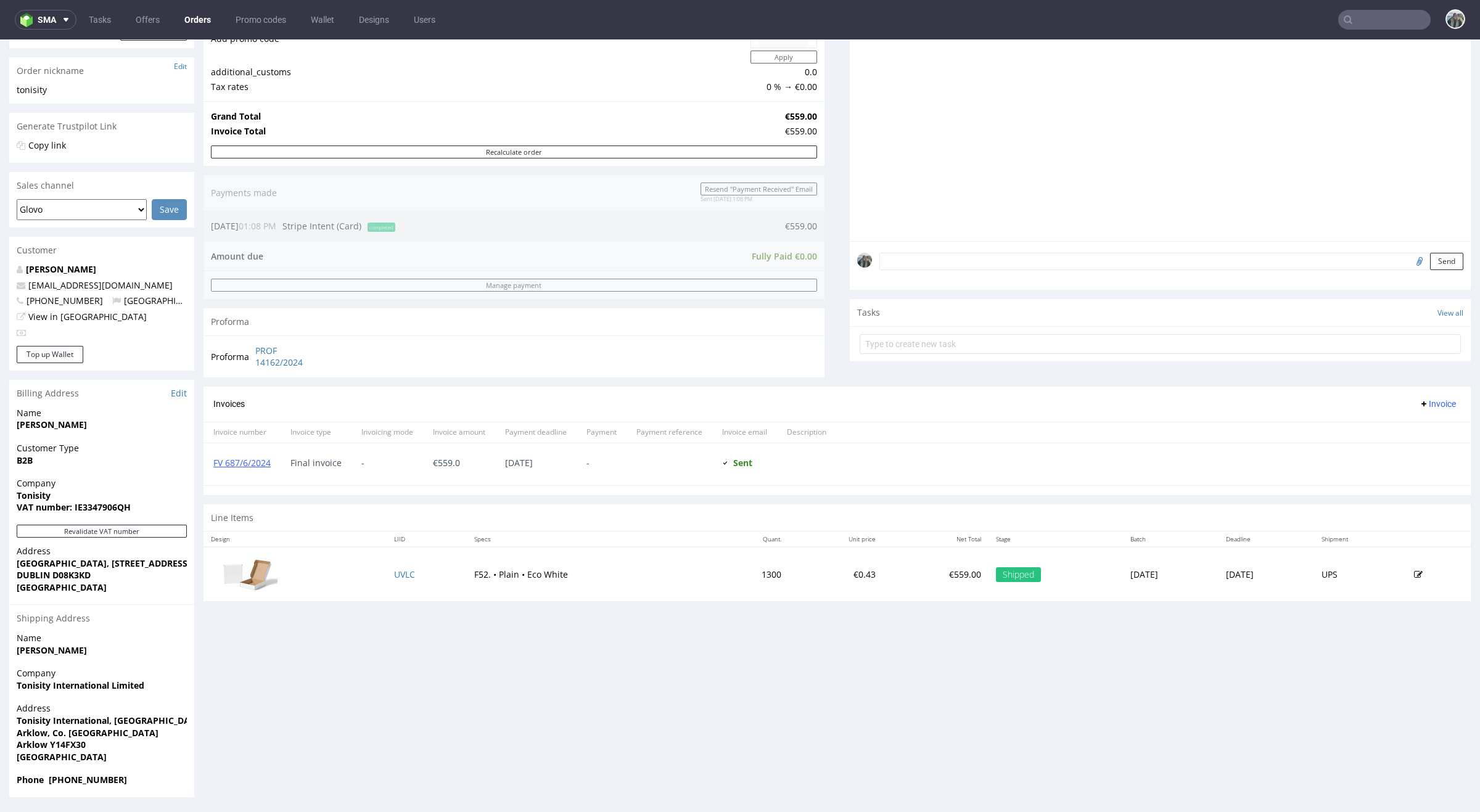
type input "tonisity"
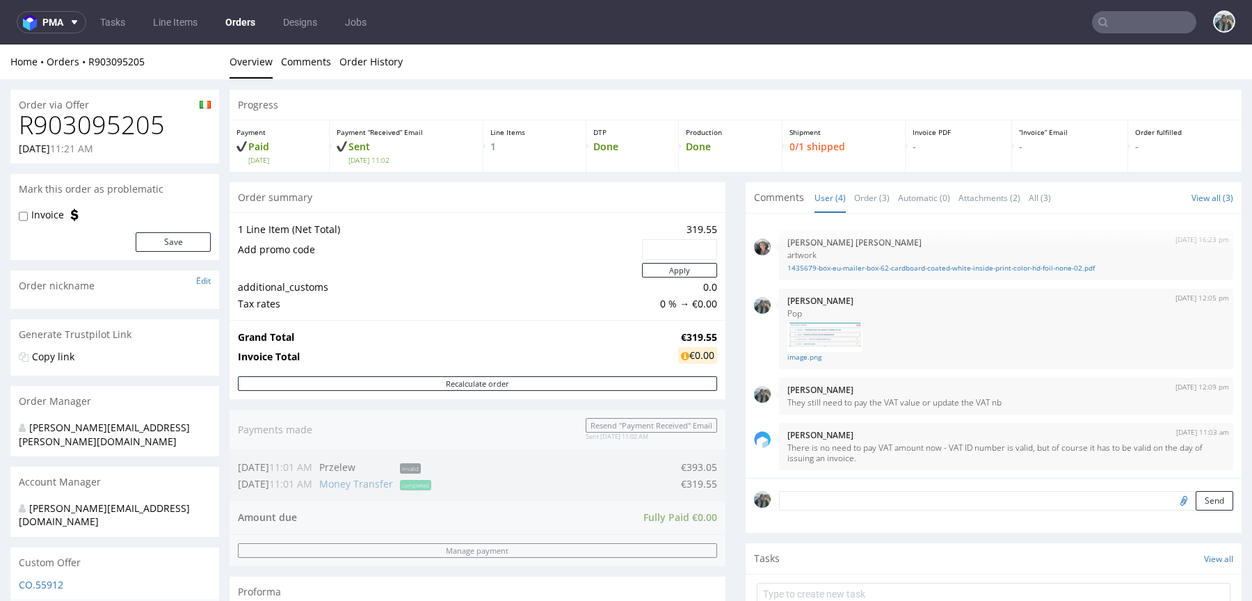
click at [104, 130] on h1 "R903095205" at bounding box center [115, 125] width 192 height 28
click at [103, 129] on h1 "R903095205" at bounding box center [115, 125] width 192 height 28
copy h1 "R903095205"
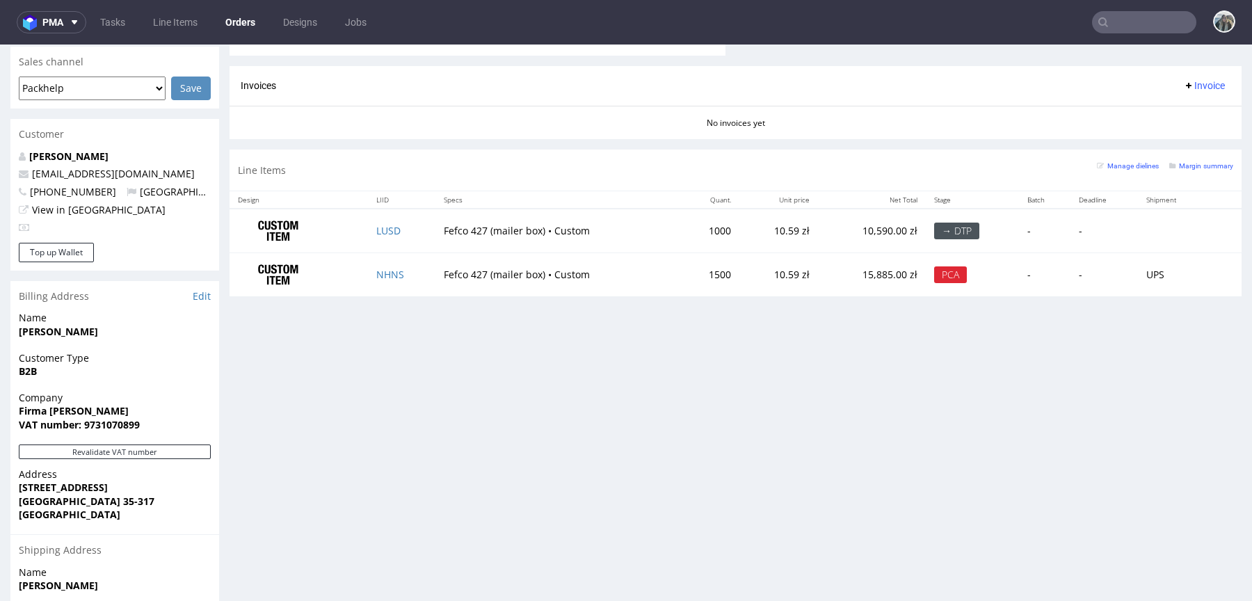
scroll to position [583, 0]
drag, startPoint x: 130, startPoint y: 156, endPoint x: 15, endPoint y: 165, distance: 115.8
click at [15, 165] on div "Andrzej Demkiv torkishh@gmail.com +48737815893 Poland View in Hubspot" at bounding box center [114, 195] width 209 height 93
copy span "[EMAIL_ADDRESS][DOMAIN_NAME]"
click at [382, 267] on link "NHNS" at bounding box center [390, 273] width 28 height 13
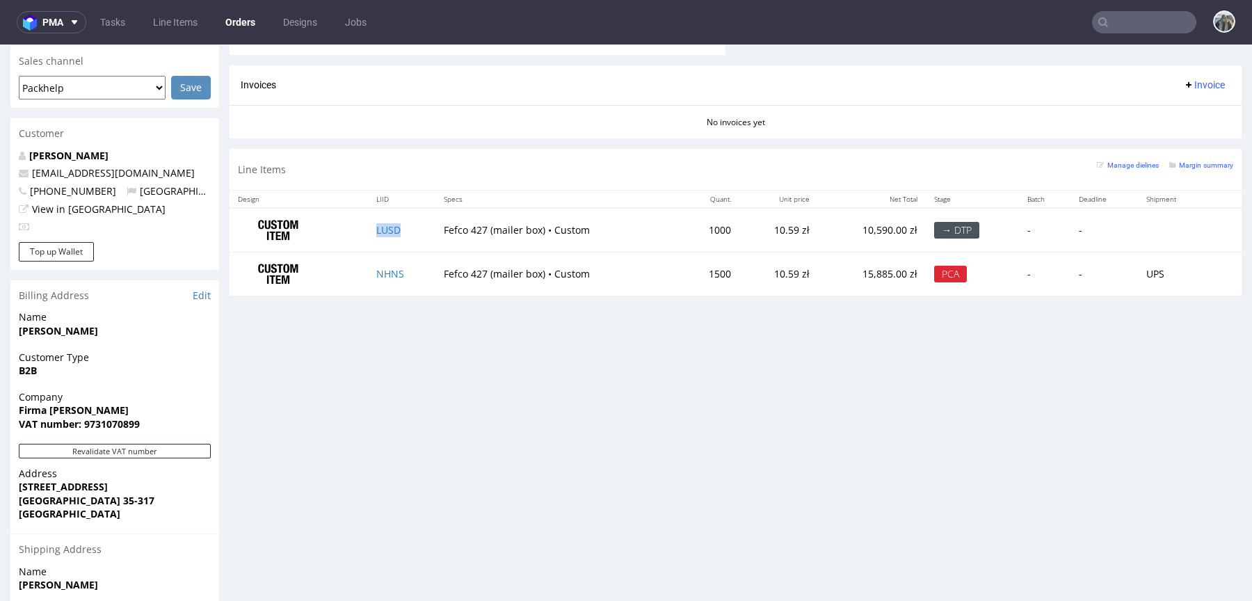
click at [416, 227] on td "LUSD" at bounding box center [401, 230] width 67 height 44
copy link "LUSD"
click at [406, 274] on td "NHNS" at bounding box center [401, 273] width 67 height 43
copy link "NHNS"
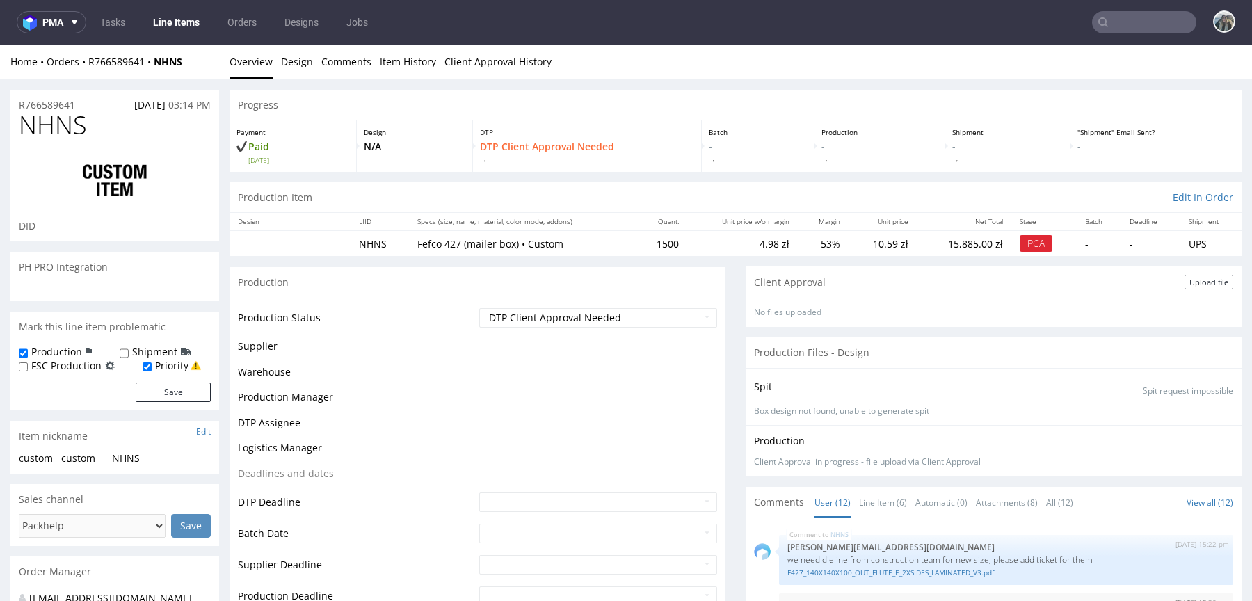
scroll to position [650, 0]
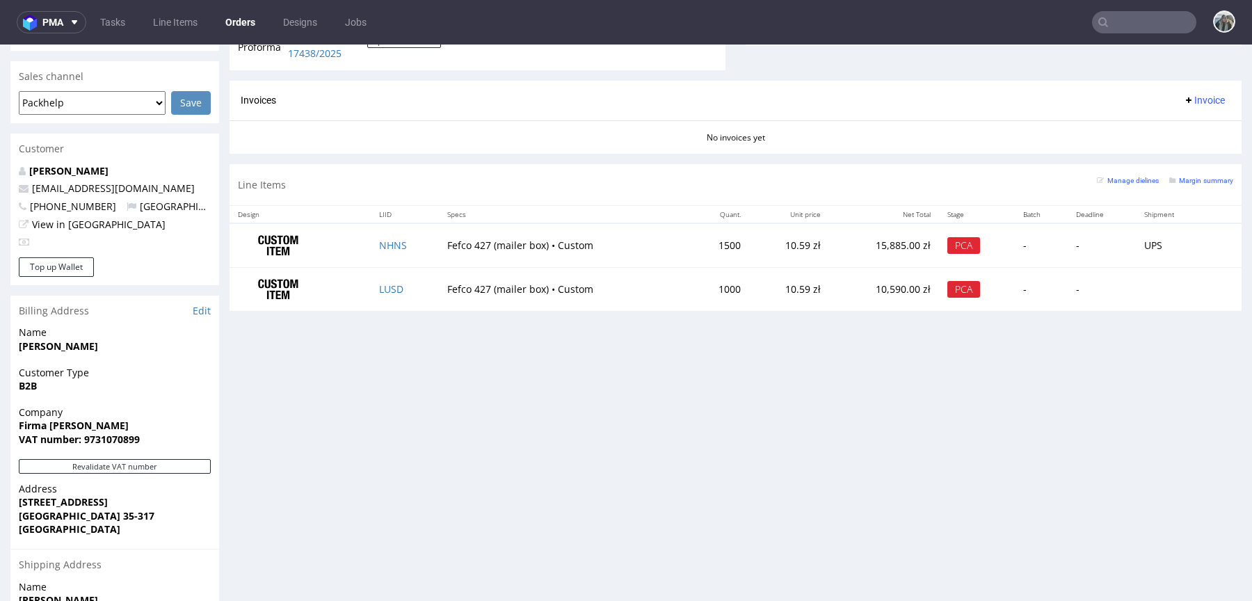
scroll to position [722, 0]
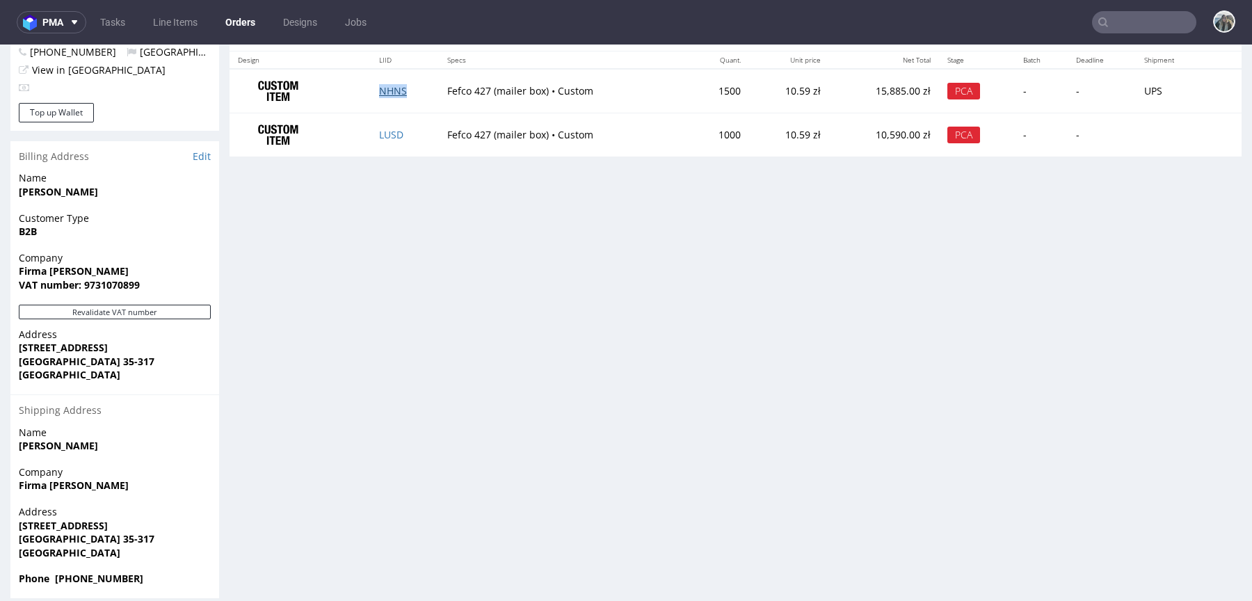
click at [390, 87] on link "NHNS" at bounding box center [393, 90] width 28 height 13
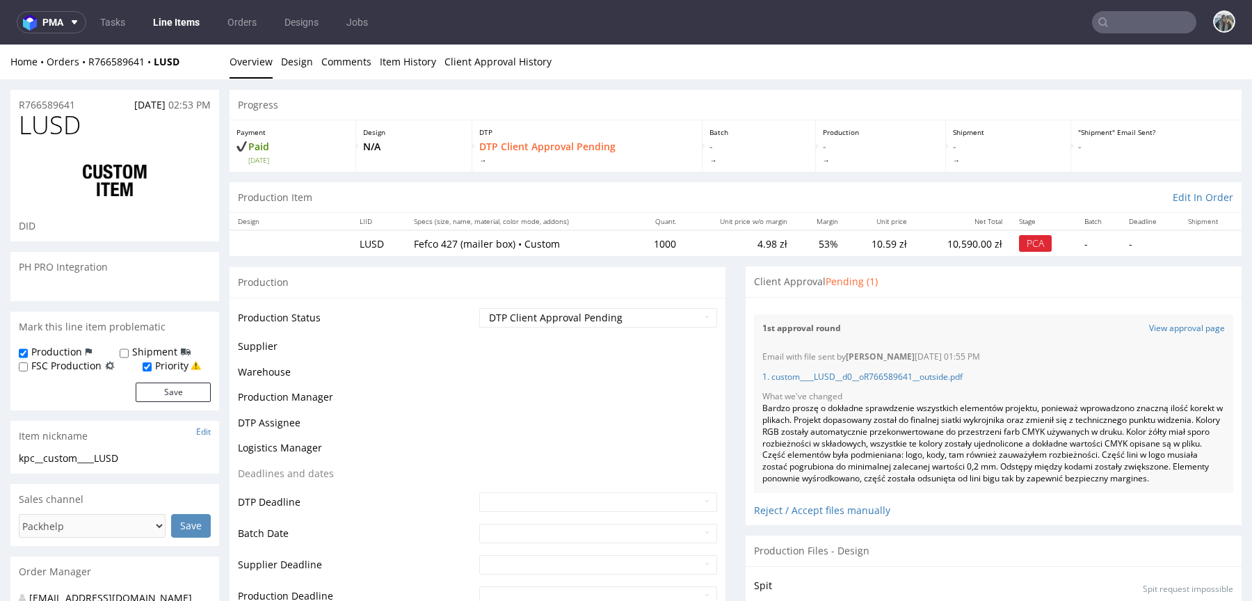
scroll to position [650, 0]
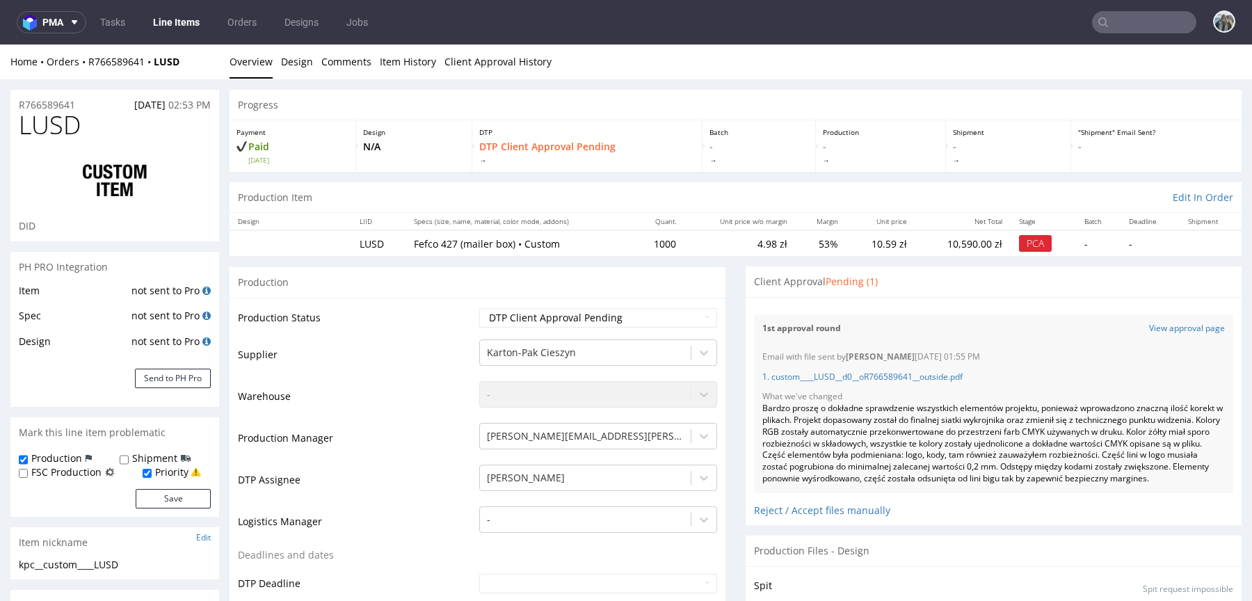
click at [1165, 321] on div "1st approval round View approval page" at bounding box center [993, 328] width 479 height 29
click at [1165, 329] on link "View approval page" at bounding box center [1187, 329] width 76 height 12
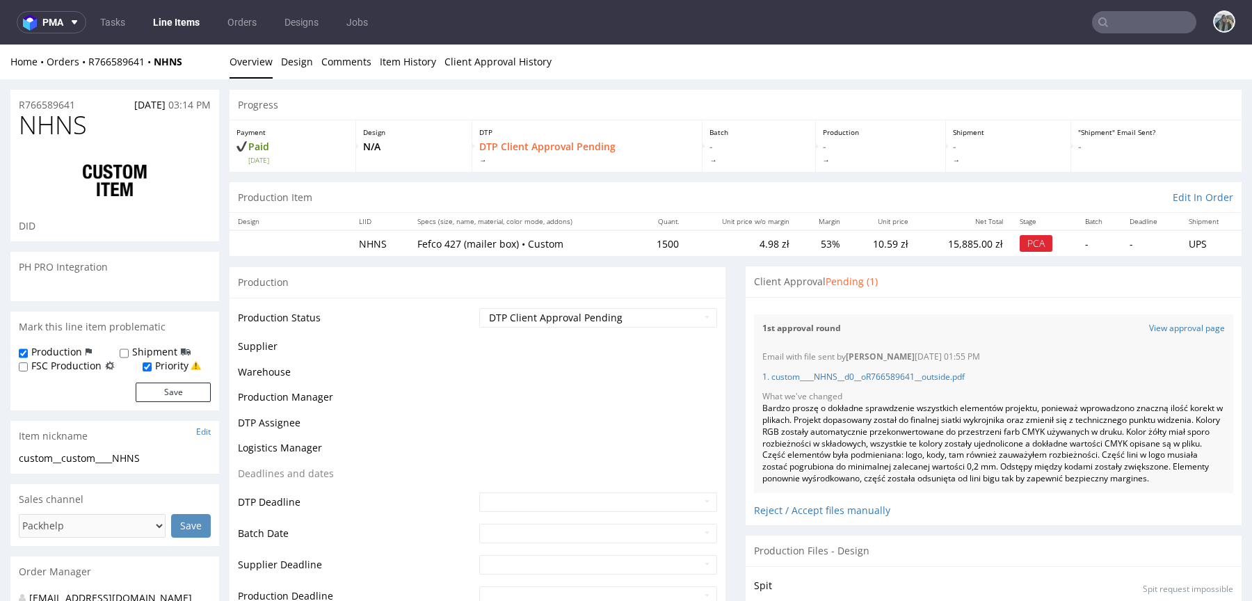
scroll to position [650, 0]
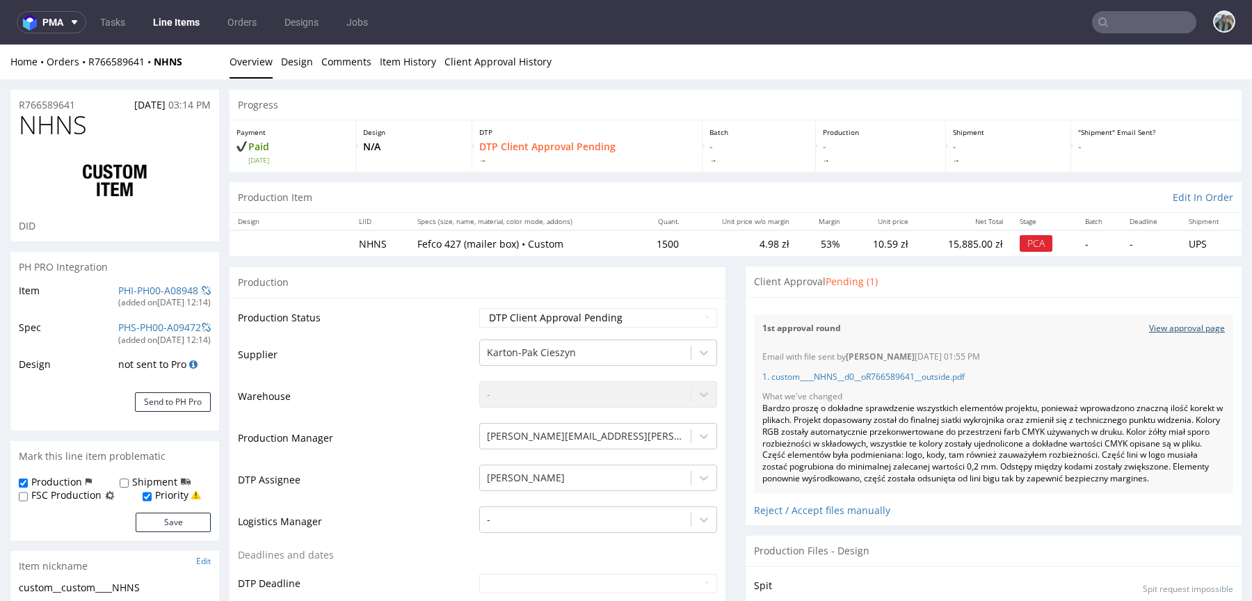
click at [1149, 327] on link "View approval page" at bounding box center [1187, 329] width 76 height 12
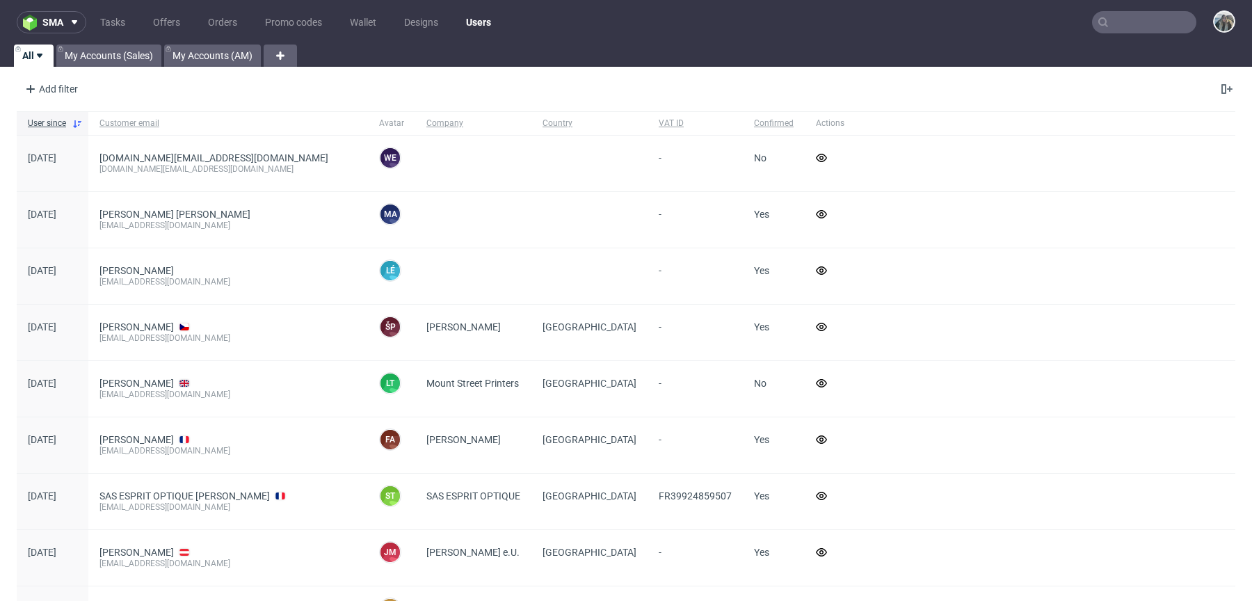
click at [1135, 21] on input "text" at bounding box center [1144, 22] width 104 height 22
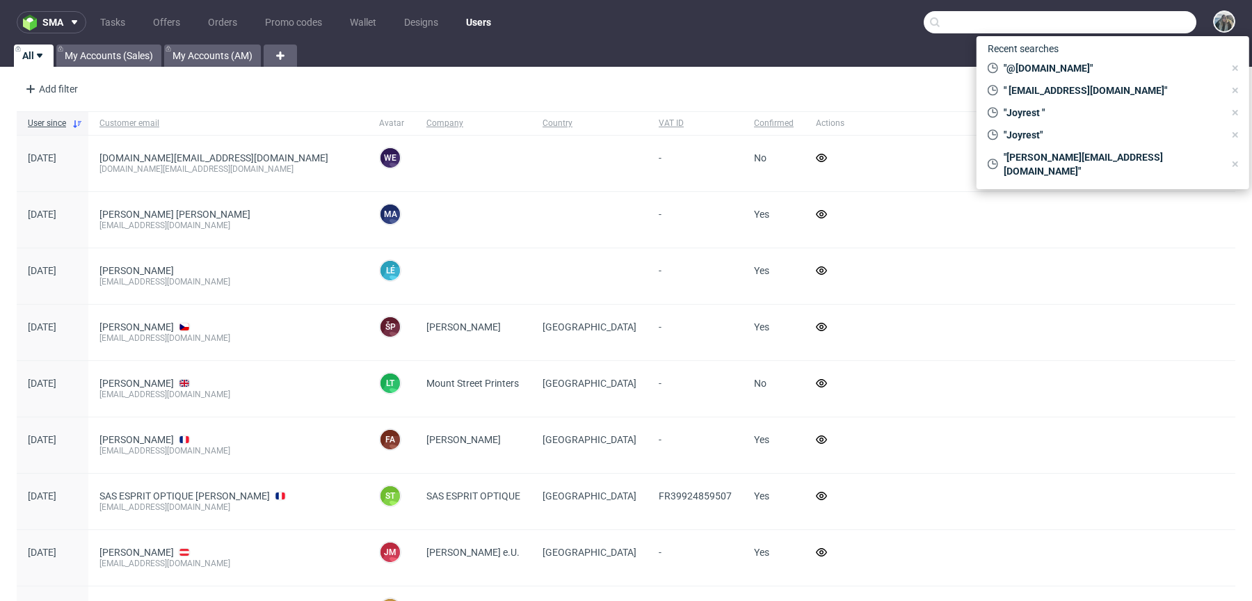
paste input "tonisity"
type input "tonisity"
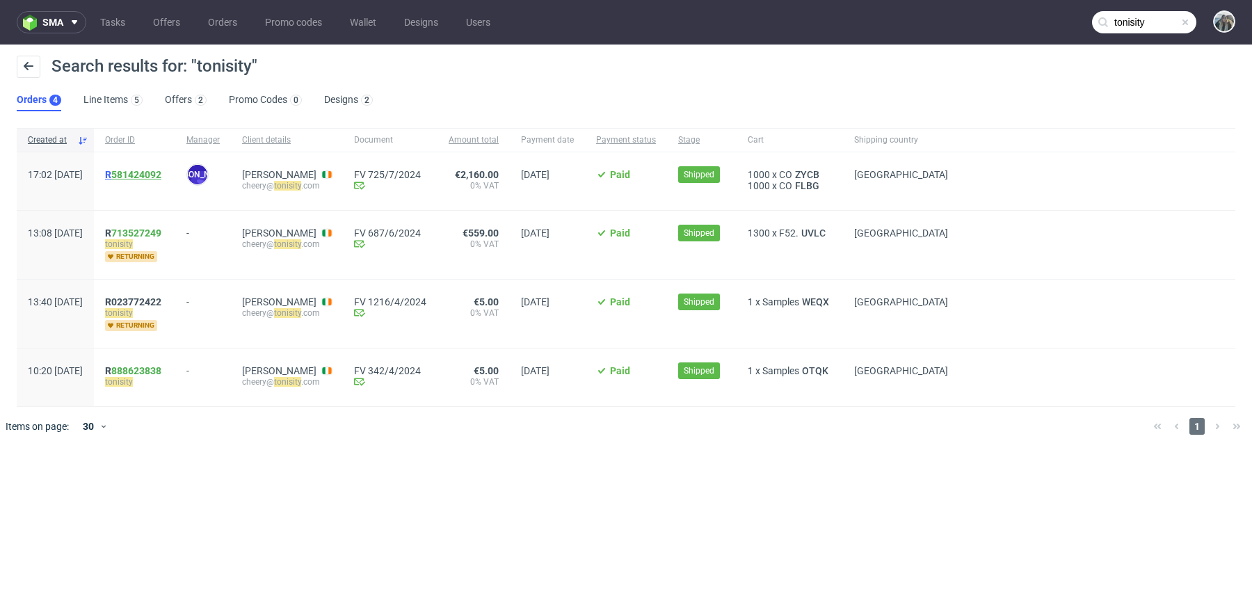
click at [154, 177] on link "581424092" at bounding box center [136, 174] width 50 height 11
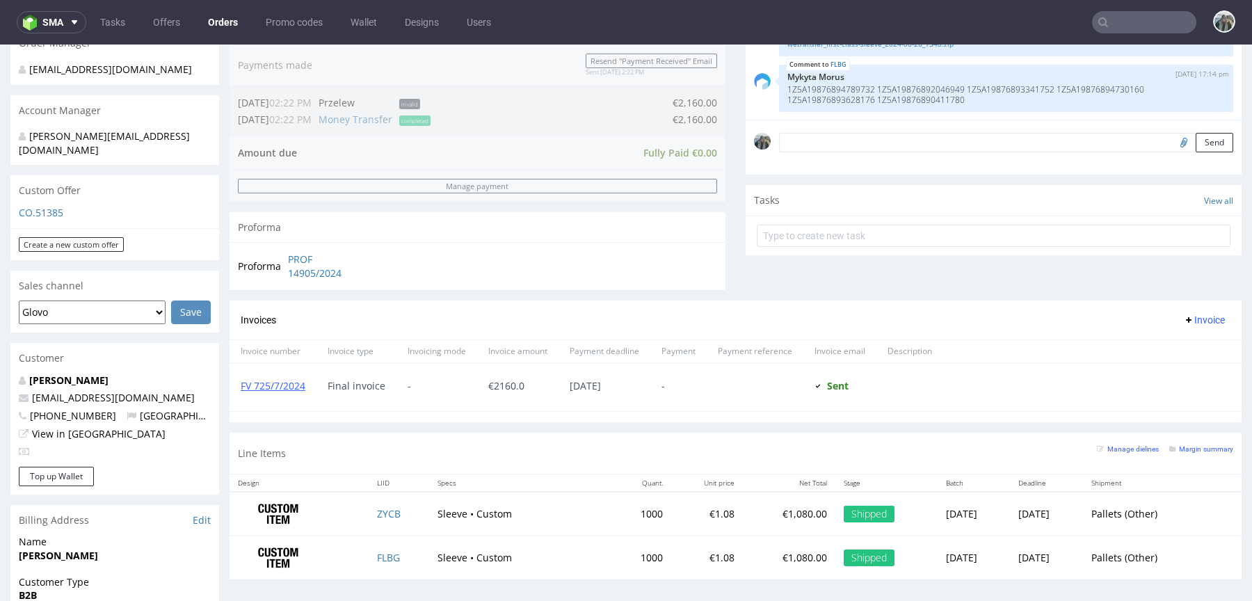
scroll to position [372, 0]
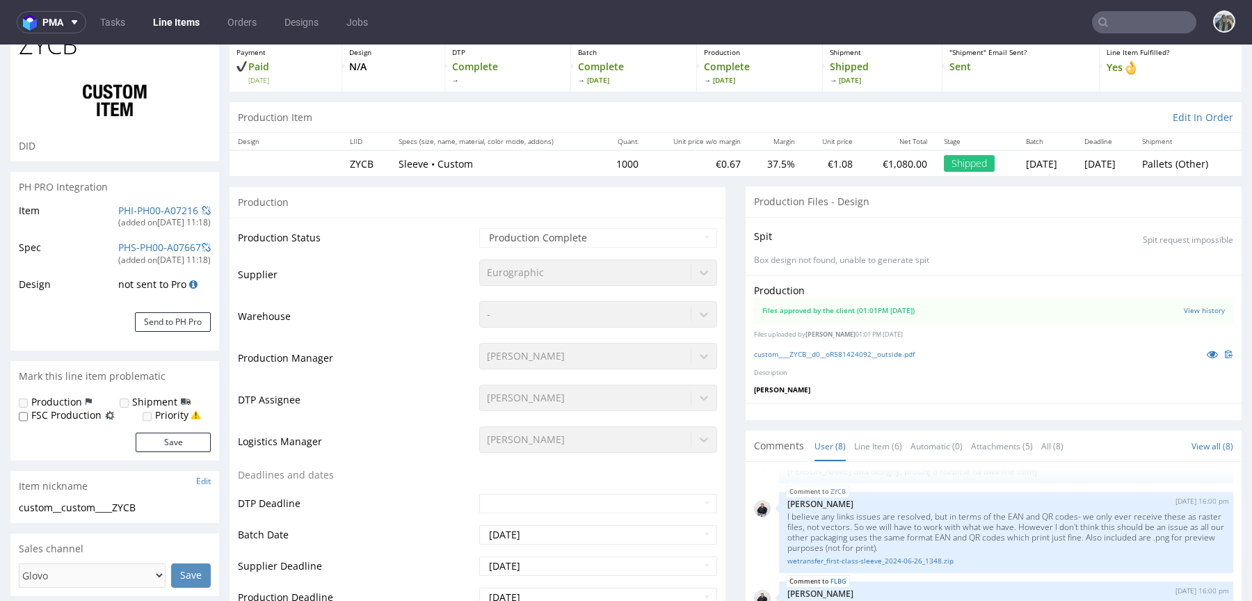
scroll to position [94, 0]
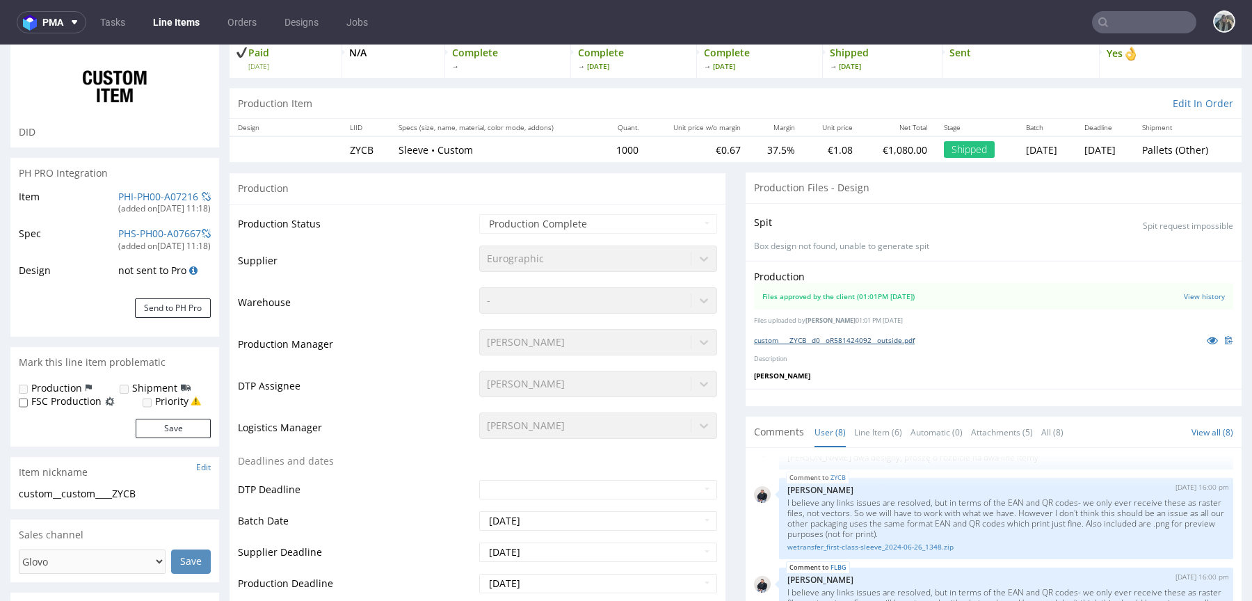
click at [890, 342] on link "custom____ZYCB__d0__oR581424092__outside.pdf" at bounding box center [834, 340] width 161 height 10
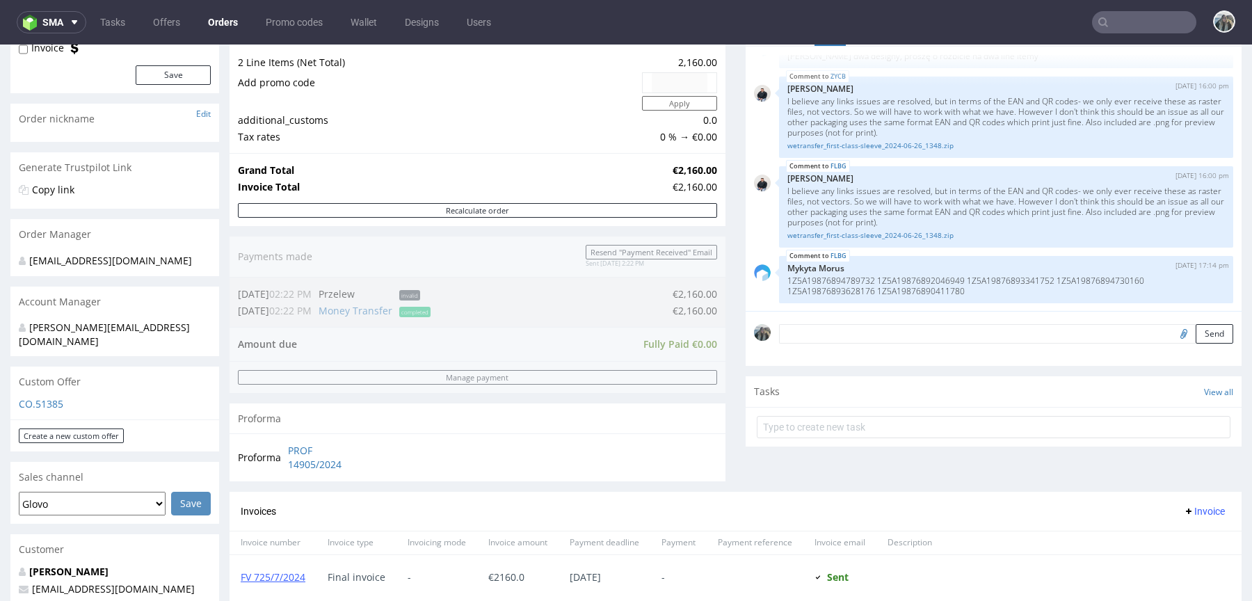
scroll to position [258, 0]
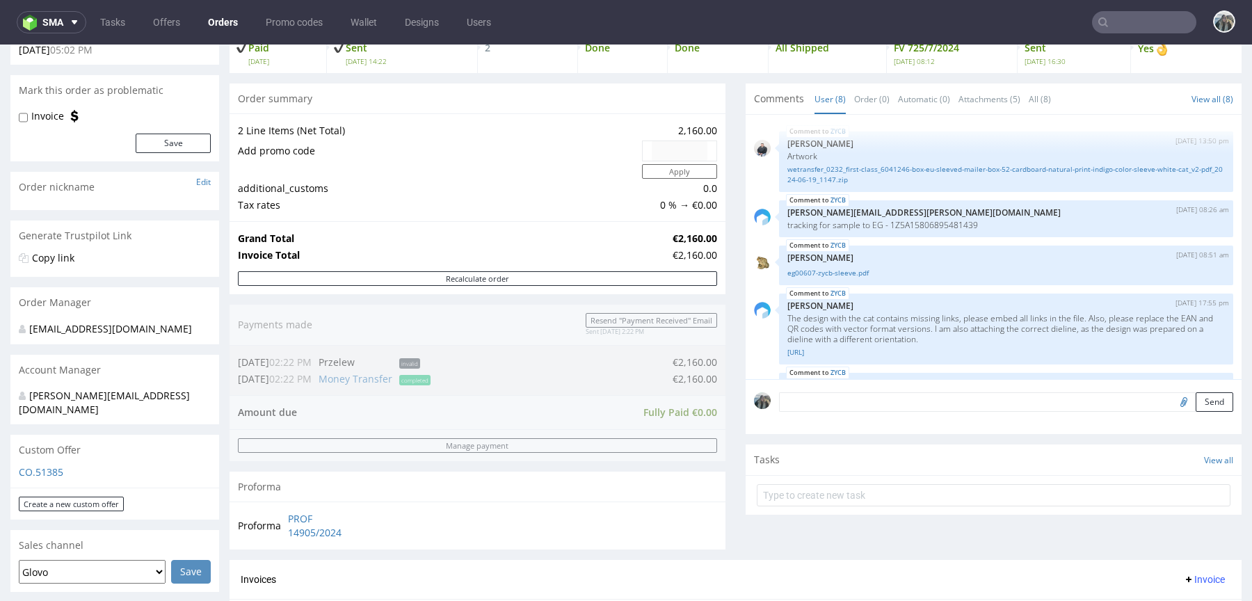
scroll to position [389, 0]
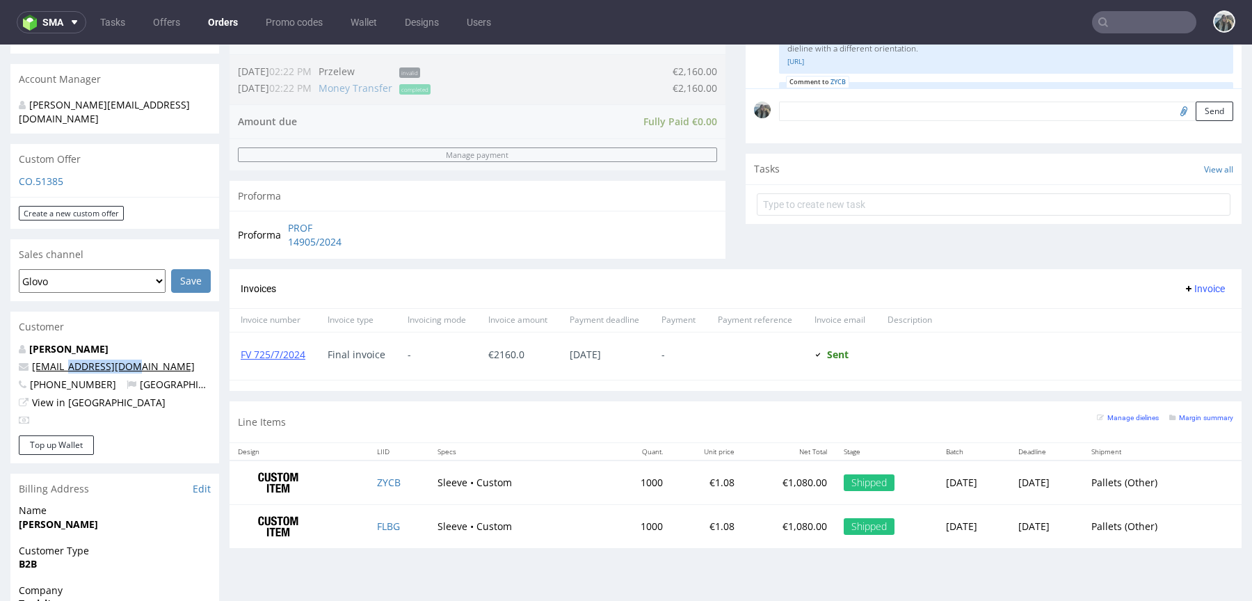
drag, startPoint x: 133, startPoint y: 350, endPoint x: 67, endPoint y: 350, distance: 66.1
click at [67, 359] on p "cheery@tonisity.com" at bounding box center [115, 366] width 192 height 14
copy link "tonisity.com"
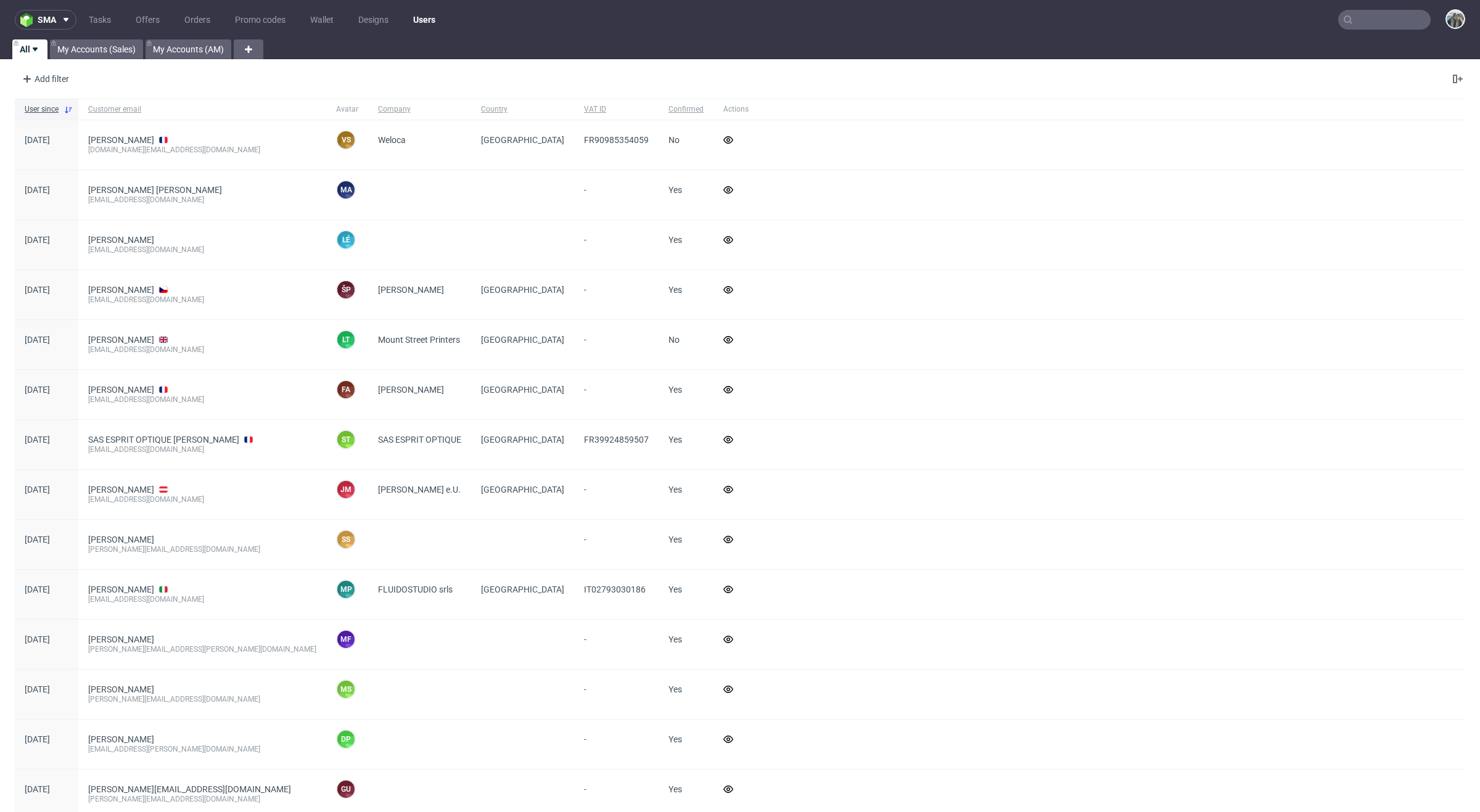
click at [1357, 21] on input "text" at bounding box center [1384, 20] width 92 height 20
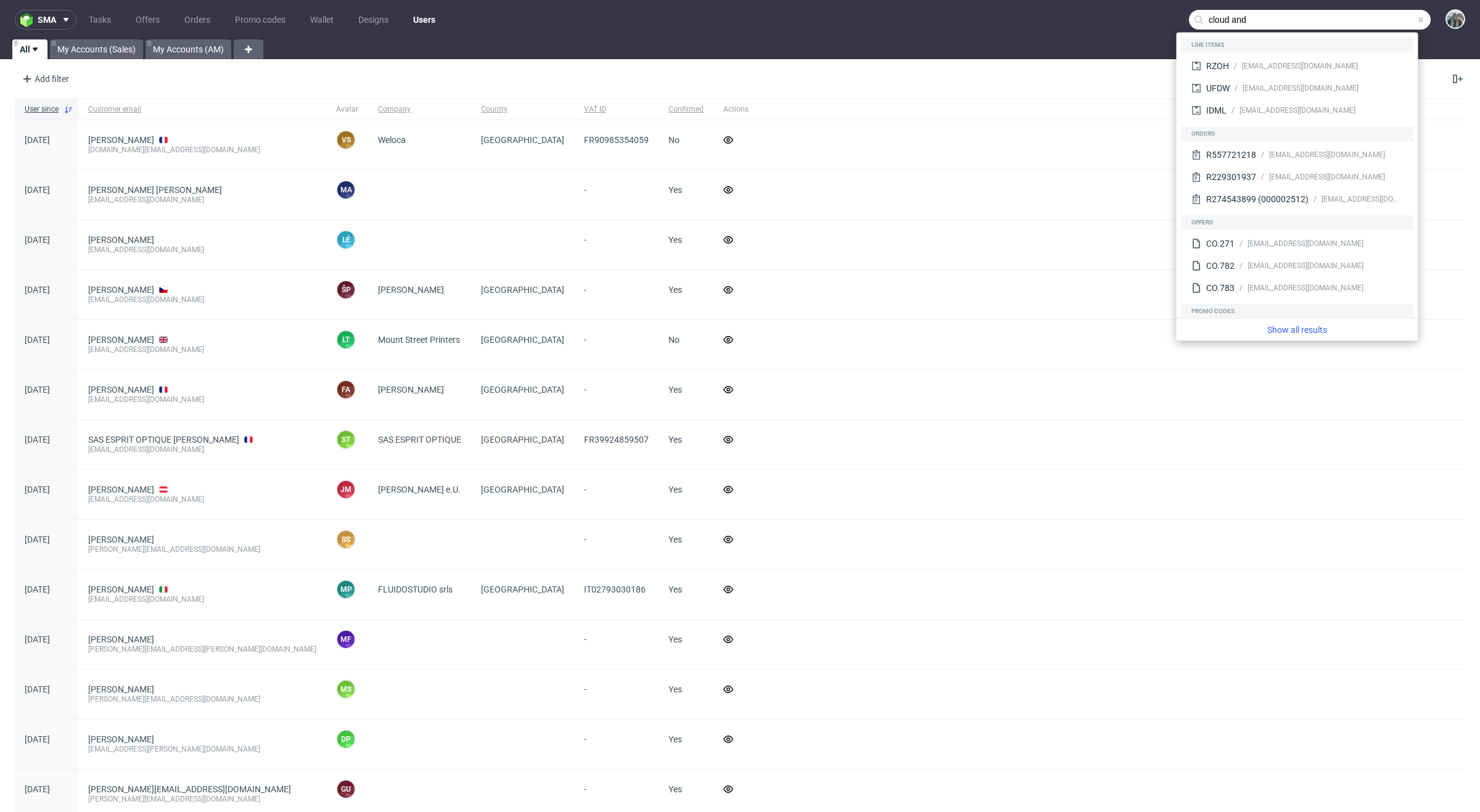
type input "cloud and"
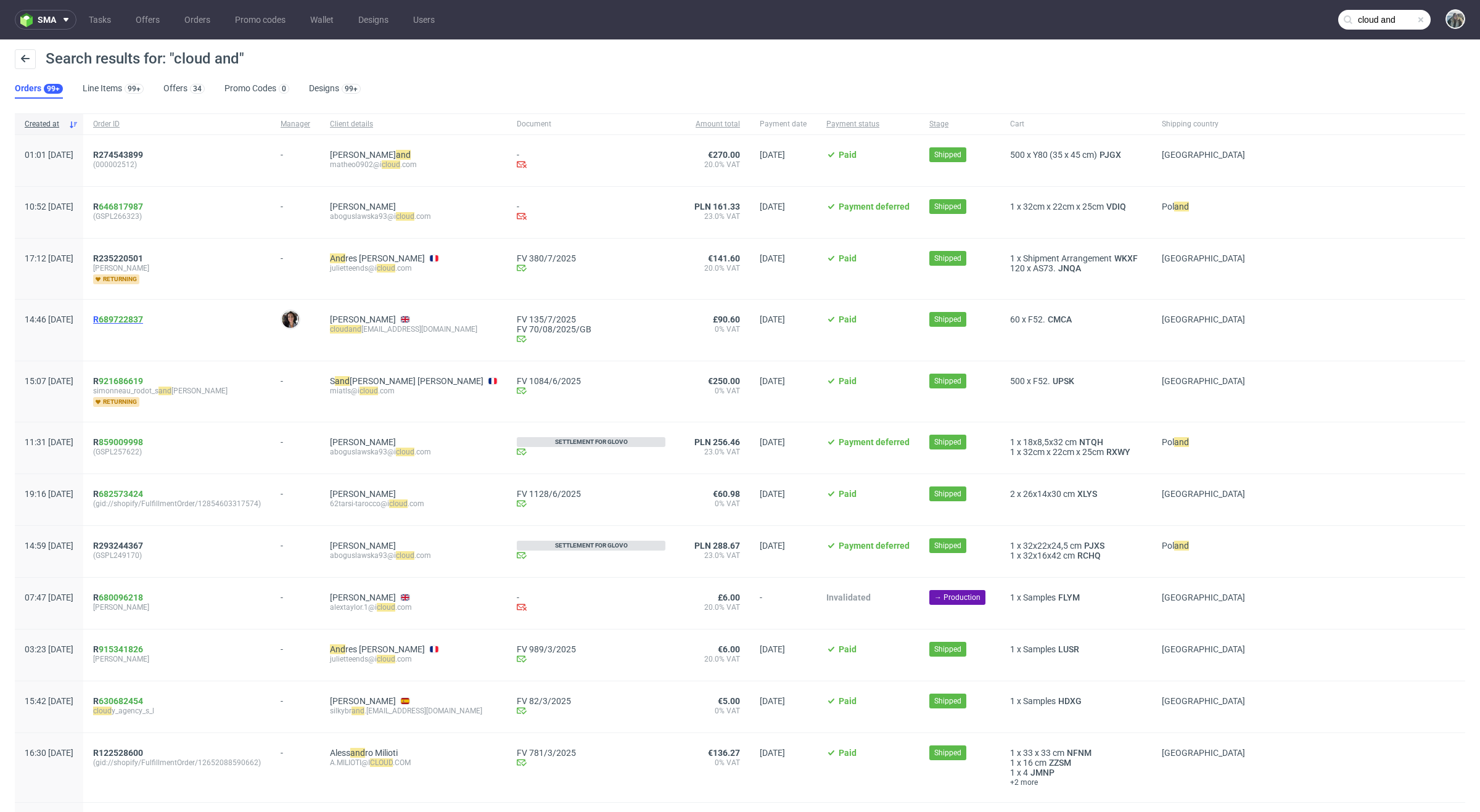
click at [131, 322] on span "R 689722837" at bounding box center [118, 319] width 50 height 10
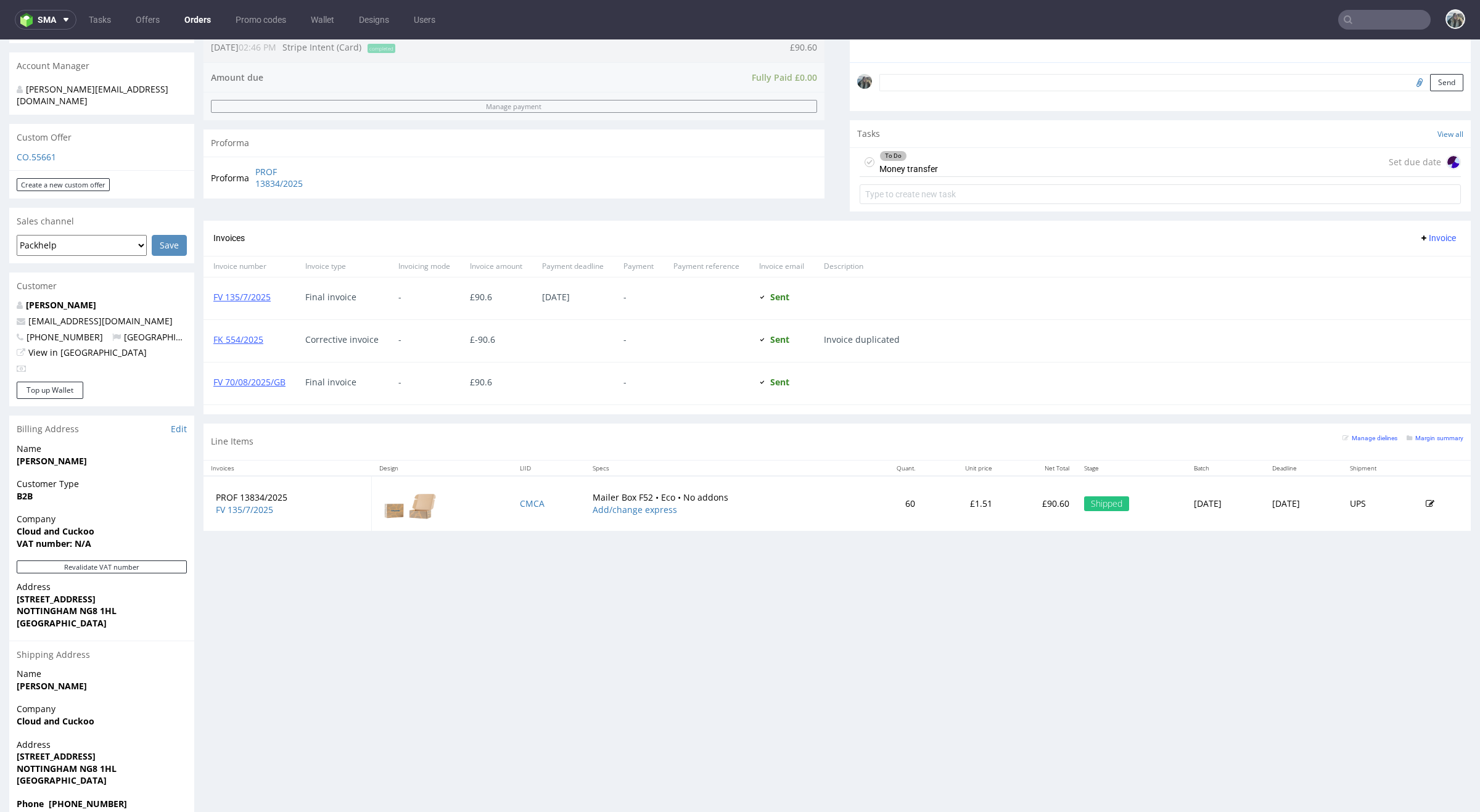
scroll to position [4, 0]
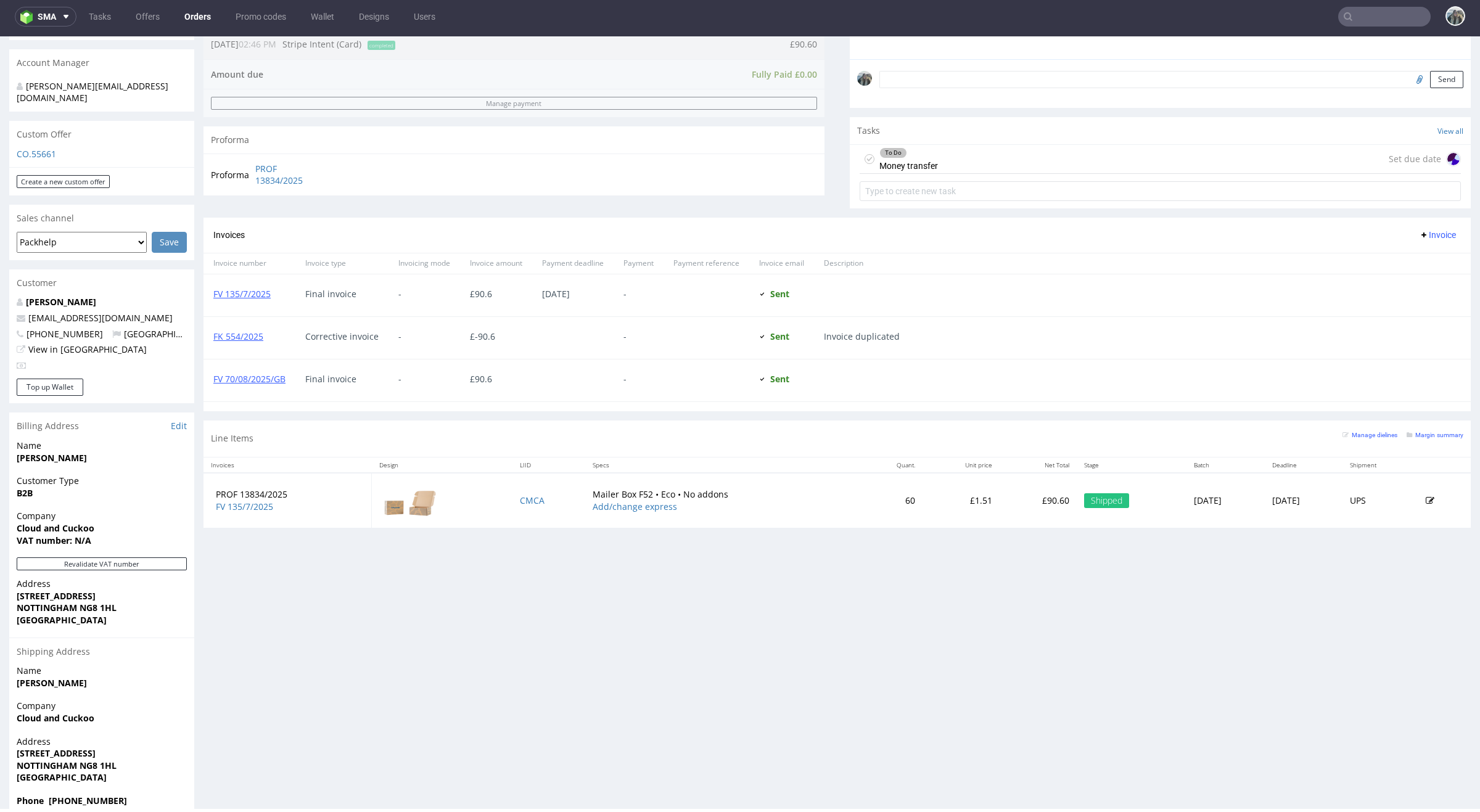
click at [278, 594] on div "Progress Payment Paid Fri 27 Jun Payment “Received” Email Sent Fri 27 Jun 14:47…" at bounding box center [836, 267] width 1267 height 1103
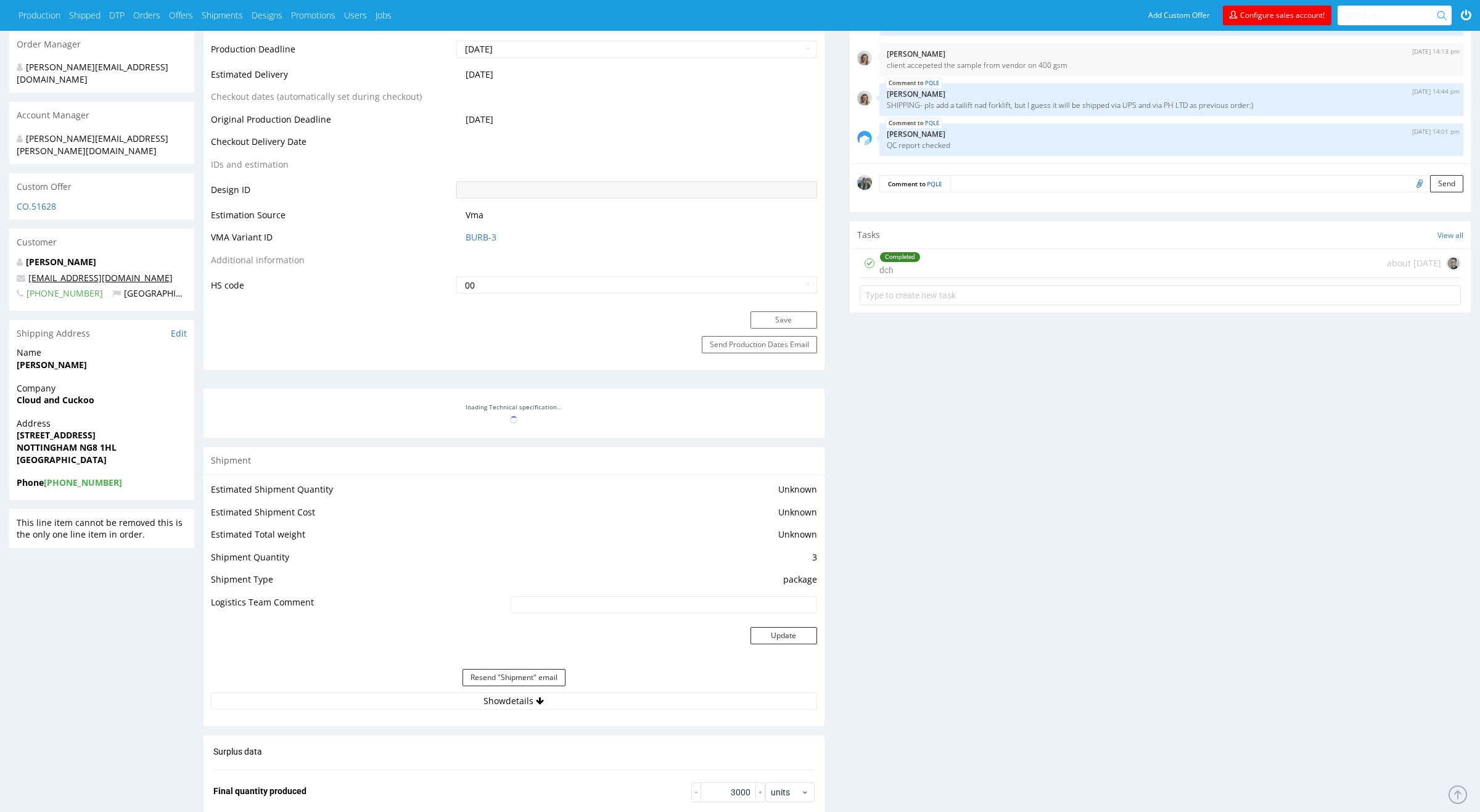
scroll to position [540, 0]
drag, startPoint x: 100, startPoint y: 379, endPoint x: 13, endPoint y: 379, distance: 87.0
click at [13, 385] on div "Company Cloud and Cuckoo" at bounding box center [101, 402] width 185 height 35
copy strong "Cloud and Cuckoo"
drag, startPoint x: 76, startPoint y: 348, endPoint x: 0, endPoint y: 347, distance: 76.0
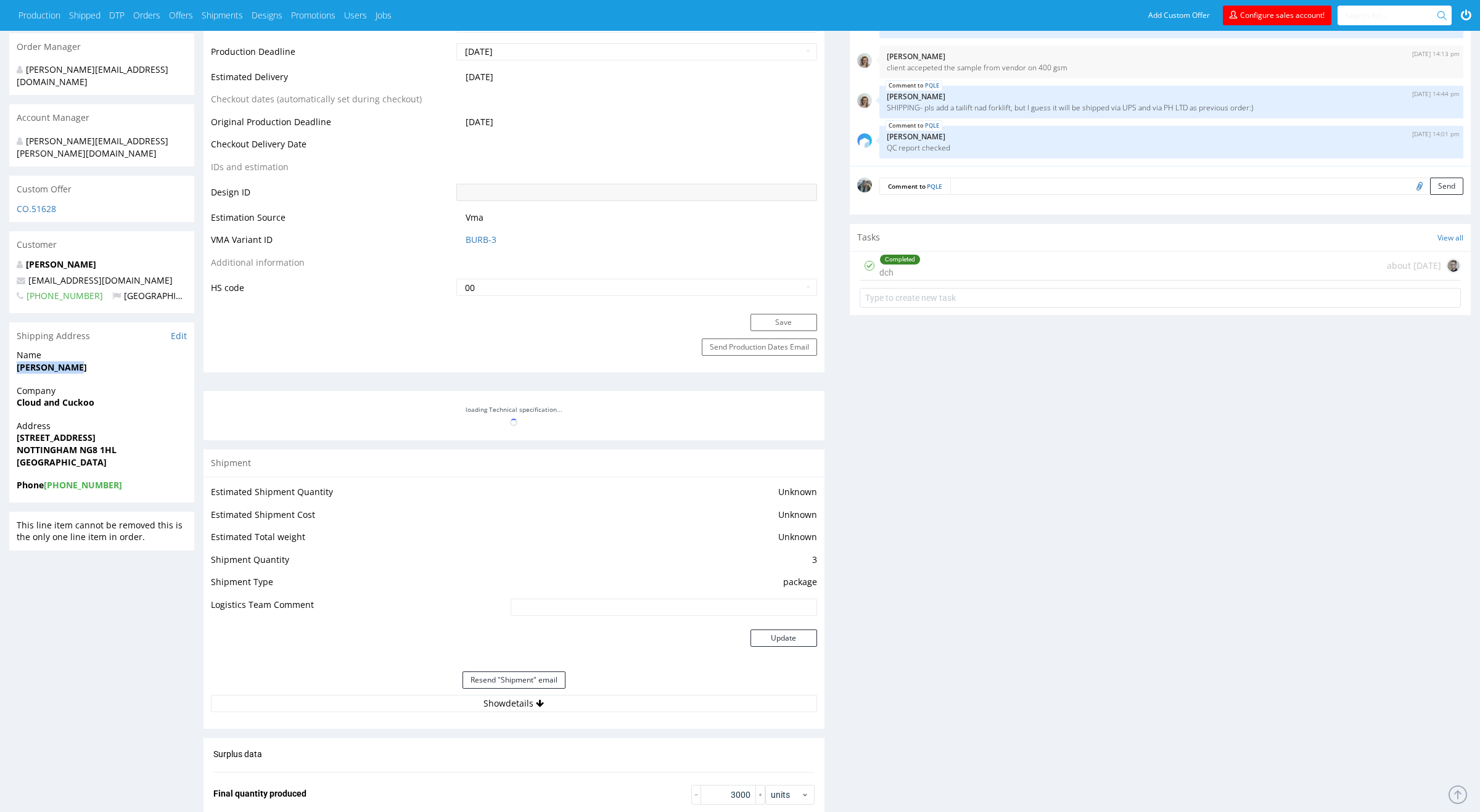
click at [0, 348] on div "R316874001 23.07.2024 03:55 PM PQLE DID PH PRO Integration Item PHI-PH00-A07444…" at bounding box center [740, 490] width 1480 height 1938
copy strong "Jenna Horner"
click at [116, 273] on div "Jenna Horner cloudandcuckoo@gmail.com +447894916102 United Kingdom" at bounding box center [101, 285] width 185 height 55
copy span "[GEOGRAPHIC_DATA]"
drag, startPoint x: 92, startPoint y: 438, endPoint x: 10, endPoint y: 418, distance: 84.4
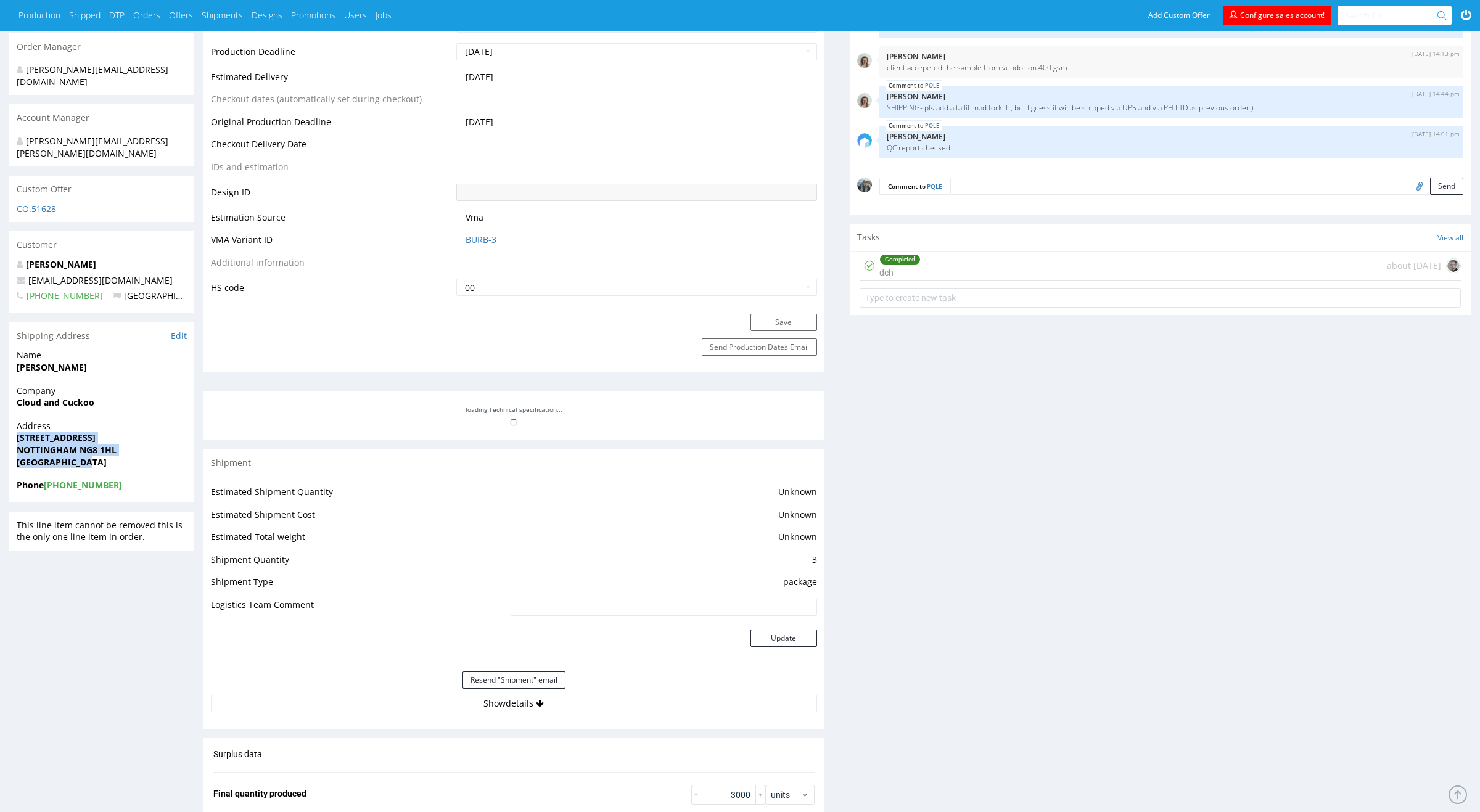
click at [10, 420] on div "Address 27 RINGWOOD CRESCENT NOTTINGHAM NG8 1HL United Kingdom" at bounding box center [101, 449] width 185 height 59
copy p "27 RINGWOOD CRESCENT NOTTINGHAM NG8 1HL United Kingdom"
drag, startPoint x: 146, startPoint y: 253, endPoint x: 15, endPoint y: 253, distance: 131.0
click at [15, 258] on div "Jenna Horner cloudandcuckoo@gmail.com +447894916102 United Kingdom" at bounding box center [101, 285] width 185 height 55
copy span "cloudandcuckoo@gmail.com"
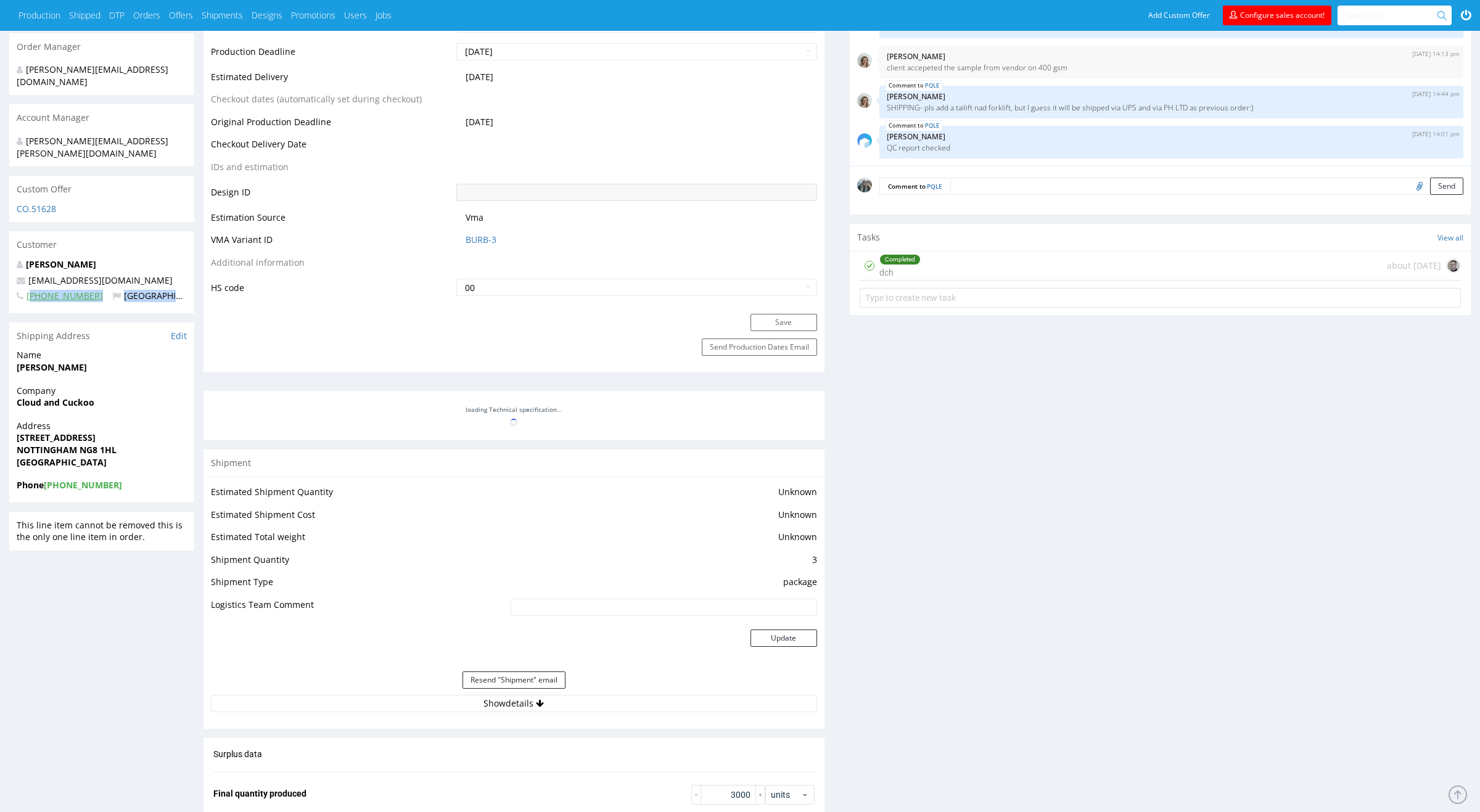
drag, startPoint x: 35, startPoint y: 283, endPoint x: 29, endPoint y: 272, distance: 12.5
click at [29, 272] on div "Jenna Horner cloudandcuckoo@gmail.com +447894916102 United Kingdom" at bounding box center [101, 285] width 185 height 55
copy p "447894916102 United Kingdom"
drag, startPoint x: 17, startPoint y: 389, endPoint x: 15, endPoint y: 381, distance: 8.2
click at [15, 385] on div "Company Cloud and Cuckoo" at bounding box center [101, 402] width 185 height 35
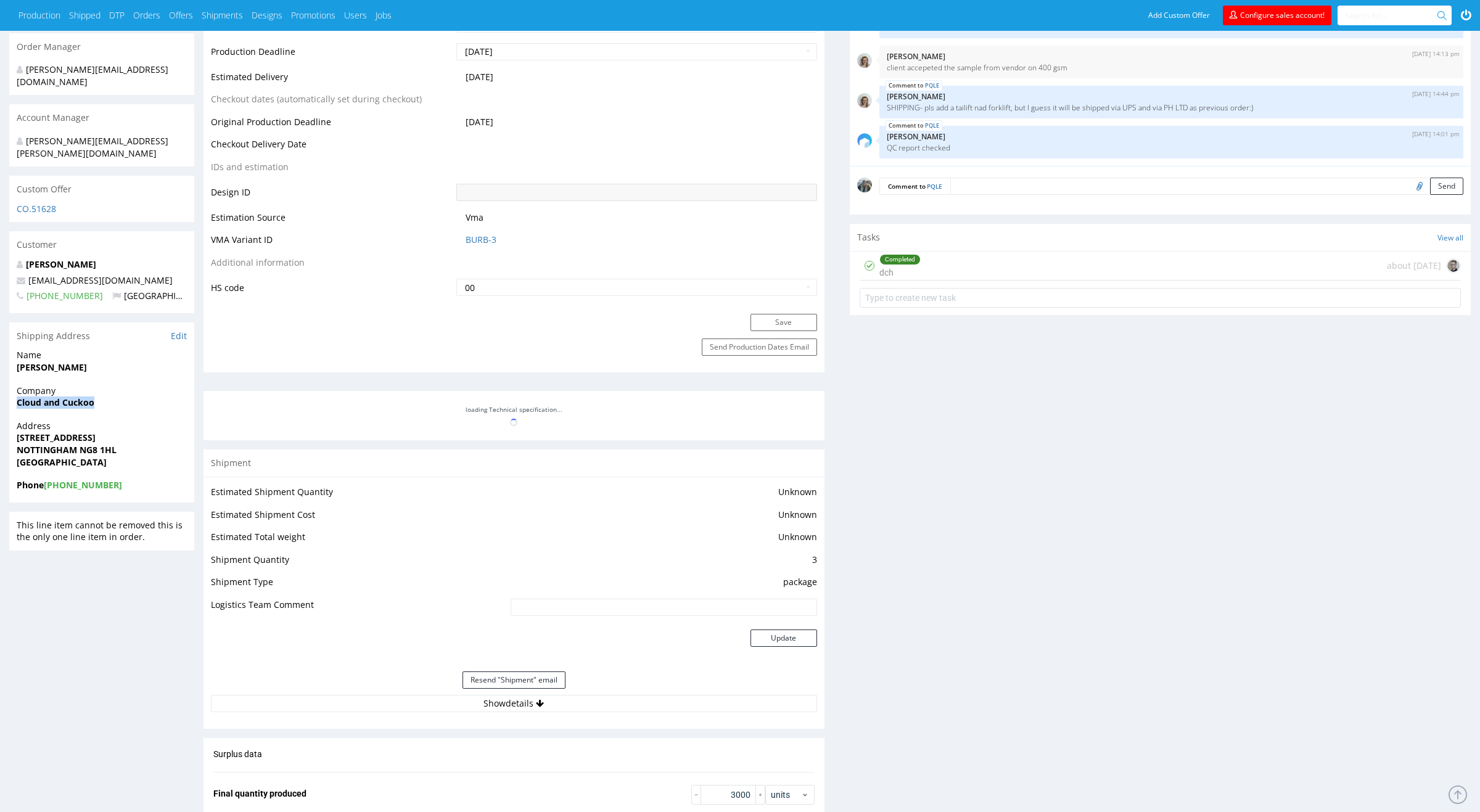
copy strong "Cloud and Cuckoo"
drag, startPoint x: 78, startPoint y: 341, endPoint x: 17, endPoint y: 341, distance: 61.0
click at [17, 361] on span "Jenna Horner" at bounding box center [102, 367] width 170 height 12
copy strong "Jenna Horner"
drag, startPoint x: 135, startPoint y: 414, endPoint x: 12, endPoint y: 415, distance: 123.0
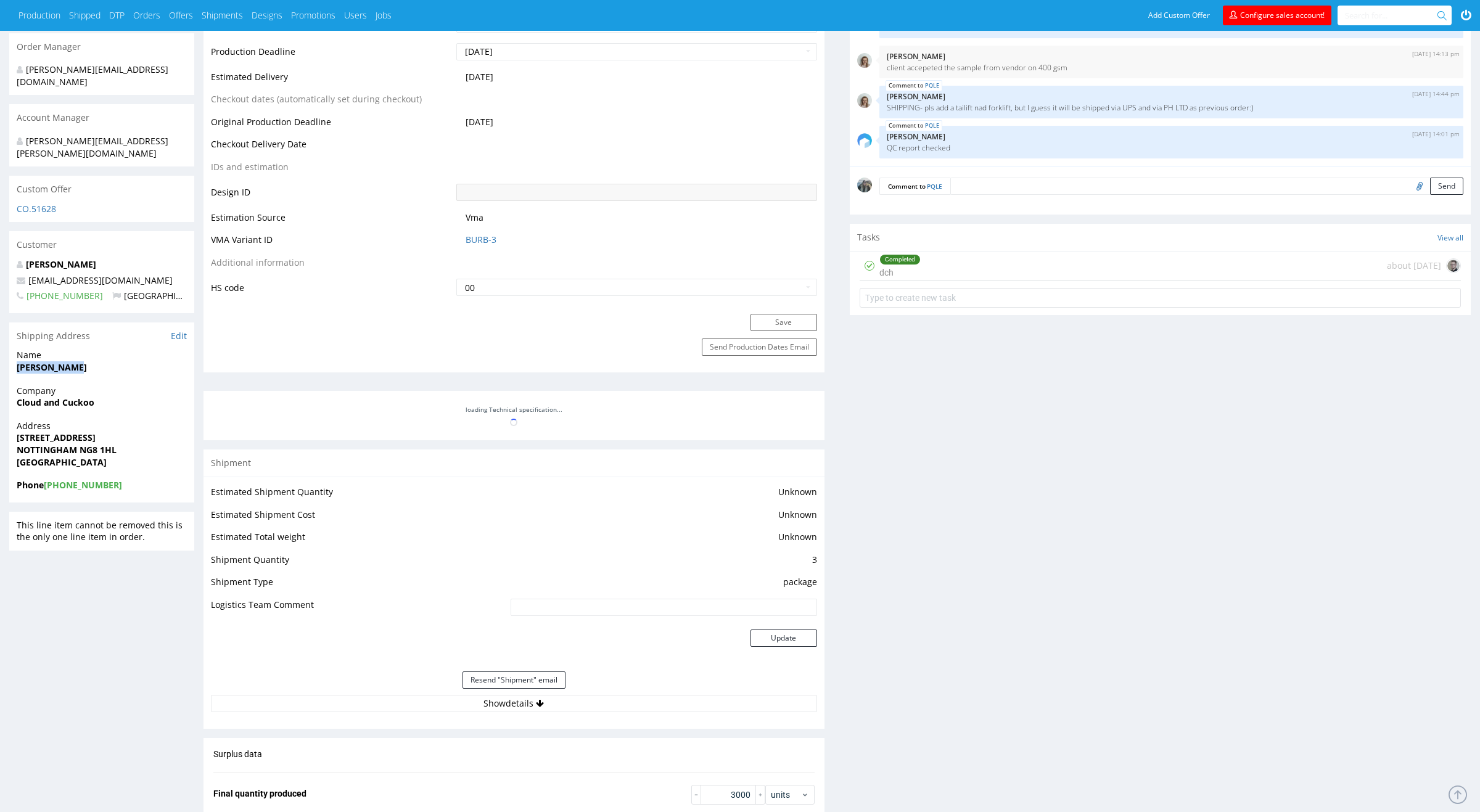
click at [12, 420] on div "Address 27 RINGWOOD CRESCENT NOTTINGHAM NG8 1HL United Kingdom" at bounding box center [101, 449] width 185 height 59
copy strong "27 RINGWOOD CRESCENT"
drag, startPoint x: 145, startPoint y: 255, endPoint x: 15, endPoint y: 255, distance: 130.0
click at [20, 274] on p "cloudandcuckoo@gmail.com" at bounding box center [102, 280] width 170 height 12
copy span "cloudandcuckoo@gmail.com"
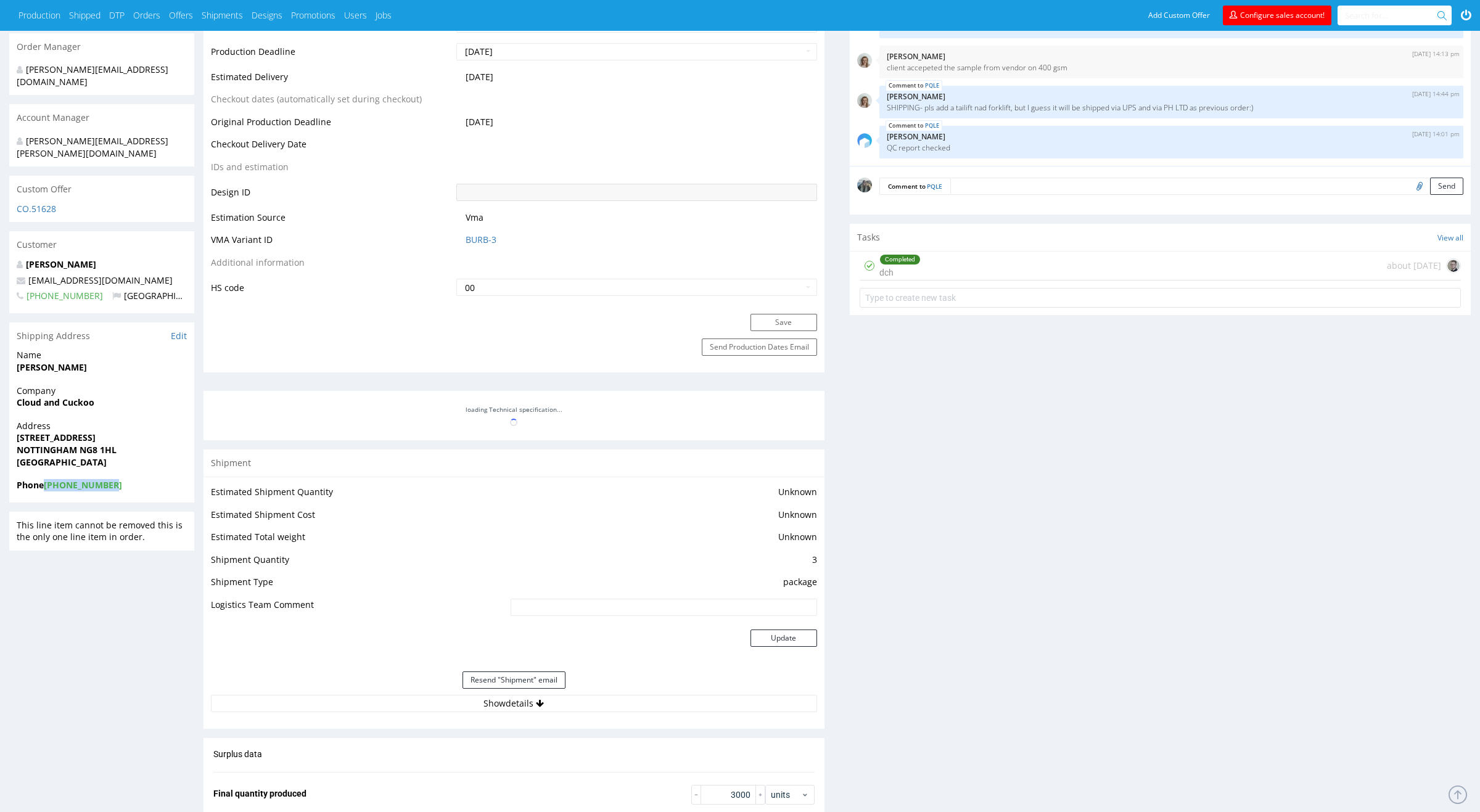
drag, startPoint x: 48, startPoint y: 471, endPoint x: 44, endPoint y: 464, distance: 8.1
click at [44, 479] on div "Phone +447894916102" at bounding box center [101, 490] width 185 height 23
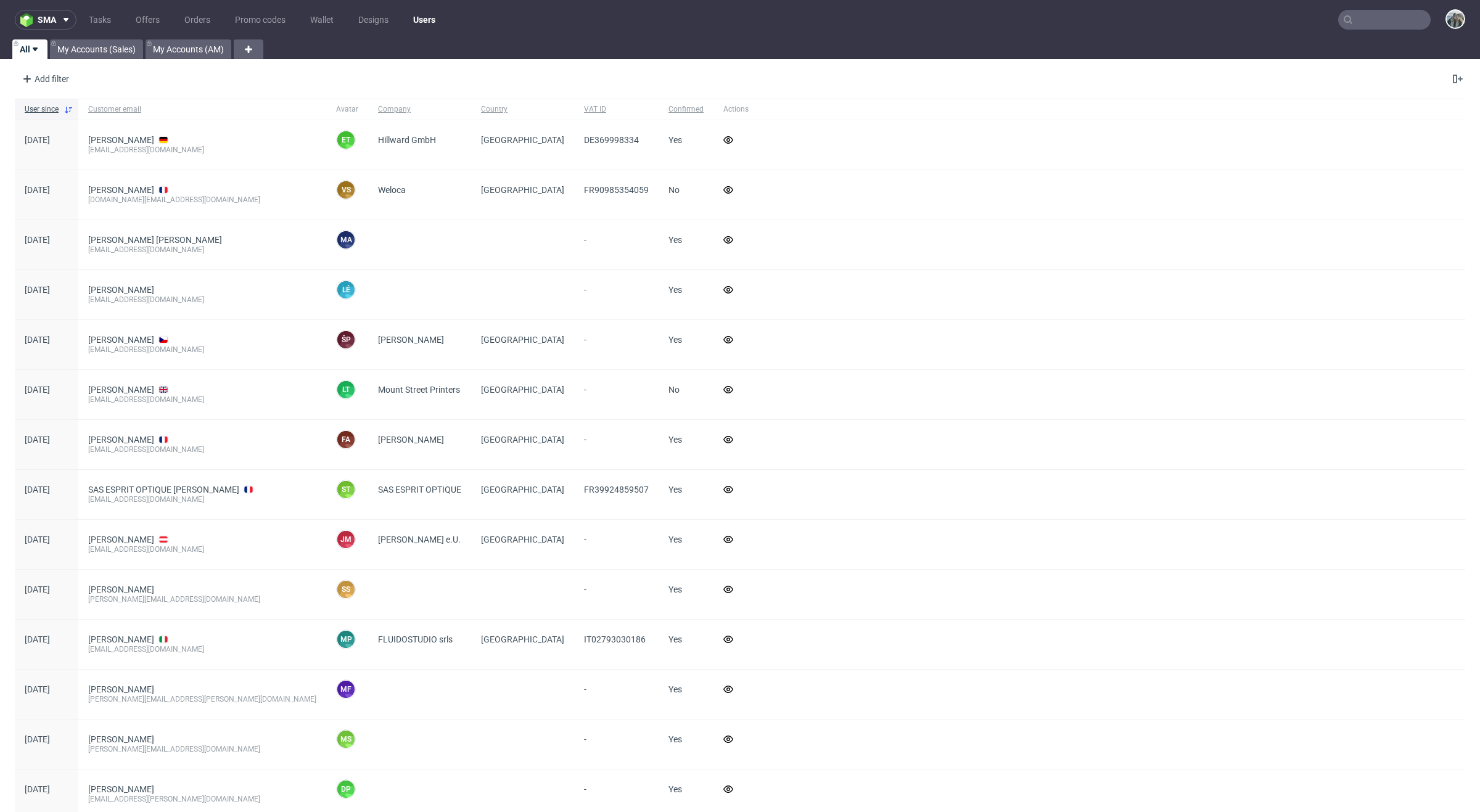
click at [1355, 13] on input "text" at bounding box center [1384, 20] width 92 height 20
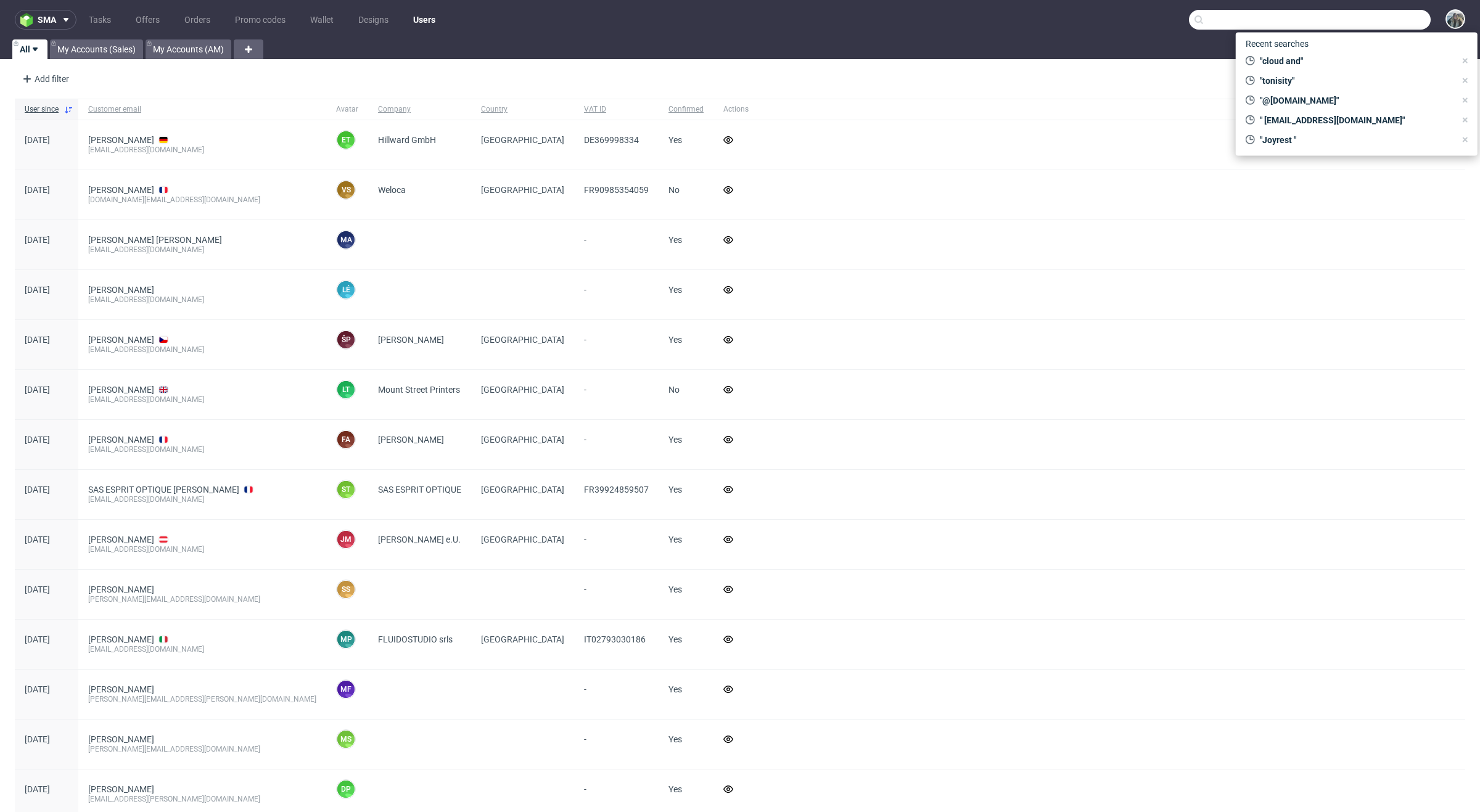
paste input "torkishh"
type input "torkishh"
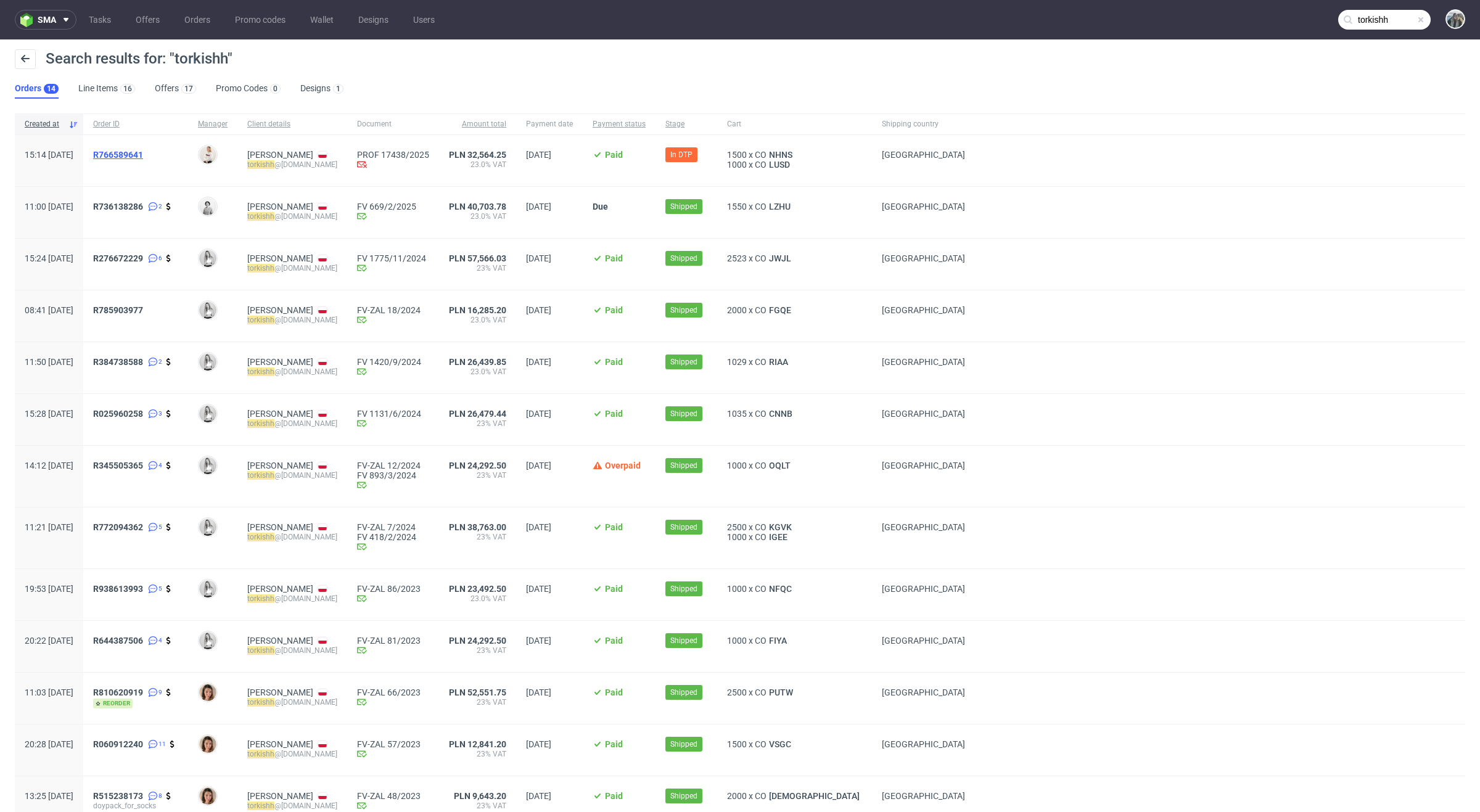
click at [143, 155] on span "R766589641" at bounding box center [118, 154] width 50 height 10
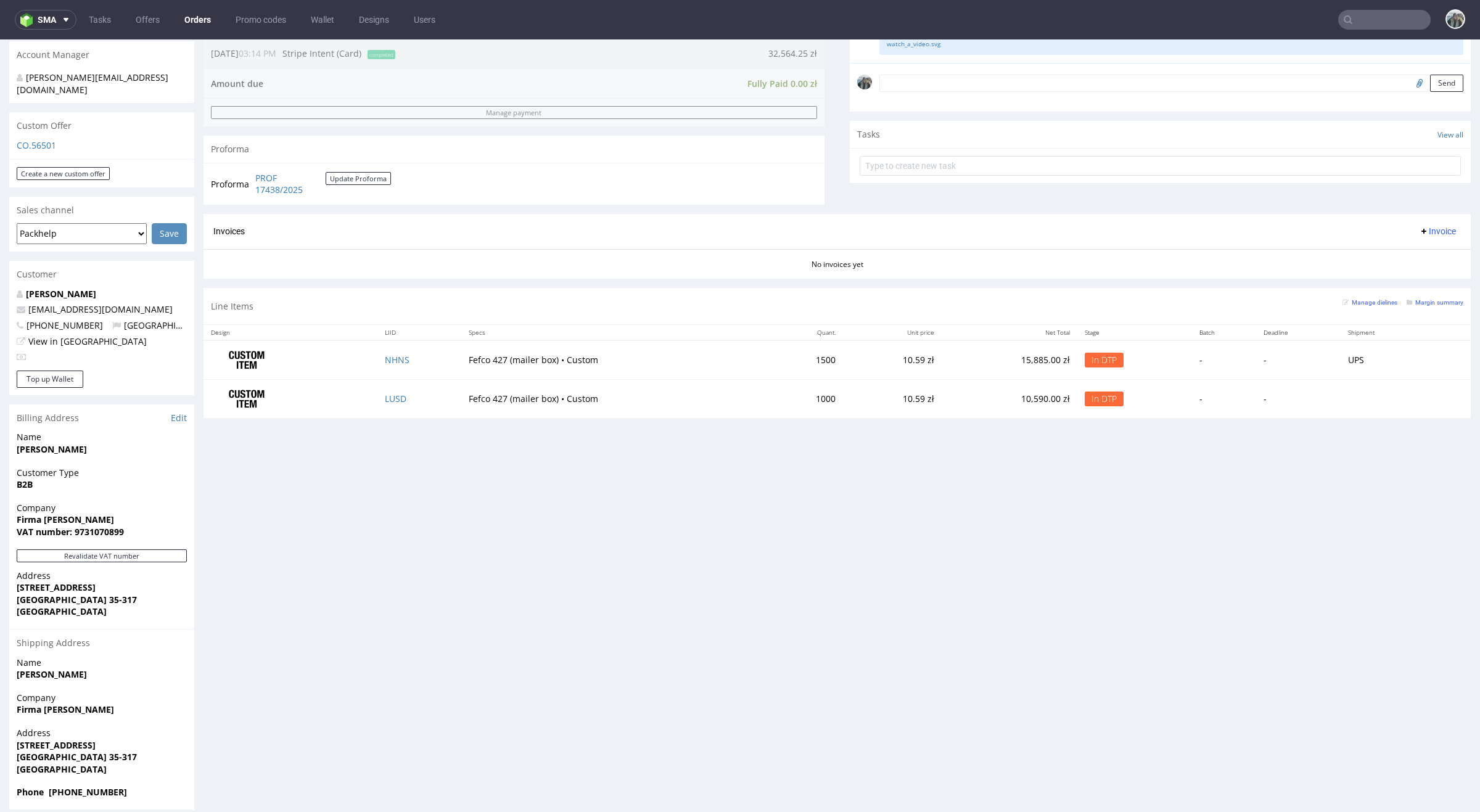
scroll to position [558, 0]
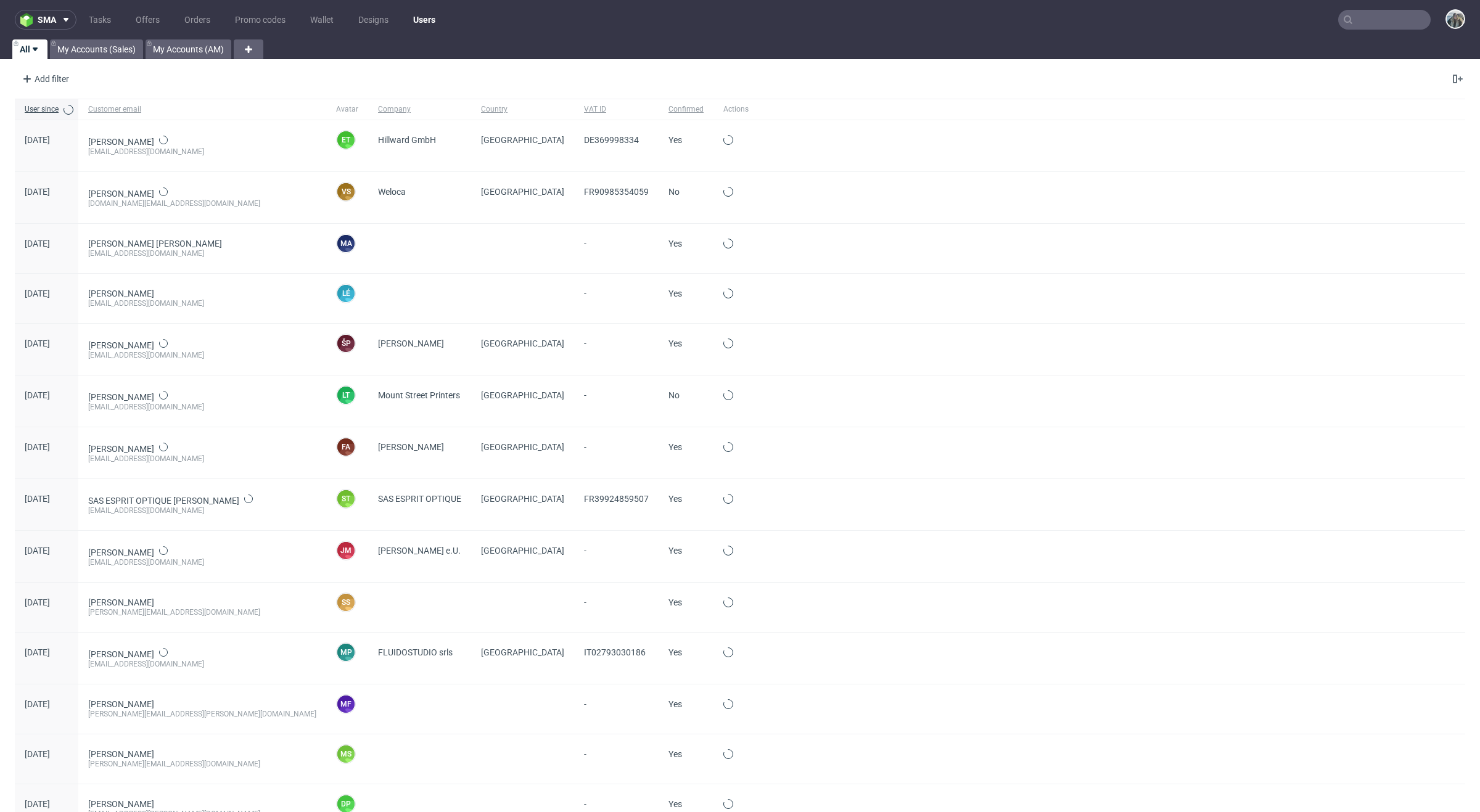
click at [1378, 14] on input "text" at bounding box center [1384, 20] width 92 height 20
paste input "R868054302"
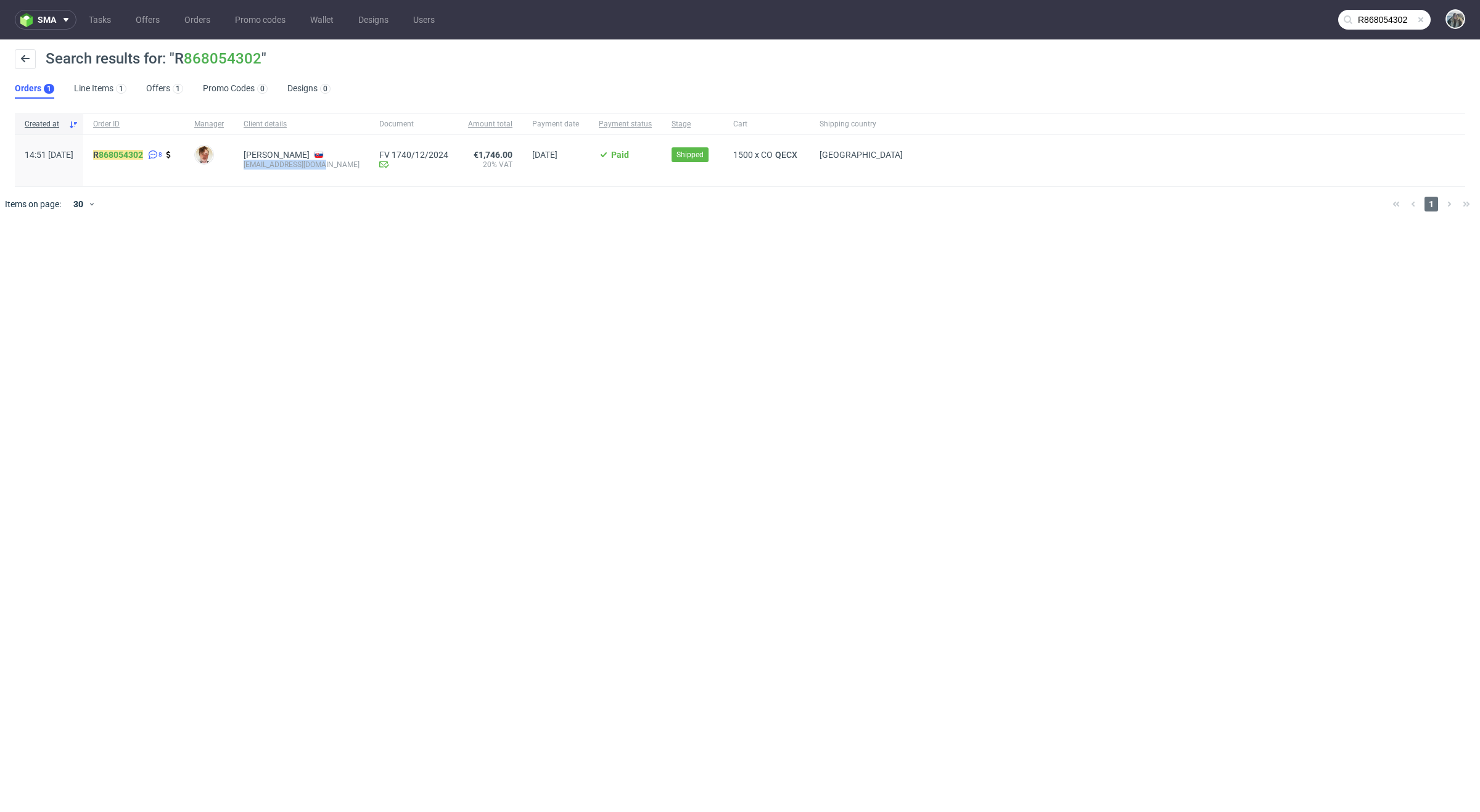
drag, startPoint x: 278, startPoint y: 176, endPoint x: 274, endPoint y: 161, distance: 15.5
click at [274, 161] on div "Martina Ertel Hajduchova hajduchova@gmail.com" at bounding box center [301, 160] width 136 height 51
copy div "hajduchova@gmail.com"
click at [1384, 12] on input "R868054302" at bounding box center [1384, 20] width 92 height 20
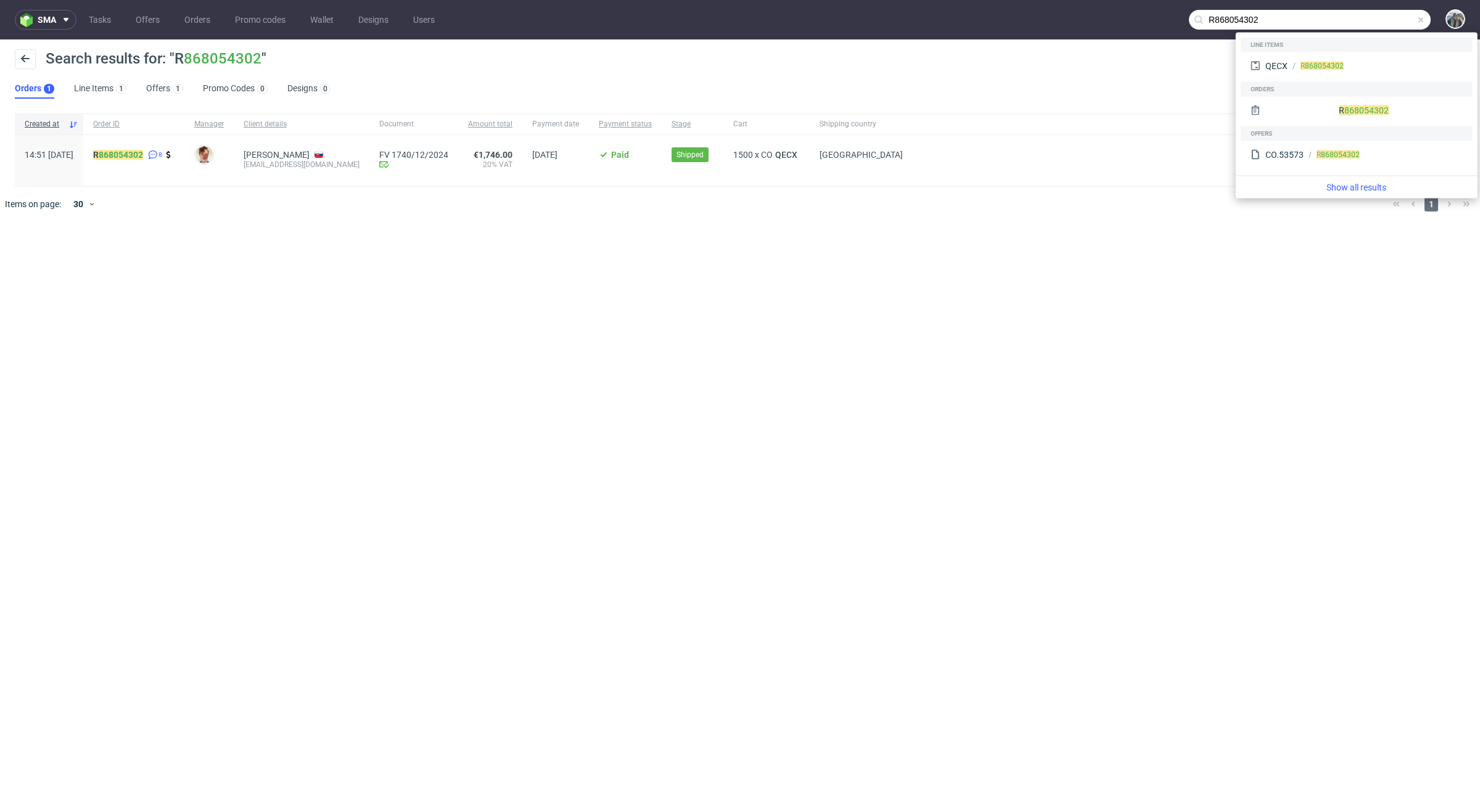
click at [1279, 27] on input "R868054302" at bounding box center [1310, 20] width 242 height 20
paste input "hajduchova@gmail.com"
type input "hajduchova@gmail.com"
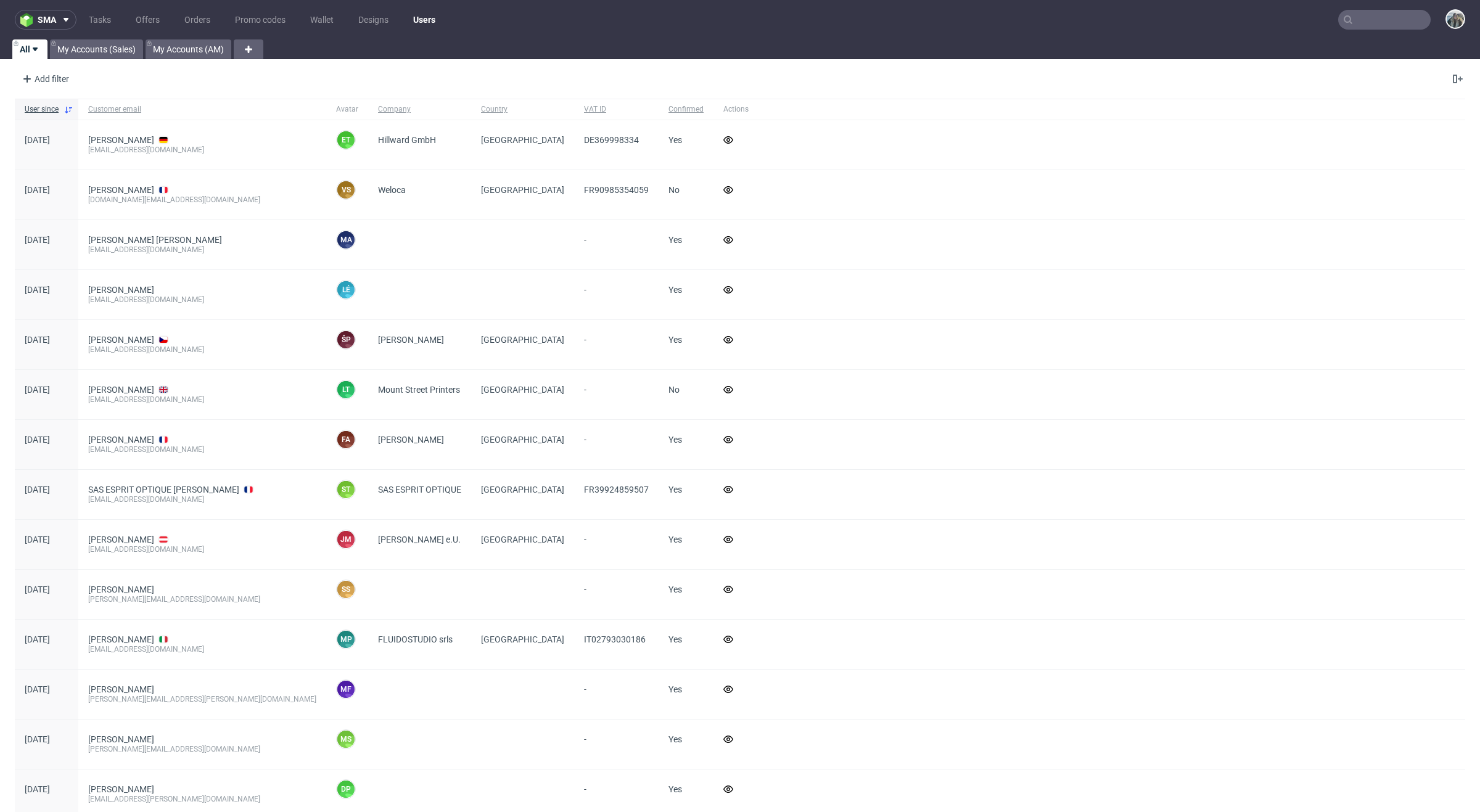
click at [1363, 14] on input "text" at bounding box center [1384, 20] width 92 height 20
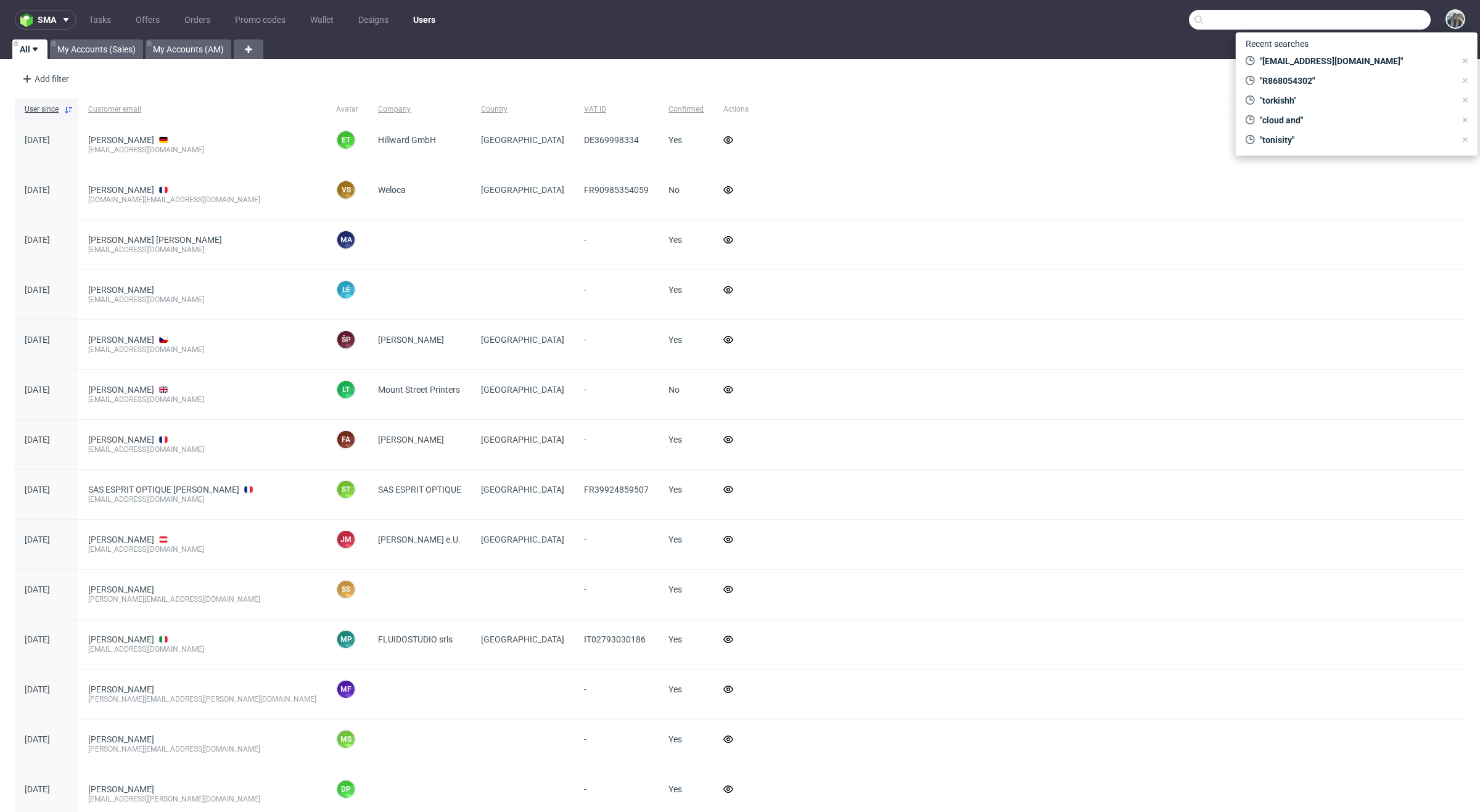
paste input "biofidelity"
type input "biofidelity"
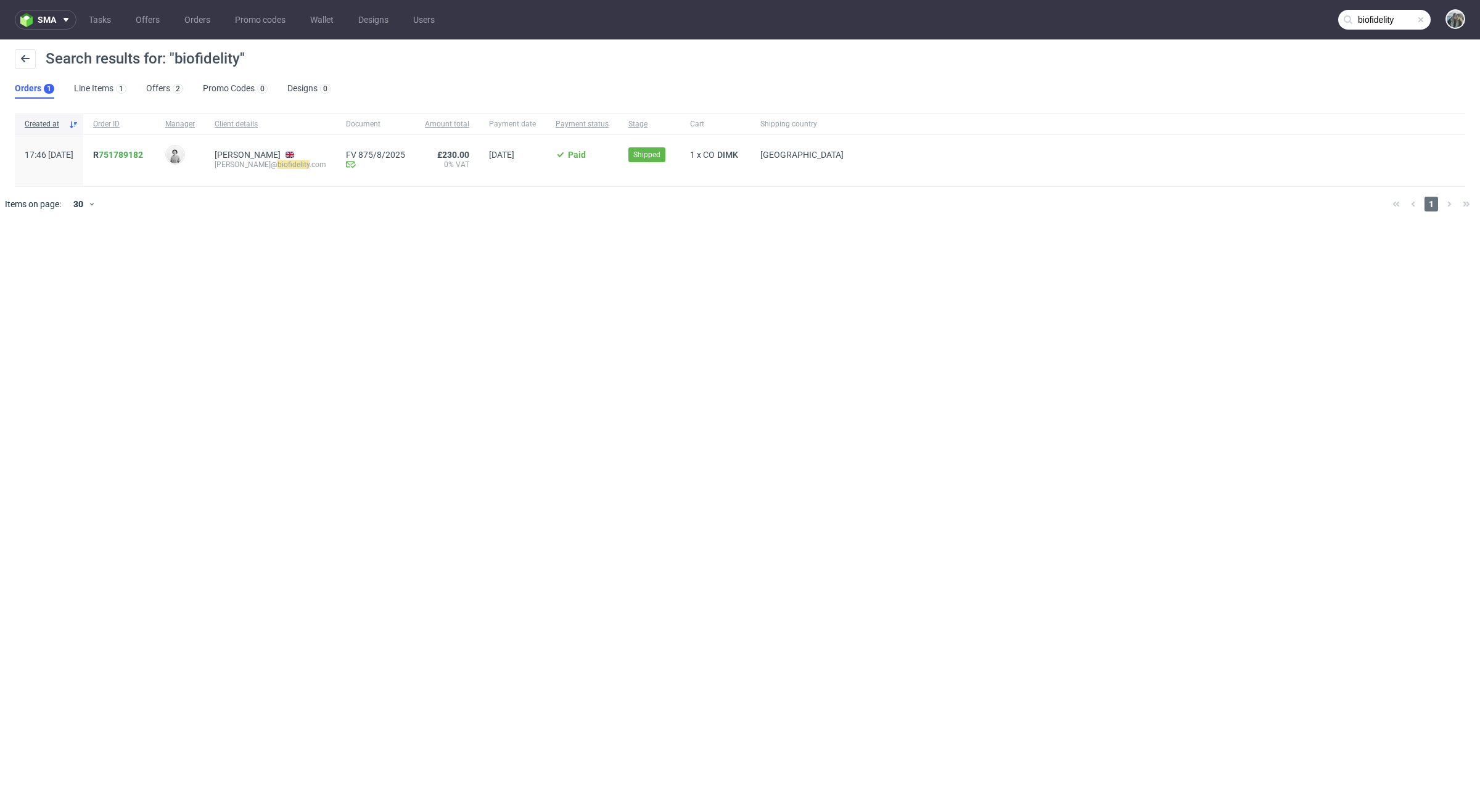
click at [1421, 21] on span at bounding box center [1420, 20] width 10 height 10
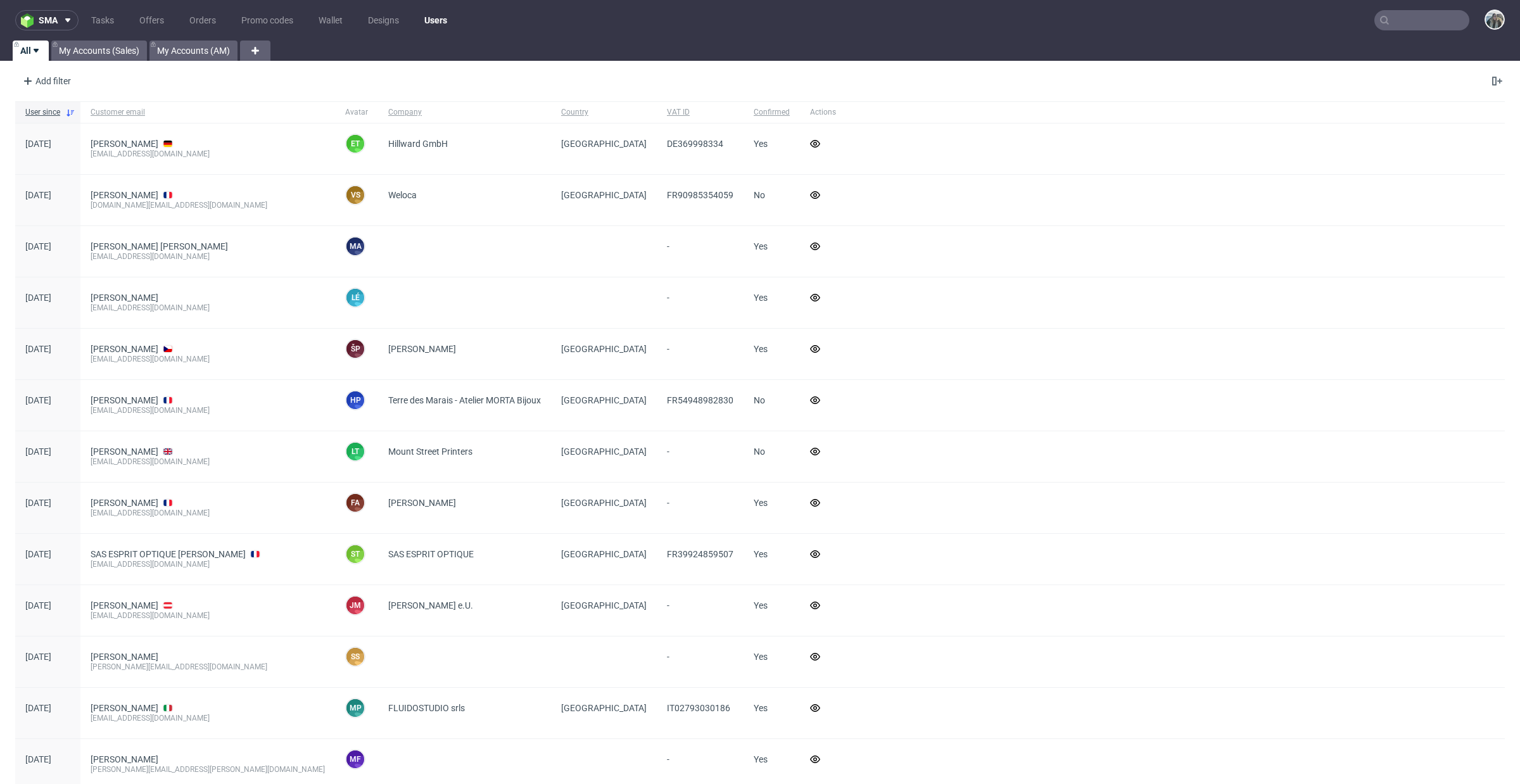
click at [1383, 23] on input "text" at bounding box center [1422, 20] width 95 height 20
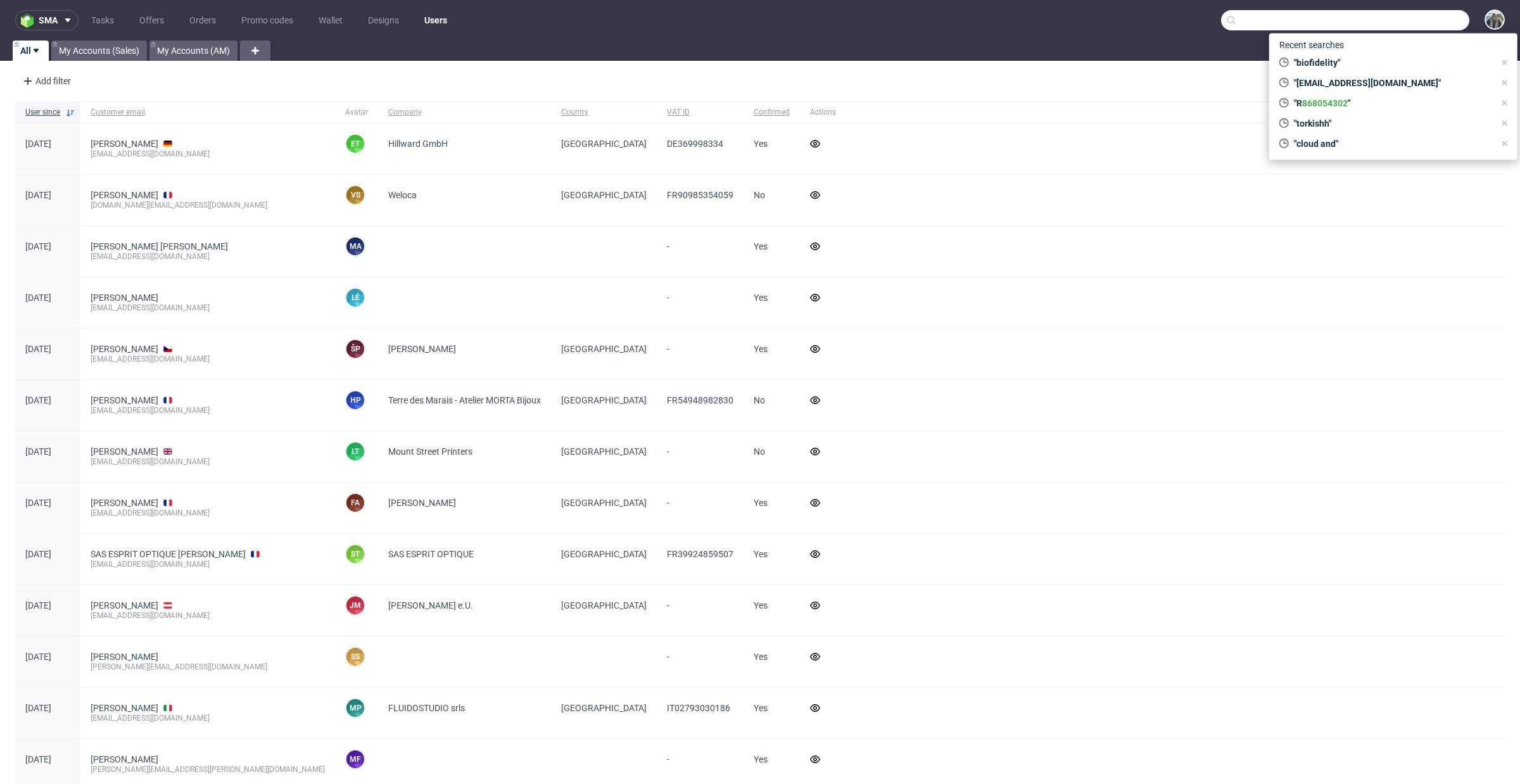
paste input "R766589641"
type input "R766589641"
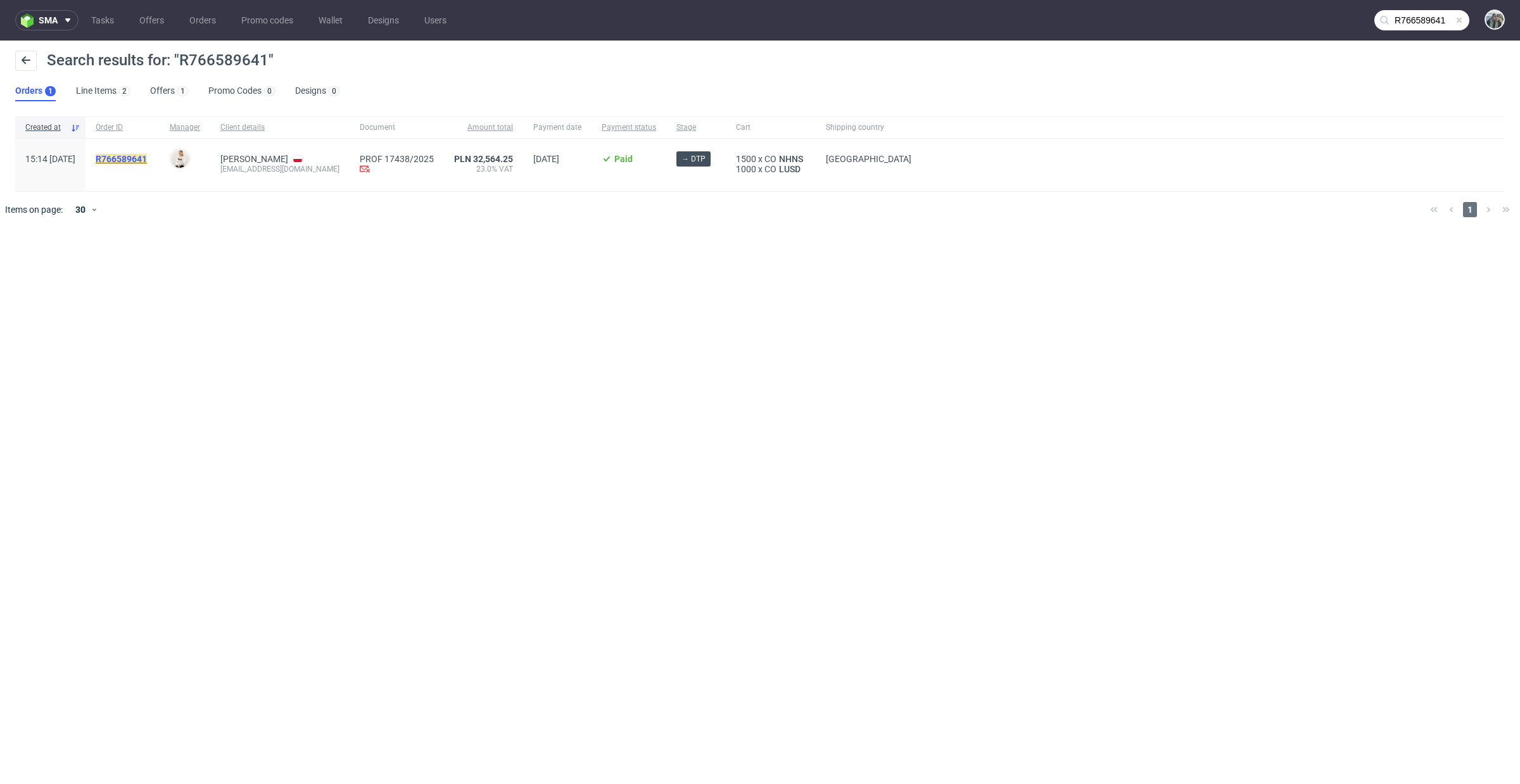
click at [147, 161] on mark "R766589641" at bounding box center [121, 158] width 51 height 10
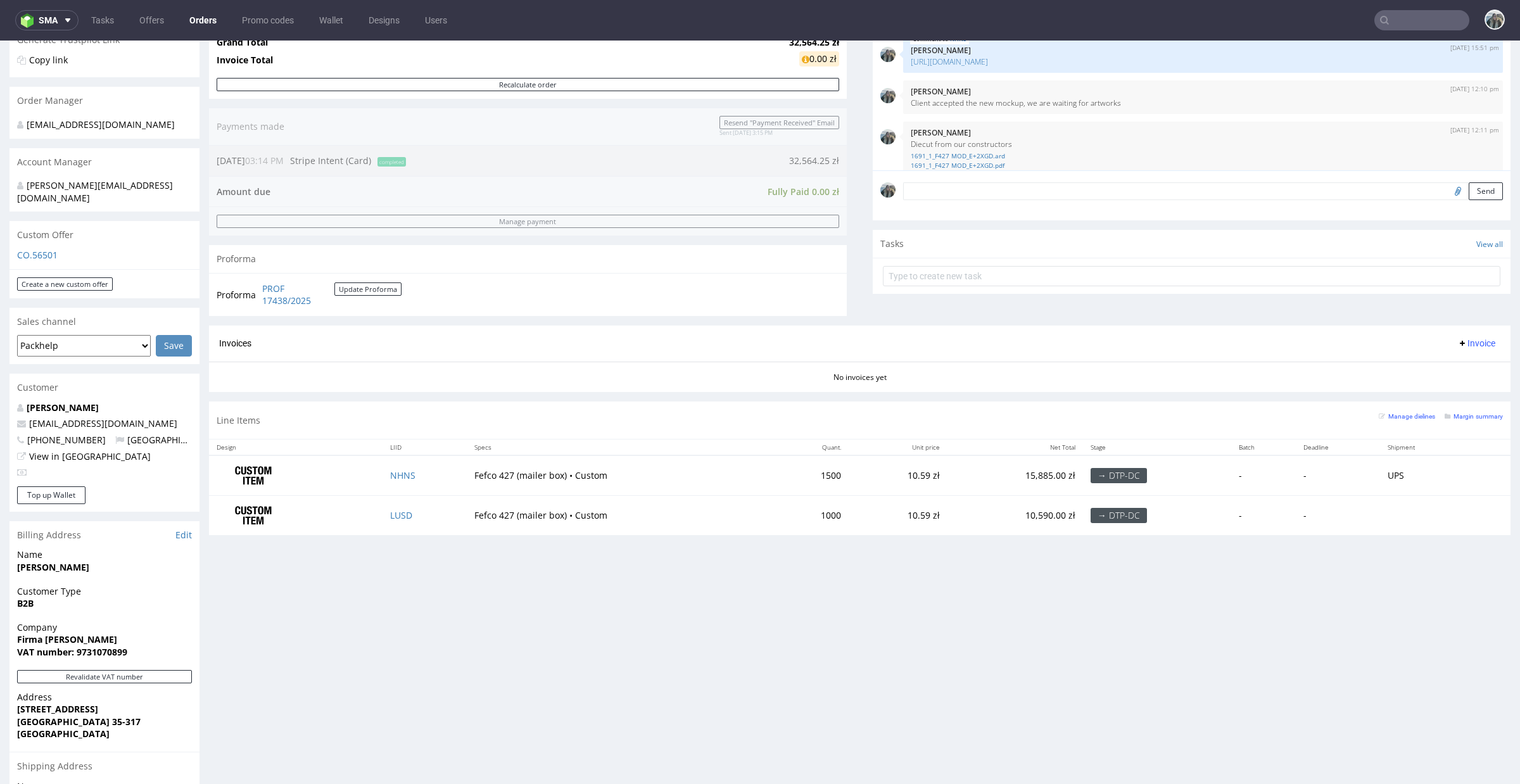
scroll to position [575, 0]
